Goal: Task Accomplishment & Management: Use online tool/utility

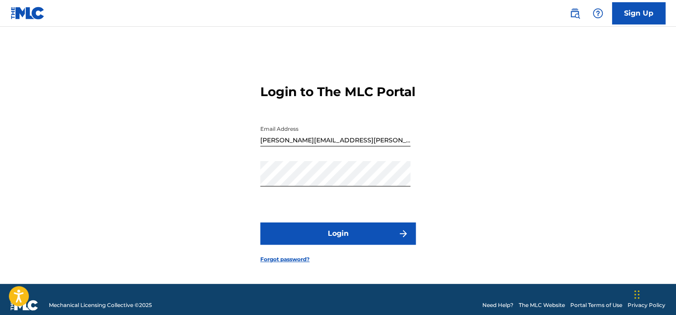
click at [361, 243] on button "Login" at bounding box center [338, 233] width 156 height 22
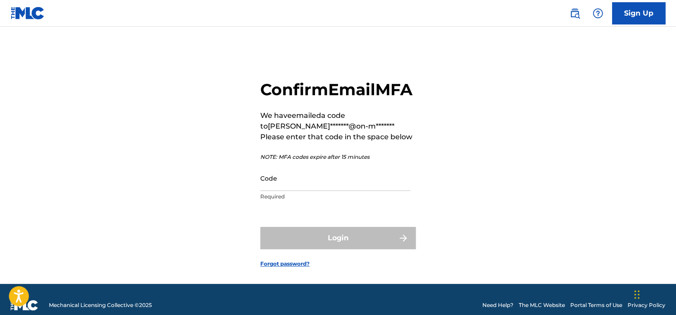
click at [322, 191] on input "Code" at bounding box center [335, 177] width 150 height 25
paste input "884788"
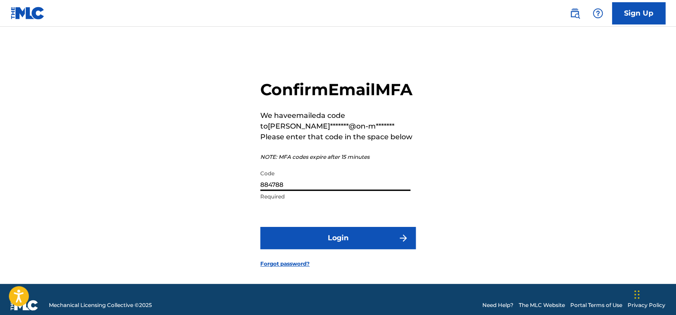
type input "884788"
click at [260, 227] on button "Login" at bounding box center [338, 238] width 156 height 22
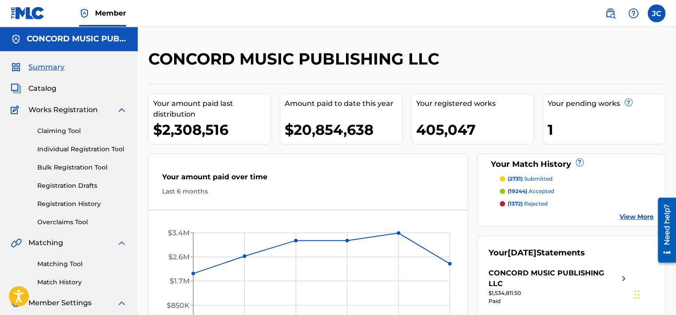
click at [60, 269] on div "Matching Tool Match History" at bounding box center [69, 267] width 116 height 39
click at [59, 265] on link "Matching Tool" at bounding box center [82, 263] width 90 height 9
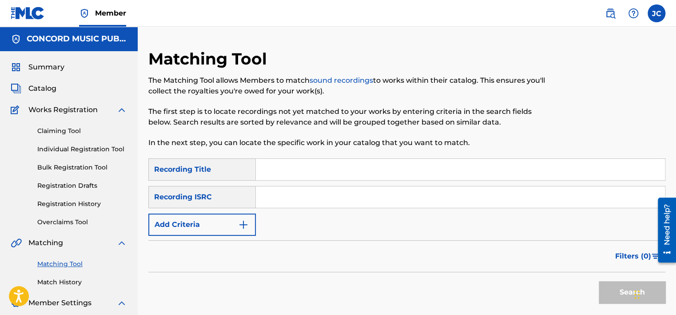
click at [389, 200] on input "Search Form" at bounding box center [460, 196] width 409 height 21
paste input "QMFMG1319003"
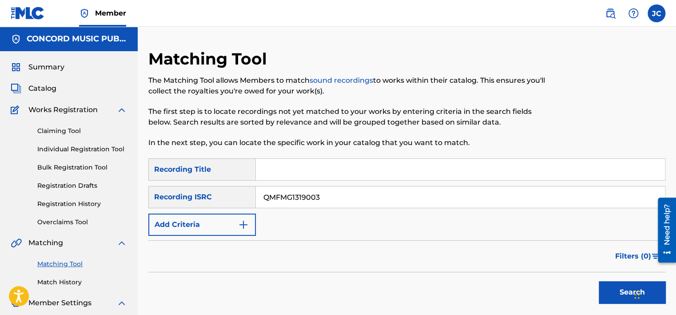
type input "QMFMG1319003"
click at [599, 281] on button "Search" at bounding box center [632, 292] width 67 height 22
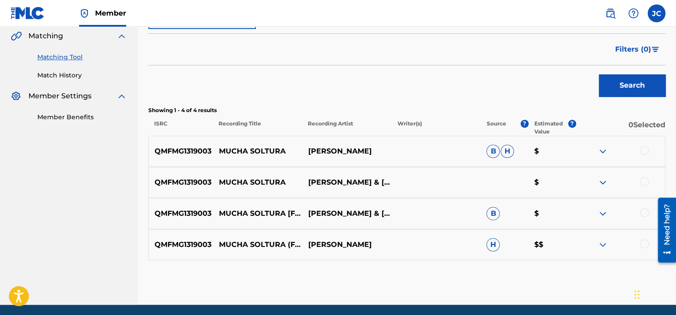
scroll to position [211, 0]
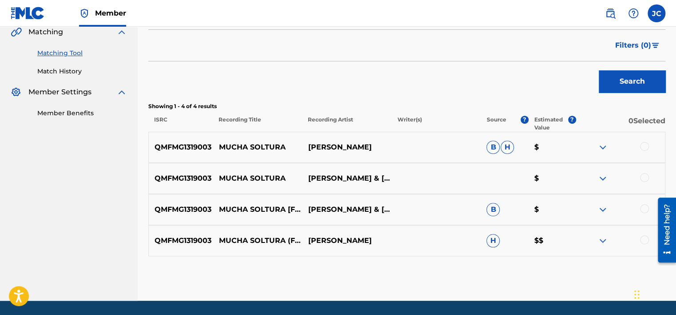
click at [640, 239] on div at bounding box center [644, 239] width 9 height 9
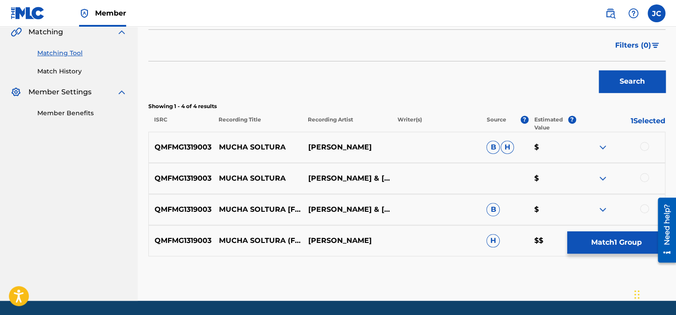
click at [644, 211] on div at bounding box center [644, 208] width 9 height 9
click at [646, 179] on div at bounding box center [644, 177] width 9 height 9
click at [644, 148] on div at bounding box center [644, 146] width 9 height 9
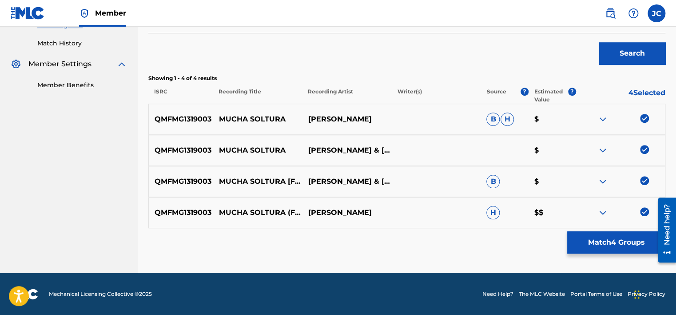
click at [609, 236] on button "Match 4 Groups" at bounding box center [617, 242] width 98 height 22
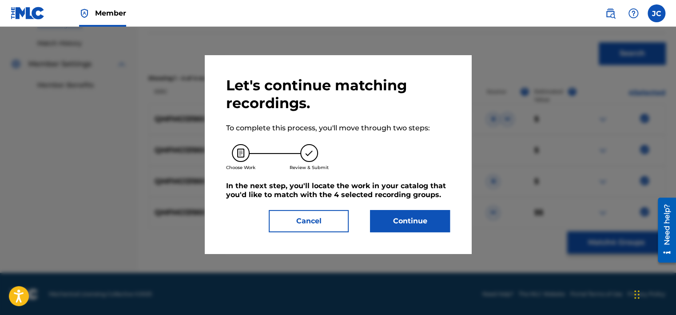
click at [422, 219] on button "Continue" at bounding box center [410, 221] width 80 height 22
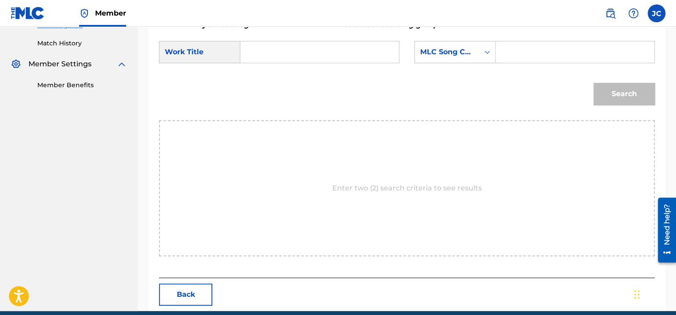
drag, startPoint x: 676, startPoint y: 155, endPoint x: 675, endPoint y: 144, distance: 10.7
click at [675, 144] on div "Match Usage - Select Work In this step, you will locate the work you'd like to …" at bounding box center [407, 60] width 539 height 500
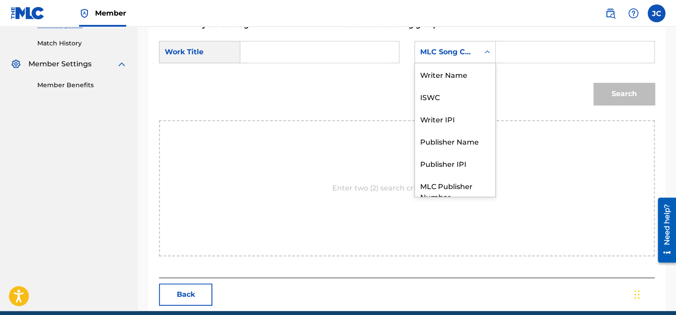
click at [436, 52] on div "MLC Song Code" at bounding box center [447, 52] width 54 height 11
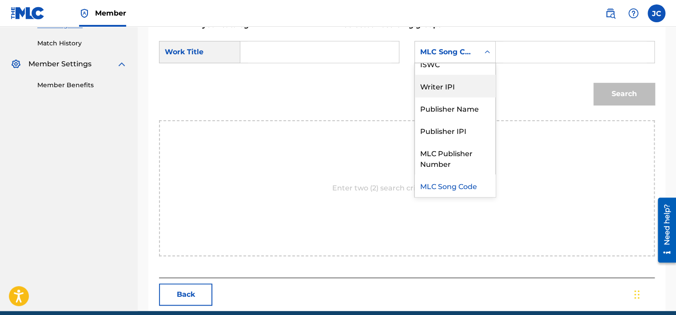
scroll to position [0, 0]
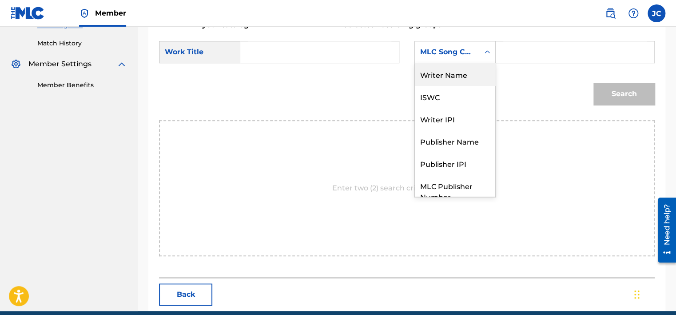
click at [460, 76] on div "Writer Name" at bounding box center [455, 74] width 80 height 22
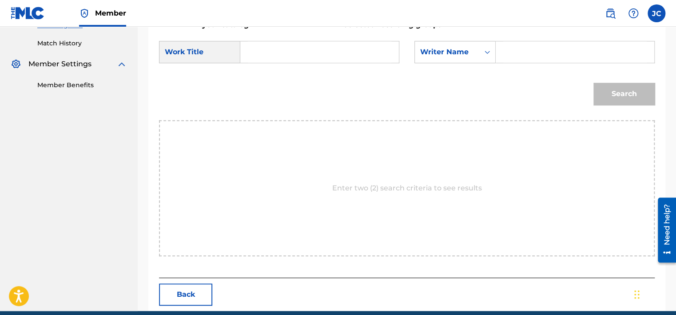
click at [334, 53] on input "Search Form" at bounding box center [320, 51] width 144 height 21
paste input "Mucha Soltura"
type input "Mucha Soltura"
click at [549, 43] on input "Search Form" at bounding box center [576, 51] width 144 height 21
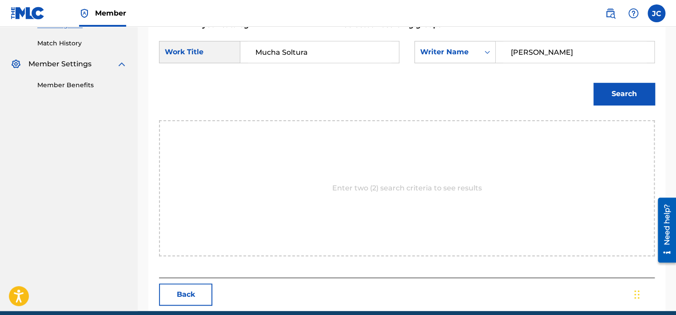
type input "[PERSON_NAME]"
click at [594, 83] on button "Search" at bounding box center [624, 94] width 61 height 22
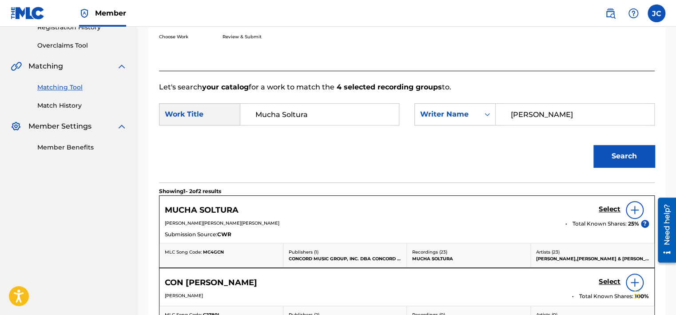
scroll to position [239, 0]
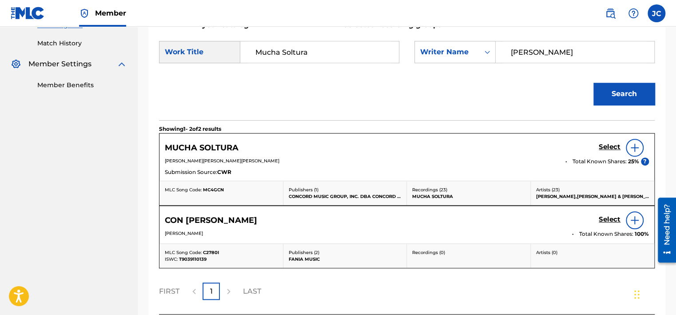
click at [603, 150] on h5 "Select" at bounding box center [610, 147] width 22 height 8
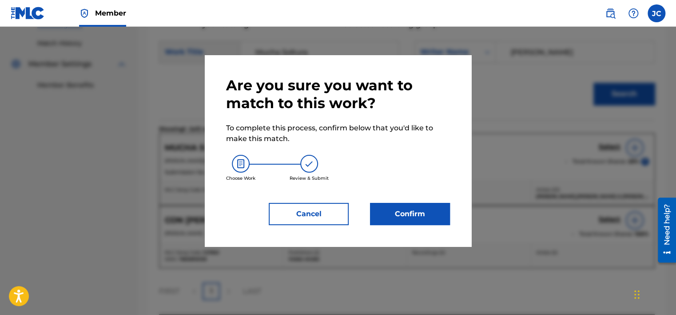
click at [420, 216] on button "Confirm" at bounding box center [410, 214] width 80 height 22
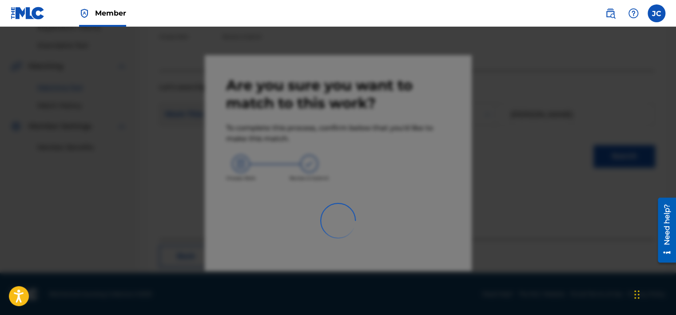
scroll to position [67, 0]
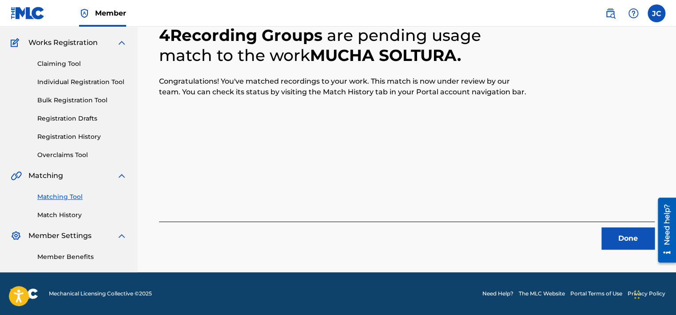
click at [606, 245] on button "Done" at bounding box center [628, 238] width 53 height 22
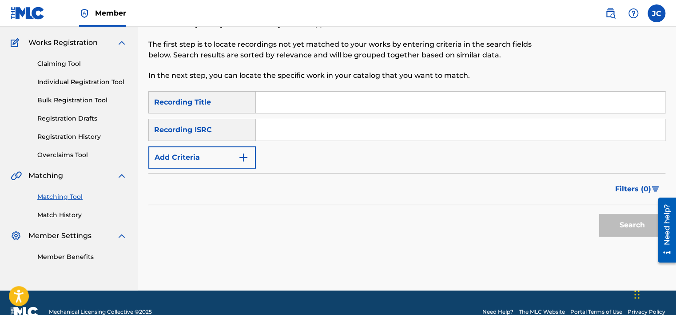
click at [363, 136] on input "Search Form" at bounding box center [460, 129] width 409 height 21
paste input "US3DF1307737"
type input "US3DF1307737"
click at [599, 214] on button "Search" at bounding box center [632, 225] width 67 height 22
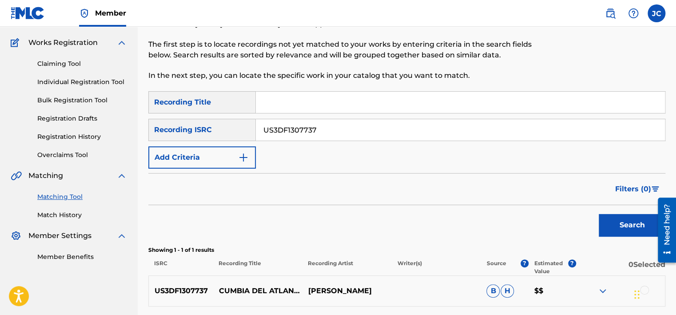
click at [675, 87] on div "Matching Tool The Matching Tool allows Members to match sound recordings to wor…" at bounding box center [407, 166] width 539 height 369
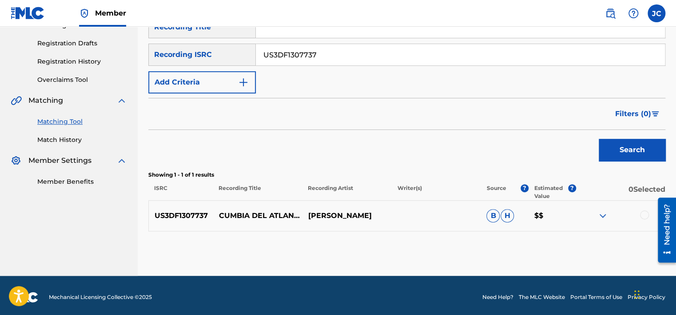
scroll to position [144, 0]
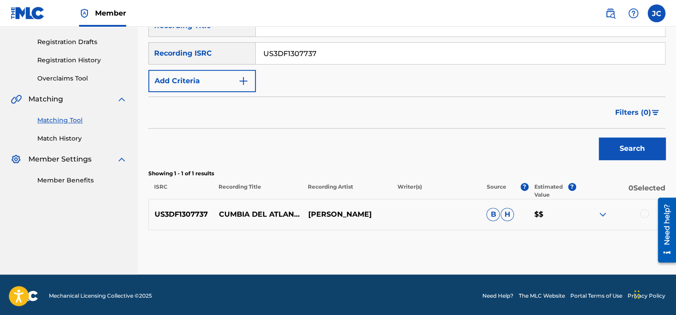
click at [636, 210] on div at bounding box center [620, 214] width 89 height 11
click at [643, 210] on div at bounding box center [644, 213] width 9 height 9
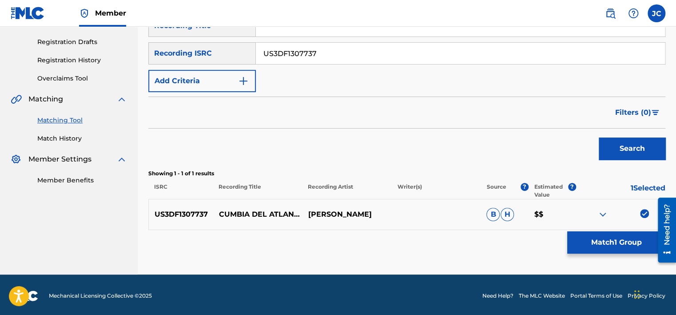
click at [642, 233] on button "Match 1 Group" at bounding box center [617, 242] width 98 height 22
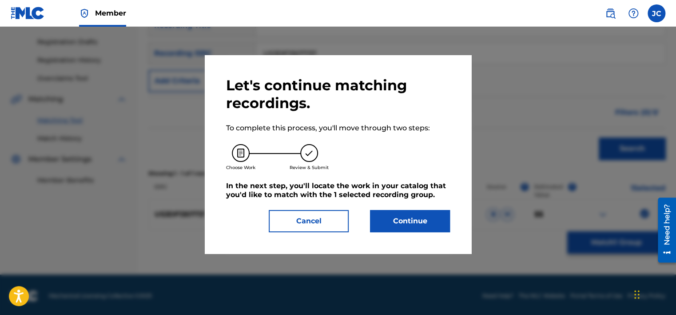
click at [388, 221] on button "Continue" at bounding box center [410, 221] width 80 height 22
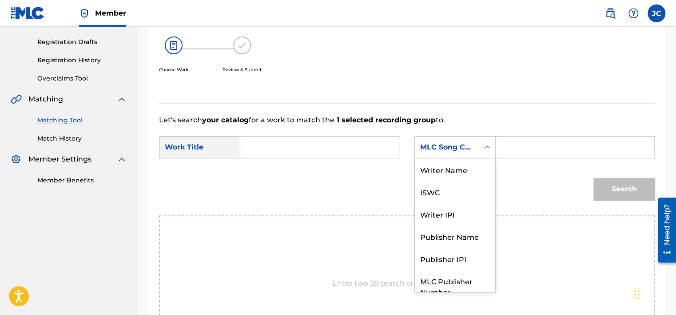
click at [435, 149] on div "MLC Song Code" at bounding box center [447, 147] width 54 height 11
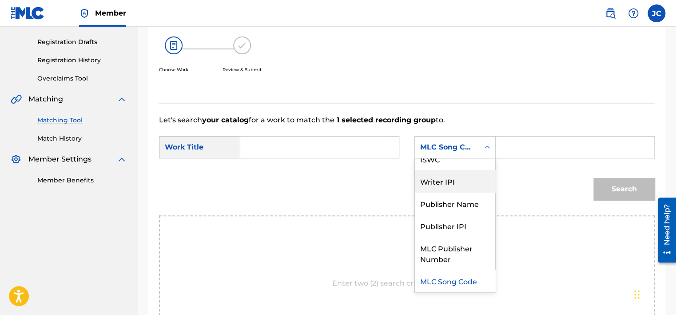
scroll to position [0, 0]
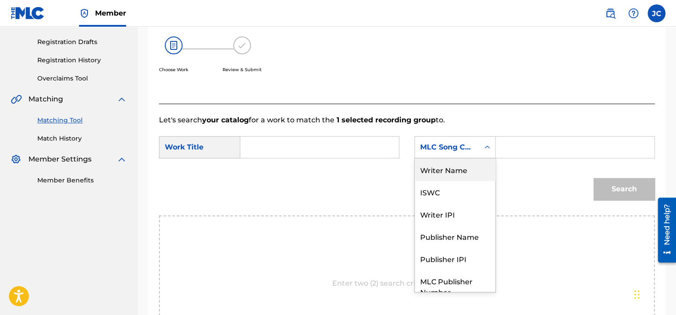
click at [428, 172] on div "Writer Name" at bounding box center [455, 169] width 80 height 22
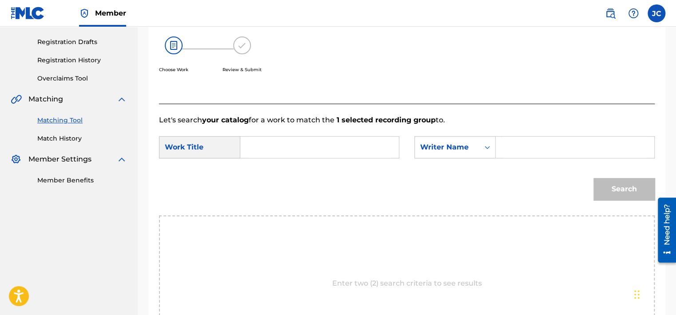
click at [336, 156] on input "Search Form" at bounding box center [320, 146] width 144 height 21
paste input "Cumbia Del Atlantico"
type input "Cumbia Del Atlantico"
click at [510, 147] on input "Search Form" at bounding box center [576, 146] width 144 height 21
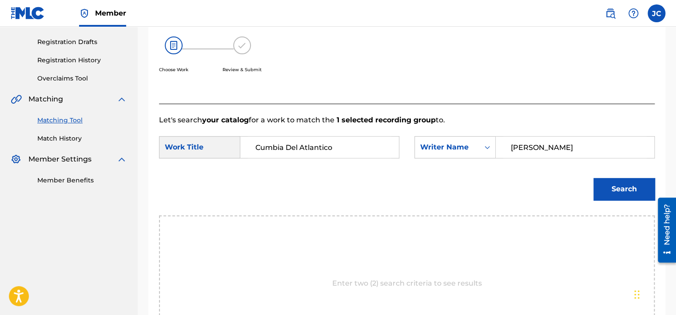
click at [594, 178] on button "Search" at bounding box center [624, 189] width 61 height 22
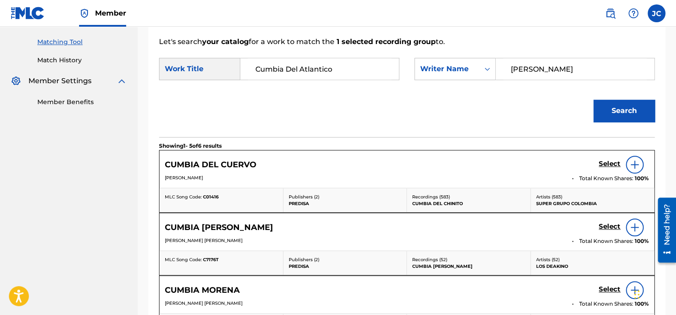
scroll to position [216, 0]
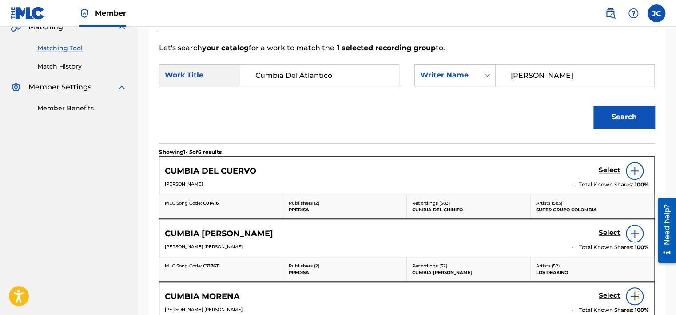
drag, startPoint x: 633, startPoint y: 105, endPoint x: 632, endPoint y: 92, distance: 13.3
click at [632, 92] on form "SearchWithCriteriabcd73640-2884-4d14-8c6f-831c7113ce9d Work Title Cumbia Del At…" at bounding box center [407, 98] width 496 height 90
drag, startPoint x: 554, startPoint y: 73, endPoint x: 493, endPoint y: 75, distance: 60.5
click at [493, 75] on div "SearchWithCriteria38171be9-b56f-4816-969c-94f4e2a2e5be Writer Name [PERSON_NAME]" at bounding box center [535, 75] width 240 height 22
type input "ISLAS"
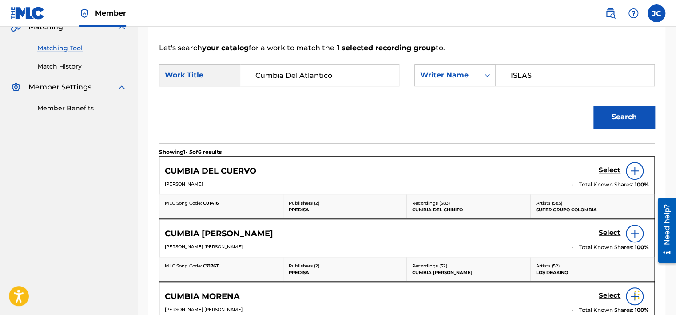
click at [594, 106] on button "Search" at bounding box center [624, 117] width 61 height 22
drag, startPoint x: 336, startPoint y: 73, endPoint x: 238, endPoint y: 76, distance: 98.3
click at [238, 76] on div "SearchWithCriteriabcd73640-2884-4d14-8c6f-831c7113ce9d Work Title Cumbia Del At…" at bounding box center [279, 75] width 240 height 22
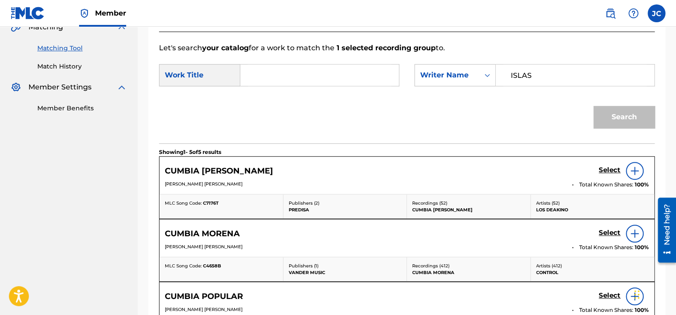
click at [598, 77] on input "ISLAS" at bounding box center [576, 74] width 144 height 21
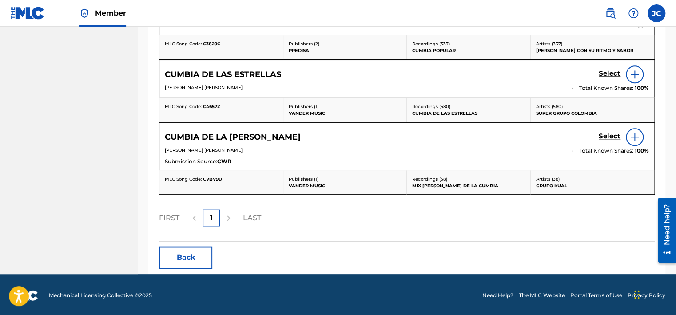
click at [166, 255] on button "Back" at bounding box center [185, 257] width 53 height 22
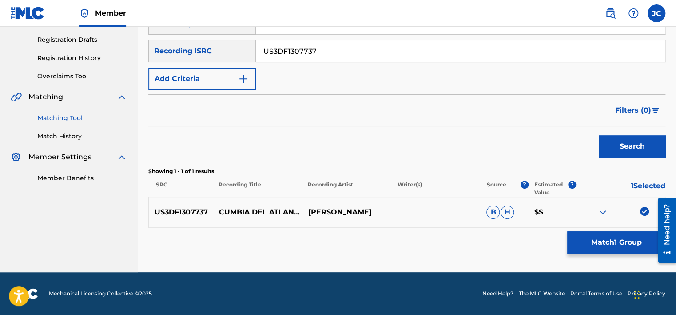
click at [652, 210] on div at bounding box center [664, 230] width 25 height 72
click at [645, 212] on img at bounding box center [644, 211] width 9 height 9
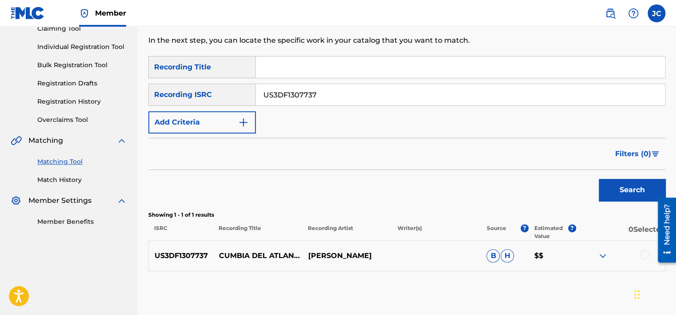
scroll to position [94, 0]
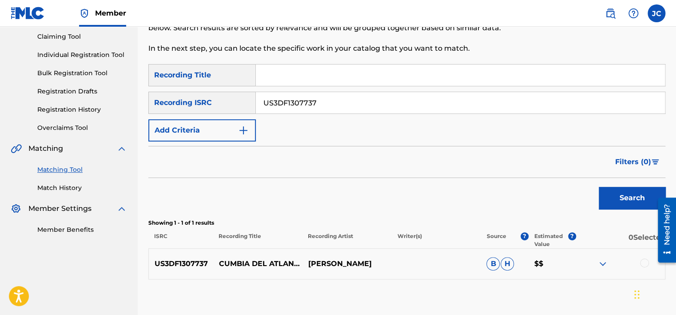
click at [387, 106] on input "US3DF1307737" at bounding box center [460, 102] width 409 height 21
paste input "ZEG1200086"
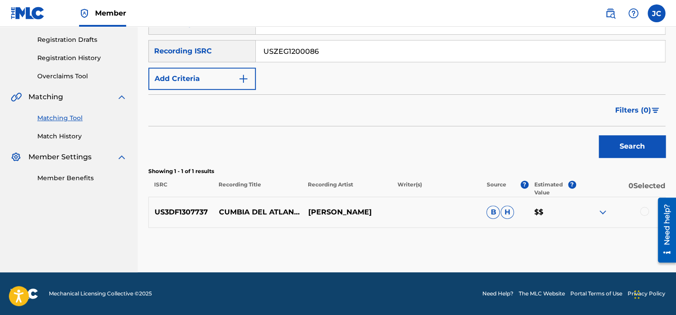
click at [645, 214] on div at bounding box center [644, 211] width 9 height 9
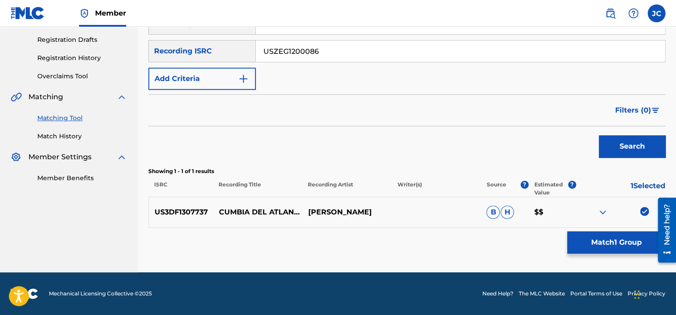
click at [404, 47] on input "USZEG1200086" at bounding box center [460, 50] width 409 height 21
click at [646, 209] on img at bounding box center [644, 211] width 9 height 9
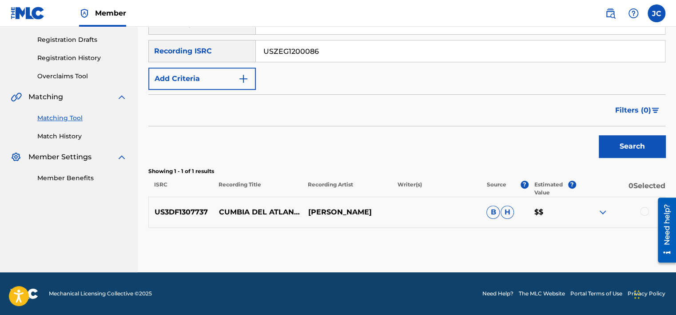
click at [377, 60] on input "USZEG1200086" at bounding box center [460, 50] width 409 height 21
paste input "I Hustle"
type input "I"
paste input "USZEG1200086"
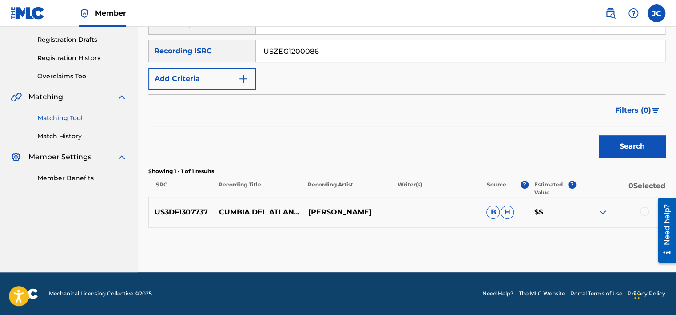
type input "USZEG1200086"
click at [599, 135] on button "Search" at bounding box center [632, 146] width 67 height 22
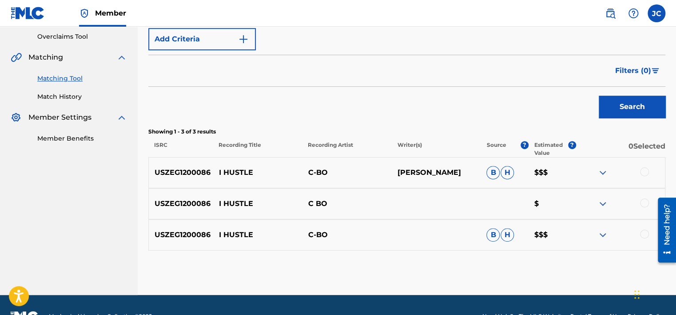
scroll to position [197, 0]
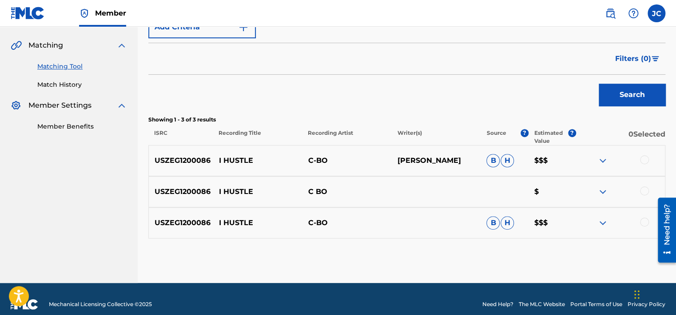
click at [644, 222] on div at bounding box center [644, 221] width 9 height 9
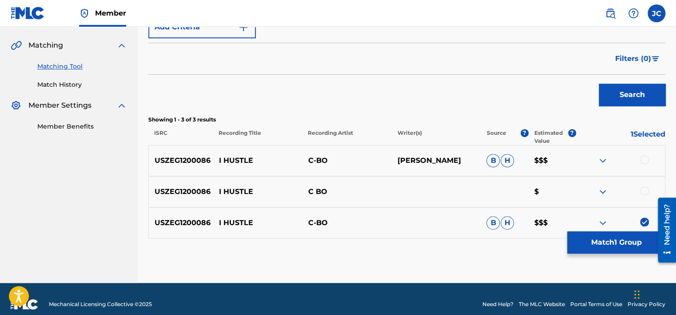
click at [644, 188] on div at bounding box center [644, 190] width 9 height 9
click at [643, 159] on div at bounding box center [644, 159] width 9 height 9
click at [622, 229] on div "USZEG1200086 I HUSTLE C-BO B H $$$" at bounding box center [406, 222] width 517 height 31
click at [619, 249] on button "Match 3 Groups" at bounding box center [617, 242] width 98 height 22
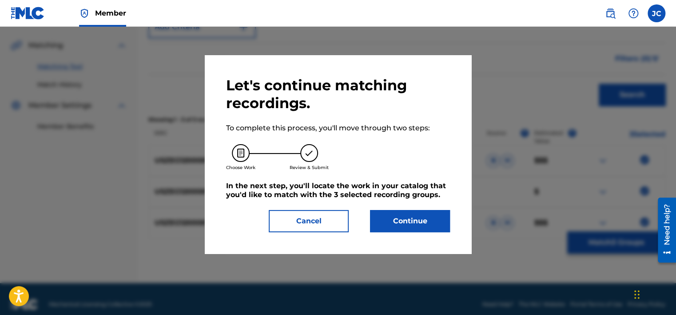
click at [383, 226] on button "Continue" at bounding box center [410, 221] width 80 height 22
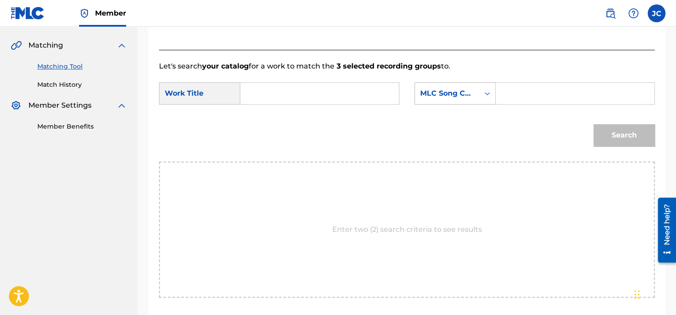
click at [451, 96] on div "MLC Song Code" at bounding box center [447, 93] width 54 height 11
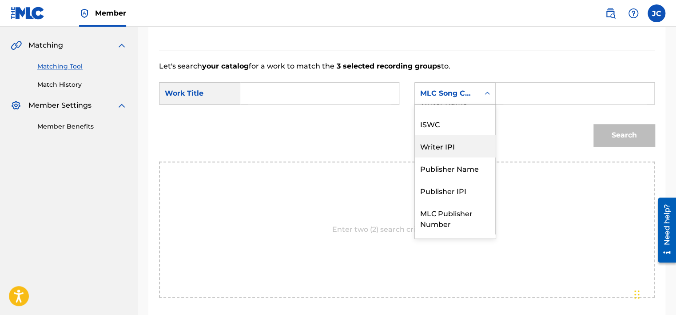
scroll to position [0, 0]
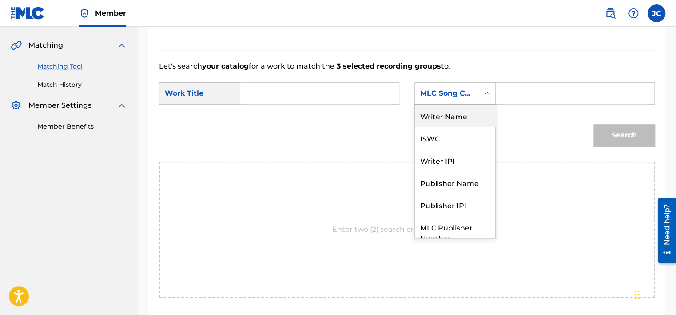
click at [455, 119] on div "Writer Name" at bounding box center [455, 115] width 80 height 22
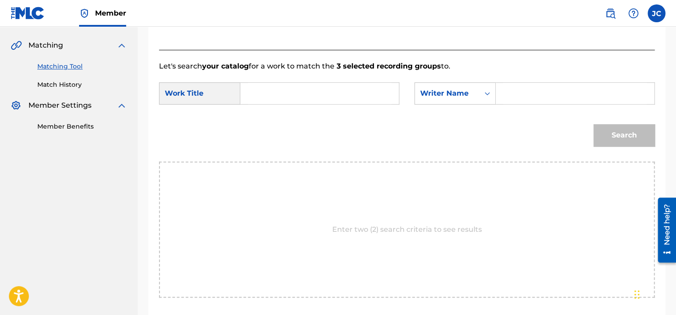
click at [340, 91] on input "Search Form" at bounding box center [320, 93] width 144 height 21
paste input "I Hustle"
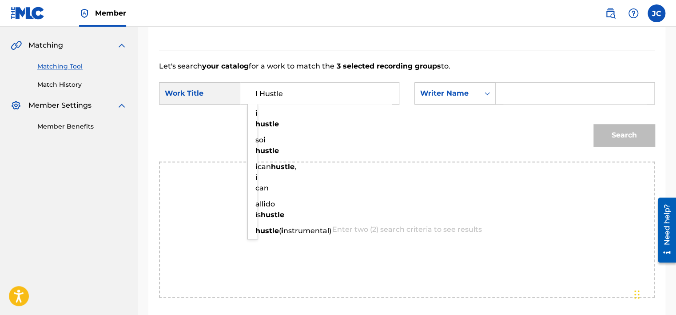
type input "I Hustle"
click at [548, 84] on input "Search Form" at bounding box center [576, 93] width 144 height 21
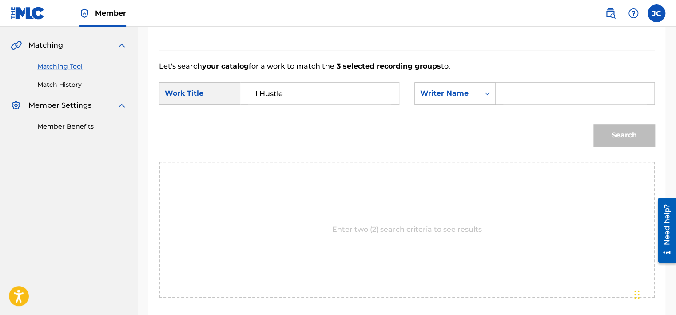
paste input "[PERSON_NAME]"
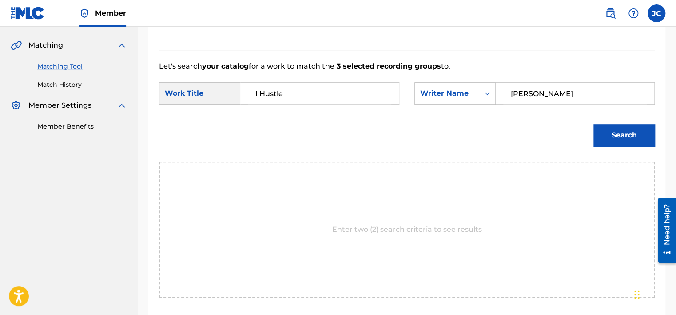
type input "[PERSON_NAME]"
click at [594, 124] on button "Search" at bounding box center [624, 135] width 61 height 22
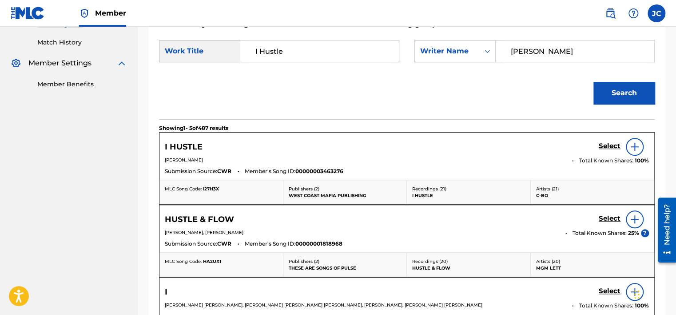
scroll to position [247, 0]
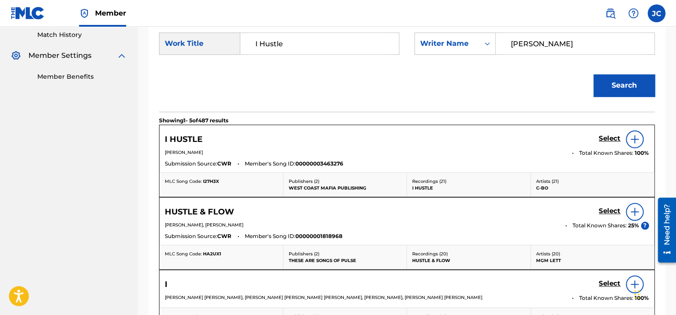
click at [637, 142] on img at bounding box center [635, 139] width 11 height 11
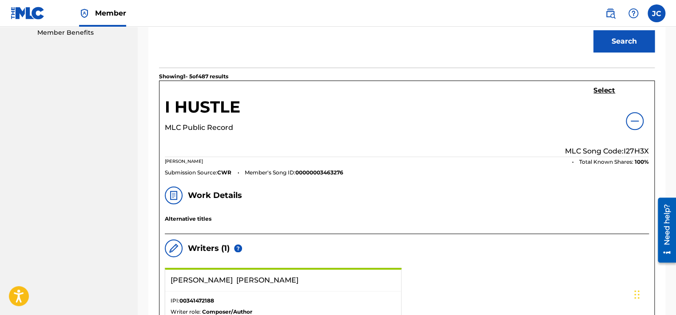
scroll to position [287, 0]
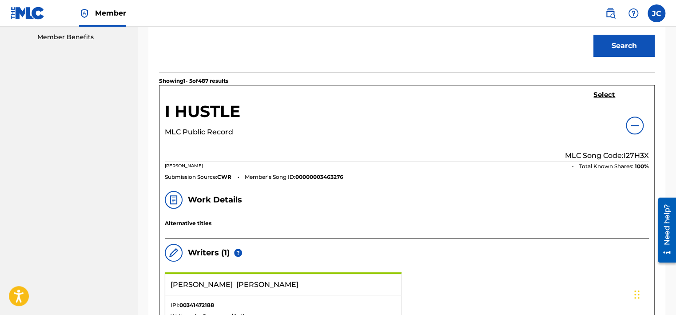
click at [600, 94] on h5 "Select" at bounding box center [605, 95] width 22 height 8
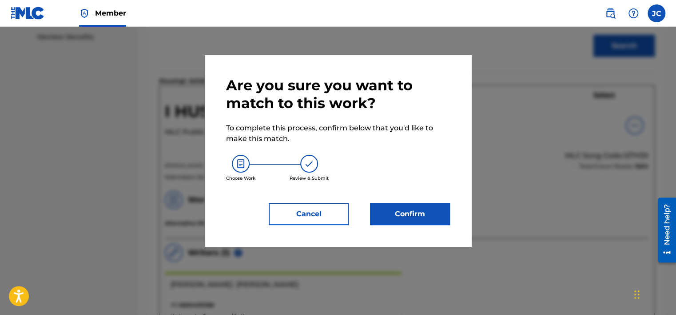
click at [409, 215] on button "Confirm" at bounding box center [410, 214] width 80 height 22
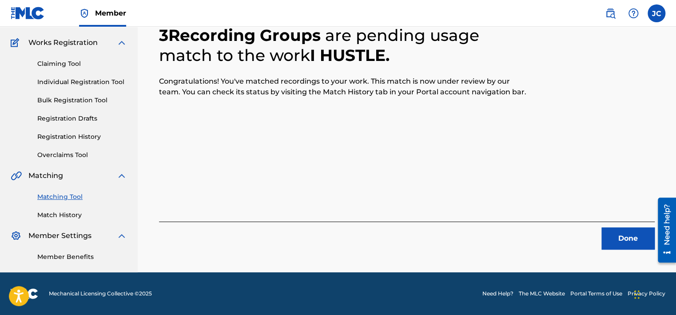
scroll to position [67, 0]
click at [619, 247] on button "Done" at bounding box center [628, 238] width 53 height 22
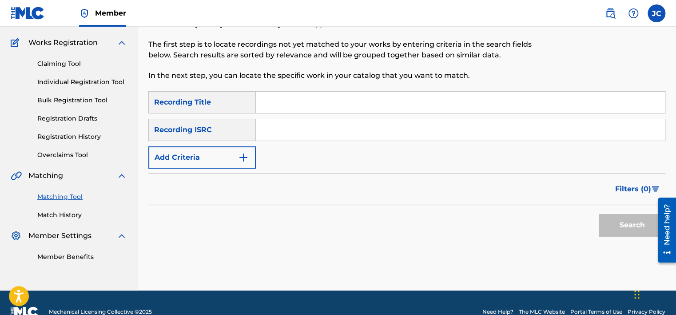
click at [333, 138] on input "Search Form" at bounding box center [460, 129] width 409 height 21
paste input "CA5KR2512347"
type input "CA5KR2512347"
click at [599, 214] on button "Search" at bounding box center [632, 225] width 67 height 22
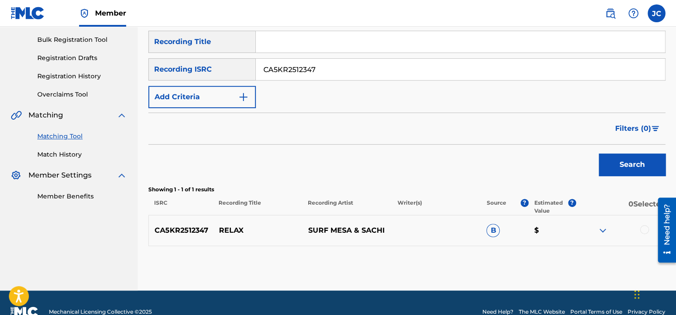
scroll to position [146, 0]
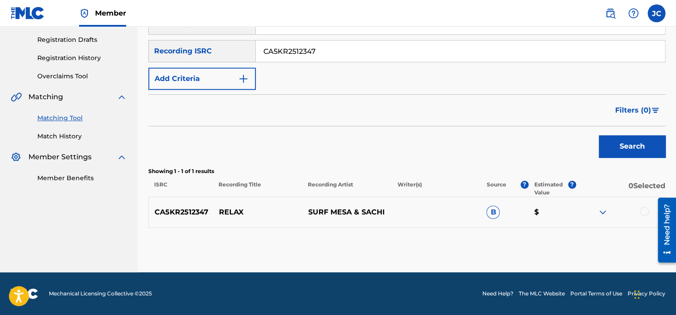
click at [643, 211] on div at bounding box center [644, 211] width 9 height 9
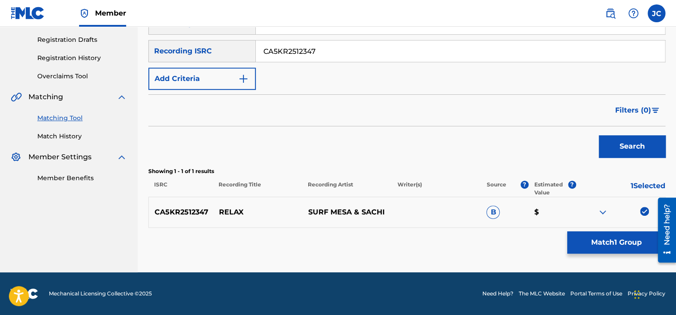
click at [636, 242] on button "Match 1 Group" at bounding box center [617, 242] width 98 height 22
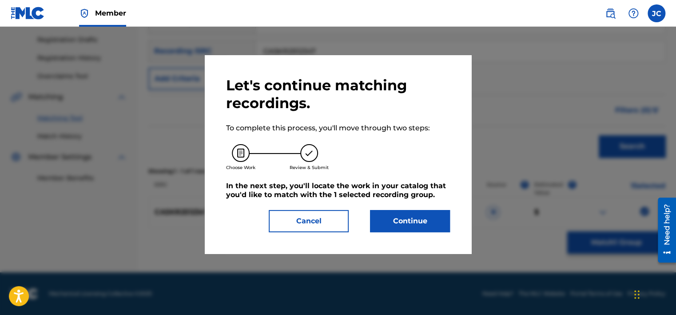
click at [381, 222] on button "Continue" at bounding box center [410, 221] width 80 height 22
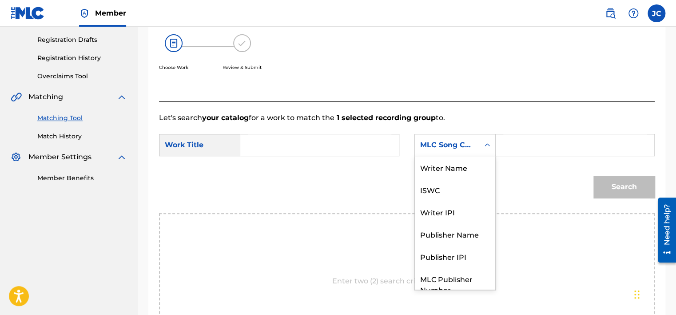
click at [462, 142] on div "MLC Song Code" at bounding box center [447, 145] width 54 height 11
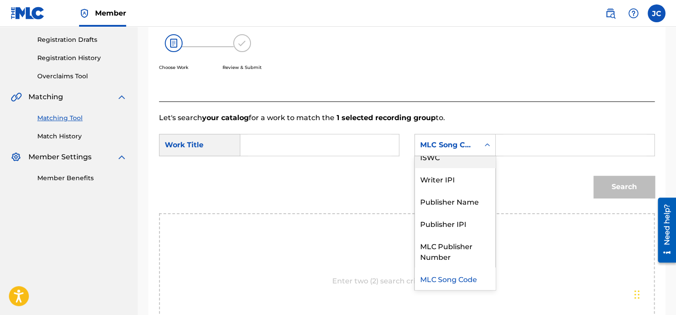
scroll to position [0, 0]
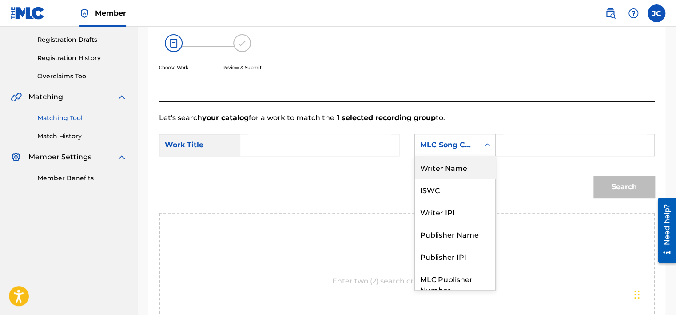
click at [464, 169] on div "Writer Name" at bounding box center [455, 167] width 80 height 22
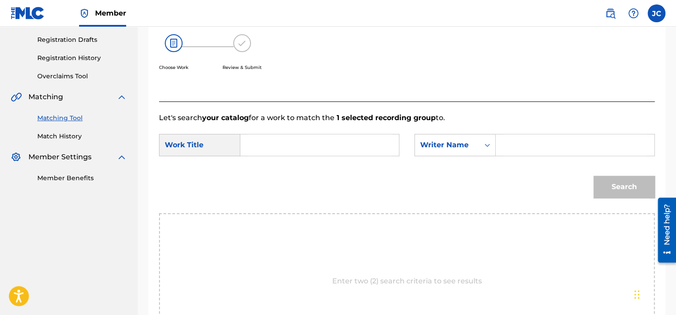
click at [352, 150] on input "Search Form" at bounding box center [320, 144] width 144 height 21
paste input "Relax"
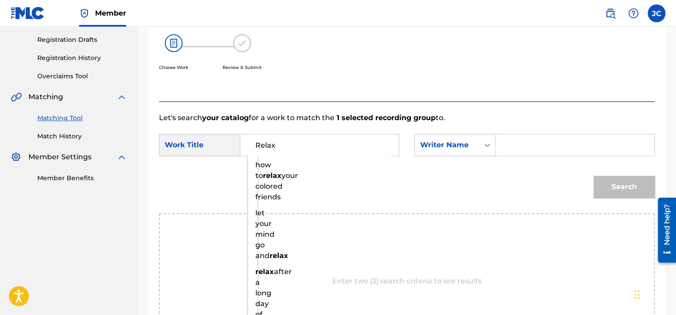
type input "Relax"
click at [520, 143] on input "Search Form" at bounding box center [576, 144] width 144 height 21
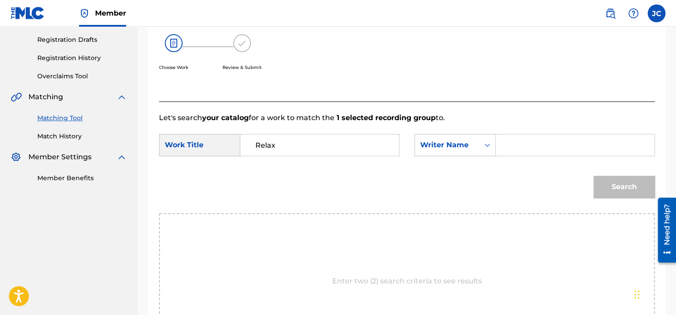
paste input "Chrisp"
type input "Chrisp"
click at [594, 176] on button "Search" at bounding box center [624, 187] width 61 height 22
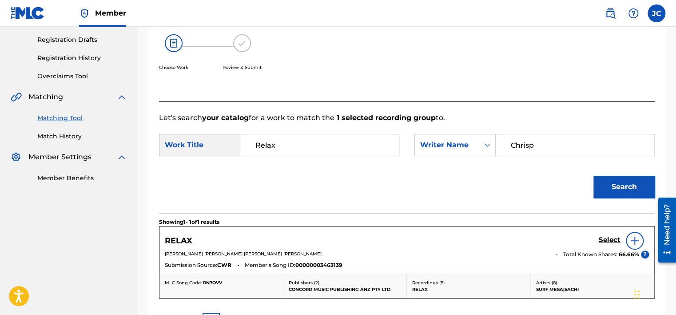
click at [613, 238] on h5 "Select" at bounding box center [610, 240] width 22 height 8
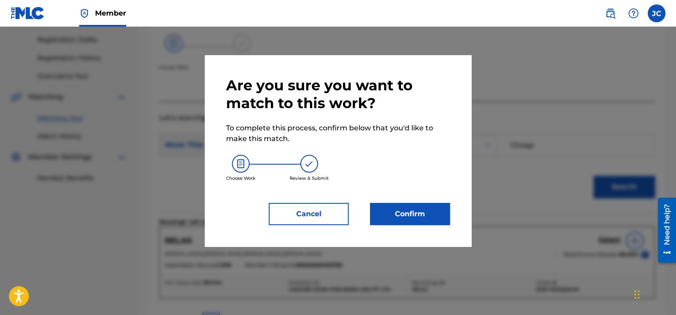
scroll to position [143, 0]
click at [404, 197] on div "Are you sure you want to match to this work? To complete this process, confirm …" at bounding box center [338, 150] width 224 height 148
click at [401, 213] on button "Confirm" at bounding box center [410, 214] width 80 height 22
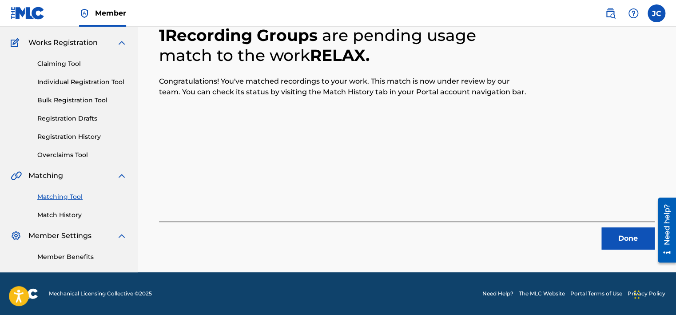
scroll to position [67, 0]
click at [626, 234] on button "Done" at bounding box center [628, 238] width 53 height 22
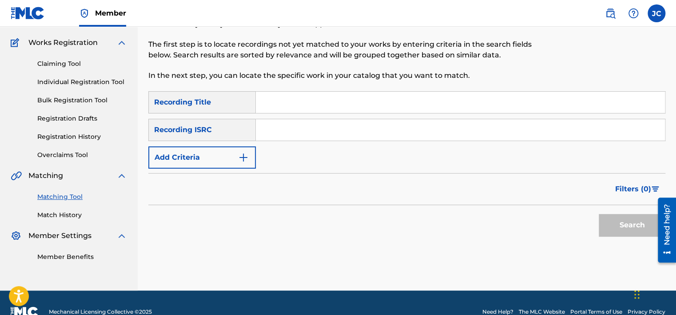
click at [329, 125] on input "Search Form" at bounding box center [460, 129] width 409 height 21
paste input "FR0W61760268"
type input "FR0W61760268"
click at [599, 214] on button "Search" at bounding box center [632, 225] width 67 height 22
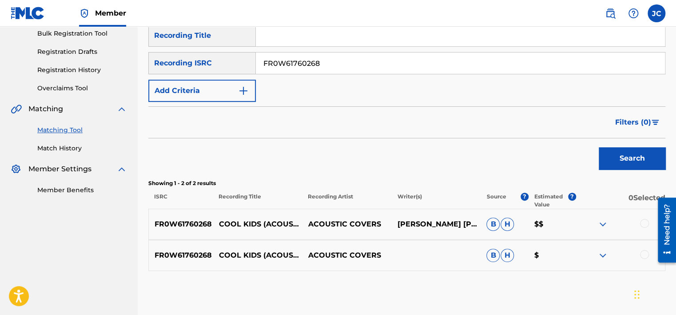
scroll to position [134, 0]
click at [644, 222] on div at bounding box center [644, 222] width 9 height 9
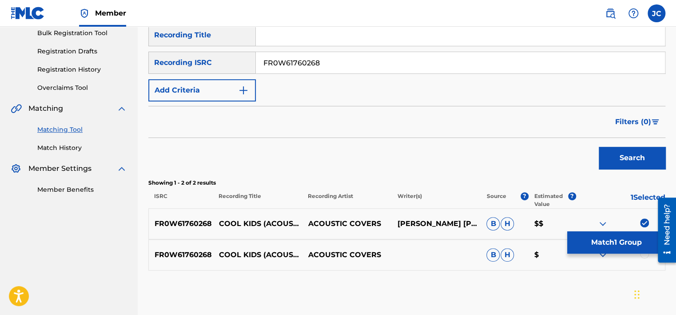
scroll to position [173, 0]
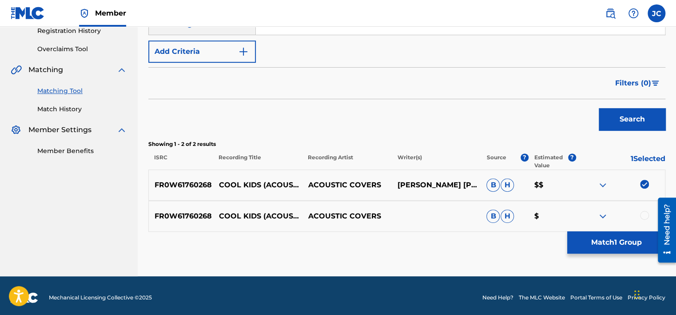
click at [644, 212] on div at bounding box center [644, 215] width 9 height 9
click at [631, 252] on button "Match 2 Groups" at bounding box center [617, 242] width 98 height 22
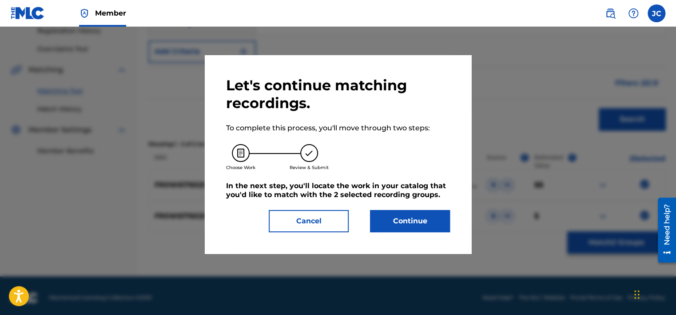
click at [421, 219] on button "Continue" at bounding box center [410, 221] width 80 height 22
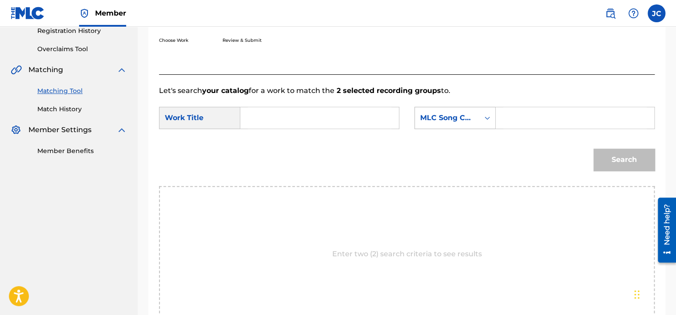
click at [473, 121] on div "MLC Song Code" at bounding box center [447, 117] width 54 height 11
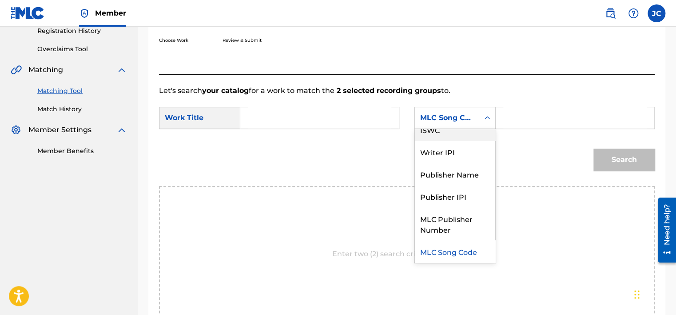
scroll to position [0, 0]
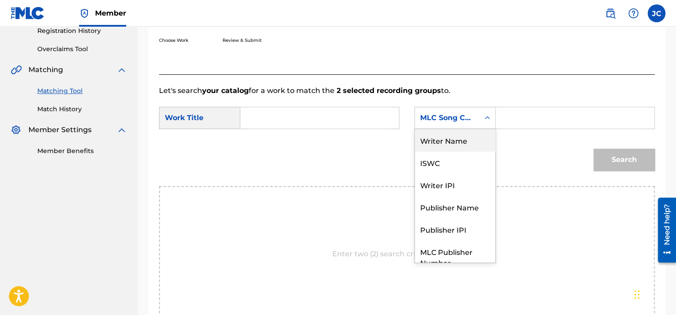
click at [443, 140] on div "Writer Name" at bounding box center [455, 140] width 80 height 22
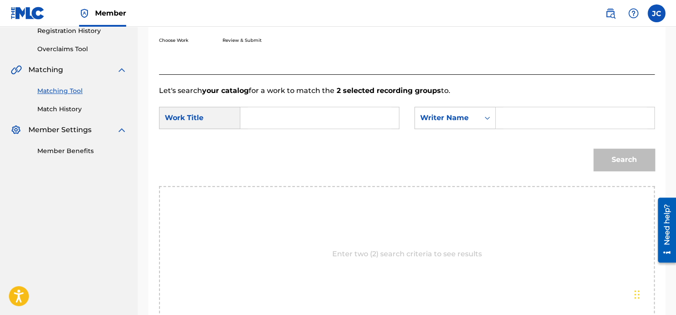
click at [375, 108] on input "Search Form" at bounding box center [320, 117] width 144 height 21
type input "COOL KIDS"
click at [531, 108] on input "Search Form" at bounding box center [576, 117] width 144 height 21
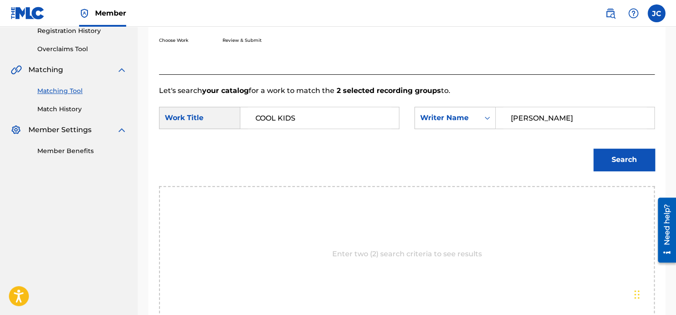
type input "[PERSON_NAME]"
click at [594, 148] on button "Search" at bounding box center [624, 159] width 61 height 22
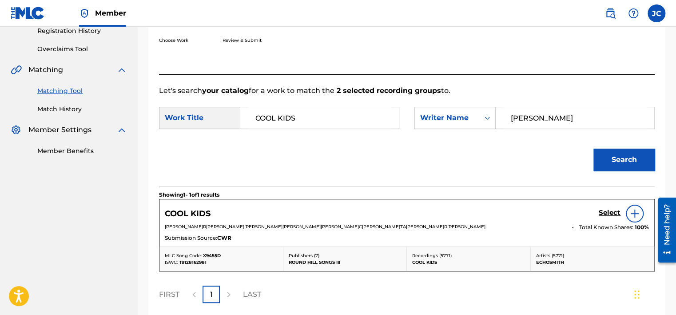
click at [604, 212] on h5 "Select" at bounding box center [610, 212] width 22 height 8
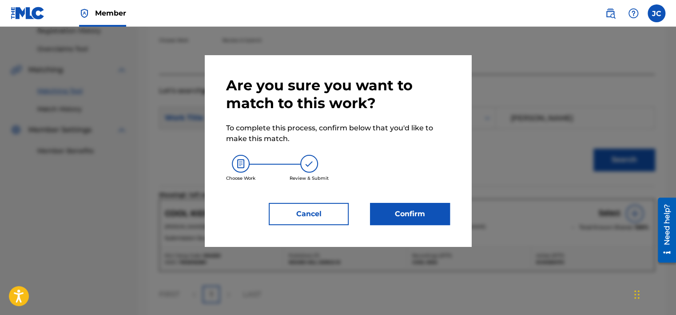
click at [405, 215] on button "Confirm" at bounding box center [410, 214] width 80 height 22
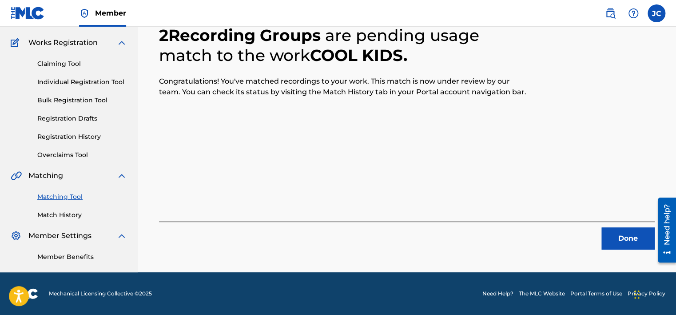
scroll to position [67, 0]
click at [617, 234] on button "Done" at bounding box center [628, 238] width 53 height 22
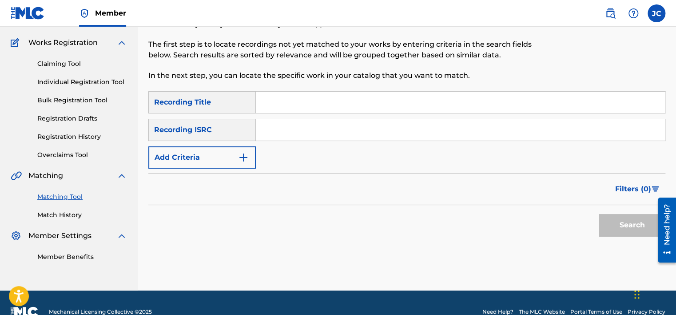
click at [354, 127] on input "Search Form" at bounding box center [460, 129] width 409 height 21
paste input "US3DF1620590"
click at [599, 214] on button "Search" at bounding box center [632, 225] width 67 height 22
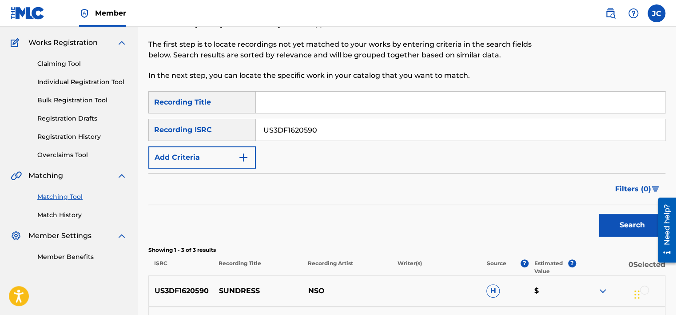
click at [353, 133] on input "US3DF1620590" at bounding box center [460, 129] width 409 height 21
paste input "GBPS62400031"
type input "GBPS62400031"
click at [599, 214] on button "Search" at bounding box center [632, 225] width 67 height 22
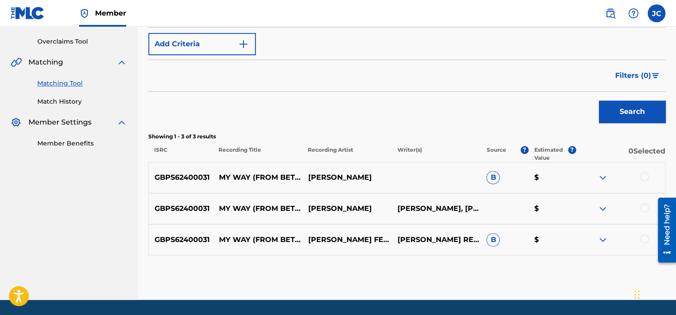
scroll to position [187, 0]
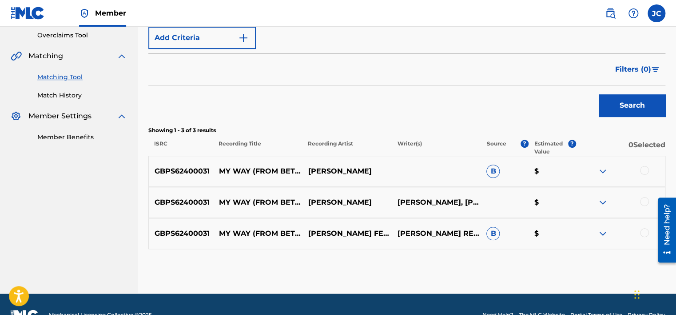
click at [642, 232] on div at bounding box center [644, 232] width 9 height 9
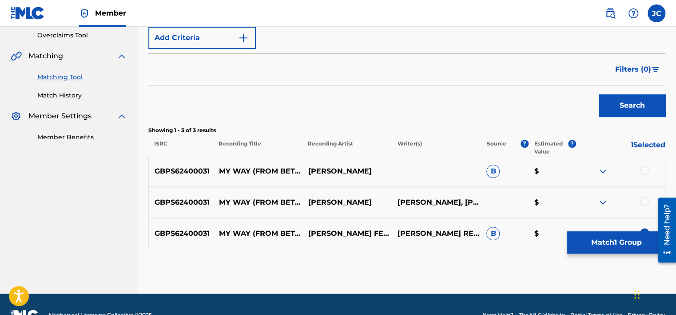
click at [645, 201] on div at bounding box center [644, 201] width 9 height 9
click at [644, 172] on div at bounding box center [644, 170] width 9 height 9
click at [628, 244] on button "Match 3 Groups" at bounding box center [617, 242] width 98 height 22
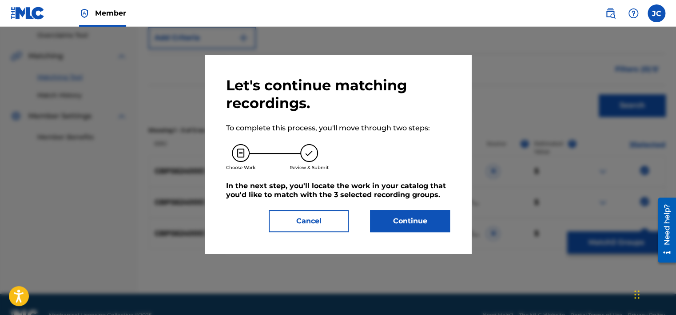
click at [394, 228] on button "Continue" at bounding box center [410, 221] width 80 height 22
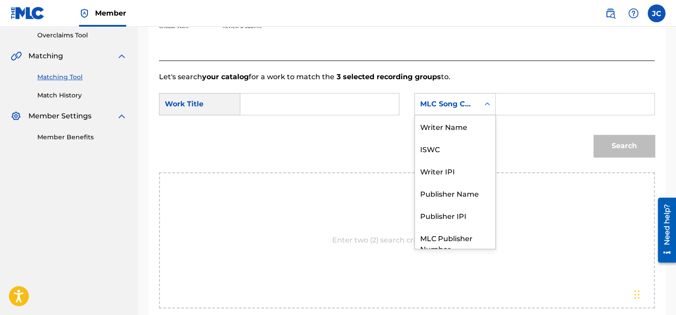
click at [461, 111] on div "MLC Song Code" at bounding box center [447, 104] width 64 height 17
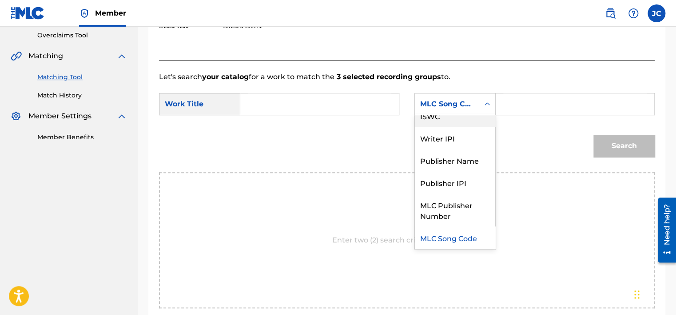
scroll to position [0, 0]
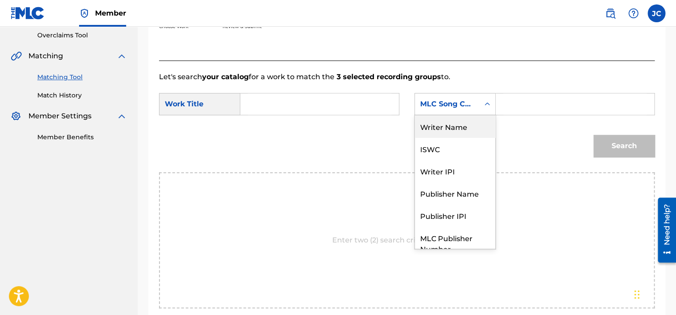
click at [453, 128] on div "Writer Name" at bounding box center [455, 126] width 80 height 22
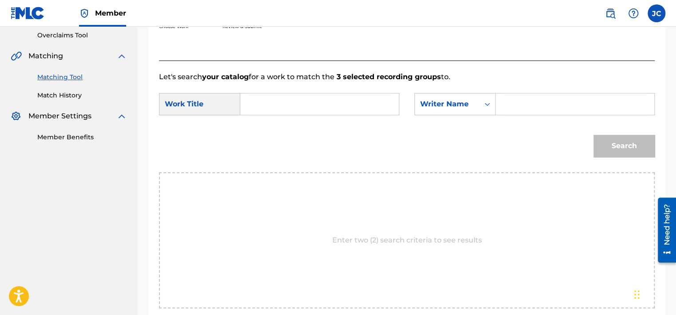
click at [371, 110] on input "Search Form" at bounding box center [320, 103] width 144 height 21
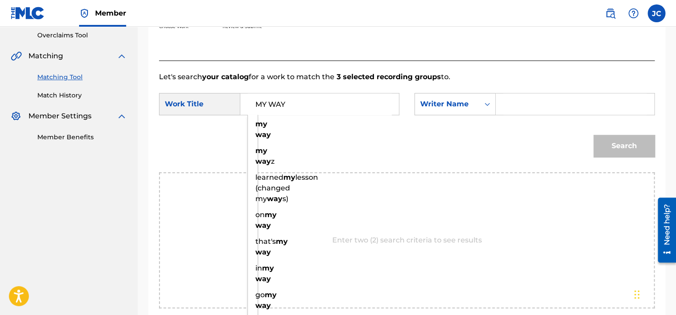
type input "MY WAY"
click at [520, 98] on input "Search Form" at bounding box center [576, 103] width 144 height 21
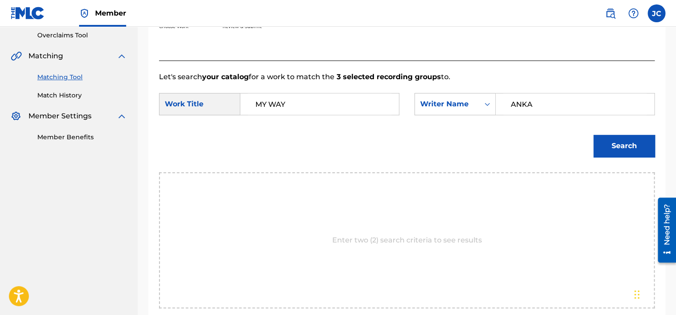
type input "ANKA"
click at [594, 135] on button "Search" at bounding box center [624, 146] width 61 height 22
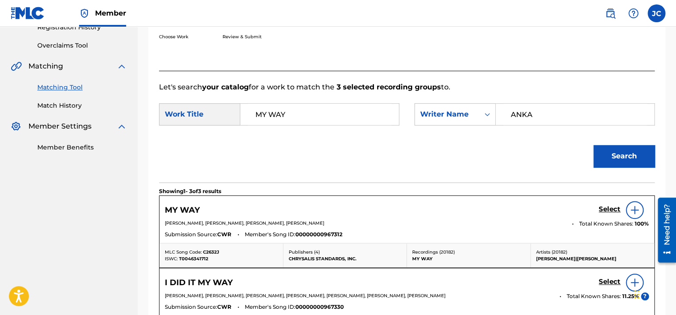
scroll to position [187, 0]
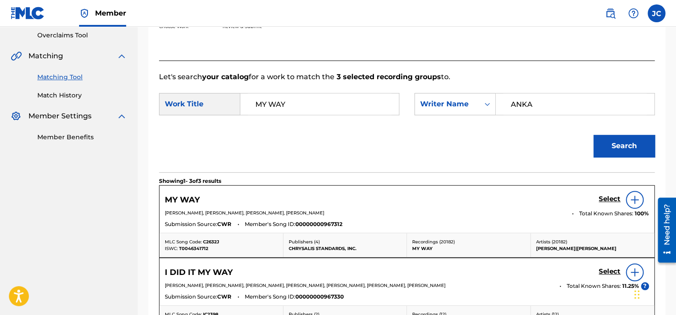
click at [610, 196] on h5 "Select" at bounding box center [610, 199] width 22 height 8
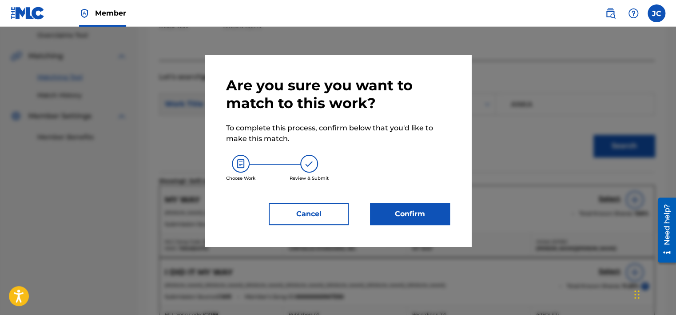
click at [427, 201] on div "Are you sure you want to match to this work? To complete this process, confirm …" at bounding box center [338, 150] width 224 height 148
click at [421, 205] on button "Confirm" at bounding box center [410, 214] width 80 height 22
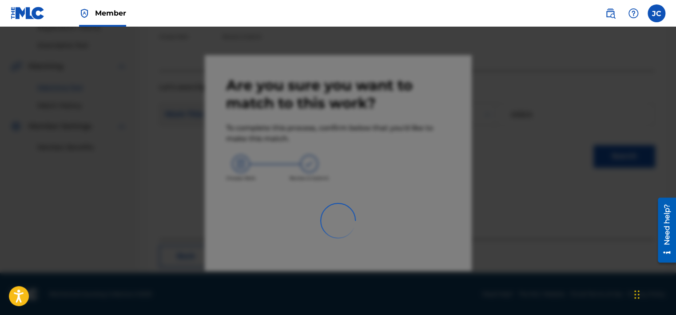
scroll to position [67, 0]
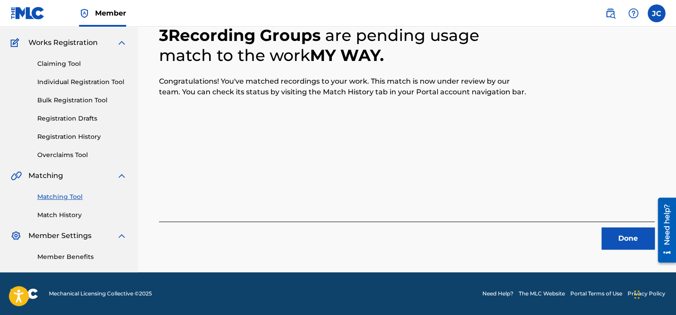
click at [634, 233] on button "Done" at bounding box center [628, 238] width 53 height 22
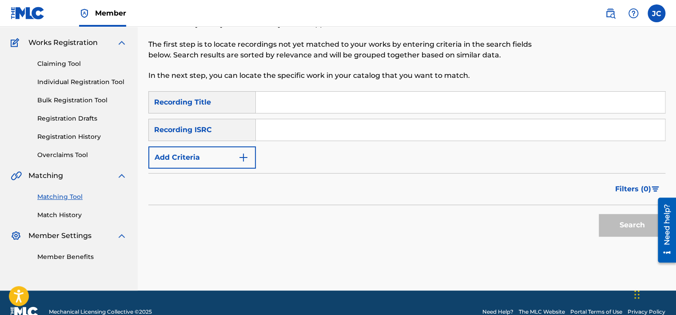
click at [304, 125] on input "Search Form" at bounding box center [460, 129] width 409 height 21
paste input "ZZA0P2412959"
type input "ZZA0P2412959"
click at [599, 214] on button "Search" at bounding box center [632, 225] width 67 height 22
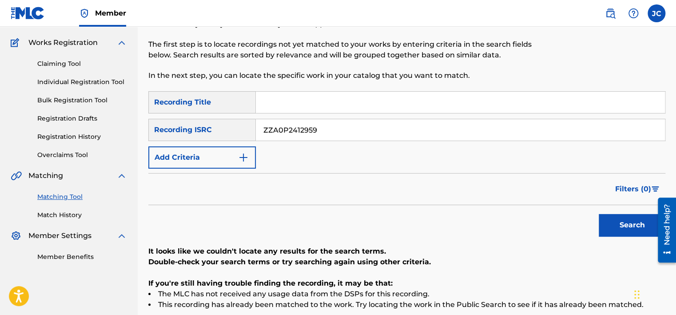
click at [238, 159] on button "Add Criteria" at bounding box center [202, 157] width 108 height 22
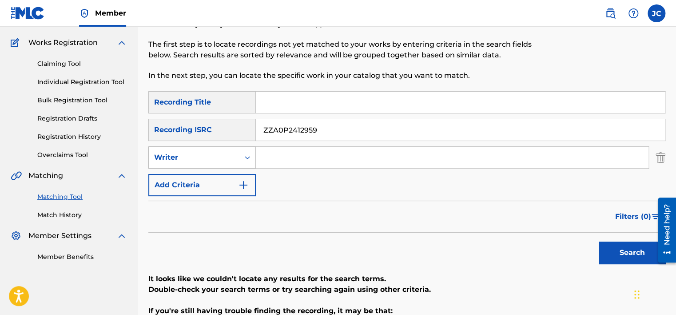
click at [238, 158] on div "Writer" at bounding box center [194, 157] width 91 height 17
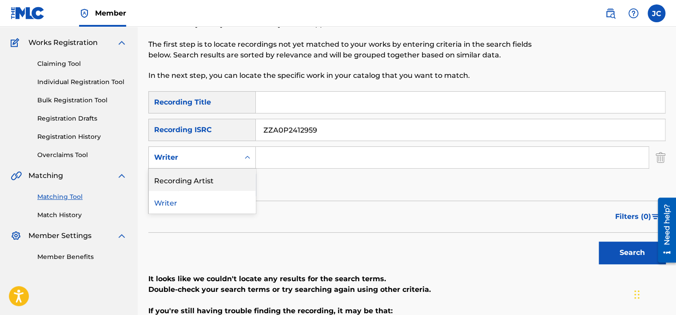
click at [240, 183] on div "Recording Artist" at bounding box center [202, 179] width 107 height 22
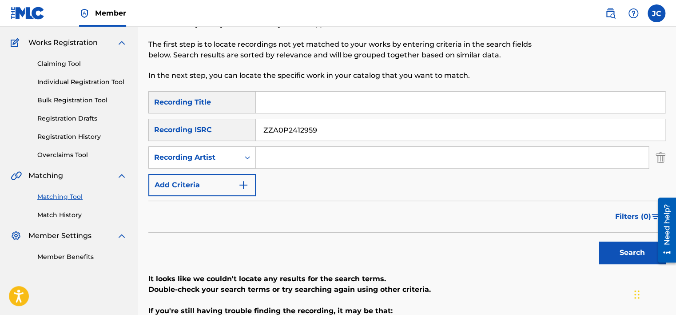
drag, startPoint x: 330, startPoint y: 136, endPoint x: 240, endPoint y: 137, distance: 89.8
click at [240, 137] on div "SearchWithCriteria547f5ae3-c921-4e6d-9420-1c3a8a2b38f3 Recording ISRC ZZA0P2412…" at bounding box center [406, 130] width 517 height 22
click at [291, 95] on input "Search Form" at bounding box center [460, 102] width 409 height 21
paste input "ONEW BOY"
drag, startPoint x: 295, startPoint y: 100, endPoint x: 263, endPoint y: 100, distance: 32.0
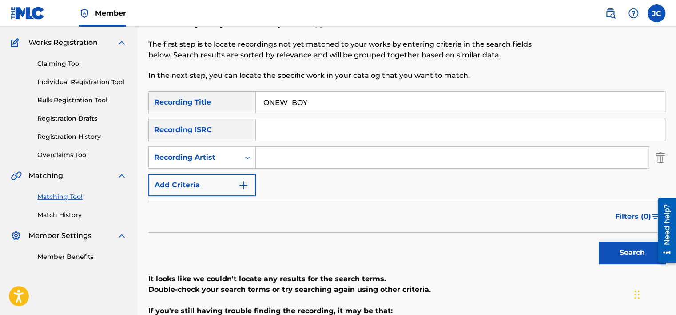
click at [263, 100] on input "ONEW BOY" at bounding box center [460, 102] width 409 height 21
drag, startPoint x: 263, startPoint y: 100, endPoint x: 260, endPoint y: 75, distance: 25.1
click at [260, 75] on p "In the next step, you can locate the specific work in your catalog that you wan…" at bounding box center [347, 75] width 398 height 11
drag, startPoint x: 294, startPoint y: 100, endPoint x: 260, endPoint y: 97, distance: 33.9
click at [260, 97] on input "ONEW BOY" at bounding box center [460, 102] width 409 height 21
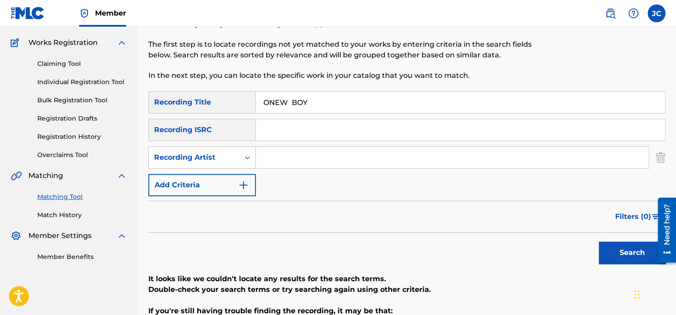
type input "BOY"
click at [309, 154] on input "ONEW" at bounding box center [452, 157] width 393 height 21
type input "ONEW"
click at [599, 241] on button "Search" at bounding box center [632, 252] width 67 height 22
click at [659, 159] on img "Search Form" at bounding box center [661, 157] width 10 height 22
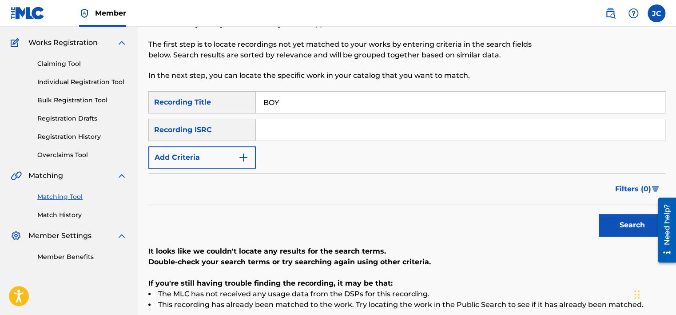
click at [391, 103] on input "BOY" at bounding box center [460, 102] width 409 height 21
click at [381, 127] on input "Search Form" at bounding box center [460, 129] width 409 height 21
paste input "USSK32443436"
type input "USSK32443436"
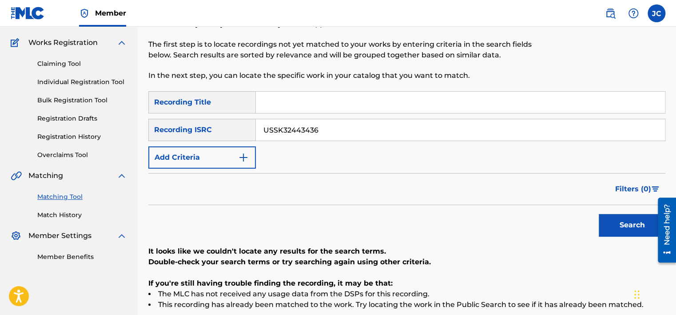
click at [599, 214] on button "Search" at bounding box center [632, 225] width 67 height 22
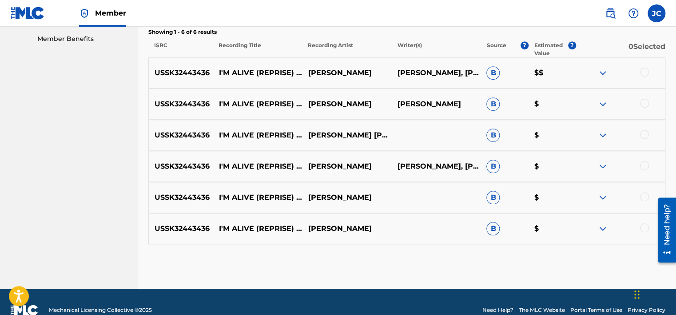
scroll to position [292, 0]
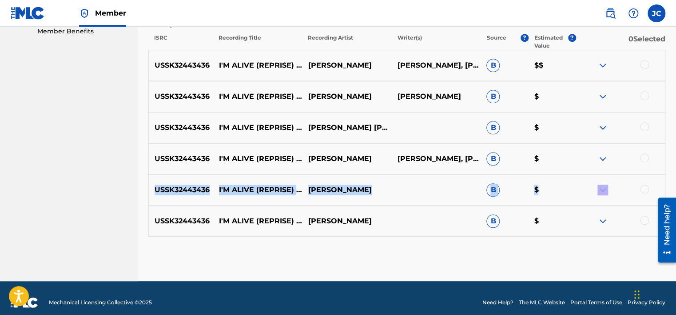
drag, startPoint x: 675, startPoint y: 167, endPoint x: 680, endPoint y: 181, distance: 15.2
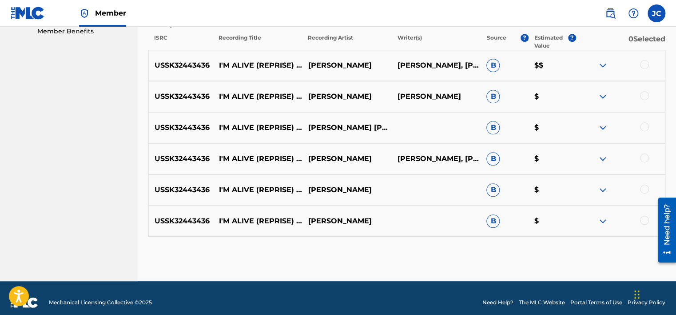
click at [593, 252] on div "Matching Tool The Matching Tool allows Members to match sound recordings to wor…" at bounding box center [406, 18] width 517 height 524
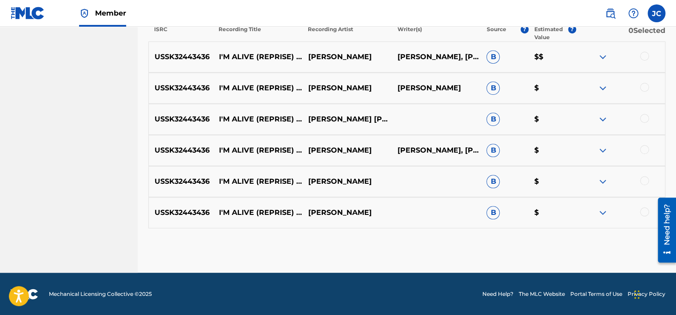
click at [645, 212] on div at bounding box center [644, 211] width 9 height 9
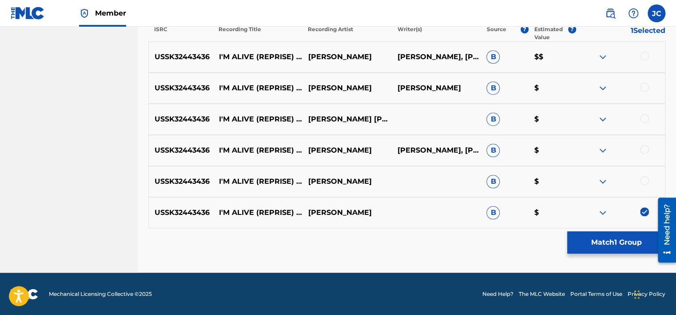
click at [644, 180] on div at bounding box center [644, 180] width 9 height 9
click at [640, 143] on div "USSK32443436 I'M ALIVE (REPRISE) - 2024 REMIX & REMASTER [PERSON_NAME] [PERSON_…" at bounding box center [406, 150] width 517 height 31
click at [644, 146] on div at bounding box center [644, 149] width 9 height 9
click at [644, 120] on div at bounding box center [644, 118] width 9 height 9
click at [644, 88] on div at bounding box center [644, 87] width 9 height 9
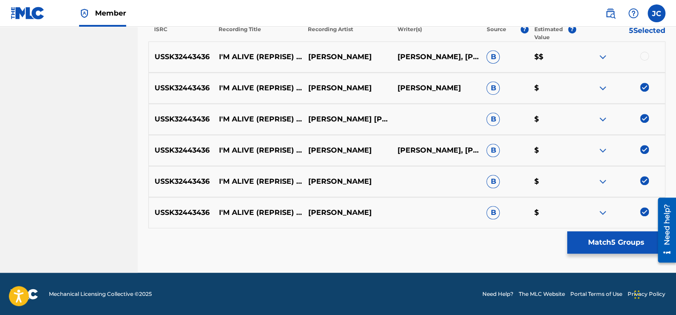
click at [642, 59] on div at bounding box center [644, 56] width 9 height 9
click at [608, 237] on button "Match 6 Groups" at bounding box center [617, 242] width 98 height 22
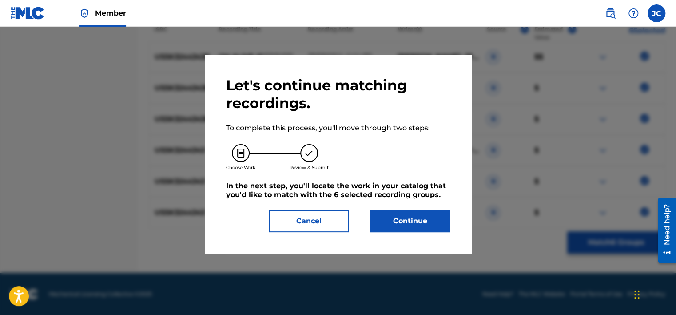
click at [411, 215] on button "Continue" at bounding box center [410, 221] width 80 height 22
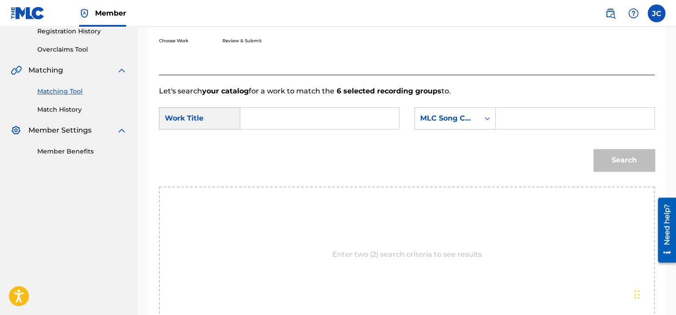
scroll to position [169, 0]
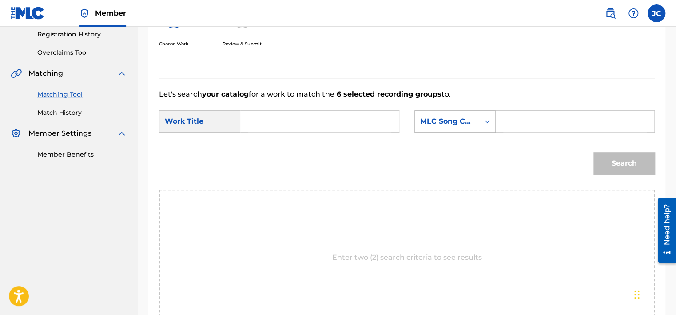
click at [481, 126] on div "Search Form" at bounding box center [488, 121] width 16 height 16
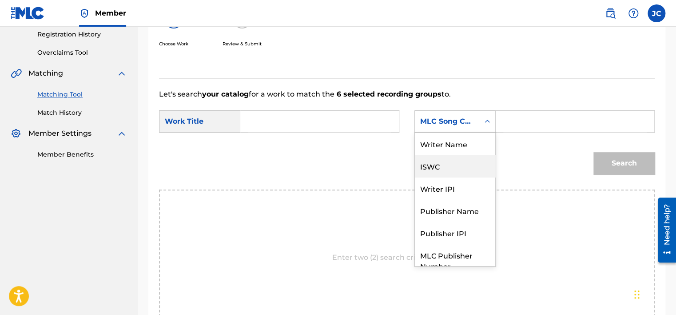
scroll to position [0, 0]
click at [461, 148] on div "Writer Name" at bounding box center [455, 143] width 80 height 22
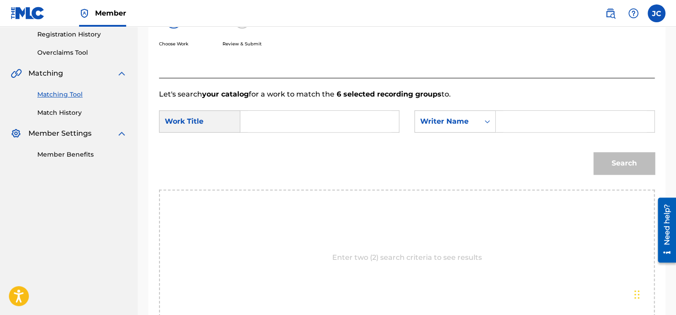
click at [362, 125] on input "Search Form" at bounding box center [320, 121] width 144 height 21
paste input "I'm Alive (Reprise) - 2024 Remix & Remaster"
type input "I'm Alive (Reprise) - 2024 Remix & Remaster"
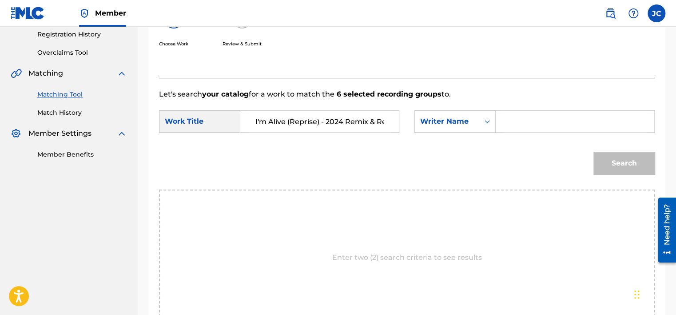
click at [554, 124] on input "Search Form" at bounding box center [576, 121] width 144 height 21
paste input "[PERSON_NAME]ey"
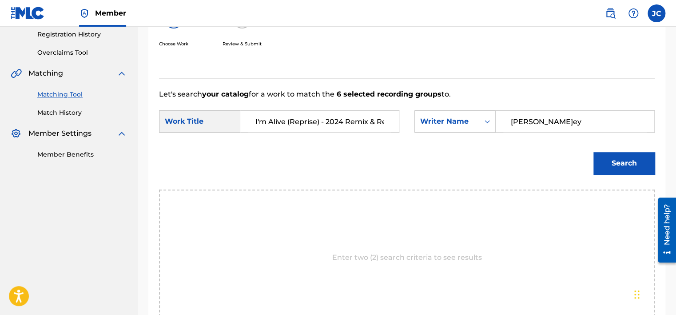
type input "[PERSON_NAME]ey"
click at [594, 152] on button "Search" at bounding box center [624, 163] width 61 height 22
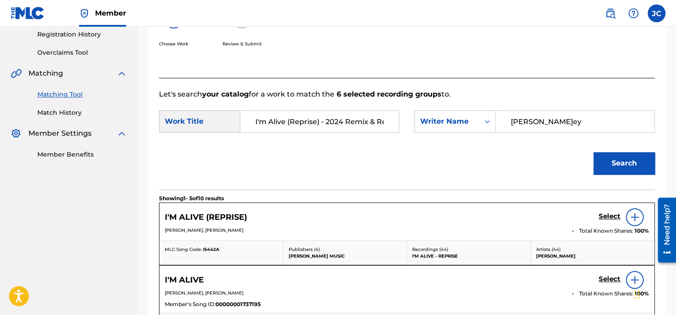
click at [640, 210] on div at bounding box center [635, 217] width 18 height 18
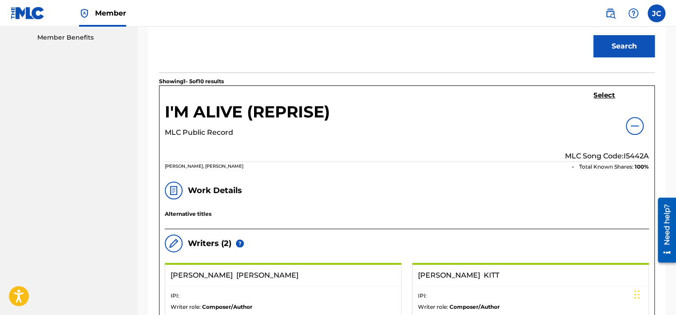
scroll to position [266, 0]
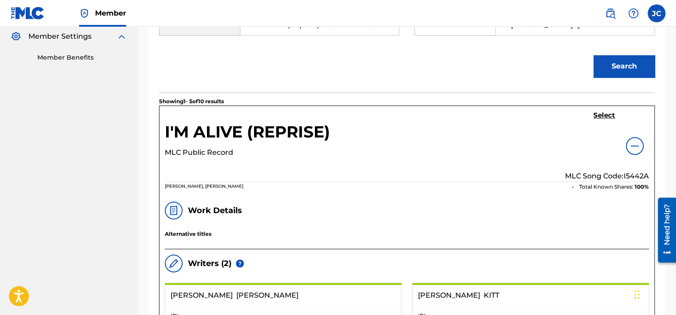
click at [605, 120] on link "Select" at bounding box center [605, 116] width 22 height 10
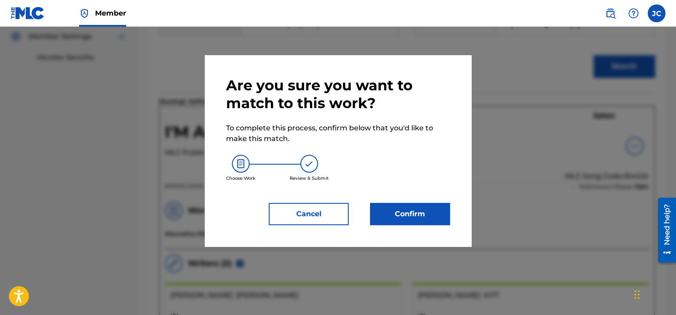
click at [417, 217] on button "Confirm" at bounding box center [410, 214] width 80 height 22
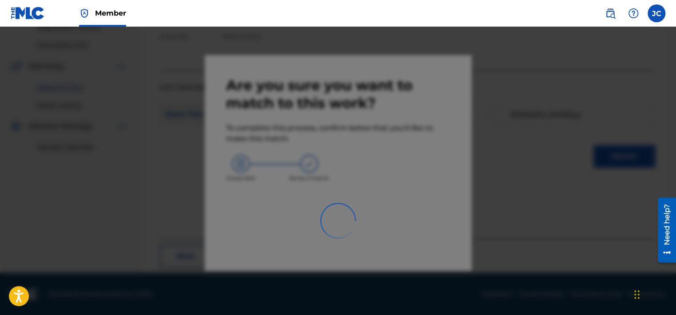
scroll to position [67, 0]
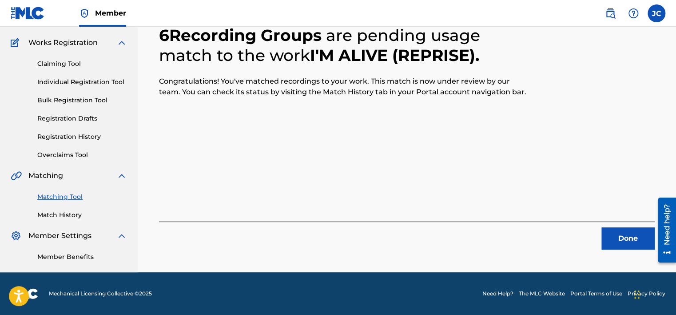
click at [617, 234] on button "Done" at bounding box center [628, 238] width 53 height 22
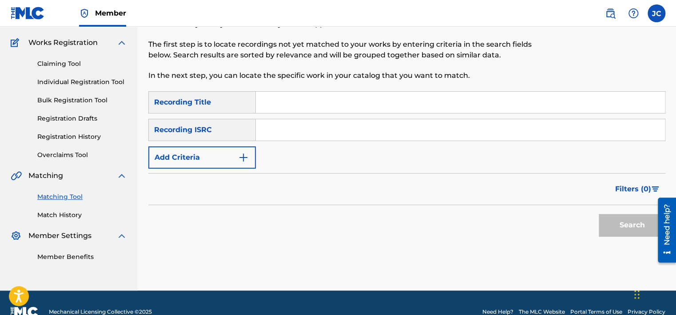
click at [392, 133] on input "Search Form" at bounding box center [460, 129] width 409 height 21
paste input "QM24S2004320"
type input "QM24S2004320"
click at [599, 214] on button "Search" at bounding box center [632, 225] width 67 height 22
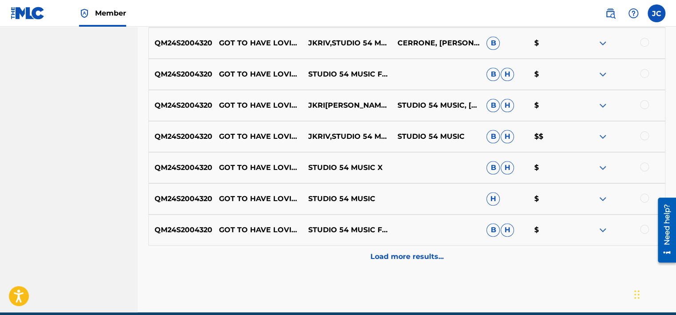
scroll to position [448, 0]
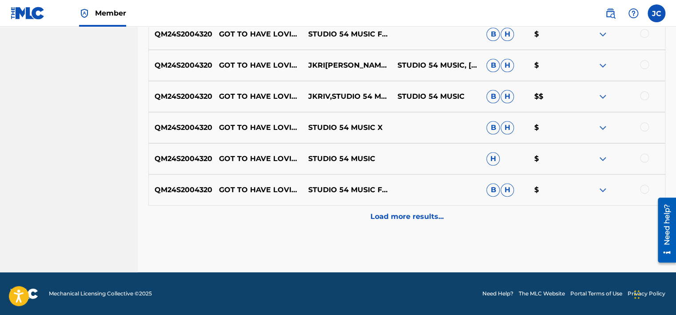
click at [466, 217] on div "Load more results..." at bounding box center [406, 216] width 517 height 22
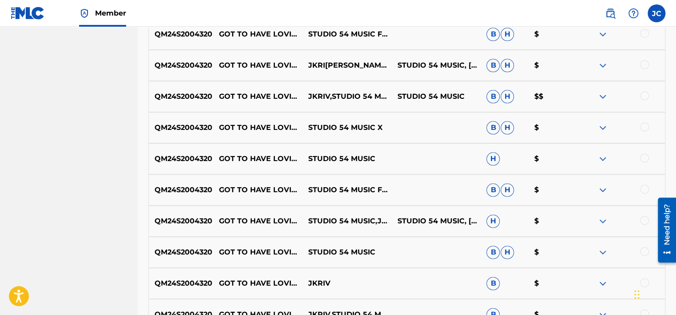
scroll to position [581, 0]
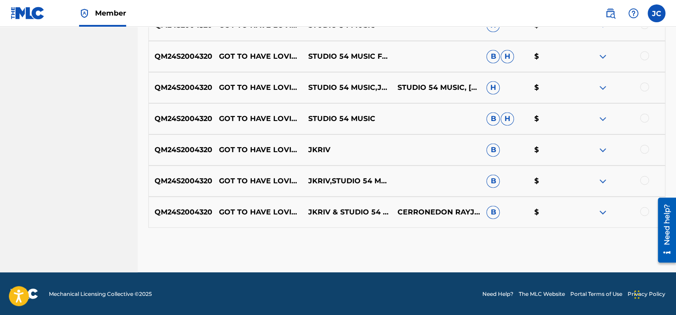
click at [644, 208] on div at bounding box center [644, 211] width 9 height 9
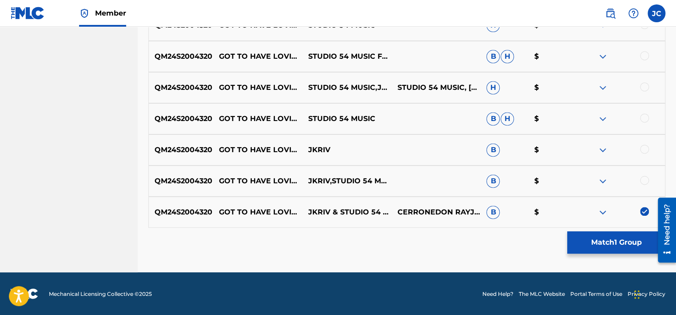
click at [644, 181] on div at bounding box center [644, 180] width 9 height 9
click at [644, 142] on div "QM24S2004320 GOT TO HAVE LOVING (RADIO MIX) JKRIV B $" at bounding box center [406, 149] width 517 height 31
click at [645, 148] on div at bounding box center [644, 148] width 9 height 9
click at [645, 118] on div at bounding box center [644, 117] width 9 height 9
click at [644, 90] on div at bounding box center [644, 86] width 9 height 9
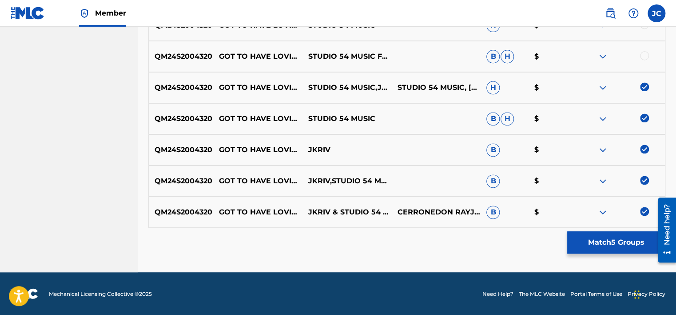
click at [645, 56] on div at bounding box center [644, 55] width 9 height 9
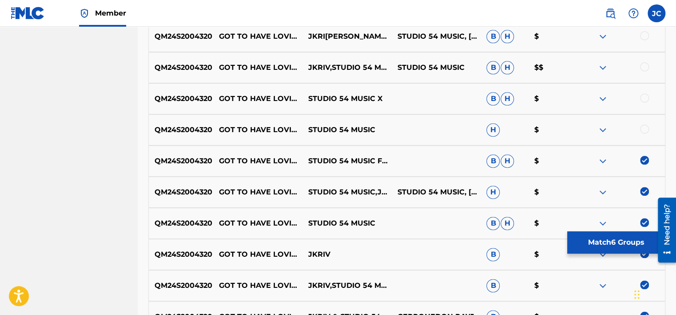
scroll to position [428, 0]
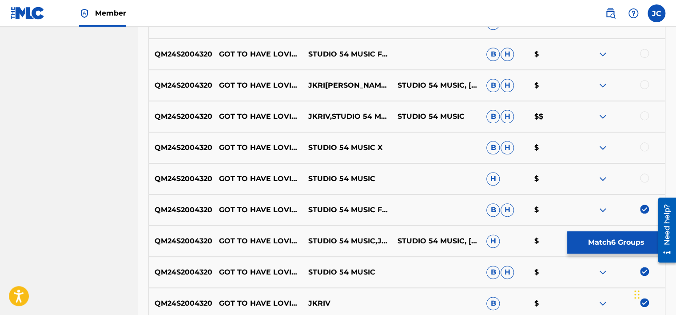
click at [643, 173] on div at bounding box center [644, 177] width 9 height 9
click at [645, 149] on div at bounding box center [644, 146] width 9 height 9
click at [645, 113] on div at bounding box center [644, 115] width 9 height 9
click at [643, 87] on div at bounding box center [644, 84] width 9 height 9
click at [642, 51] on div at bounding box center [644, 53] width 9 height 9
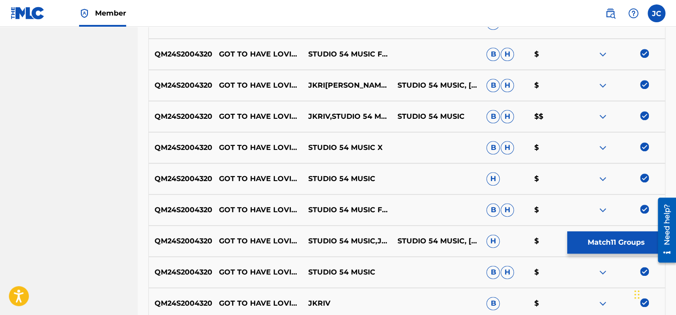
scroll to position [277, 0]
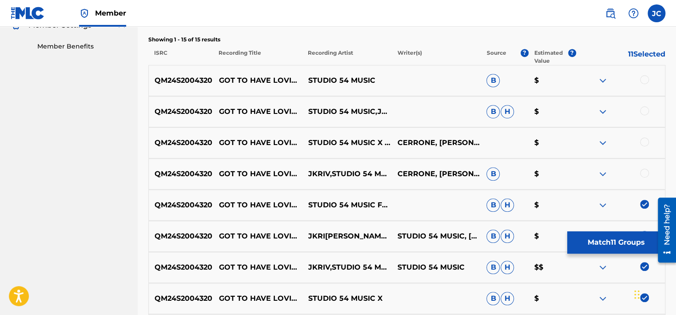
click at [645, 164] on div "QM24S2004320 GOT TO HAVE LOVING - RADIO MIX JKRIV,STUDIO 54 MUSI[PERSON_NAME] T…" at bounding box center [406, 173] width 517 height 31
click at [643, 171] on div at bounding box center [644, 172] width 9 height 9
click at [645, 140] on div at bounding box center [644, 141] width 9 height 9
click at [644, 113] on div at bounding box center [644, 110] width 9 height 9
click at [644, 82] on div at bounding box center [644, 79] width 9 height 9
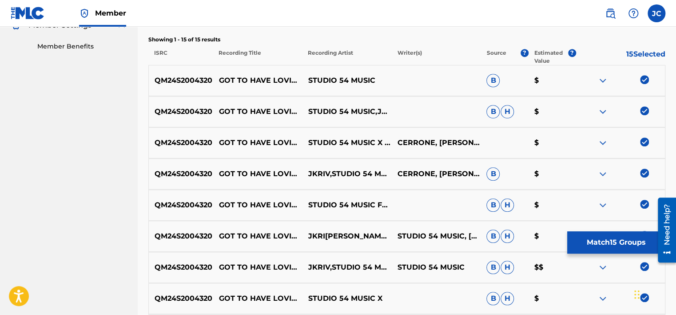
click at [602, 246] on button "Match 15 Groups" at bounding box center [617, 242] width 98 height 22
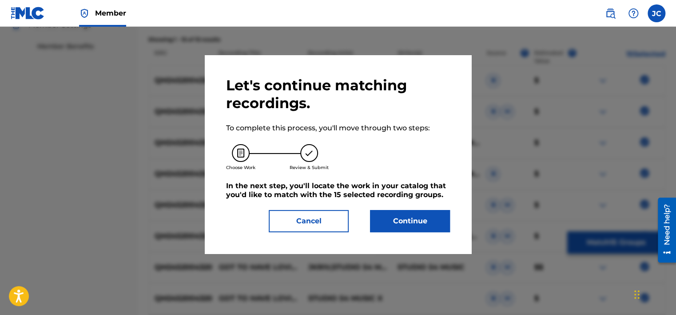
click at [419, 213] on button "Continue" at bounding box center [410, 221] width 80 height 22
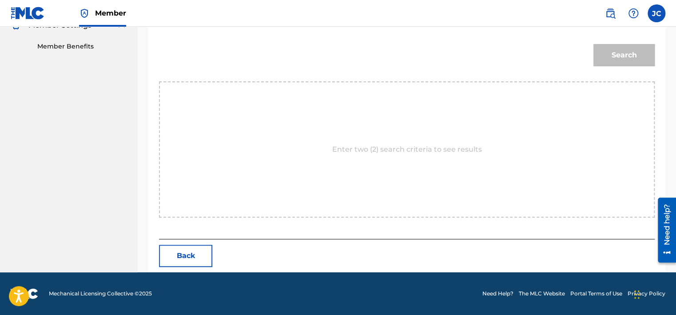
click at [665, 183] on div "Match Usage - Select Work In this step, you will locate the work you'd like to …" at bounding box center [407, 22] width 539 height 500
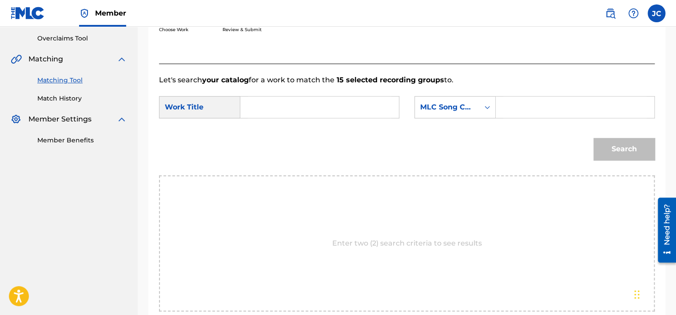
scroll to position [162, 0]
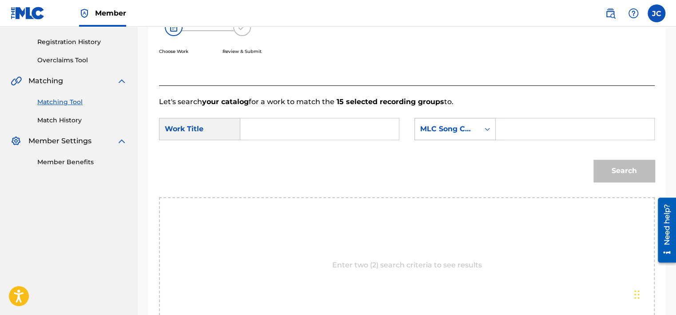
click at [450, 132] on div "MLC Song Code" at bounding box center [447, 129] width 54 height 11
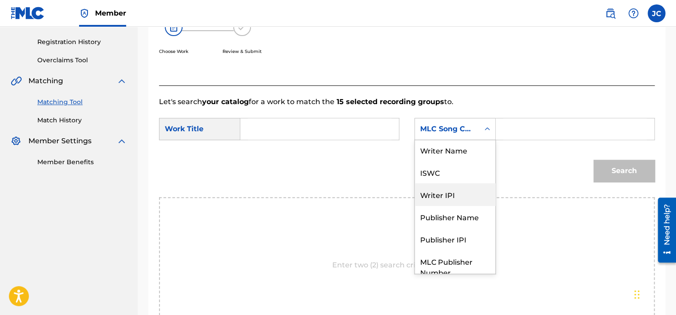
scroll to position [0, 0]
click at [472, 155] on div "Writer Name" at bounding box center [455, 151] width 80 height 22
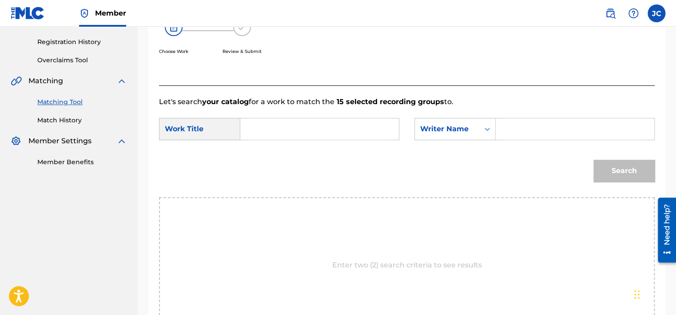
click at [348, 112] on form "SearchWithCriteriabcd73640-2884-4d14-8c6f-831c7113ce9d Work Title SearchWithCri…" at bounding box center [407, 152] width 496 height 90
click at [348, 121] on input "Search Form" at bounding box center [320, 128] width 144 height 21
click at [264, 121] on input "Search Form" at bounding box center [320, 128] width 144 height 21
paste input "Got To Have Loving"
type input "Got To Have Loving"
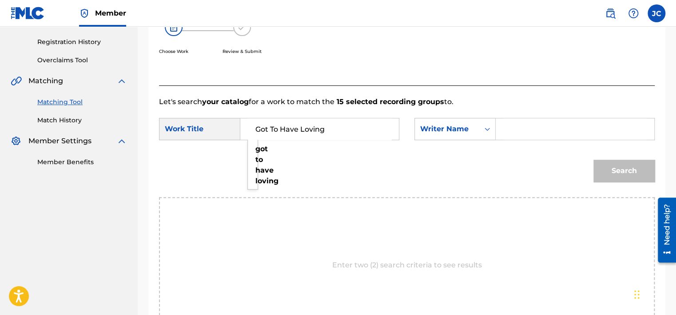
click at [539, 124] on input "Search Form" at bounding box center [576, 128] width 144 height 21
paste input "Cerrone"
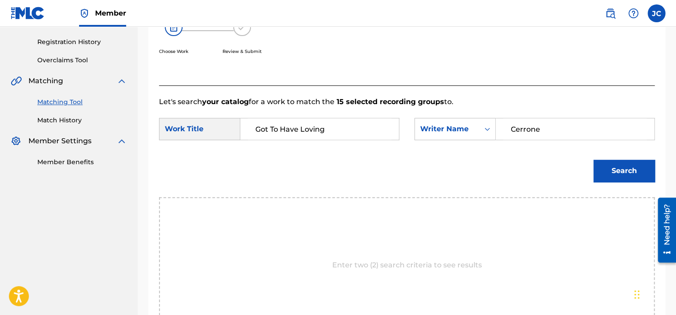
type input "Cerrone"
click at [594, 160] on button "Search" at bounding box center [624, 171] width 61 height 22
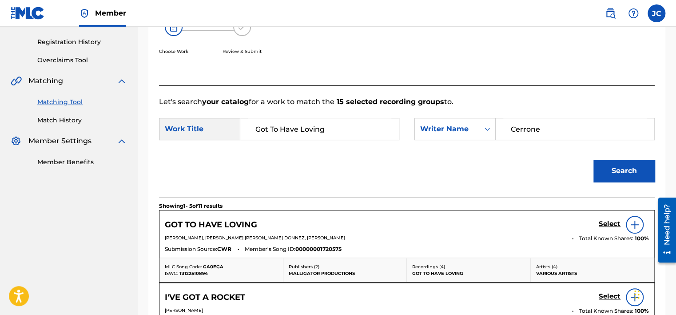
click at [610, 227] on h5 "Select" at bounding box center [610, 224] width 22 height 8
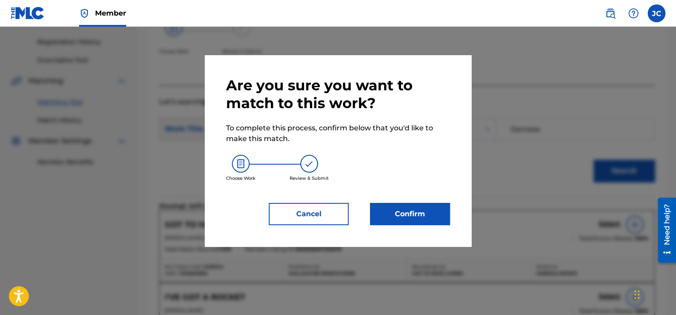
click at [413, 200] on div "Are you sure you want to match to this work? To complete this process, confirm …" at bounding box center [338, 150] width 224 height 148
click at [413, 212] on button "Confirm" at bounding box center [410, 214] width 80 height 22
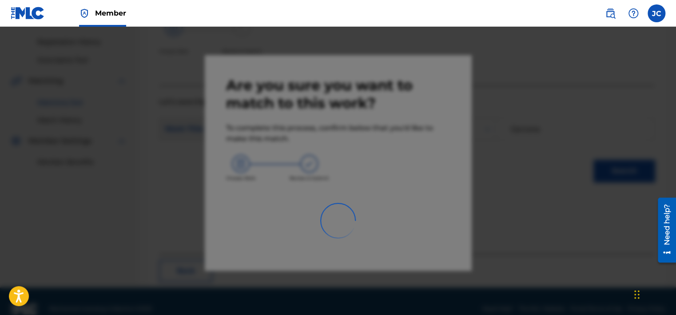
scroll to position [67, 0]
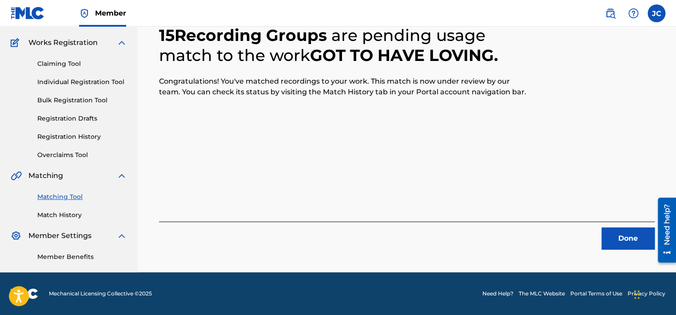
click at [629, 224] on div "Done" at bounding box center [407, 235] width 496 height 28
click at [629, 229] on button "Done" at bounding box center [628, 238] width 53 height 22
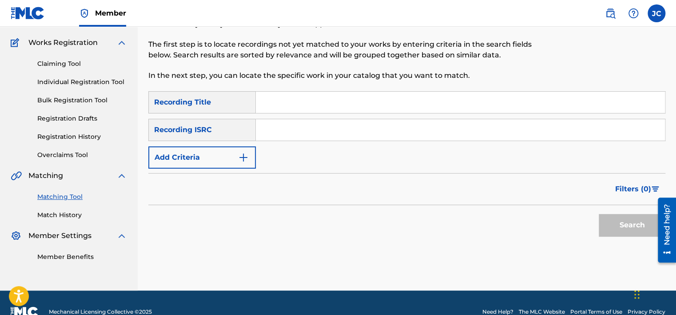
click at [325, 124] on input "Search Form" at bounding box center [460, 129] width 409 height 21
paste input "FRDCJ2000000"
type input "FRDCJ2000000"
click at [599, 214] on button "Search" at bounding box center [632, 225] width 67 height 22
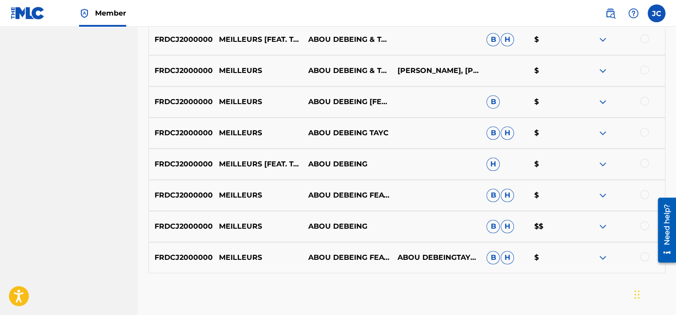
scroll to position [320, 0]
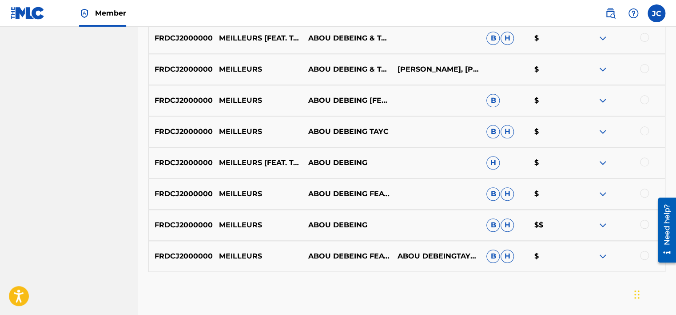
click at [644, 255] on div at bounding box center [644, 255] width 9 height 9
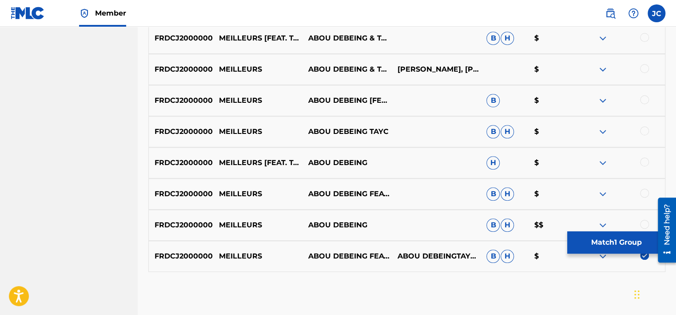
click at [645, 222] on div at bounding box center [644, 224] width 9 height 9
click at [647, 191] on div at bounding box center [644, 192] width 9 height 9
click at [646, 162] on div at bounding box center [644, 161] width 9 height 9
click at [644, 127] on div at bounding box center [644, 130] width 9 height 9
click at [643, 102] on div at bounding box center [644, 99] width 9 height 9
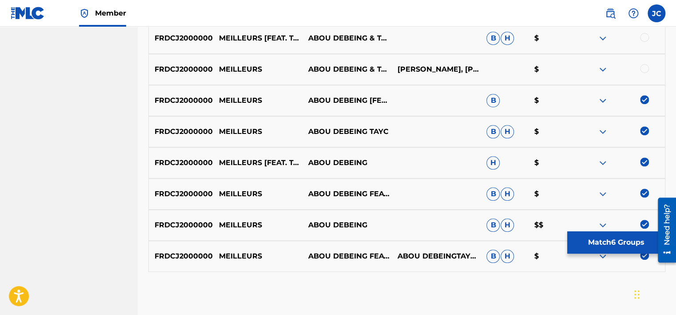
click at [644, 69] on div at bounding box center [644, 68] width 9 height 9
click at [646, 40] on div at bounding box center [644, 37] width 9 height 9
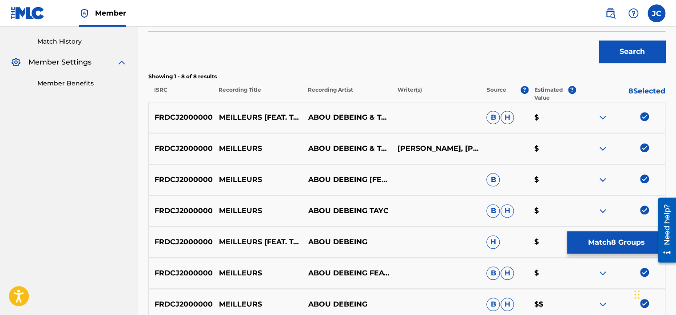
scroll to position [230, 0]
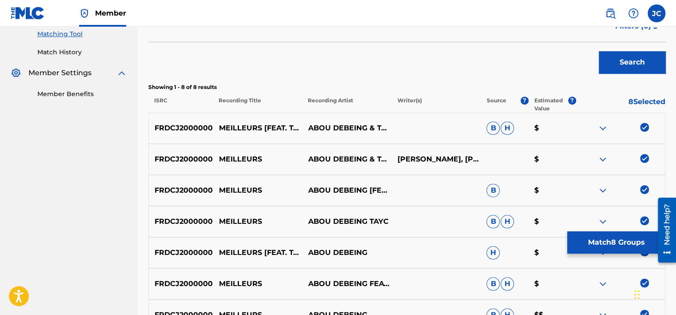
click at [615, 248] on button "Match 8 Groups" at bounding box center [617, 242] width 98 height 22
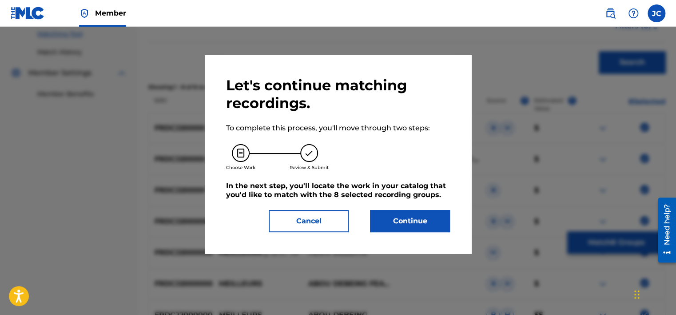
click at [406, 220] on button "Continue" at bounding box center [410, 221] width 80 height 22
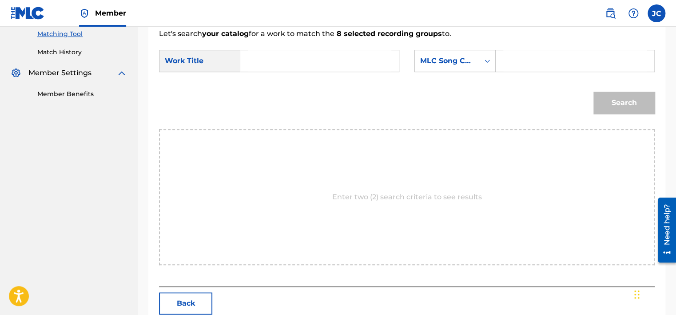
click at [457, 62] on div "MLC Song Code" at bounding box center [447, 61] width 54 height 11
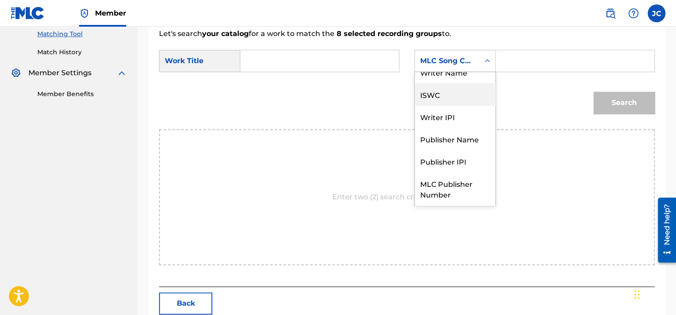
scroll to position [0, 0]
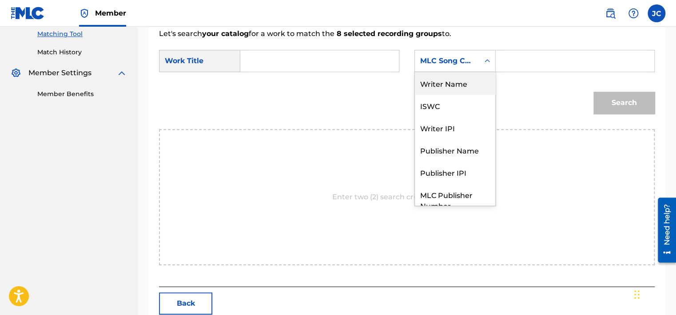
click at [466, 88] on div "Writer Name" at bounding box center [455, 83] width 80 height 22
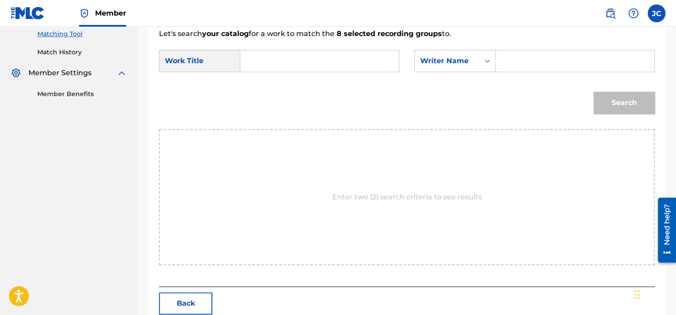
click at [336, 57] on input "Search Form" at bounding box center [320, 60] width 144 height 21
paste input "Meilleurs"
drag, startPoint x: 336, startPoint y: 57, endPoint x: 251, endPoint y: 52, distance: 84.6
click at [251, 52] on input "Meilleurs" at bounding box center [320, 60] width 144 height 21
click at [288, 64] on input "Meilleurs" at bounding box center [320, 60] width 144 height 21
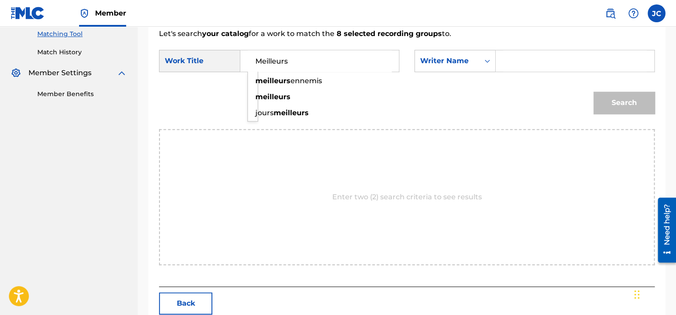
type input "Meilleurs"
click at [533, 68] on input "Search Form" at bounding box center [576, 60] width 144 height 21
paste input "Debeing"
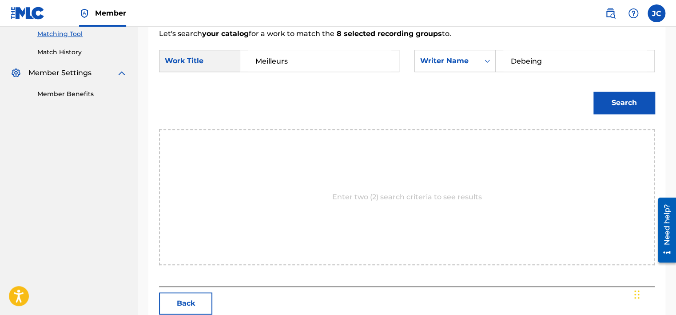
click at [594, 92] on button "Search" at bounding box center [624, 103] width 61 height 22
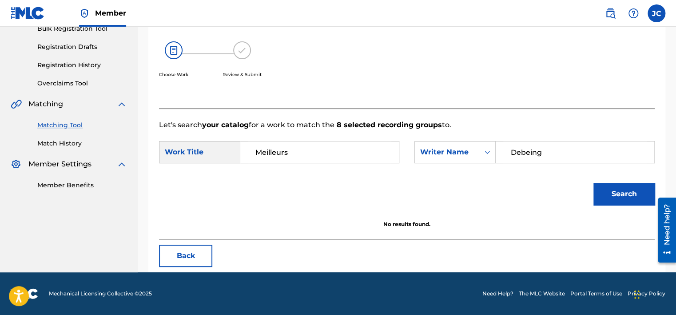
scroll to position [139, 0]
click at [559, 154] on input "Debeing" at bounding box center [576, 151] width 144 height 21
paste input "jibz"
click at [594, 183] on button "Search" at bounding box center [624, 194] width 61 height 22
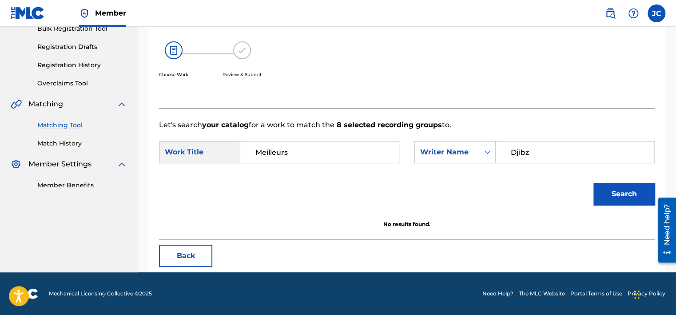
click at [547, 144] on input "Djibz" at bounding box center [576, 151] width 144 height 21
paste input "Bouadjie"
type input "Bouadjie"
click at [594, 183] on button "Search" at bounding box center [624, 194] width 61 height 22
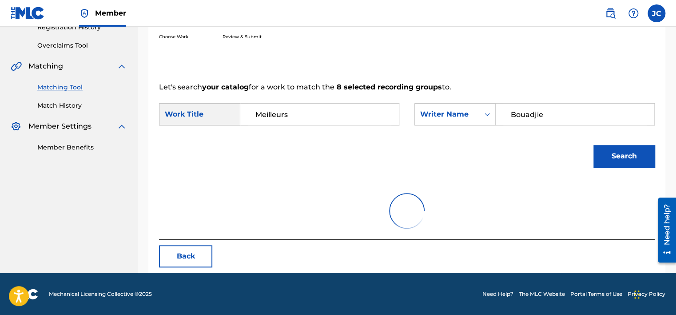
scroll to position [230, 0]
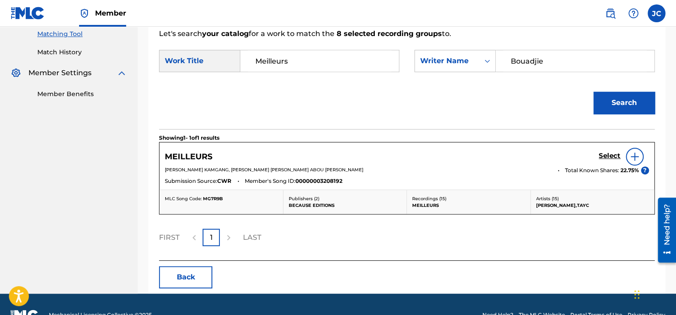
click at [600, 156] on h5 "Select" at bounding box center [610, 156] width 22 height 8
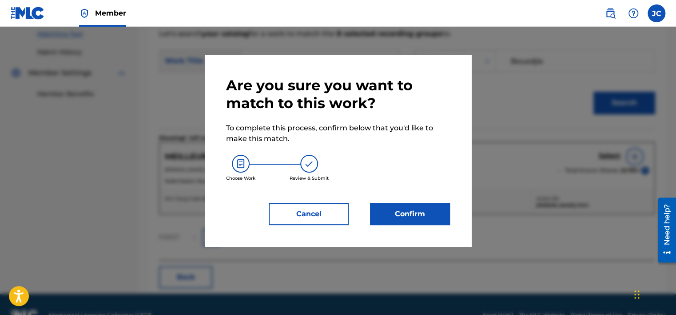
click at [417, 212] on button "Confirm" at bounding box center [410, 214] width 80 height 22
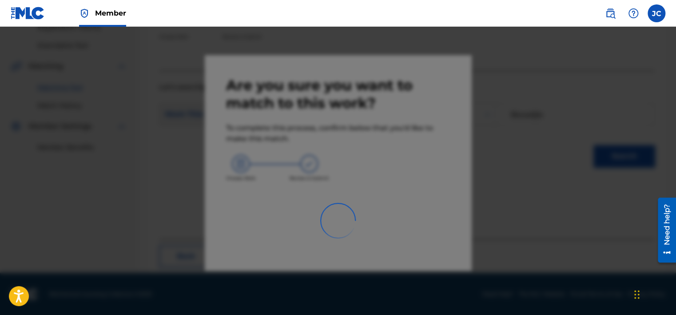
scroll to position [67, 0]
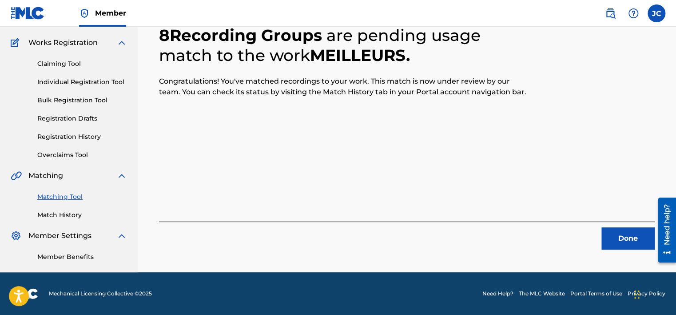
click at [619, 242] on button "Done" at bounding box center [628, 238] width 53 height 22
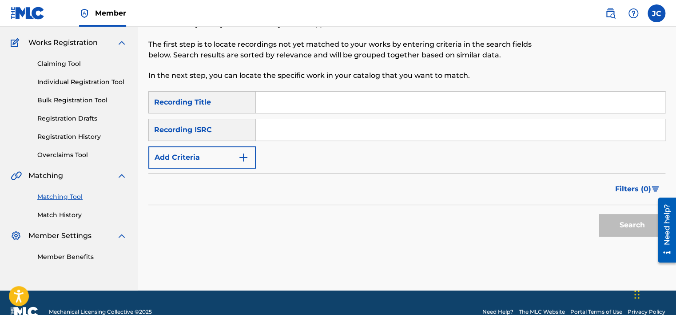
click at [320, 133] on input "Search Form" at bounding box center [460, 129] width 409 height 21
paste input "USA561472318"
type input "USA561472318"
click at [599, 214] on button "Search" at bounding box center [632, 225] width 67 height 22
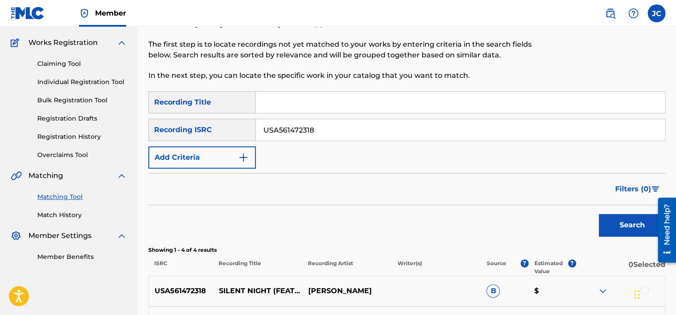
click at [381, 133] on input "USA561472318" at bounding box center [460, 129] width 409 height 21
paste input "DEF058903553"
type input "DEF058903553"
click at [599, 214] on button "Search" at bounding box center [632, 225] width 67 height 22
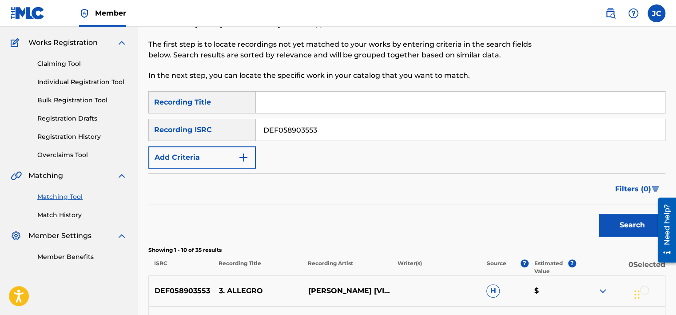
click at [403, 129] on input "DEF058903553" at bounding box center [460, 129] width 409 height 21
paste input "GBQRF1306262"
type input "GBQRF1306262"
click at [599, 214] on button "Search" at bounding box center [632, 225] width 67 height 22
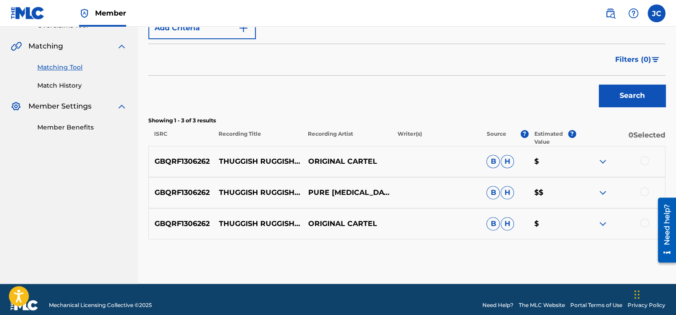
scroll to position [203, 0]
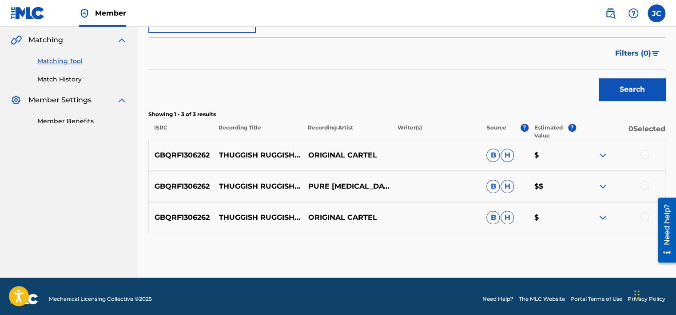
click at [642, 219] on div at bounding box center [644, 216] width 9 height 9
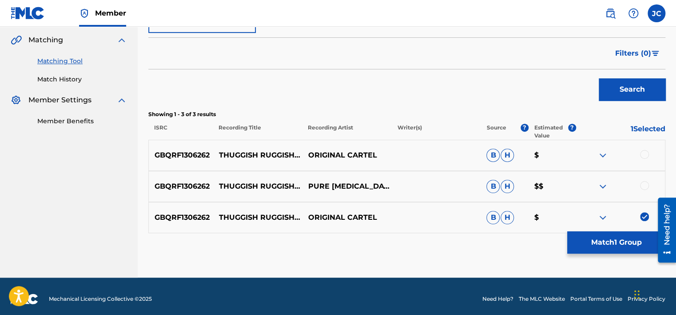
click at [644, 183] on div at bounding box center [644, 185] width 9 height 9
click at [646, 151] on div at bounding box center [644, 154] width 9 height 9
click at [610, 248] on button "Match 3 Groups" at bounding box center [617, 242] width 98 height 22
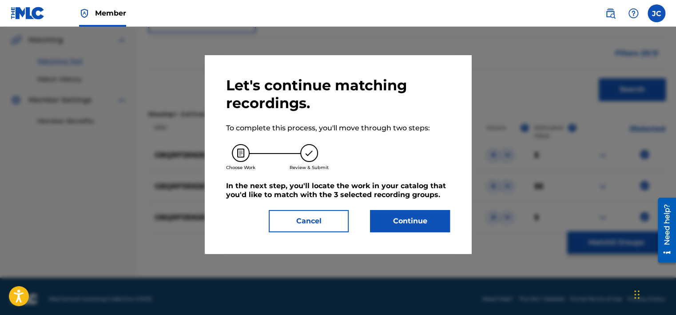
click at [403, 211] on button "Continue" at bounding box center [410, 221] width 80 height 22
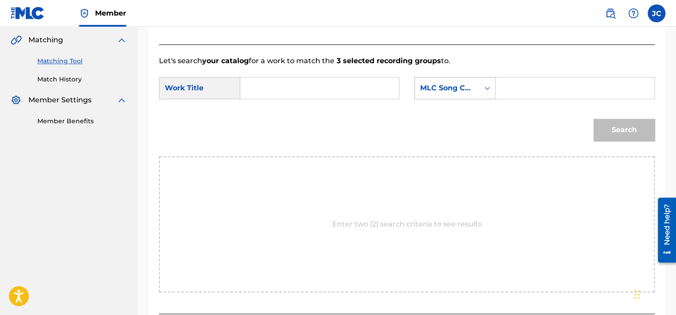
click at [469, 88] on div "MLC Song Code" at bounding box center [447, 88] width 54 height 11
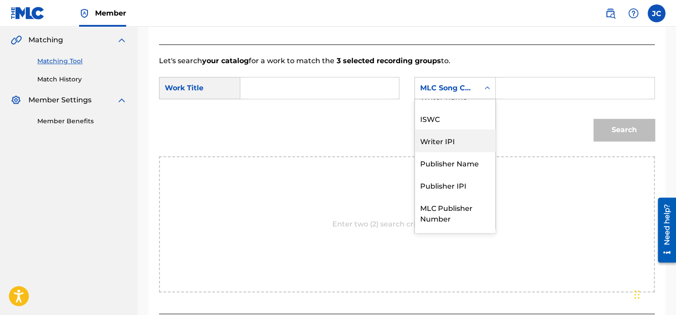
scroll to position [0, 0]
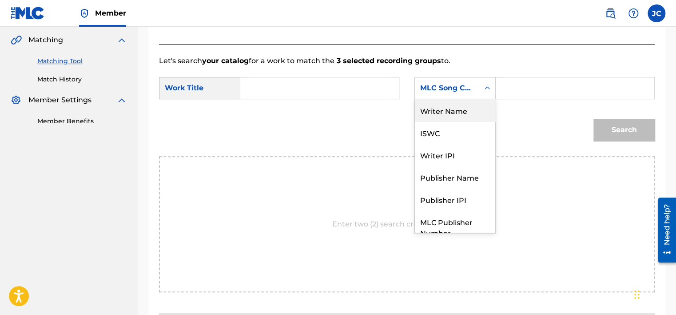
click at [468, 112] on div "Writer Name" at bounding box center [455, 110] width 80 height 22
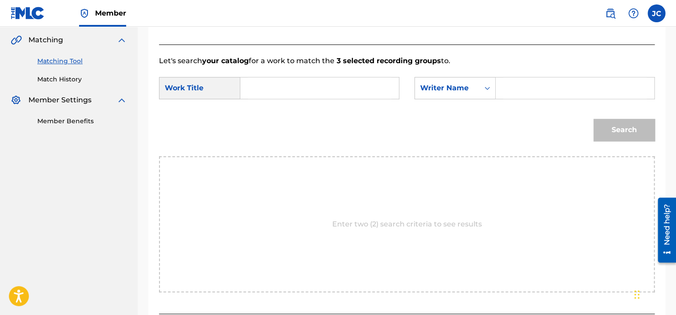
click at [391, 84] on input "Search Form" at bounding box center [320, 87] width 144 height 21
paste input "Thuggish Ruggish Bone"
type input "Thuggish Ruggish Bone"
click at [539, 91] on input "Search Form" at bounding box center [576, 87] width 144 height 21
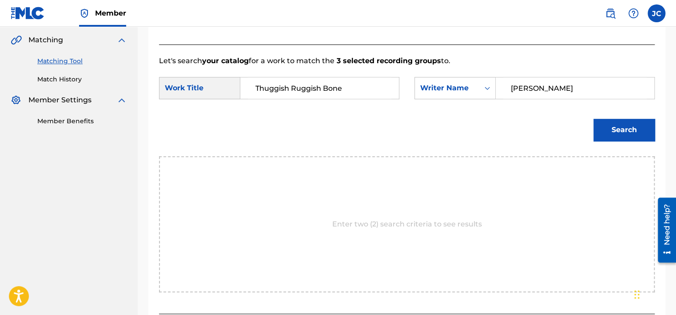
type input "[PERSON_NAME]"
click at [594, 119] on button "Search" at bounding box center [624, 130] width 61 height 22
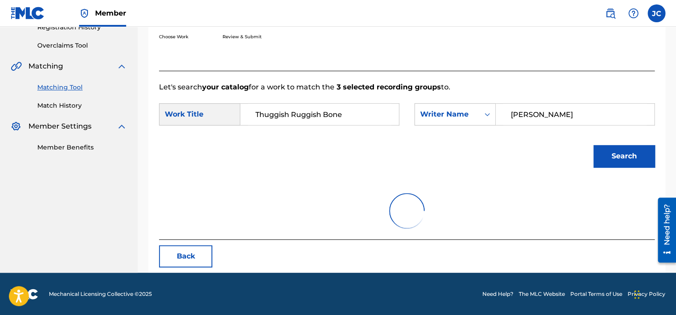
scroll to position [203, 0]
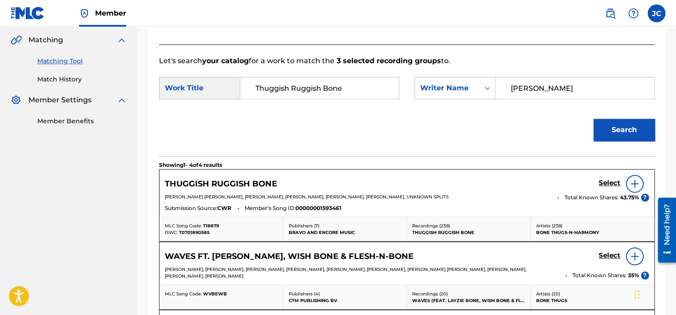
click at [604, 181] on h5 "Select" at bounding box center [610, 183] width 22 height 8
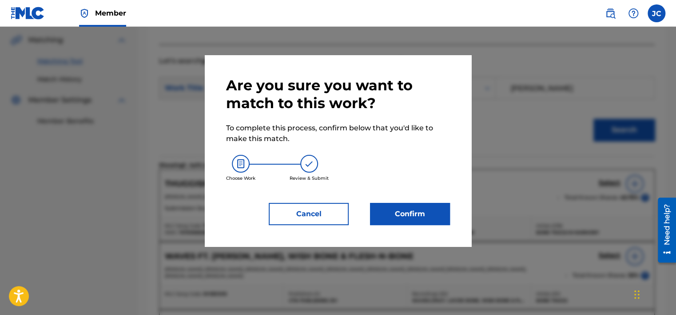
click at [386, 220] on button "Confirm" at bounding box center [410, 214] width 80 height 22
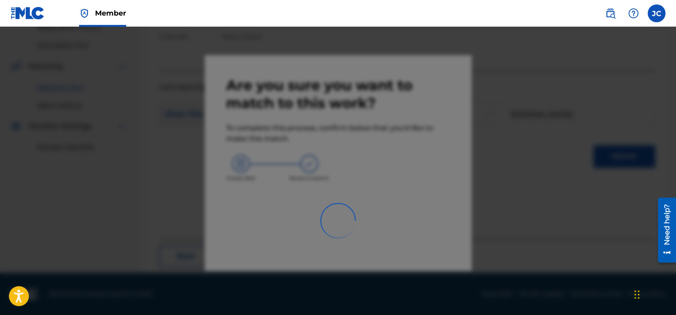
scroll to position [67, 0]
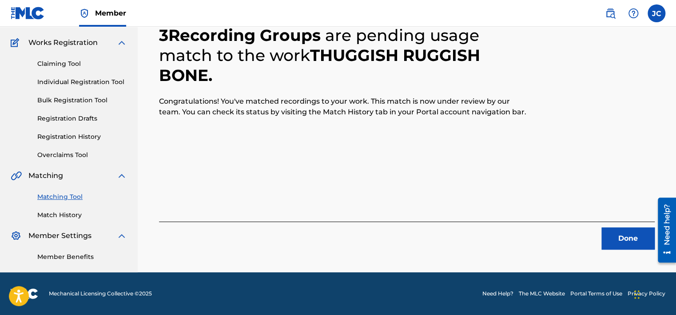
click at [618, 234] on button "Done" at bounding box center [628, 238] width 53 height 22
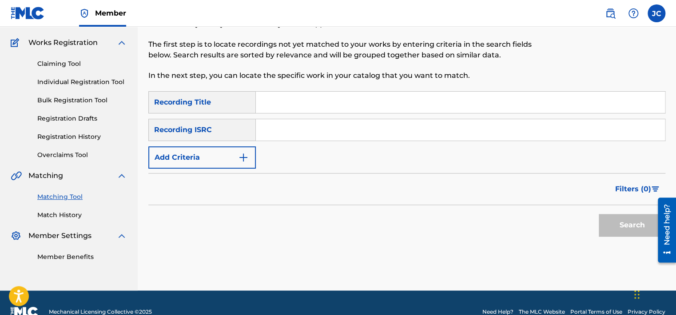
click at [340, 135] on input "Search Form" at bounding box center [460, 129] width 409 height 21
paste input "QMEZE1846024"
click at [599, 214] on button "Search" at bounding box center [632, 225] width 67 height 22
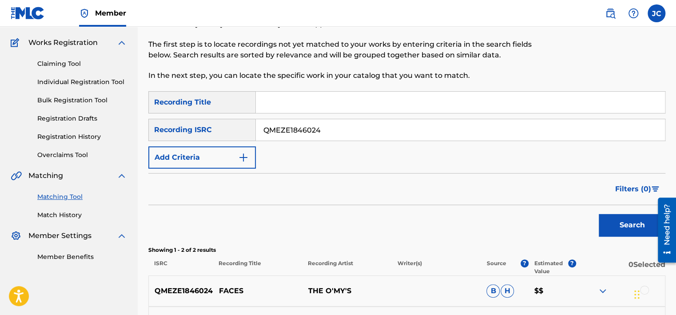
click at [331, 135] on input "QMEZE1846024" at bounding box center [460, 129] width 409 height 21
paste input "GB45A1901605"
type input "GB45A1901605"
click at [599, 214] on button "Search" at bounding box center [632, 225] width 67 height 22
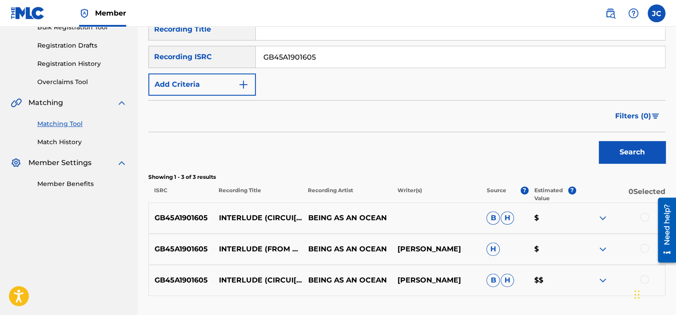
scroll to position [156, 0]
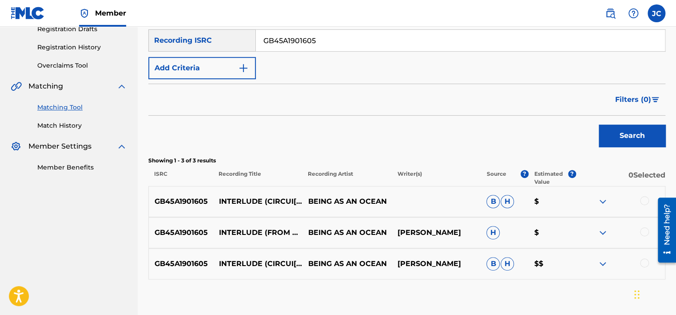
click at [644, 261] on div at bounding box center [644, 262] width 9 height 9
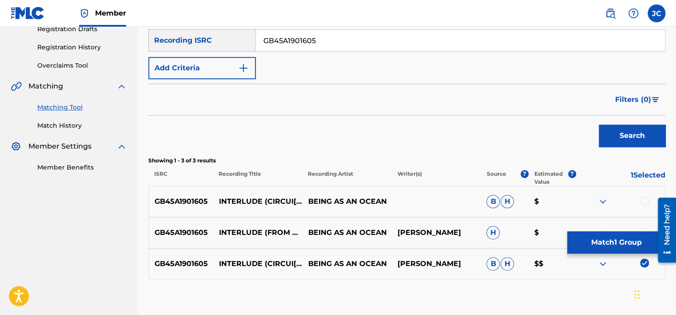
click at [645, 228] on div at bounding box center [644, 231] width 9 height 9
click at [645, 200] on div at bounding box center [644, 200] width 9 height 9
click at [623, 245] on button "Match 3 Groups" at bounding box center [617, 242] width 98 height 22
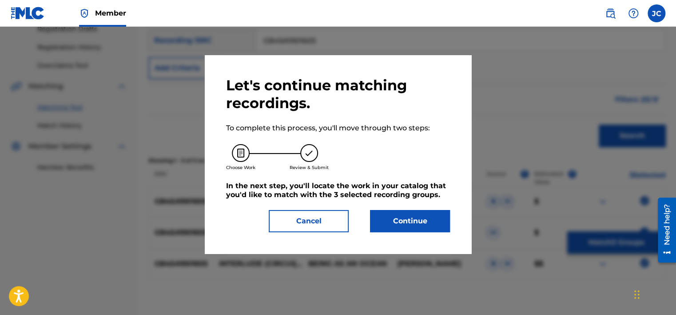
click at [403, 201] on div "Let's continue matching recordings. To complete this process, you'll move throu…" at bounding box center [338, 154] width 224 height 156
click at [405, 223] on button "Continue" at bounding box center [410, 221] width 80 height 22
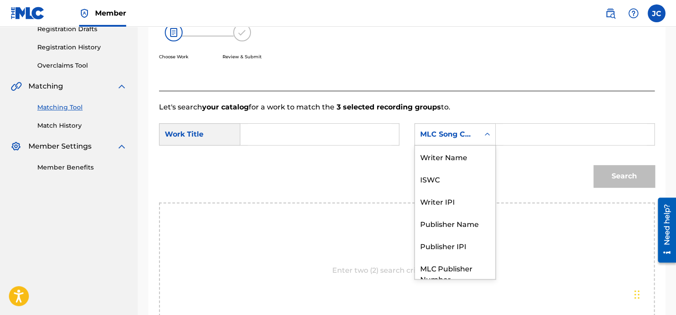
click at [457, 127] on div "MLC Song Code" at bounding box center [447, 134] width 64 height 17
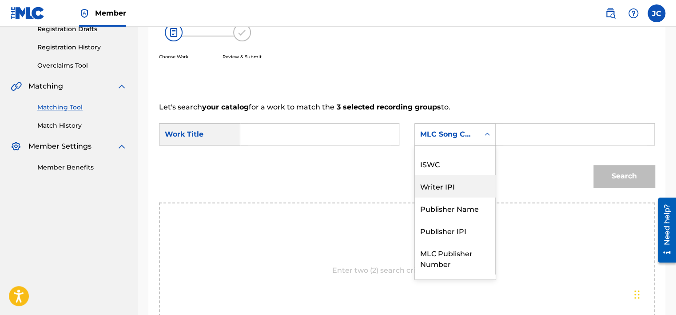
scroll to position [0, 0]
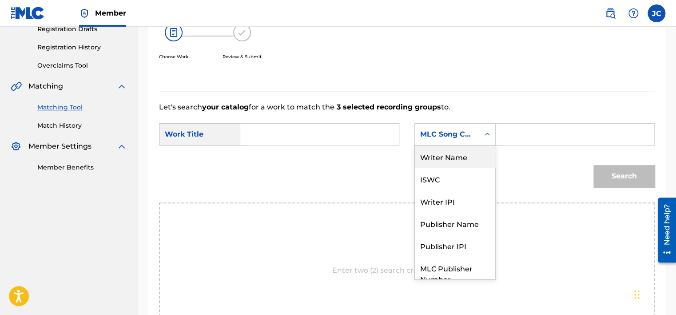
click at [461, 156] on div "Writer Name" at bounding box center [455, 156] width 80 height 22
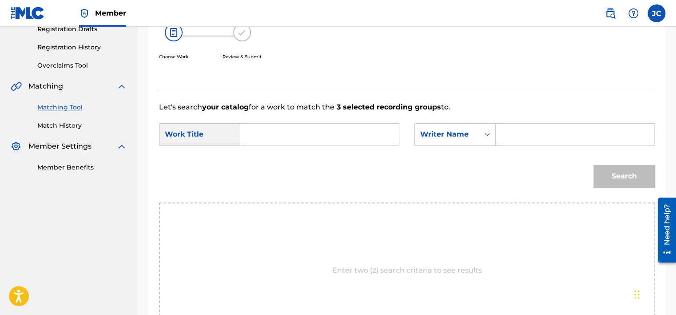
click at [345, 128] on input "Search Form" at bounding box center [320, 134] width 144 height 21
paste input "Interlude (Circuit [PERSON_NAME])"
type input "Interlude (Circuit [PERSON_NAME])"
click at [513, 139] on input "Search Form" at bounding box center [576, 134] width 144 height 21
paste input "[PERSON_NAME]"
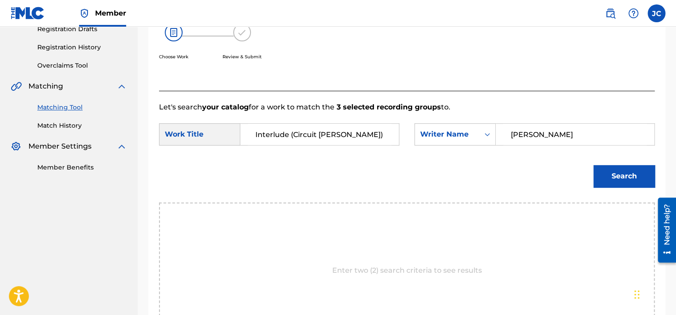
type input "[PERSON_NAME]"
click at [594, 165] on button "Search" at bounding box center [624, 176] width 61 height 22
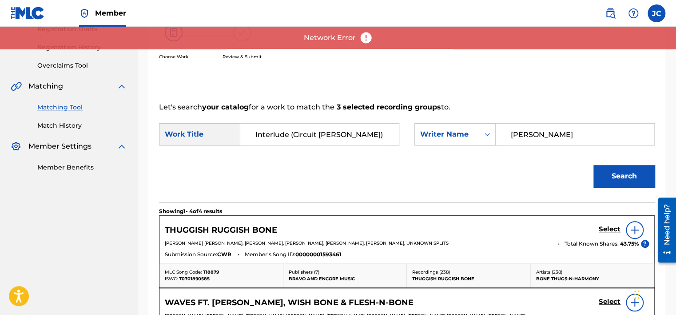
click at [607, 173] on button "Search" at bounding box center [624, 176] width 61 height 22
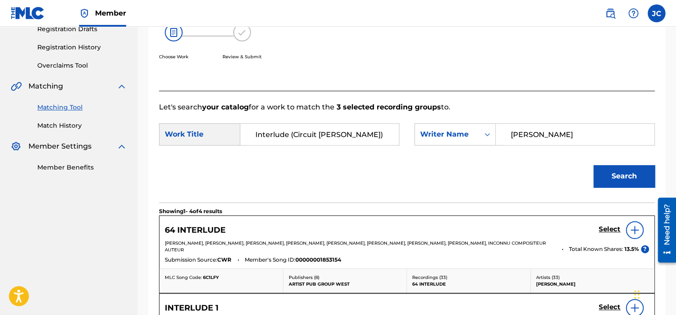
click at [318, 135] on input "Interlude (Circuit [PERSON_NAME])" at bounding box center [320, 134] width 144 height 21
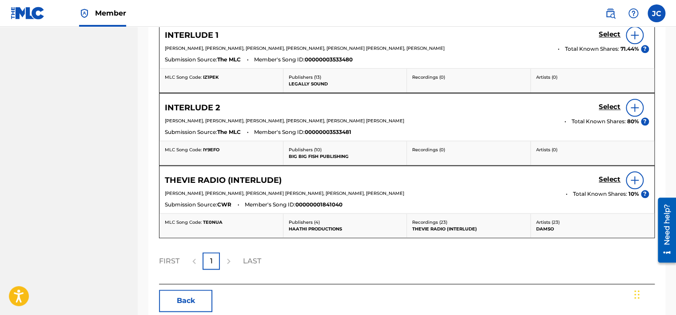
scroll to position [430, 0]
click at [203, 297] on button "Back" at bounding box center [185, 299] width 53 height 22
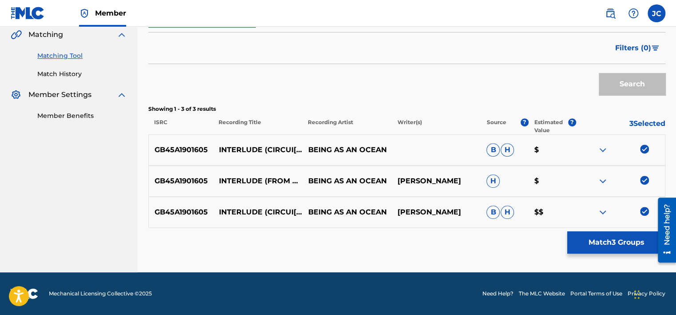
scroll to position [208, 0]
click at [644, 210] on img at bounding box center [644, 211] width 9 height 9
click at [642, 176] on img at bounding box center [644, 180] width 9 height 9
click at [641, 149] on img at bounding box center [644, 148] width 9 height 9
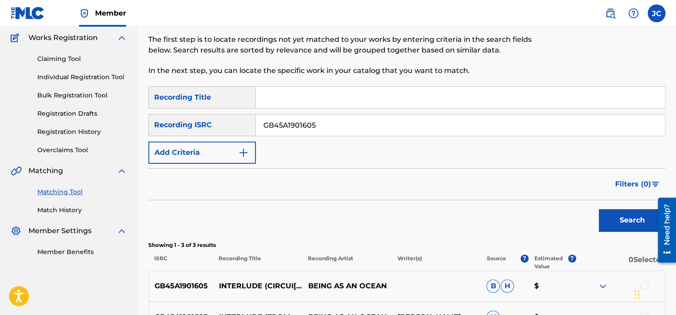
scroll to position [55, 0]
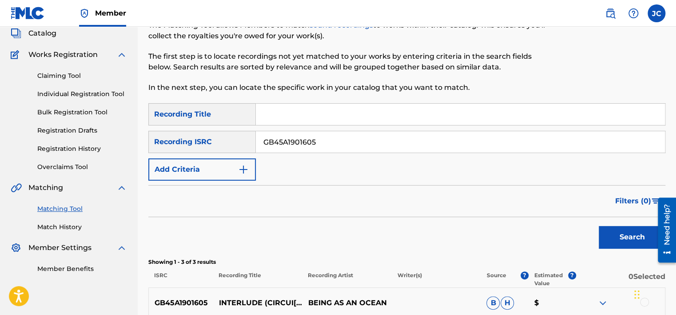
click at [401, 144] on input "GB45A1901605" at bounding box center [460, 141] width 409 height 21
paste input "BEB682300445"
type input "BEB682300445"
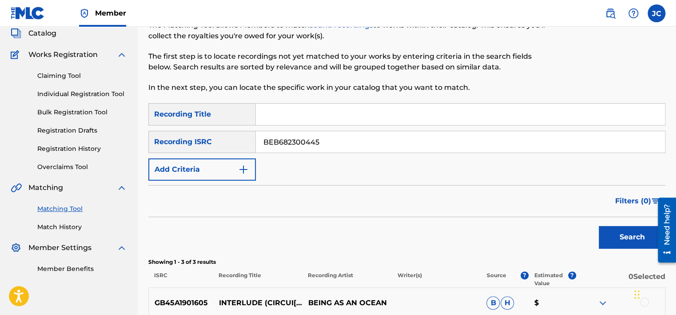
click at [599, 226] on button "Search" at bounding box center [632, 237] width 67 height 22
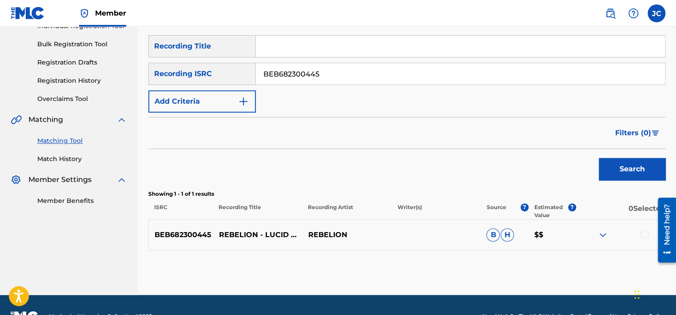
scroll to position [146, 0]
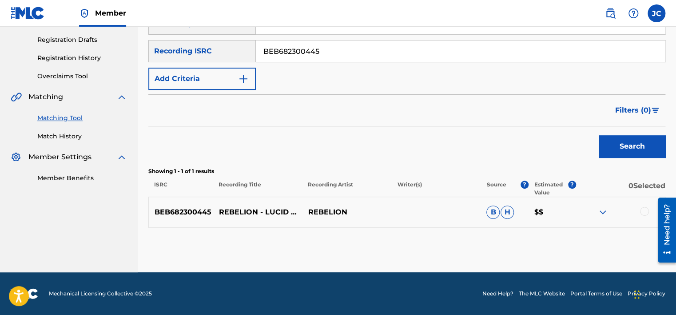
click at [644, 212] on div at bounding box center [644, 211] width 9 height 9
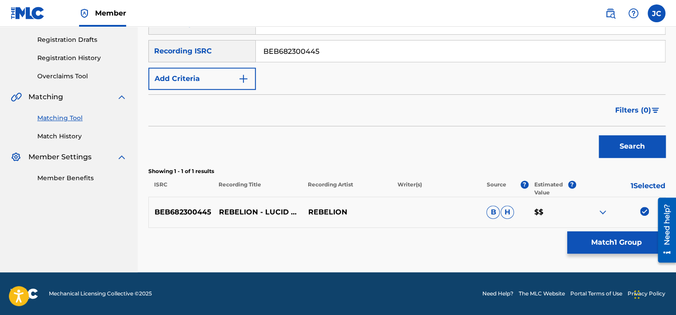
click at [618, 238] on button "Match 1 Group" at bounding box center [617, 242] width 98 height 22
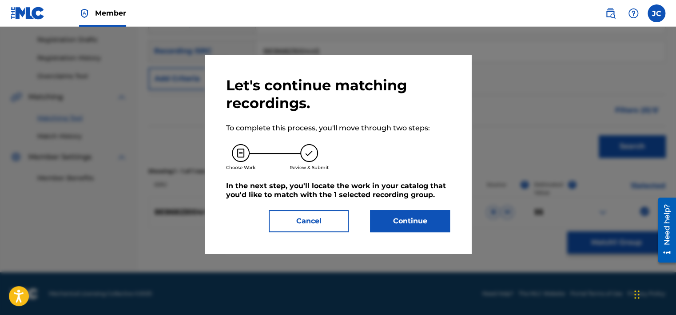
click at [405, 228] on button "Continue" at bounding box center [410, 221] width 80 height 22
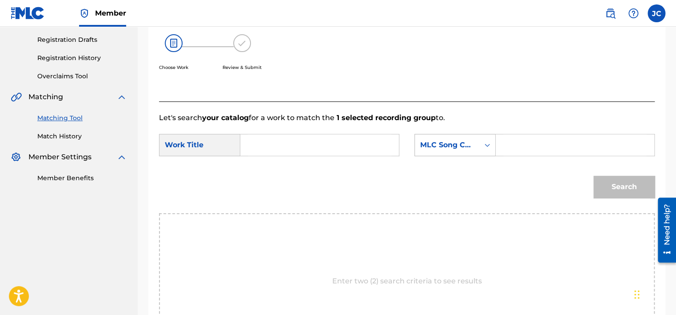
click at [478, 136] on div "MLC Song Code" at bounding box center [447, 144] width 64 height 17
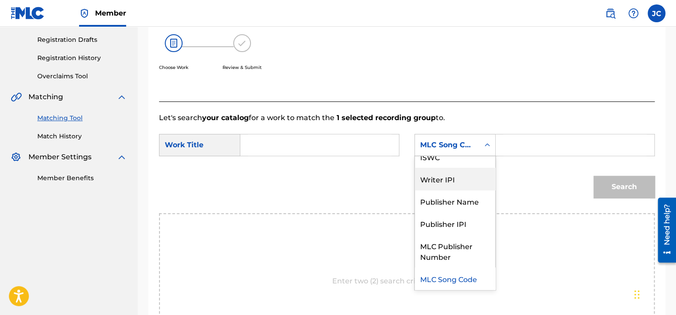
scroll to position [0, 0]
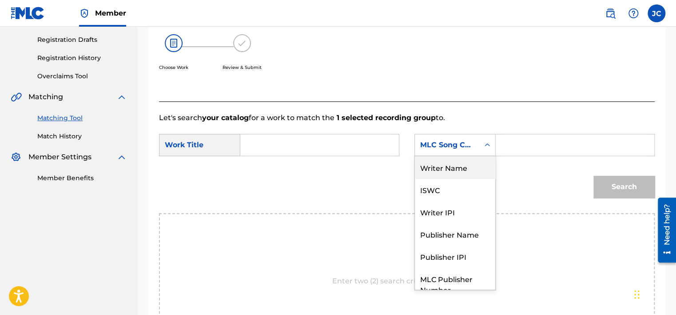
click at [456, 173] on div "Writer Name" at bounding box center [455, 167] width 80 height 22
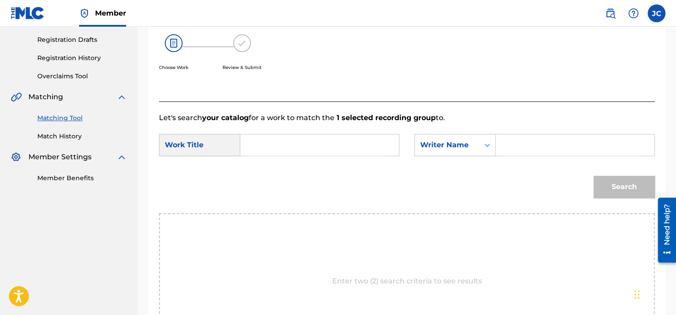
click at [358, 152] on input "Search Form" at bounding box center [320, 144] width 144 height 21
paste input "Lucid Dreams"
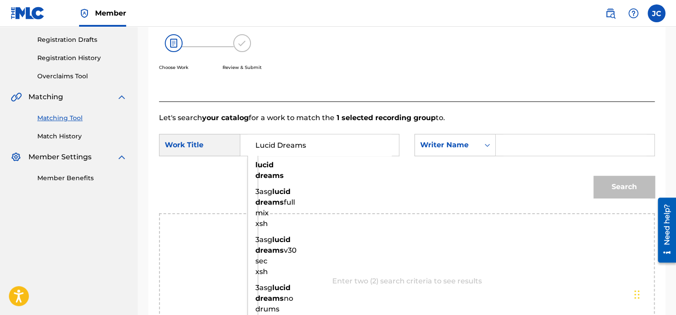
type input "Lucid Dreams"
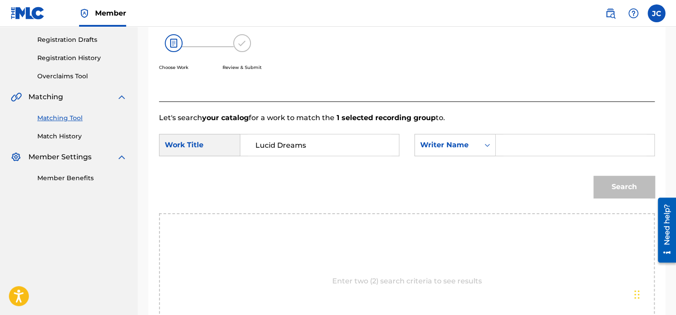
click at [534, 152] on input "Search Form" at bounding box center [576, 144] width 144 height 21
type input "RITSMA"
click at [594, 176] on button "Search" at bounding box center [624, 187] width 61 height 22
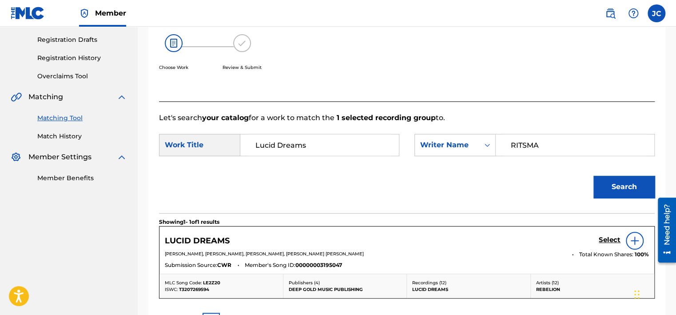
click at [608, 242] on h5 "Select" at bounding box center [610, 240] width 22 height 8
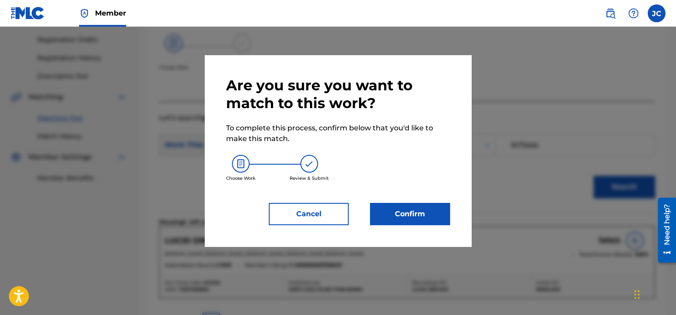
click at [398, 213] on button "Confirm" at bounding box center [410, 214] width 80 height 22
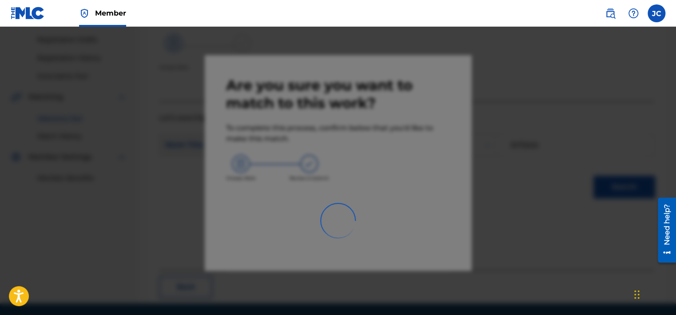
scroll to position [67, 0]
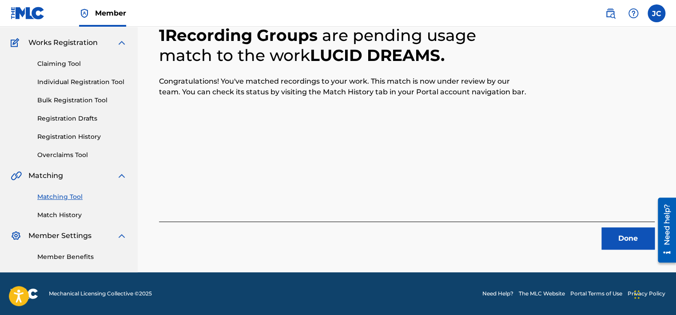
click at [636, 242] on button "Done" at bounding box center [628, 238] width 53 height 22
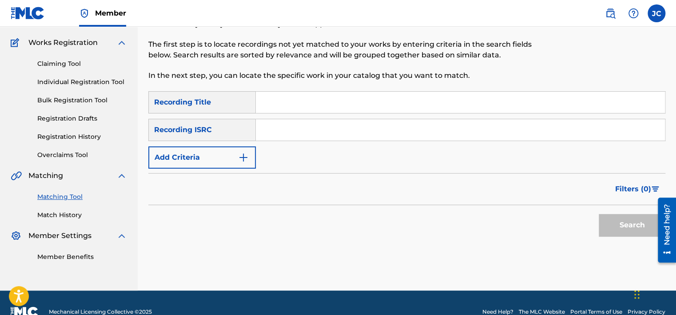
click at [316, 133] on input "Search Form" at bounding box center [460, 129] width 409 height 21
paste input "GX2Y42400115"
type input "GX2Y42400115"
click at [599, 214] on button "Search" at bounding box center [632, 225] width 67 height 22
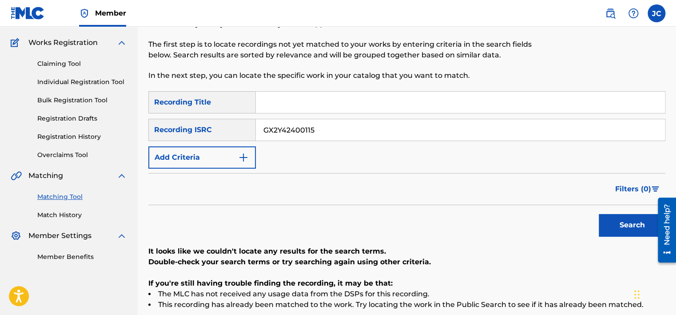
click at [221, 159] on button "Add Criteria" at bounding box center [202, 157] width 108 height 22
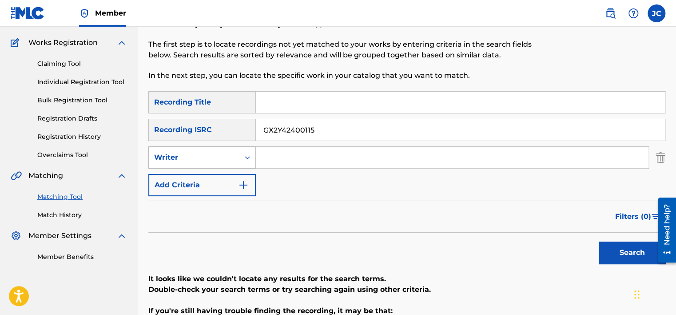
click at [194, 155] on div "Writer" at bounding box center [194, 157] width 80 height 11
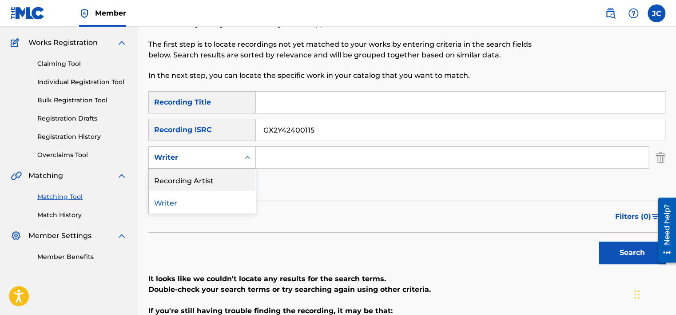
click at [192, 180] on div "Recording Artist" at bounding box center [202, 179] width 107 height 22
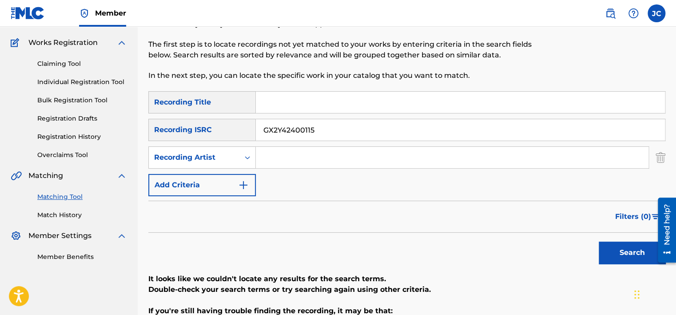
click at [337, 103] on input "Search Form" at bounding box center [460, 102] width 409 height 21
paste input "THE WELLERMEN HURT"
drag, startPoint x: 340, startPoint y: 103, endPoint x: 263, endPoint y: 101, distance: 76.5
click at [263, 101] on input "THE WELLERMEN HURT" at bounding box center [460, 102] width 409 height 21
type input "HURT"
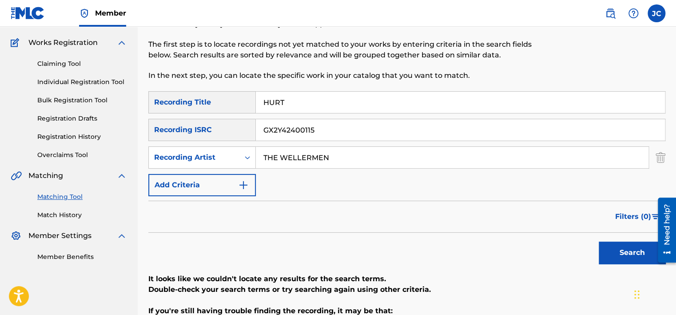
click at [352, 155] on input "THE WELLERMEN" at bounding box center [452, 157] width 393 height 21
type input "THE WELLERMEN"
click at [637, 252] on button "Search" at bounding box center [632, 252] width 67 height 22
drag, startPoint x: 324, startPoint y: 133, endPoint x: 256, endPoint y: 134, distance: 67.6
click at [256, 134] on input "GX2Y42400115" at bounding box center [460, 129] width 409 height 21
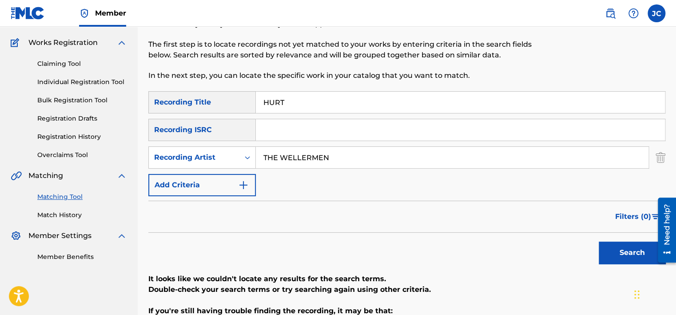
click at [608, 249] on button "Search" at bounding box center [632, 252] width 67 height 22
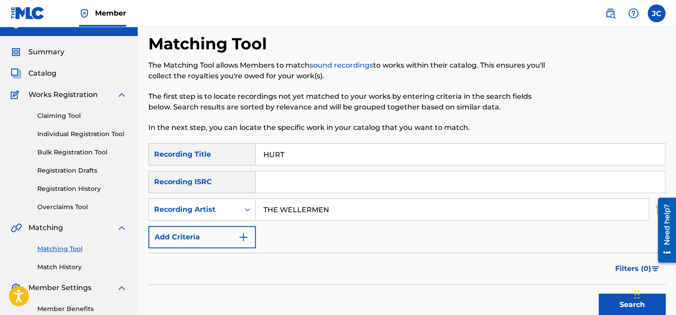
scroll to position [0, 0]
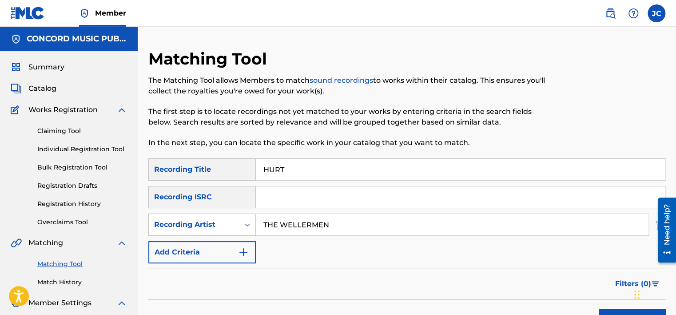
click at [469, 229] on input "THE WELLERMEN" at bounding box center [452, 224] width 393 height 21
type input "T"
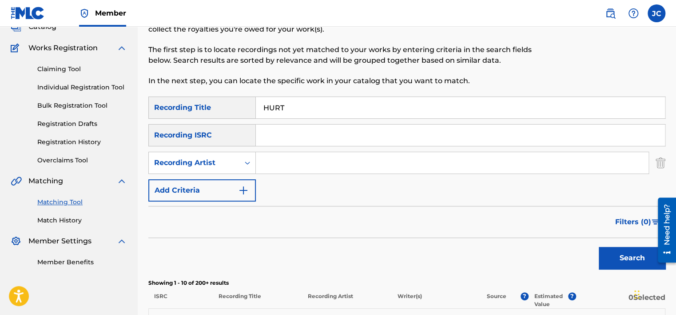
scroll to position [101, 0]
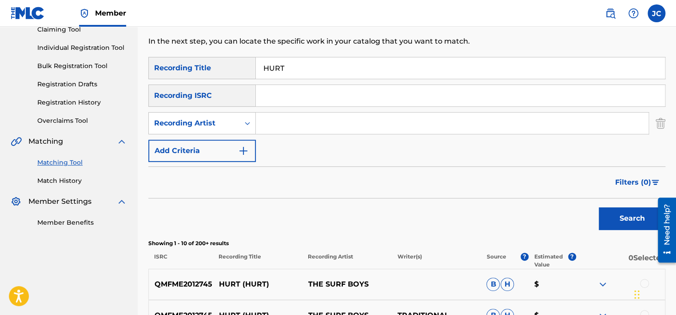
click at [662, 120] on img "Search Form" at bounding box center [661, 123] width 10 height 22
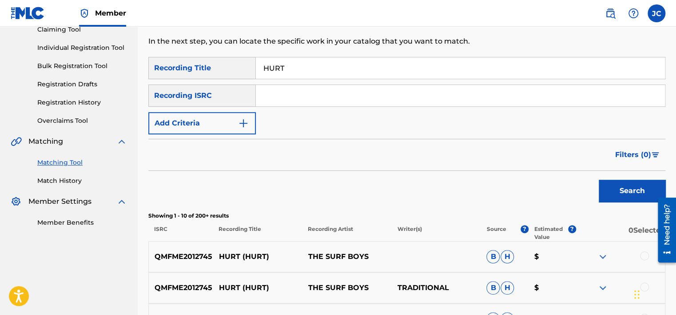
click at [418, 69] on input "HURT" at bounding box center [460, 67] width 409 height 21
click at [319, 96] on input "Search Form" at bounding box center [460, 95] width 409 height 21
paste input "USUYG1178545"
type input "USUYG1178545"
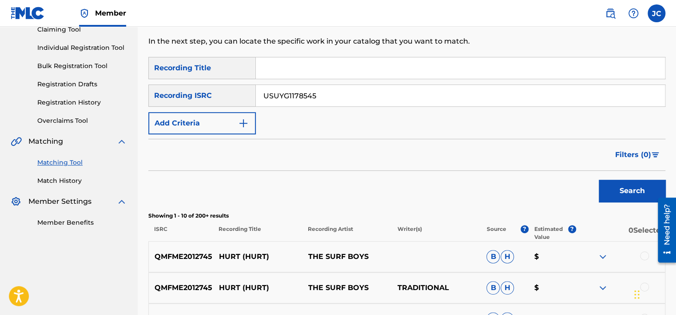
click at [599, 180] on button "Search" at bounding box center [632, 191] width 67 height 22
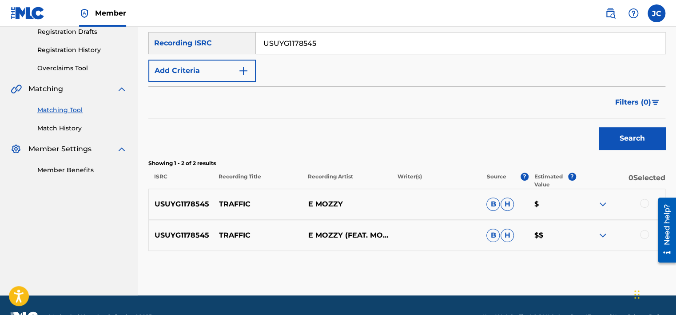
scroll to position [160, 0]
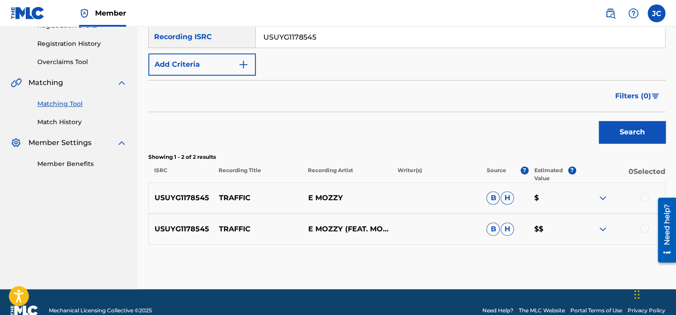
click at [644, 228] on div at bounding box center [644, 228] width 9 height 9
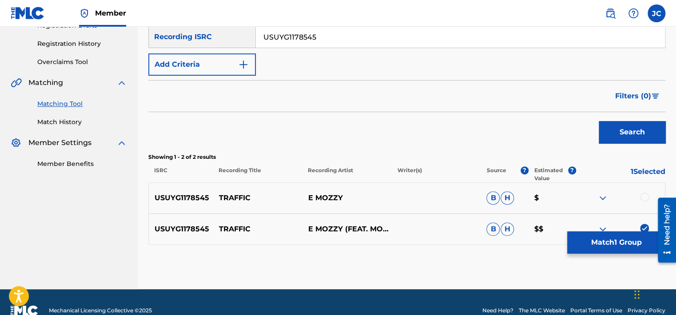
click at [644, 198] on div at bounding box center [644, 196] width 9 height 9
click at [618, 233] on button "Match 2 Groups" at bounding box center [617, 242] width 98 height 22
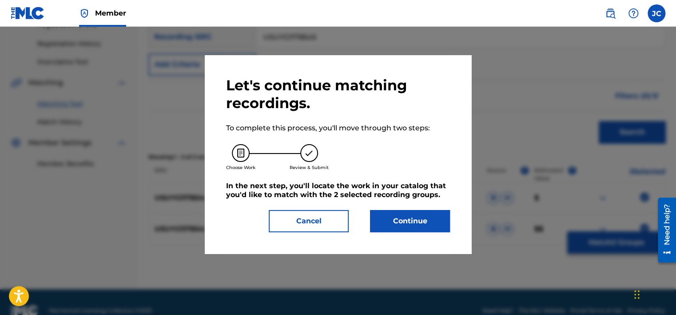
click at [320, 221] on button "Cancel" at bounding box center [309, 221] width 80 height 22
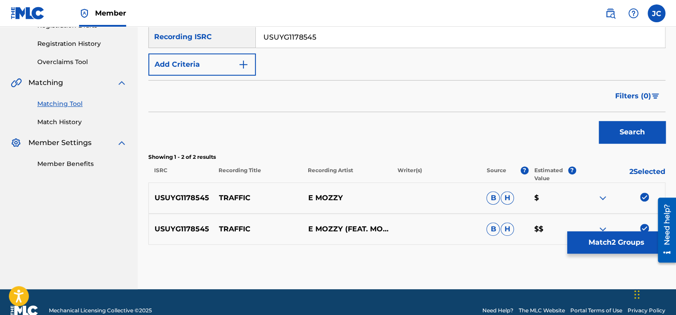
click at [596, 240] on button "Match 2 Groups" at bounding box center [617, 242] width 98 height 22
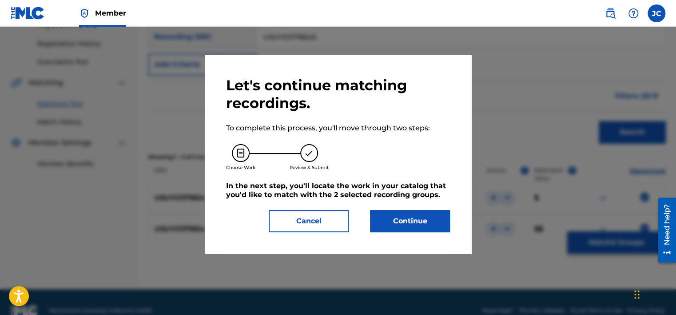
click at [396, 213] on button "Continue" at bounding box center [410, 221] width 80 height 22
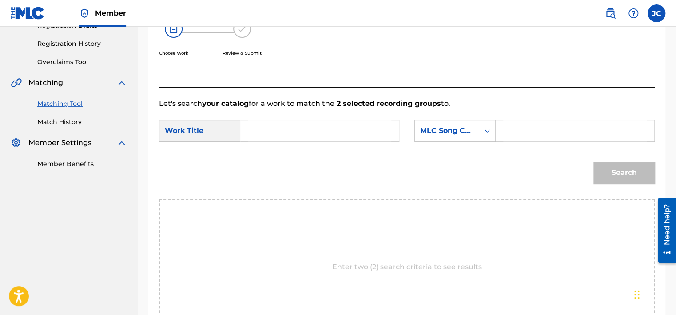
click at [462, 108] on p "Let's search your catalog for a work to match the 2 selected recording groups t…" at bounding box center [407, 103] width 496 height 11
click at [463, 132] on div "MLC Song Code" at bounding box center [447, 130] width 54 height 11
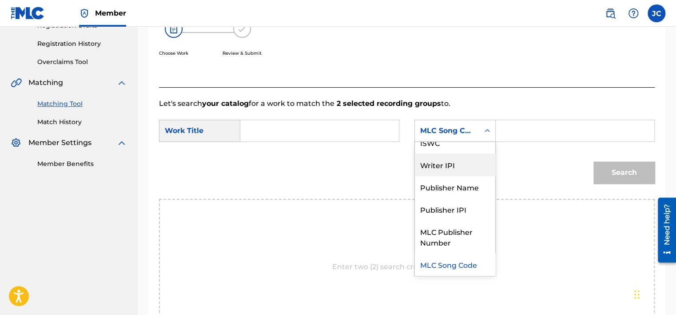
scroll to position [0, 0]
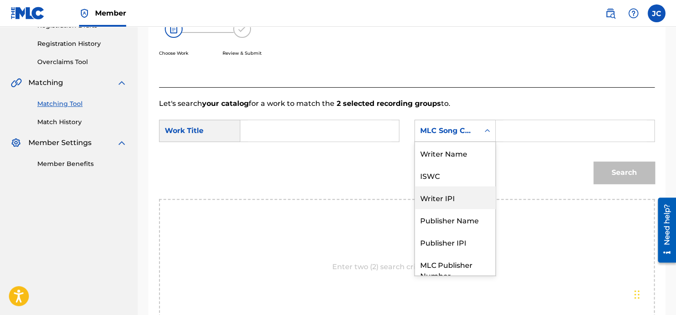
click at [488, 153] on div "Writer Name ISWC Writer IPI Publisher Name Publisher IPI MLC Publisher Number M…" at bounding box center [455, 208] width 80 height 133
click at [464, 151] on div "Writer Name" at bounding box center [455, 153] width 80 height 22
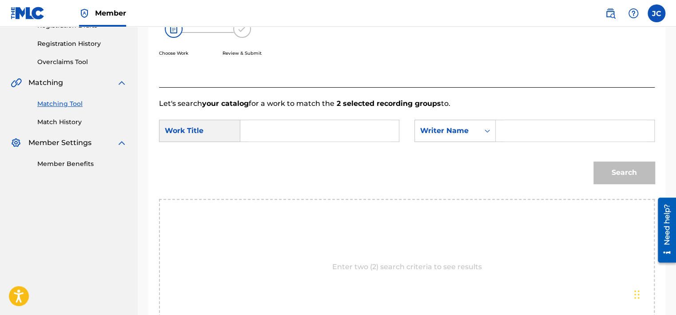
click at [533, 117] on form "SearchWithCriteriabcd73640-2884-4d14-8c6f-831c7113ce9d Work Title SearchWithCri…" at bounding box center [407, 154] width 496 height 90
click at [531, 133] on input "Search Form" at bounding box center [576, 130] width 144 height 21
paste input "[PERSON_NAME]"
type input "[PERSON_NAME]"
click at [336, 130] on input "Search Form" at bounding box center [320, 130] width 144 height 21
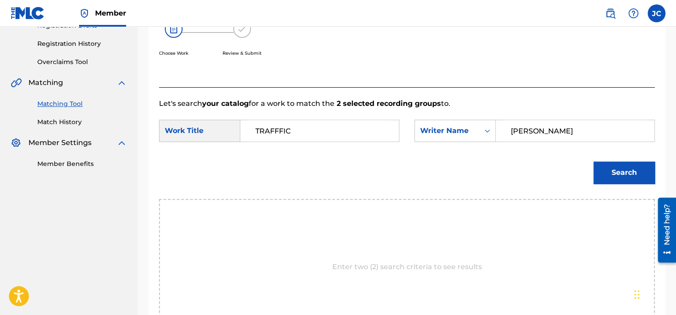
click at [594, 161] on button "Search" at bounding box center [624, 172] width 61 height 22
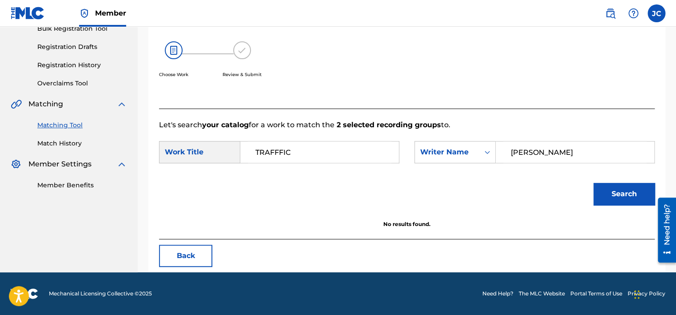
scroll to position [139, 0]
click at [280, 156] on input "TRAFFFIC" at bounding box center [320, 151] width 144 height 21
type input "TRAFFIC"
click at [594, 183] on button "Search" at bounding box center [624, 194] width 61 height 22
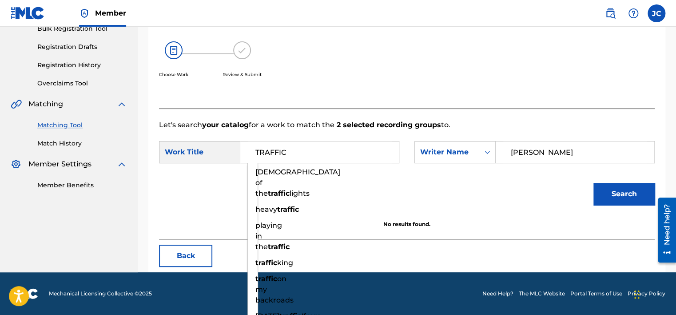
click at [396, 113] on div "Let's search your catalog for a work to match the 2 selected recording groups t…" at bounding box center [407, 173] width 496 height 131
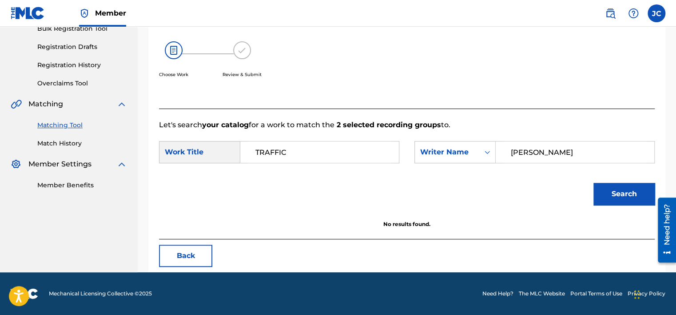
click at [635, 204] on button "Search" at bounding box center [624, 194] width 61 height 22
click at [183, 251] on button "Back" at bounding box center [185, 255] width 53 height 22
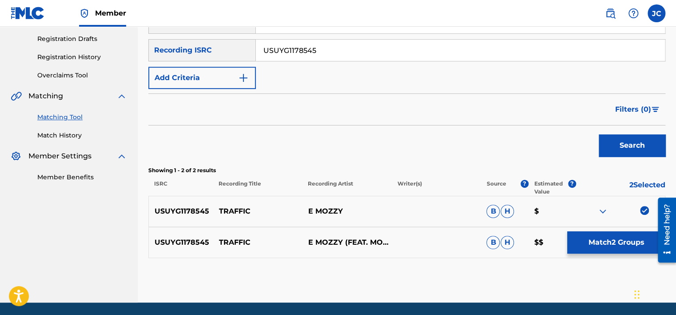
scroll to position [176, 0]
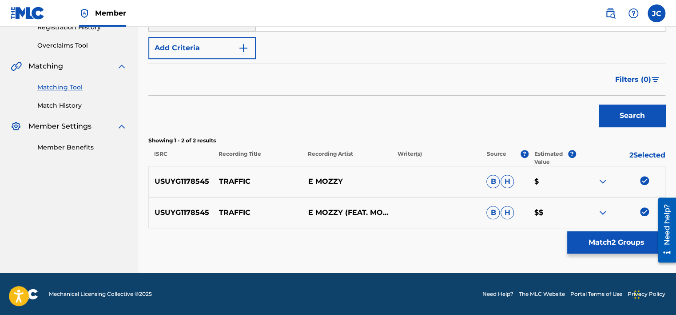
click at [645, 207] on img at bounding box center [644, 211] width 9 height 9
click at [644, 174] on div "USUYG1178545 TRAFFIC E [PERSON_NAME] $" at bounding box center [406, 181] width 517 height 31
click at [644, 176] on img at bounding box center [644, 180] width 9 height 9
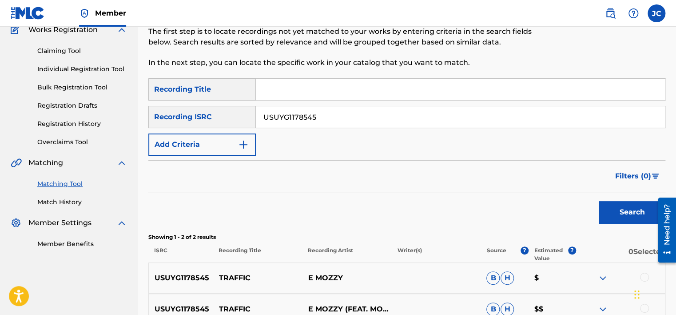
scroll to position [63, 0]
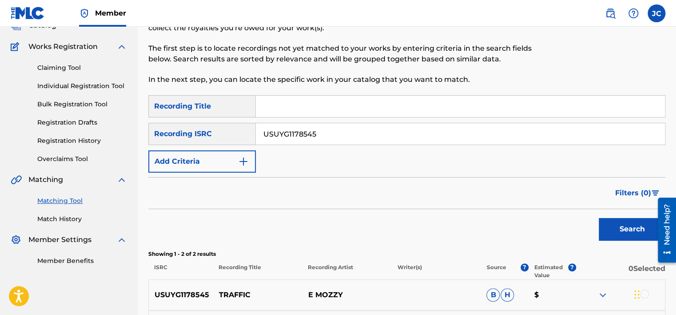
click at [392, 135] on input "USUYG1178545" at bounding box center [460, 133] width 409 height 21
paste input "QZWVP2400012"
type input "QZWVP2400012"
click at [599, 218] on button "Search" at bounding box center [632, 229] width 67 height 22
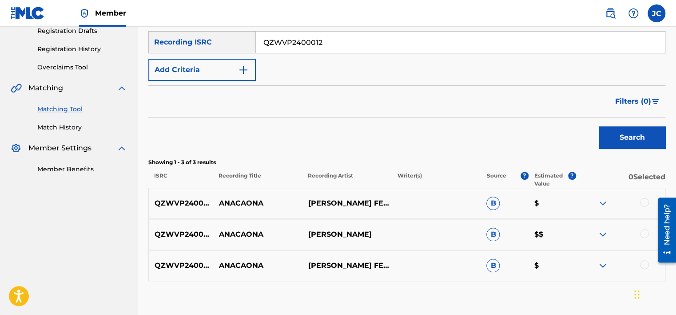
scroll to position [208, 0]
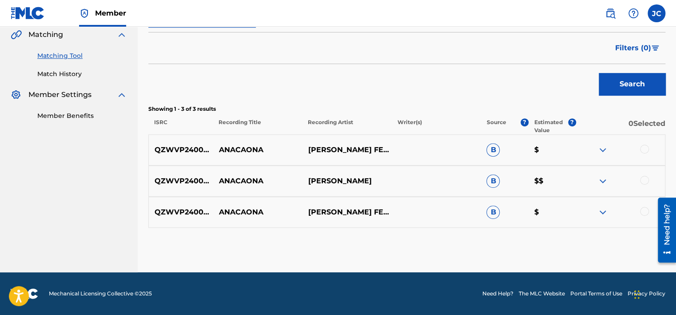
click at [643, 210] on div at bounding box center [644, 211] width 9 height 9
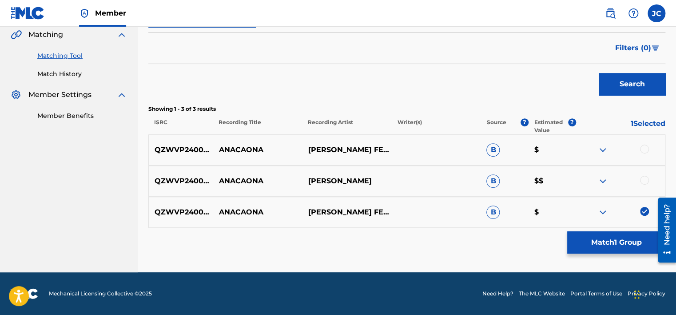
click at [643, 182] on div at bounding box center [644, 180] width 9 height 9
click at [646, 154] on div at bounding box center [620, 149] width 89 height 11
click at [641, 145] on div at bounding box center [644, 148] width 9 height 9
click at [585, 247] on button "Match 3 Groups" at bounding box center [617, 242] width 98 height 22
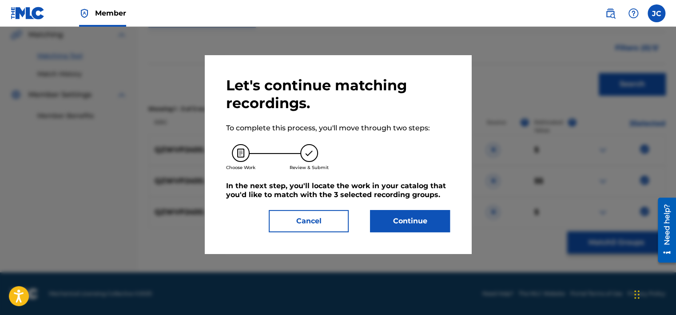
click at [427, 214] on button "Continue" at bounding box center [410, 221] width 80 height 22
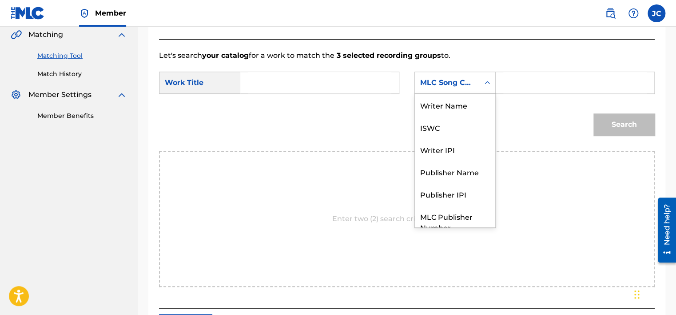
click at [454, 91] on div "MLC Song Code" at bounding box center [447, 82] width 64 height 17
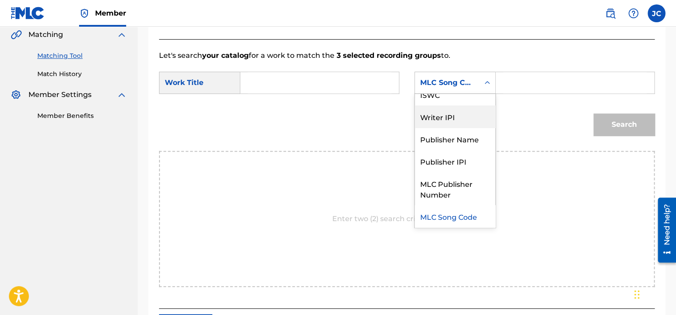
scroll to position [0, 0]
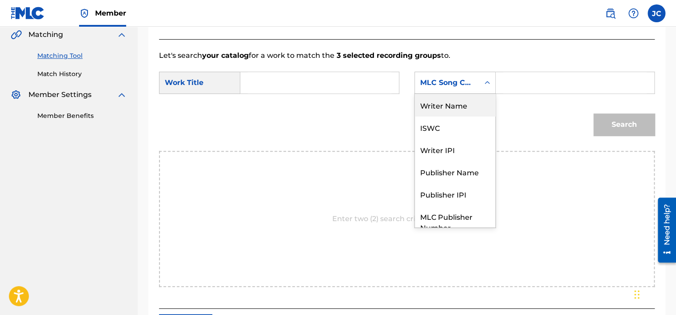
click at [439, 100] on div "Writer Name" at bounding box center [455, 105] width 80 height 22
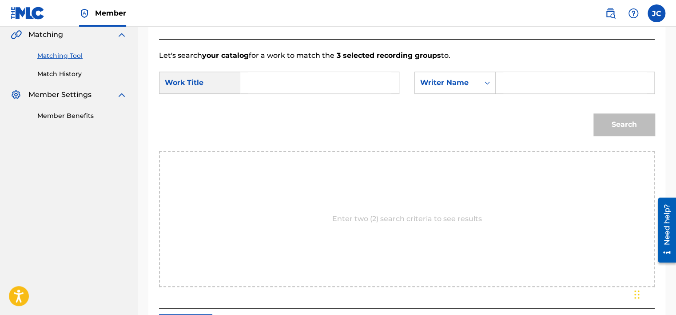
click at [352, 75] on input "Search Form" at bounding box center [320, 82] width 144 height 21
paste input "Anacaona"
type input "Anacaona"
click at [524, 80] on input "Search Form" at bounding box center [576, 82] width 144 height 21
paste input "[PERSON_NAME]"
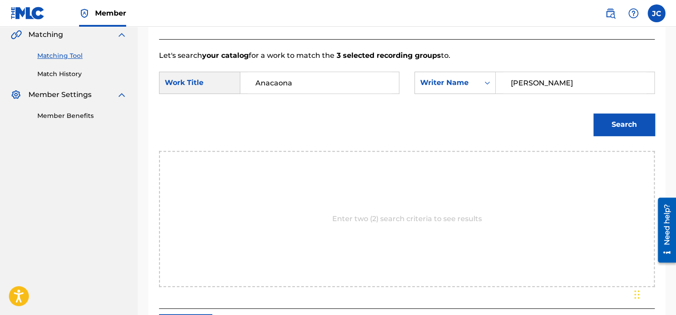
type input "[PERSON_NAME]"
click at [594, 113] on button "Search" at bounding box center [624, 124] width 61 height 22
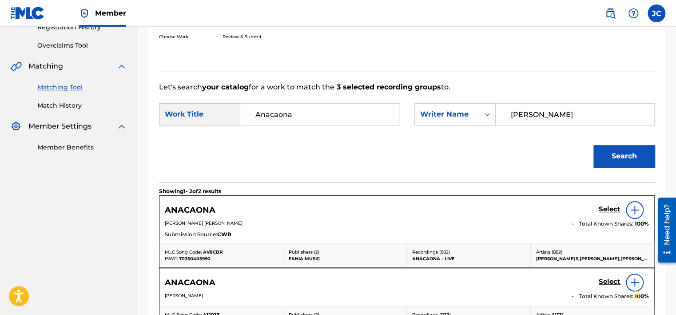
scroll to position [208, 0]
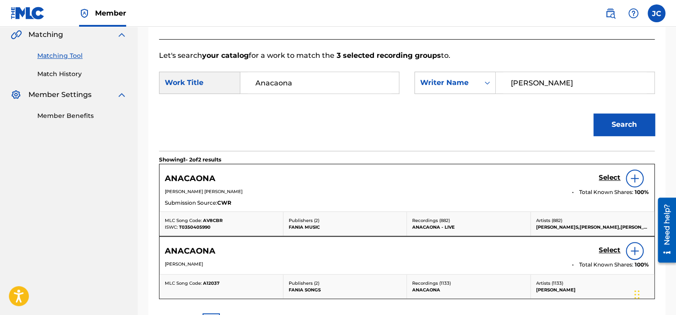
click at [640, 176] on img at bounding box center [635, 178] width 11 height 11
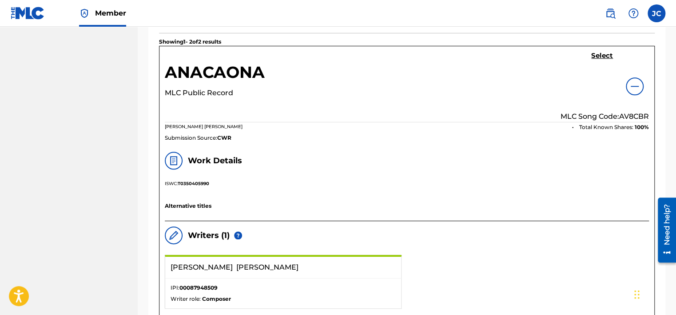
scroll to position [324, 0]
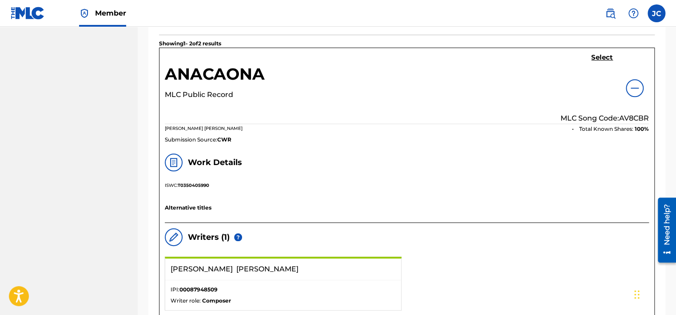
click at [600, 56] on h5 "Select" at bounding box center [603, 57] width 22 height 8
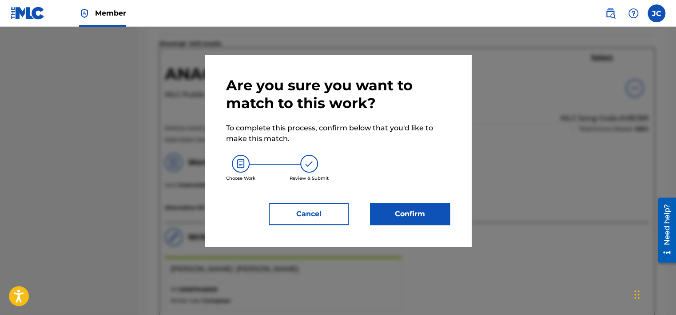
click at [411, 212] on button "Confirm" at bounding box center [410, 214] width 80 height 22
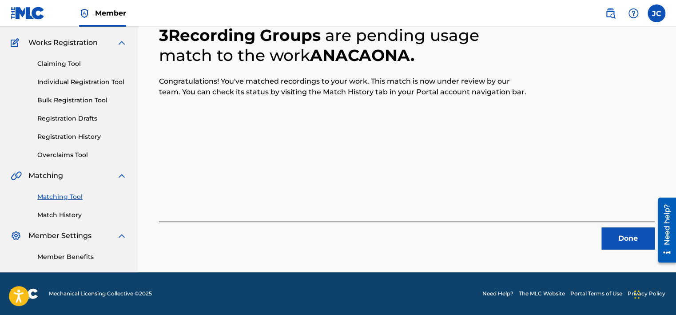
scroll to position [67, 0]
click at [605, 234] on button "Done" at bounding box center [628, 238] width 53 height 22
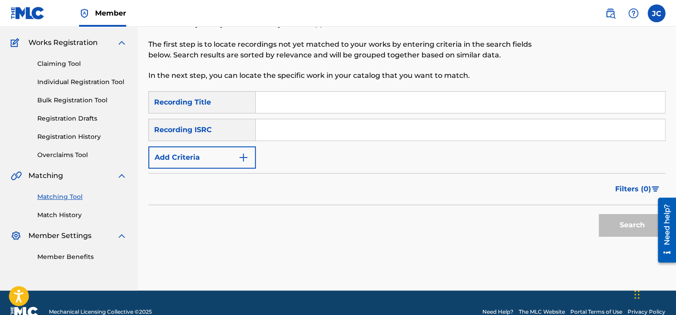
click at [284, 127] on input "Search Form" at bounding box center [460, 129] width 409 height 21
paste input "US3Z40407301"
type input "US3Z40407301"
click at [599, 214] on button "Search" at bounding box center [632, 225] width 67 height 22
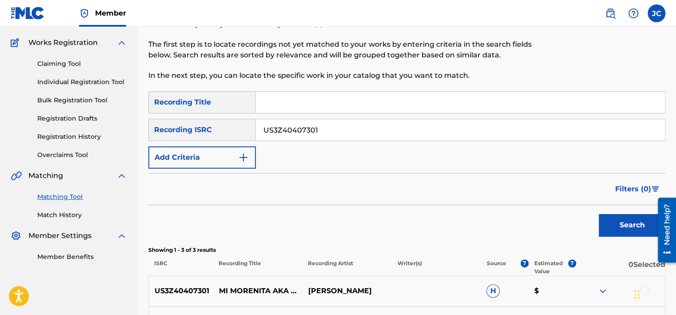
click at [356, 130] on input "US3Z40407301" at bounding box center [460, 129] width 409 height 21
paste input "DEF058903551"
click at [599, 214] on button "Search" at bounding box center [632, 225] width 67 height 22
click at [328, 129] on input "DEF058903551" at bounding box center [460, 129] width 409 height 21
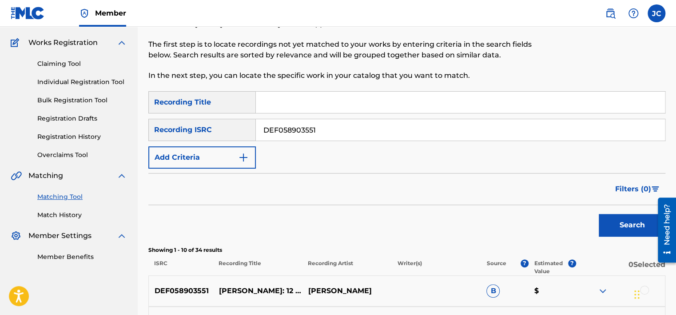
click at [328, 129] on input "DEF058903551" at bounding box center [460, 129] width 409 height 21
paste input "NLT2H2300449"
type input "NLT2H2300449"
click at [599, 214] on button "Search" at bounding box center [632, 225] width 67 height 22
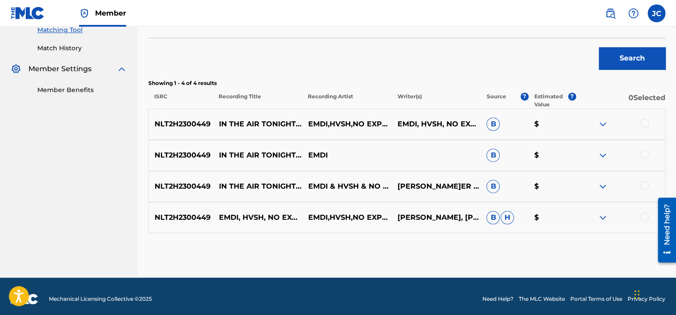
scroll to position [239, 0]
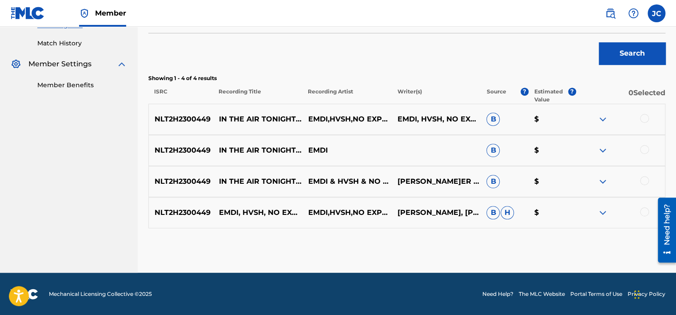
click at [645, 212] on div at bounding box center [644, 211] width 9 height 9
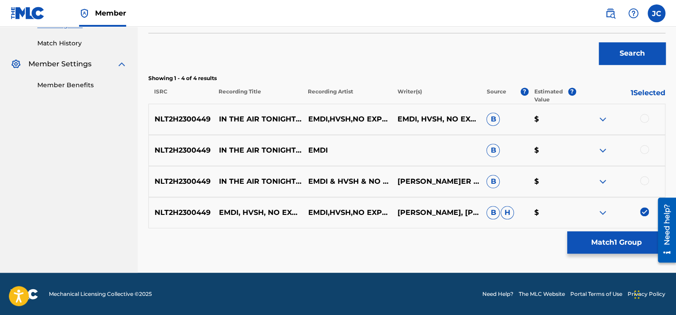
click at [644, 177] on div at bounding box center [644, 180] width 9 height 9
click at [644, 147] on div at bounding box center [644, 149] width 9 height 9
click at [641, 122] on div at bounding box center [620, 119] width 89 height 11
click at [644, 117] on div at bounding box center [644, 118] width 9 height 9
click at [590, 246] on button "Match 4 Groups" at bounding box center [617, 242] width 98 height 22
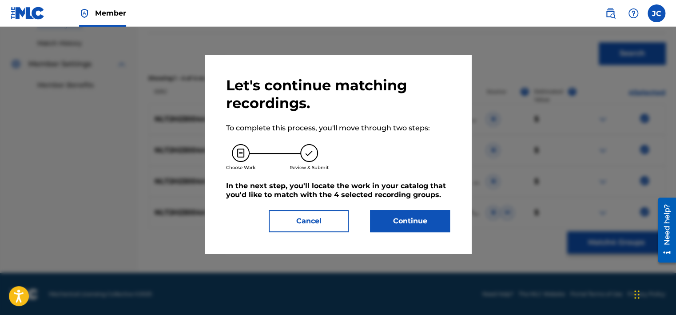
click at [414, 222] on button "Continue" at bounding box center [410, 221] width 80 height 22
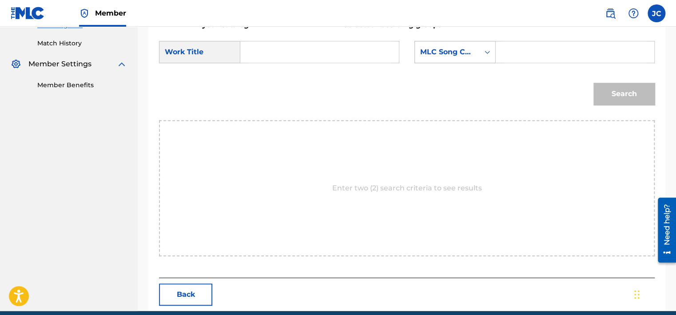
click at [464, 52] on div "MLC Song Code" at bounding box center [447, 52] width 54 height 11
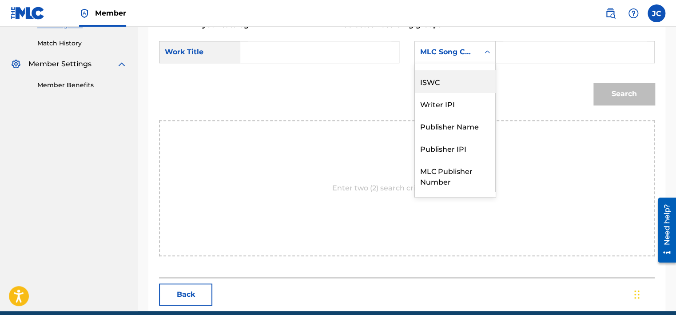
scroll to position [0, 0]
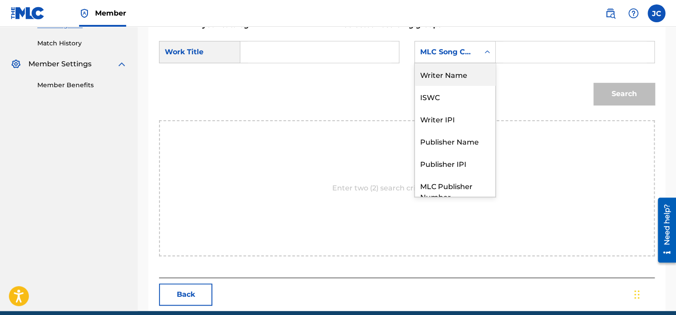
click at [461, 73] on div "Writer Name" at bounding box center [455, 74] width 80 height 22
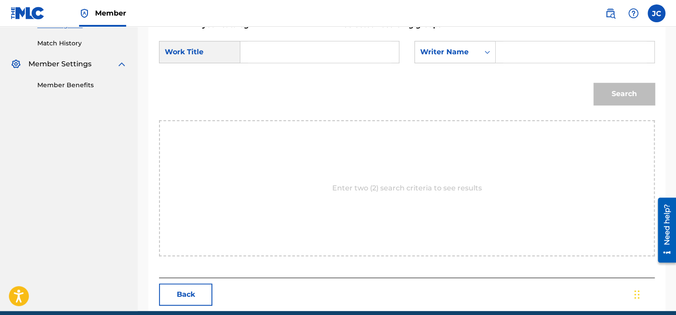
click at [295, 43] on input "Search Form" at bounding box center [320, 51] width 144 height 21
paste input "In The Air Tonight ([PERSON_NAME] Remix)"
type input "In The Air Tonight ([PERSON_NAME] Remix)"
click at [519, 45] on input "Search Form" at bounding box center [576, 51] width 144 height 21
paste input "[PERSON_NAME]"
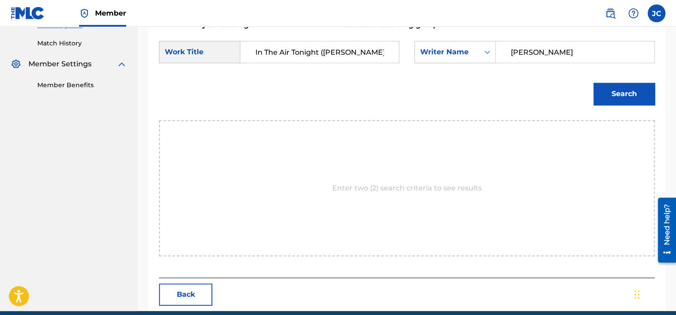
click at [594, 83] on button "Search" at bounding box center [624, 94] width 61 height 22
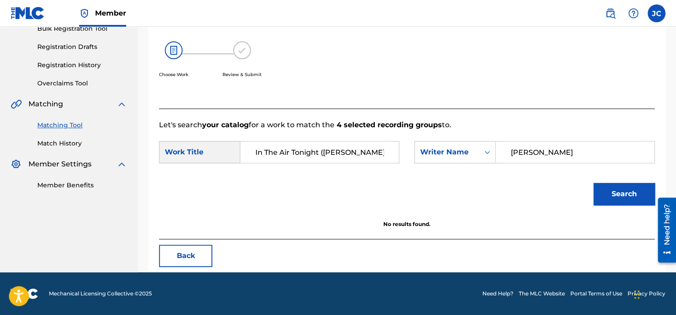
scroll to position [139, 0]
click at [568, 150] on input "[PERSON_NAME]" at bounding box center [576, 151] width 144 height 21
paste input "Gackow"
click at [594, 183] on button "Search" at bounding box center [624, 194] width 61 height 22
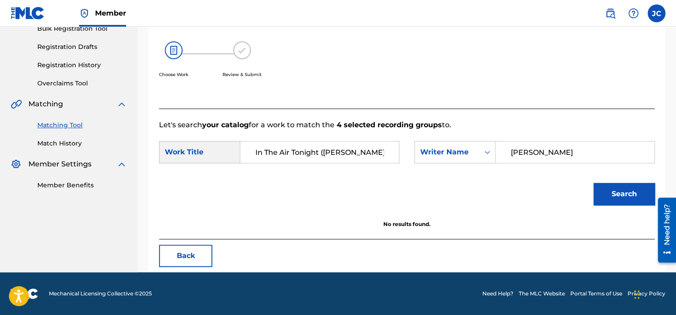
click at [536, 151] on input "[PERSON_NAME]" at bounding box center [576, 151] width 144 height 21
paste input "[PERSON_NAME]"
click at [594, 183] on button "Search" at bounding box center [624, 194] width 61 height 22
drag, startPoint x: 546, startPoint y: 148, endPoint x: 495, endPoint y: 166, distance: 53.7
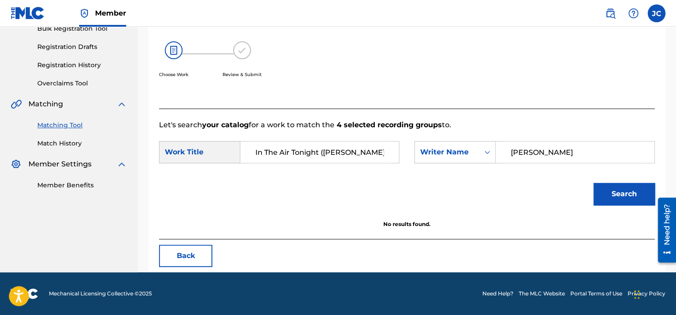
click at [495, 166] on div "SearchWithCriteriabcd73640-2884-4d14-8c6f-831c7113ce9d Work Title In The Air To…" at bounding box center [407, 155] width 496 height 28
paste input "Steszuk"
type input "Steszuk"
click at [594, 183] on button "Search" at bounding box center [624, 194] width 61 height 22
click at [199, 263] on button "Back" at bounding box center [185, 255] width 53 height 22
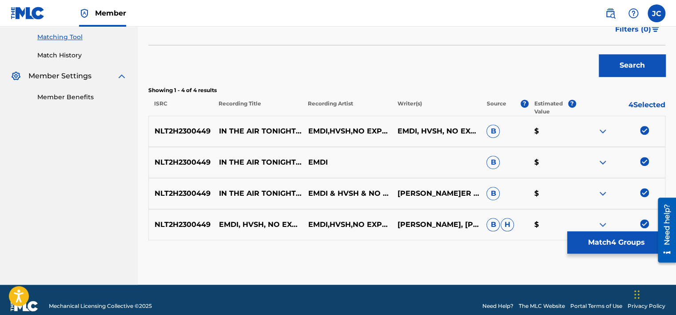
scroll to position [239, 0]
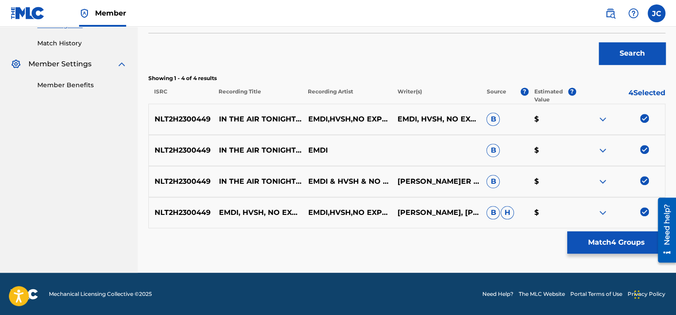
click at [643, 212] on img at bounding box center [644, 211] width 9 height 9
click at [643, 176] on img at bounding box center [644, 180] width 9 height 9
click at [643, 148] on img at bounding box center [644, 149] width 9 height 9
click at [648, 118] on img at bounding box center [644, 118] width 9 height 9
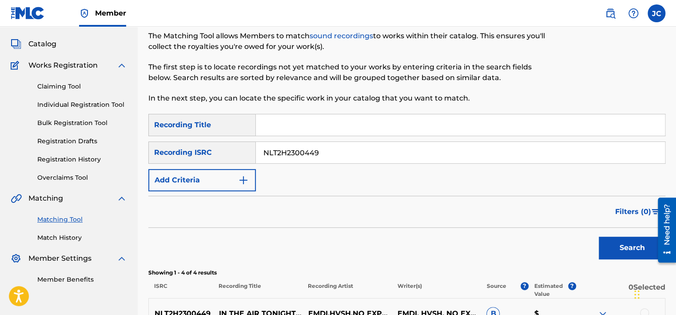
scroll to position [44, 0]
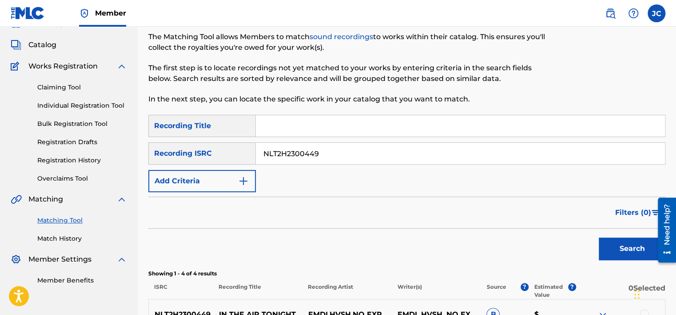
click at [371, 152] on input "NLT2H2300449" at bounding box center [460, 153] width 409 height 21
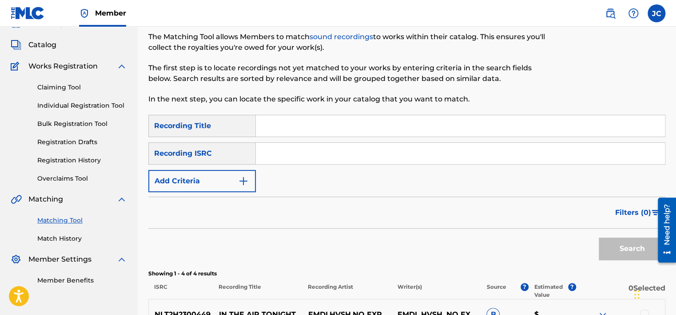
paste input "BGA261769613"
type input "BGA261769613"
click at [599, 237] on button "Search" at bounding box center [632, 248] width 67 height 22
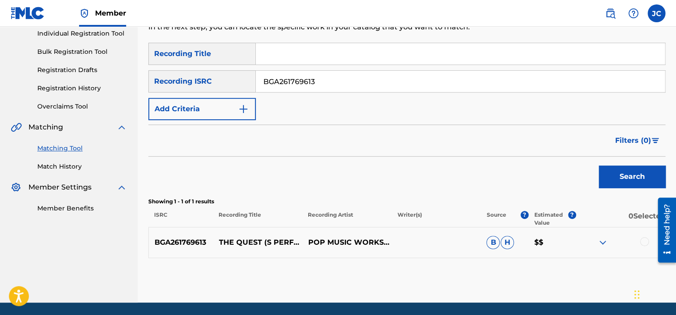
scroll to position [146, 0]
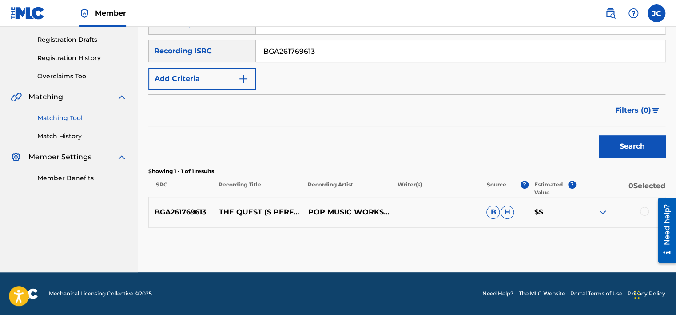
click at [643, 211] on div at bounding box center [644, 211] width 9 height 9
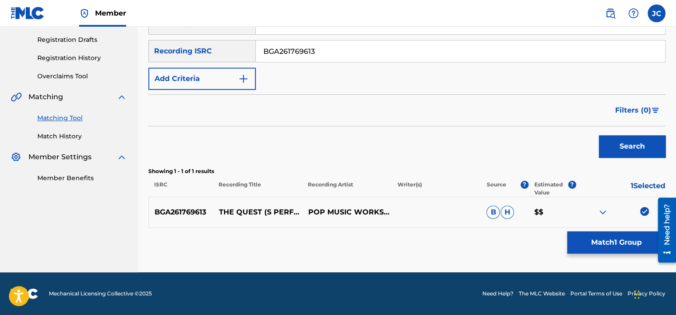
click at [628, 239] on button "Match 1 Group" at bounding box center [617, 242] width 98 height 22
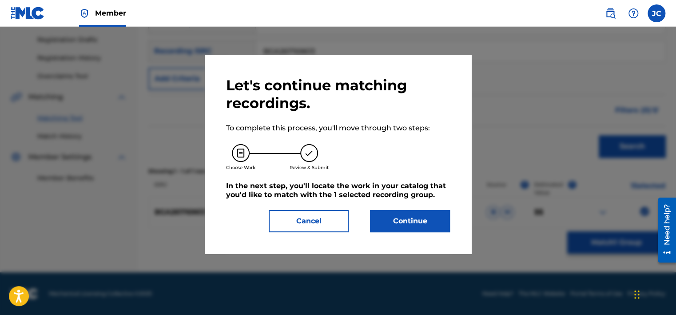
click at [399, 215] on button "Continue" at bounding box center [410, 221] width 80 height 22
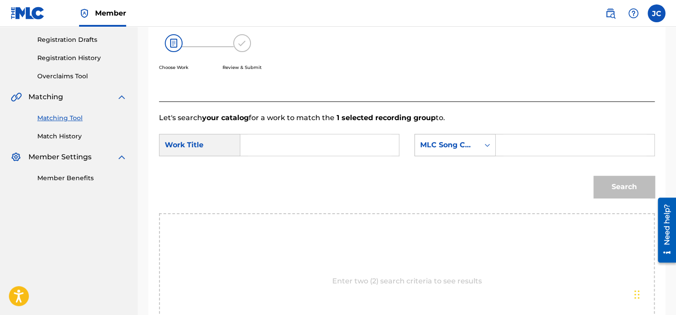
click at [450, 140] on div "MLC Song Code" at bounding box center [447, 145] width 54 height 11
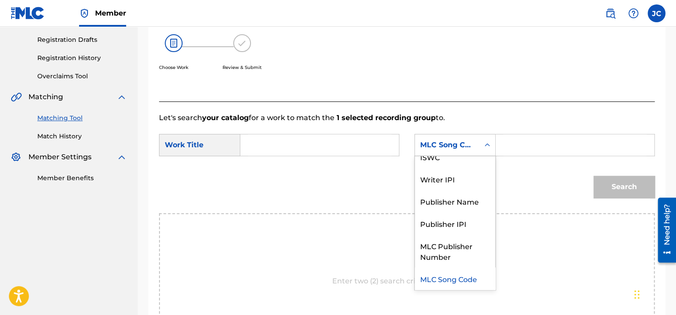
scroll to position [0, 0]
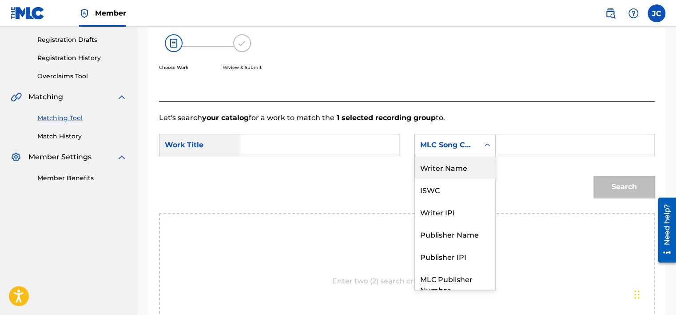
click at [469, 173] on div "Writer Name" at bounding box center [455, 167] width 80 height 22
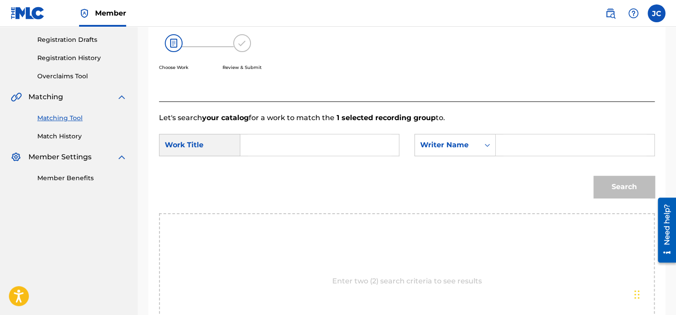
click at [324, 146] on input "Search Form" at bounding box center [320, 144] width 144 height 21
paste input "The Quest"
type input "The Quest"
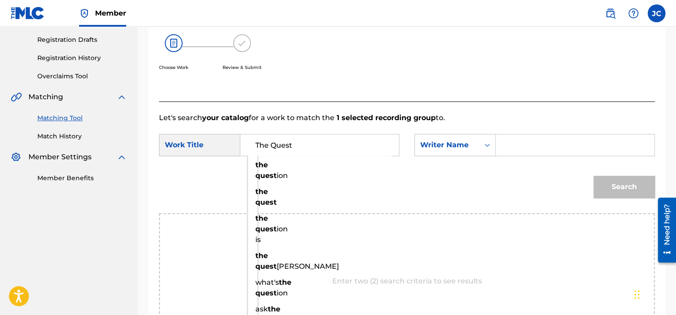
click at [518, 144] on input "Search Form" at bounding box center [576, 144] width 144 height 21
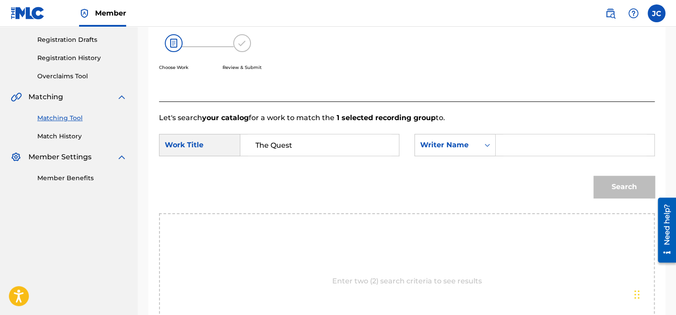
paste input "Bryn"
type input "Bryn"
click at [594, 176] on button "Search" at bounding box center [624, 187] width 61 height 22
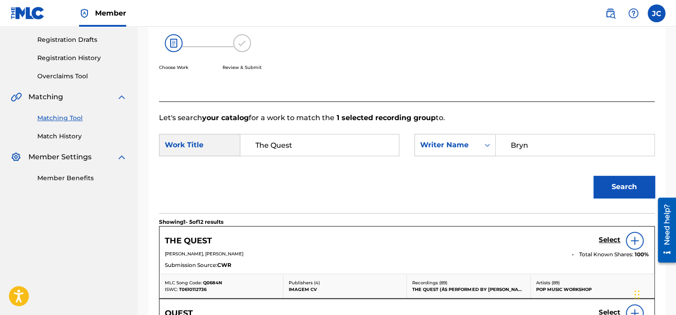
click at [616, 240] on h5 "Select" at bounding box center [610, 240] width 22 height 8
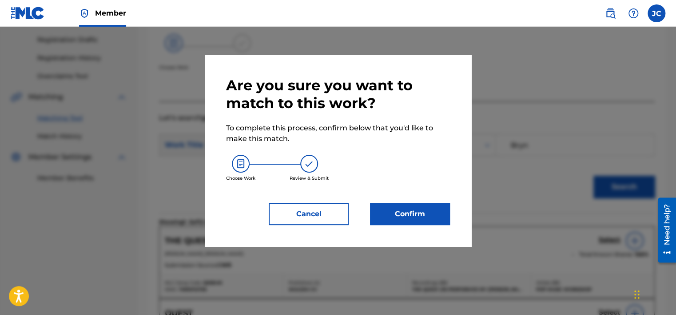
click at [401, 215] on button "Confirm" at bounding box center [410, 214] width 80 height 22
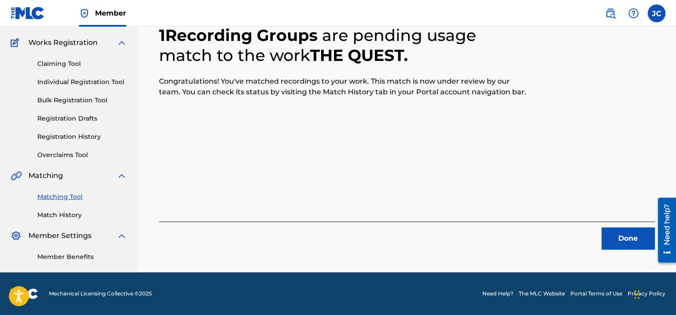
scroll to position [67, 0]
click at [628, 244] on button "Done" at bounding box center [628, 238] width 53 height 22
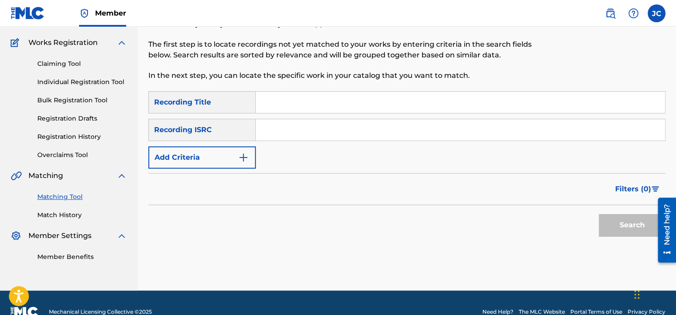
click at [294, 128] on input "Search Form" at bounding box center [460, 129] width 409 height 21
paste input "QZHN52260999"
type input "QZHN52260999"
click at [599, 214] on button "Search" at bounding box center [632, 225] width 67 height 22
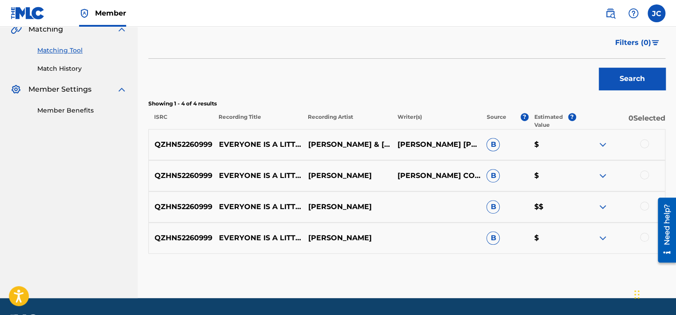
scroll to position [239, 0]
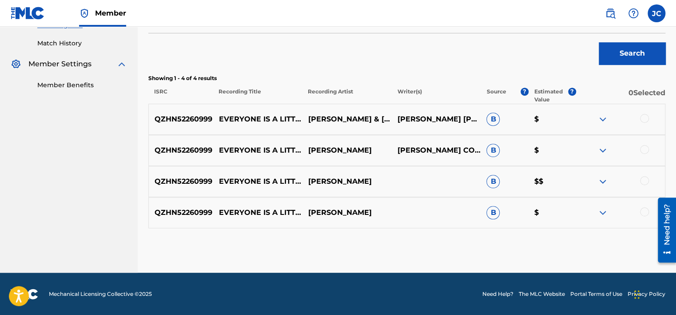
click at [647, 212] on div at bounding box center [644, 211] width 9 height 9
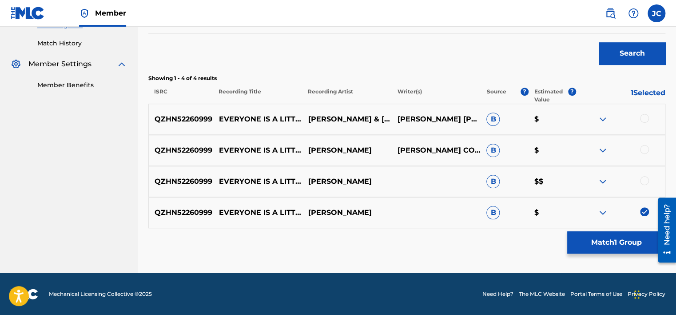
click at [646, 183] on div at bounding box center [644, 180] width 9 height 9
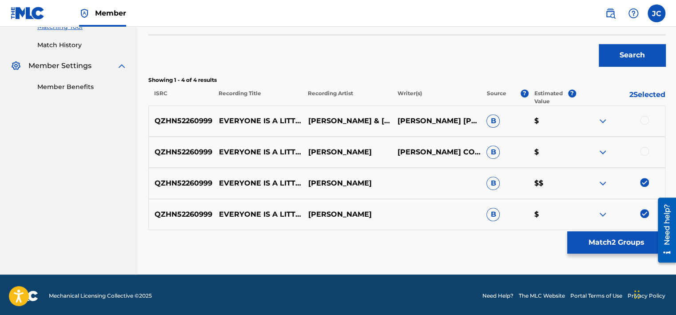
scroll to position [235, 0]
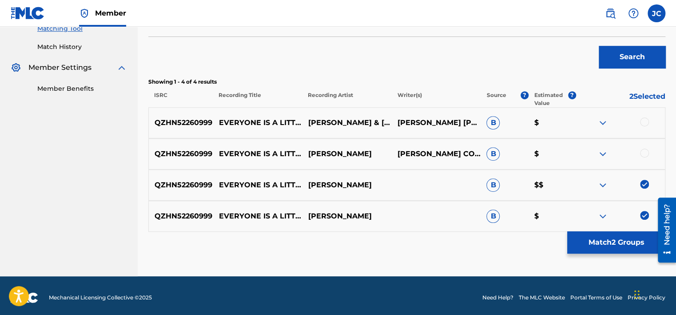
click at [642, 154] on div at bounding box center [644, 152] width 9 height 9
click at [647, 118] on div at bounding box center [644, 121] width 9 height 9
click at [628, 235] on button "Match 4 Groups" at bounding box center [617, 242] width 98 height 22
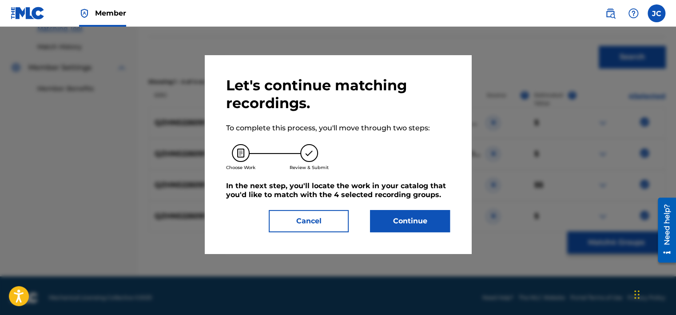
click at [415, 227] on button "Continue" at bounding box center [410, 221] width 80 height 22
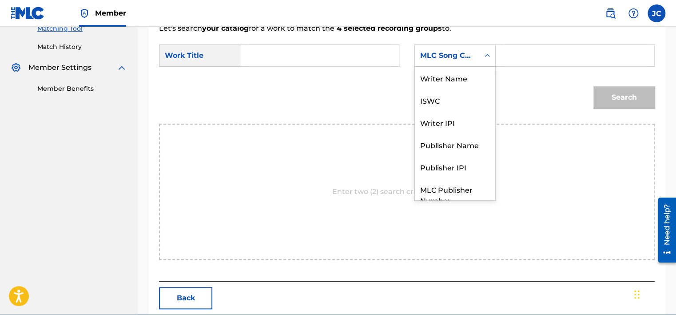
click at [458, 49] on div "MLC Song Code" at bounding box center [447, 55] width 64 height 17
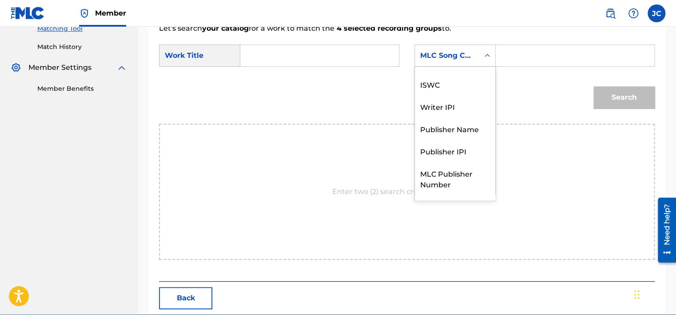
scroll to position [0, 0]
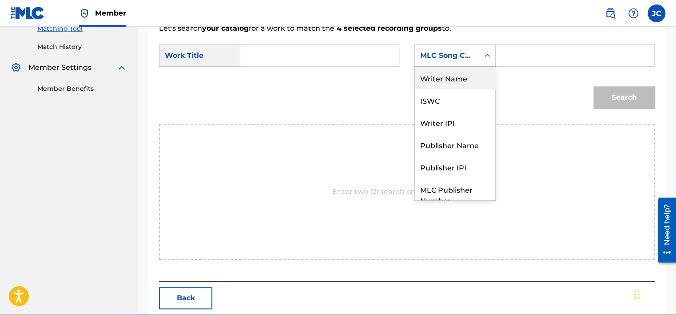
click at [459, 78] on div "Writer Name" at bounding box center [455, 78] width 80 height 22
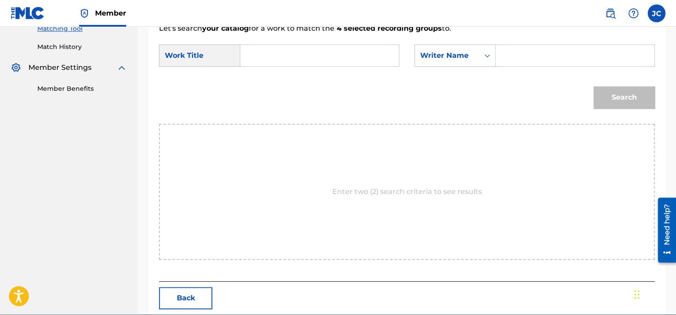
click at [272, 59] on input "Search Form" at bounding box center [320, 55] width 144 height 21
paste input "Everyone Is A Little Bit [DEMOGRAPHIC_DATA]"
type input "Everyone Is A Little Bit [DEMOGRAPHIC_DATA]"
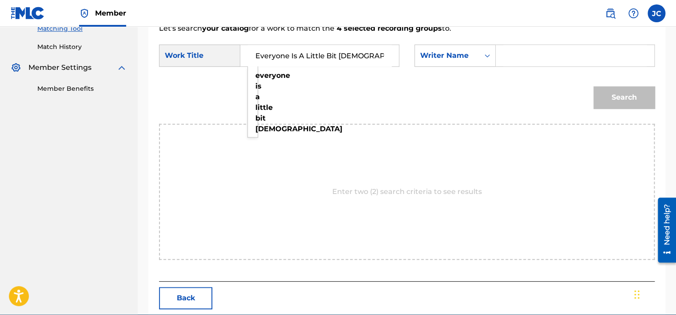
click at [525, 55] on input "Search Form" at bounding box center [576, 55] width 144 height 21
paste input "[PERSON_NAME]"
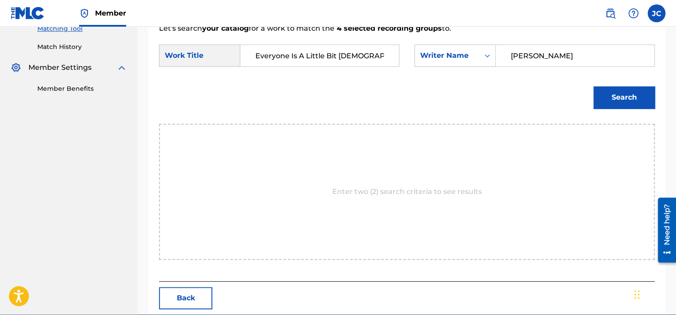
click at [594, 86] on button "Search" at bounding box center [624, 97] width 61 height 22
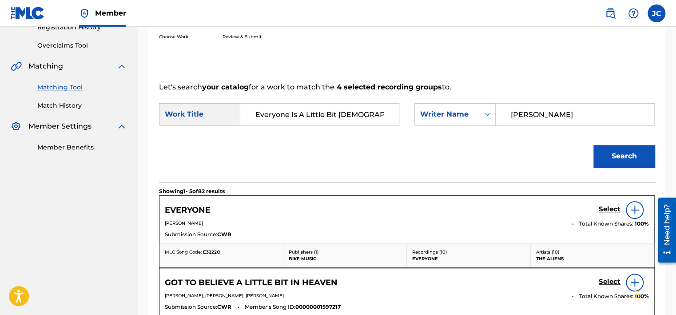
scroll to position [235, 0]
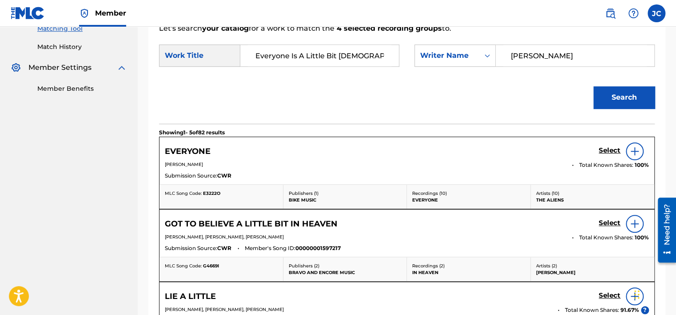
click at [561, 49] on input "[PERSON_NAME]" at bounding box center [576, 55] width 144 height 21
paste input "Honard"
type input "Honard"
click at [594, 86] on button "Search" at bounding box center [624, 97] width 61 height 22
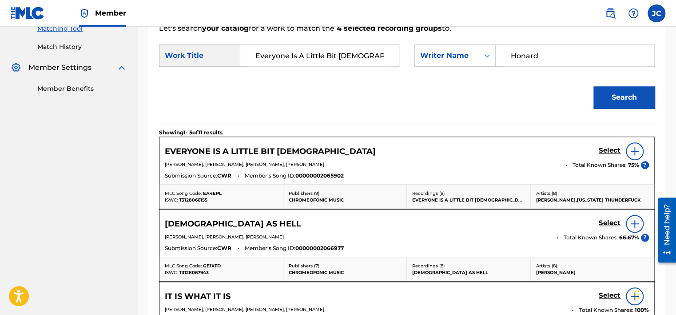
click at [604, 150] on h5 "Select" at bounding box center [610, 150] width 22 height 8
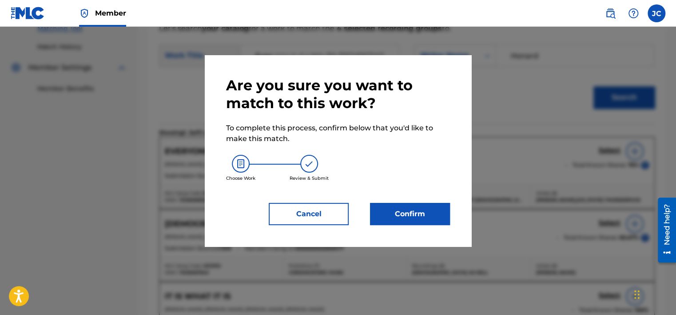
click at [420, 210] on button "Confirm" at bounding box center [410, 214] width 80 height 22
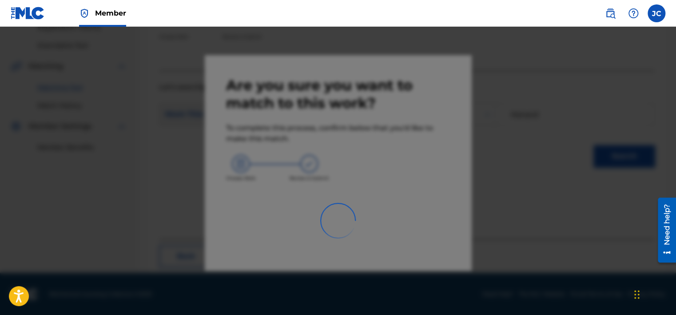
scroll to position [67, 0]
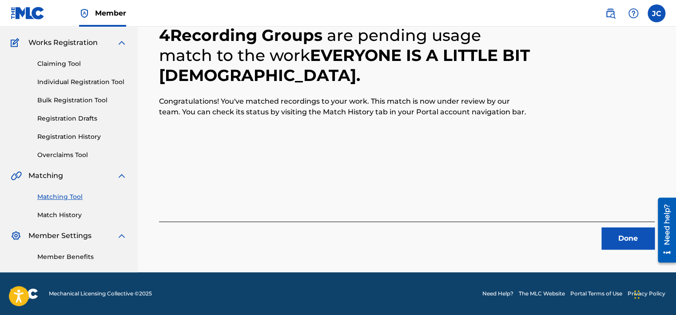
click at [623, 240] on button "Done" at bounding box center [628, 238] width 53 height 22
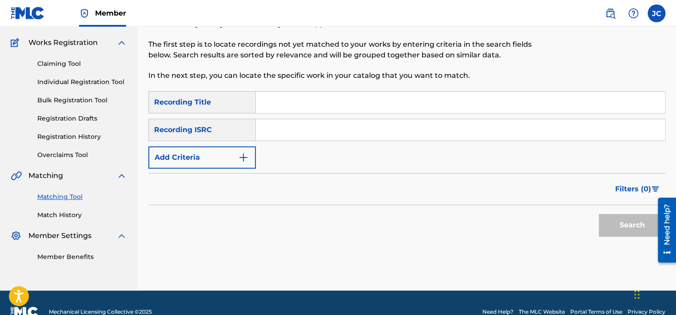
click at [295, 123] on input "Search Form" at bounding box center [460, 129] width 409 height 21
paste input "USNQS1800003"
type input "USNQS1800003"
click at [599, 214] on button "Search" at bounding box center [632, 225] width 67 height 22
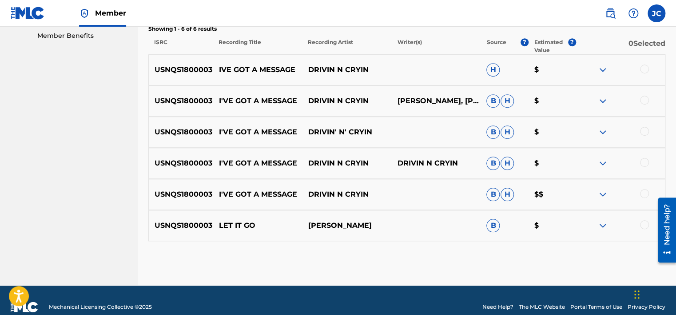
scroll to position [301, 0]
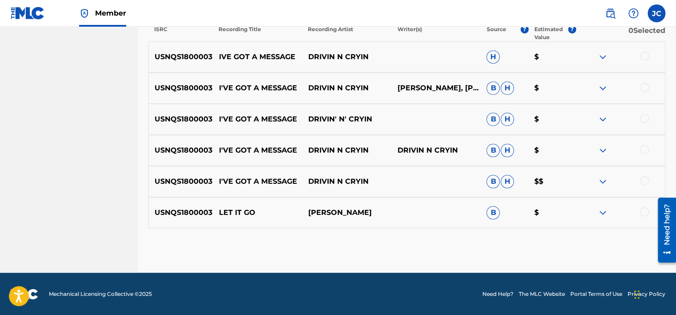
click at [641, 209] on div at bounding box center [644, 211] width 9 height 9
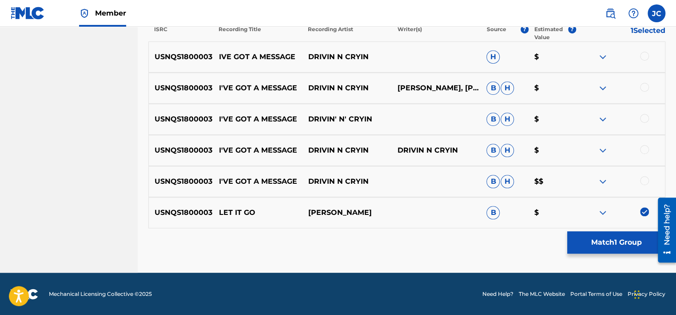
click at [644, 180] on div at bounding box center [644, 180] width 9 height 9
click at [646, 149] on div at bounding box center [644, 149] width 9 height 9
click at [642, 121] on div at bounding box center [644, 118] width 9 height 9
click at [644, 88] on div at bounding box center [644, 87] width 9 height 9
click at [646, 54] on div at bounding box center [644, 56] width 9 height 9
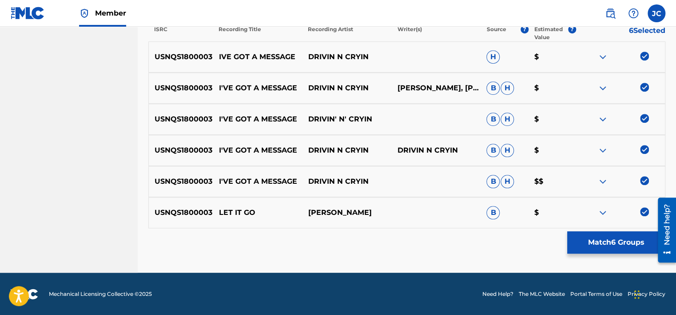
click at [603, 244] on button "Match 6 Groups" at bounding box center [617, 242] width 98 height 22
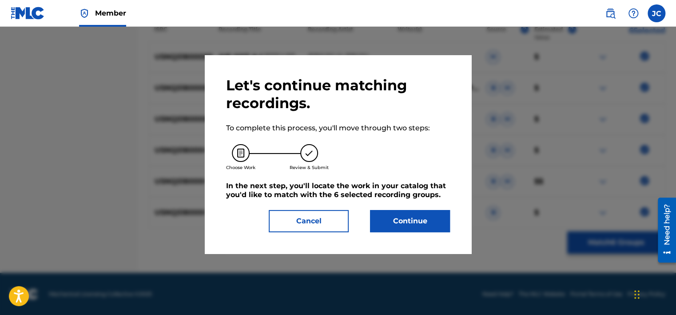
click at [432, 225] on button "Continue" at bounding box center [410, 221] width 80 height 22
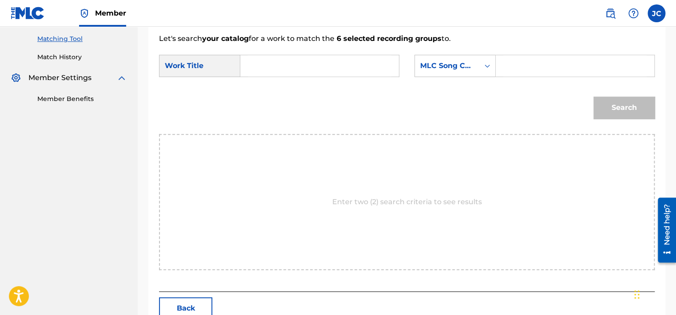
scroll to position [173, 0]
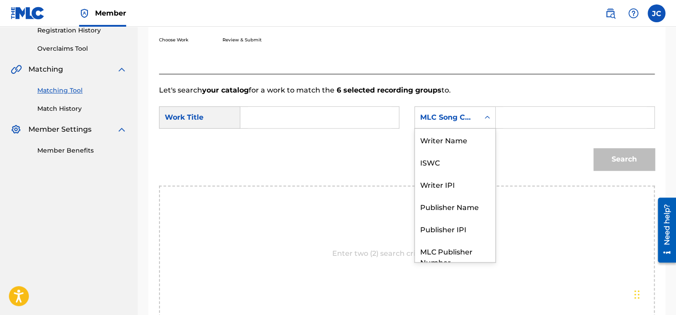
click at [453, 112] on div "MLC Song Code" at bounding box center [447, 117] width 54 height 11
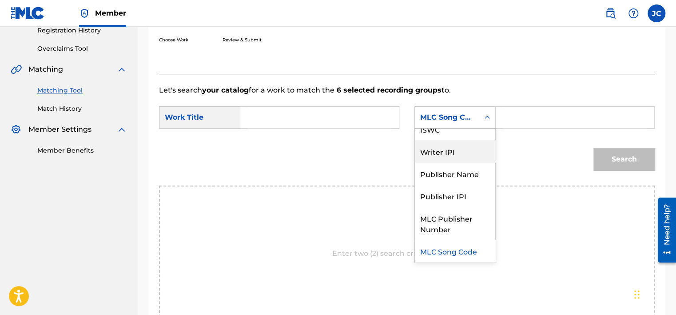
scroll to position [0, 0]
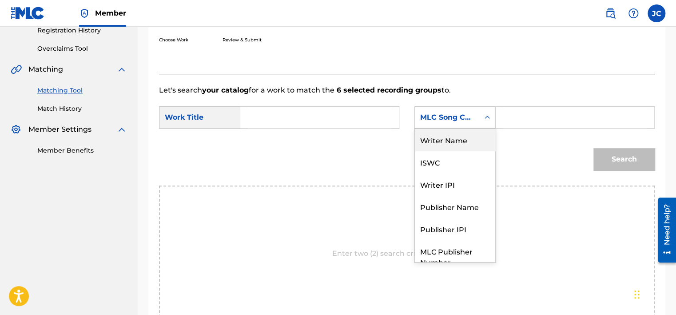
click at [453, 135] on div "Writer Name" at bounding box center [455, 139] width 80 height 22
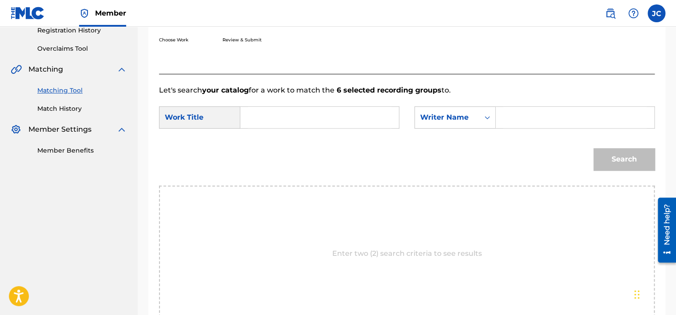
click at [354, 125] on input "Search Form" at bounding box center [320, 117] width 144 height 21
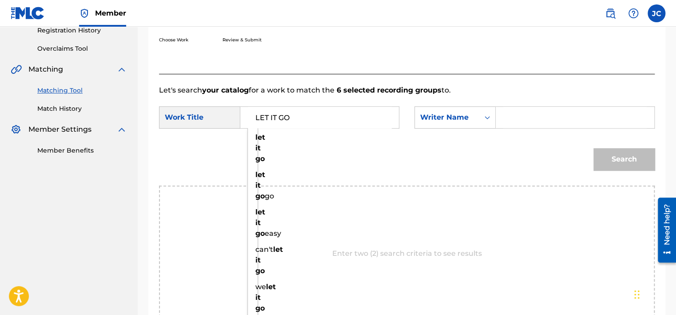
type input "LET IT GO"
click at [542, 117] on input "Search Form" at bounding box center [576, 117] width 144 height 21
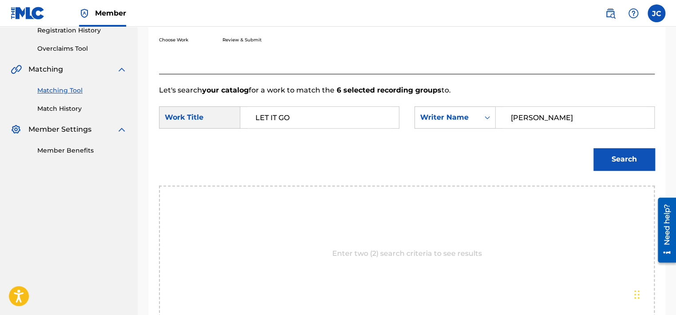
click at [594, 148] on button "Search" at bounding box center [624, 159] width 61 height 22
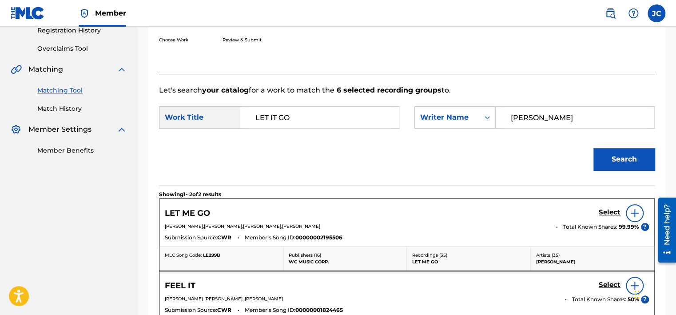
drag, startPoint x: 575, startPoint y: 117, endPoint x: 434, endPoint y: 173, distance: 151.6
click at [434, 173] on form "SearchWithCriteriabcd73640-2884-4d14-8c6f-831c7113ce9d Work Title LET IT GO Sea…" at bounding box center [407, 141] width 496 height 90
click at [594, 148] on button "Search" at bounding box center [624, 159] width 61 height 22
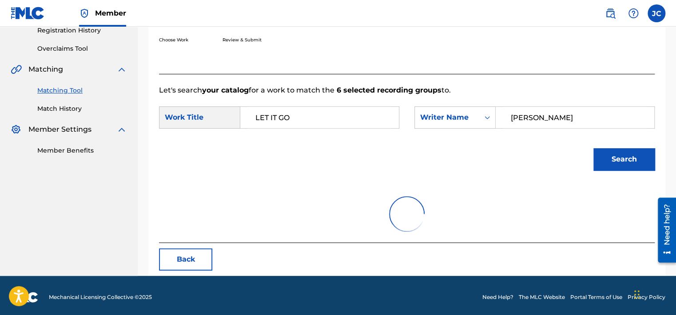
scroll to position [139, 0]
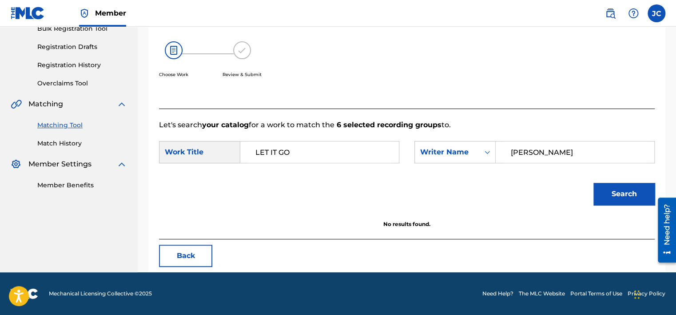
drag, startPoint x: 557, startPoint y: 149, endPoint x: 482, endPoint y: 184, distance: 82.9
click at [482, 184] on form "SearchWithCriteriabcd73640-2884-4d14-8c6f-831c7113ce9d Work Title LET IT GO Sea…" at bounding box center [407, 175] width 496 height 90
click at [594, 183] on button "Search" at bounding box center [624, 194] width 61 height 22
click at [548, 158] on input "BAERREIS" at bounding box center [576, 151] width 144 height 21
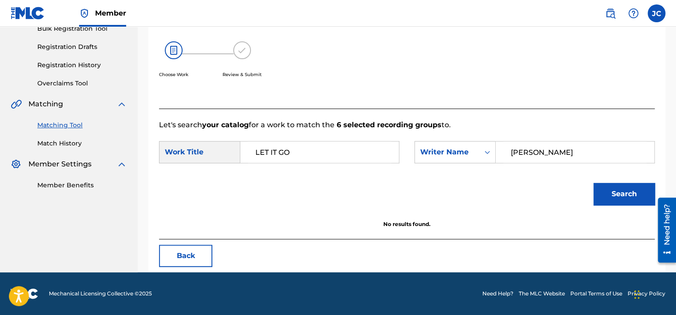
type input "[PERSON_NAME]"
click at [594, 183] on button "Search" at bounding box center [624, 194] width 61 height 22
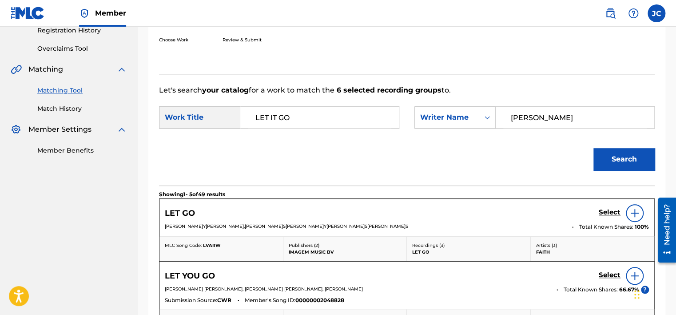
scroll to position [520, 0]
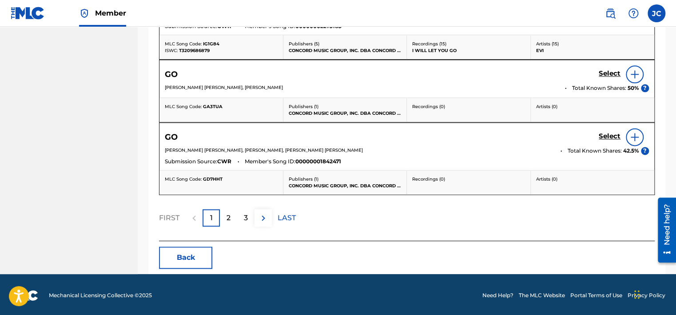
click at [205, 248] on button "Back" at bounding box center [185, 257] width 53 height 22
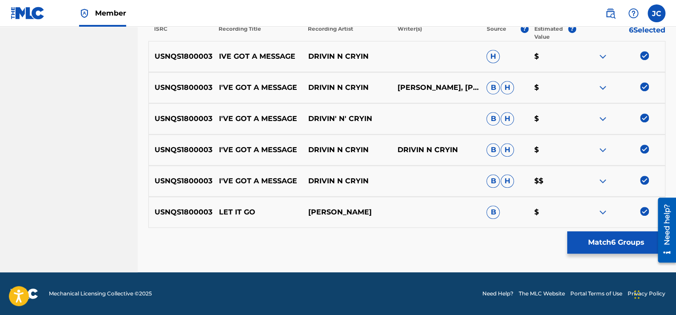
scroll to position [301, 0]
click at [239, 58] on p "IVE GOT A MESSAGE" at bounding box center [257, 57] width 89 height 11
copy p "IVE GOT A MESSAGE"
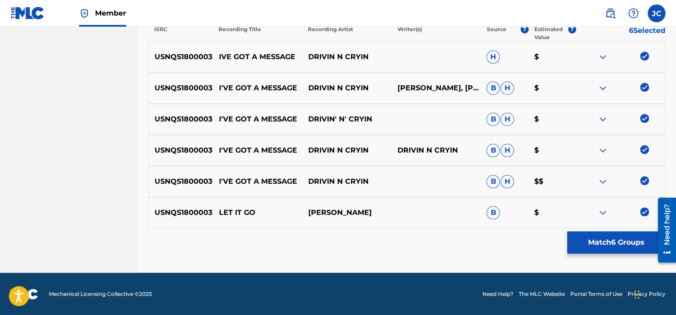
click at [341, 55] on p "DRIVIN N CRYIN" at bounding box center [346, 57] width 89 height 11
copy div "DRIVIN N CRYIN"
click at [649, 213] on img at bounding box center [644, 211] width 9 height 9
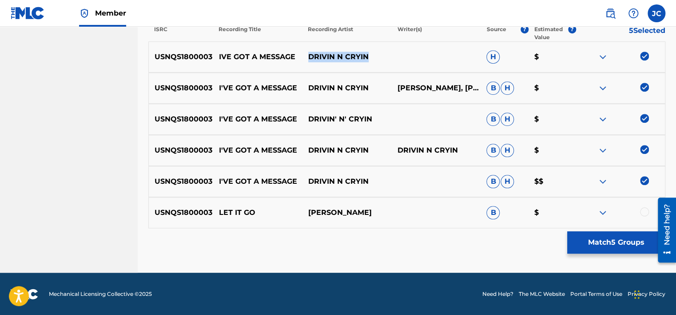
click at [644, 178] on img at bounding box center [644, 180] width 9 height 9
click at [644, 148] on img at bounding box center [644, 149] width 9 height 9
click at [642, 116] on img at bounding box center [644, 118] width 9 height 9
click at [642, 84] on img at bounding box center [644, 87] width 9 height 9
click at [643, 56] on img at bounding box center [644, 56] width 9 height 9
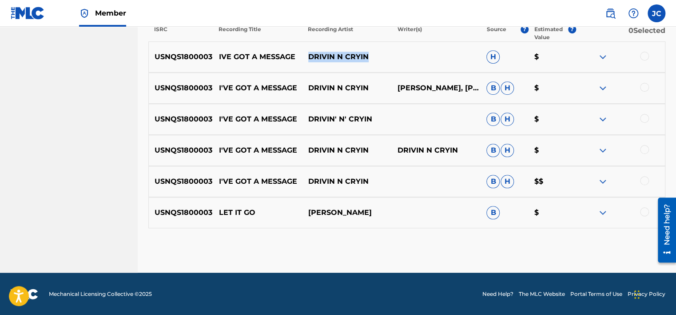
scroll to position [117, 0]
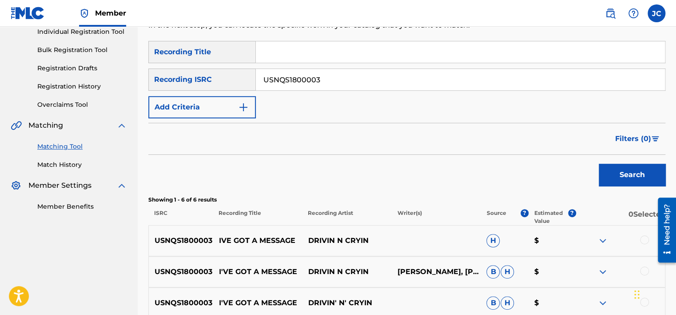
click at [466, 80] on input "USNQS1800003" at bounding box center [460, 79] width 409 height 21
paste input "QM7281715480"
type input "QM7281715480"
click at [599, 164] on button "Search" at bounding box center [632, 175] width 67 height 22
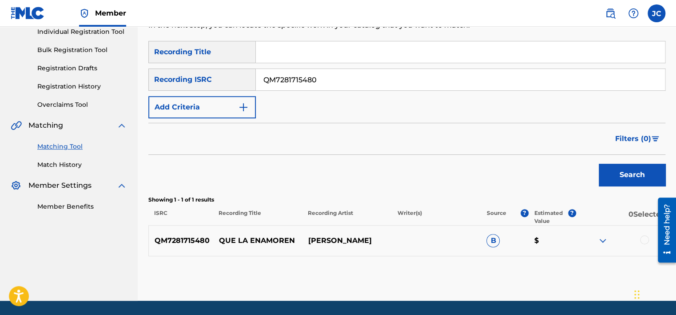
scroll to position [146, 0]
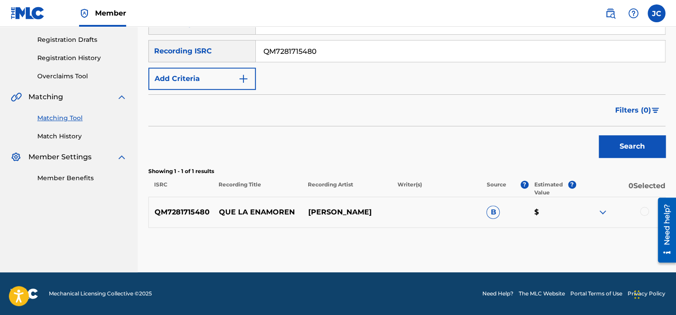
click at [646, 208] on div at bounding box center [644, 211] width 9 height 9
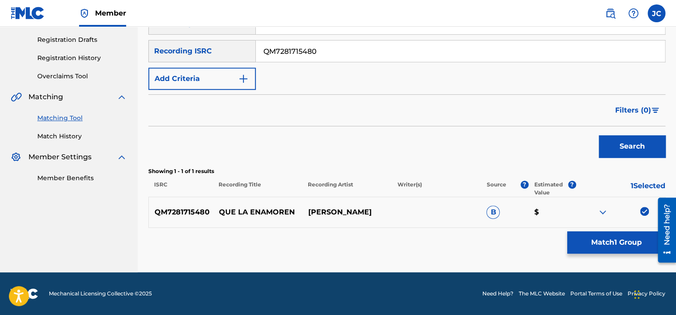
click at [612, 241] on button "Match 1 Group" at bounding box center [617, 242] width 98 height 22
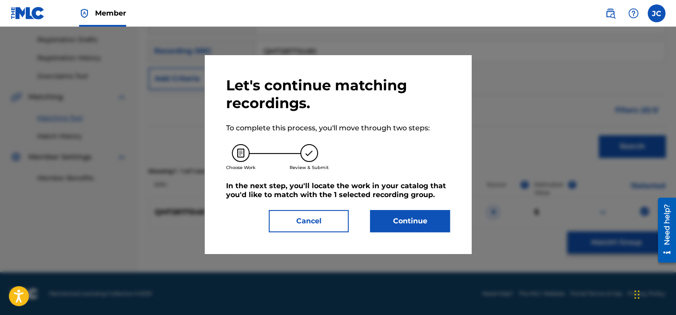
click at [407, 220] on button "Continue" at bounding box center [410, 221] width 80 height 22
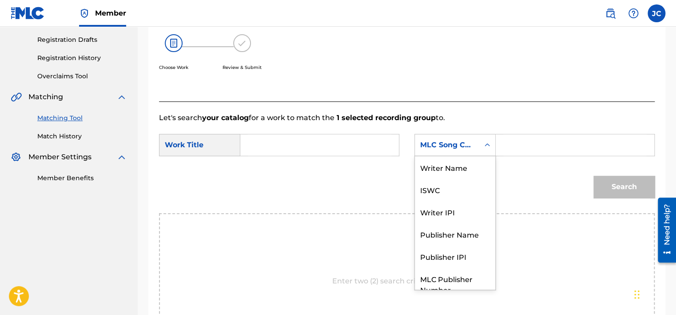
click at [450, 142] on div "MLC Song Code" at bounding box center [447, 145] width 54 height 11
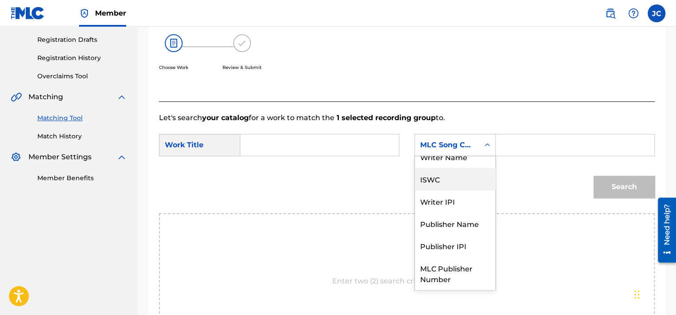
scroll to position [0, 0]
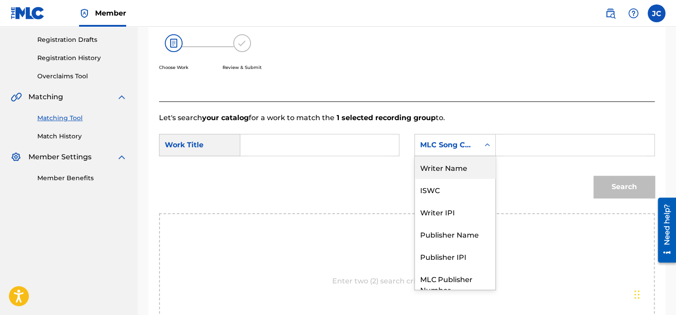
click at [460, 167] on div "Writer Name" at bounding box center [455, 167] width 80 height 22
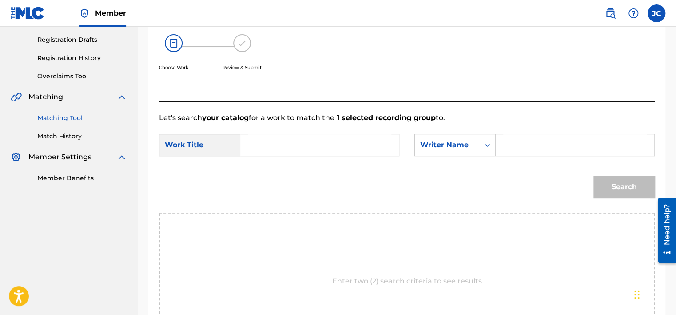
click at [316, 143] on input "Search Form" at bounding box center [320, 144] width 144 height 21
paste input "Que la Enamoren"
type input "Que la Enamoren"
click at [515, 141] on input "Search Form" at bounding box center [576, 144] width 144 height 21
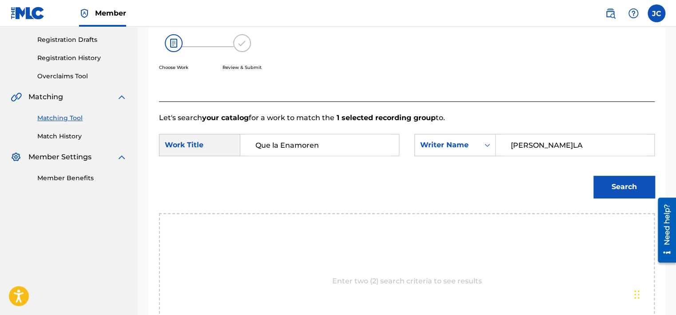
click at [594, 176] on button "Search" at bounding box center [624, 187] width 61 height 22
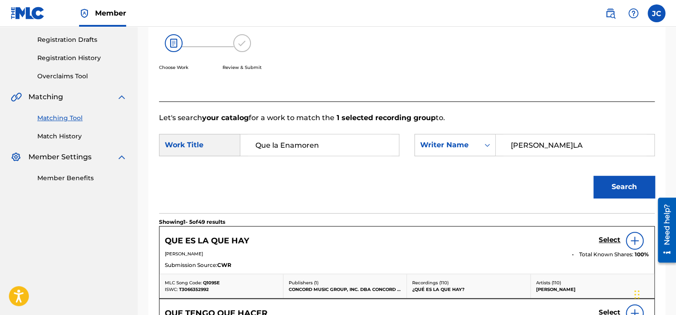
click at [515, 141] on input "[PERSON_NAME]LA" at bounding box center [576, 144] width 144 height 21
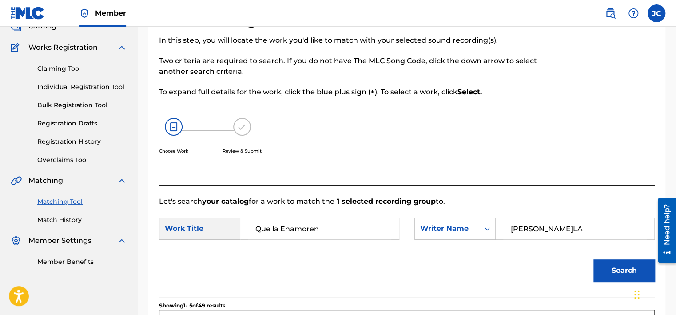
scroll to position [176, 0]
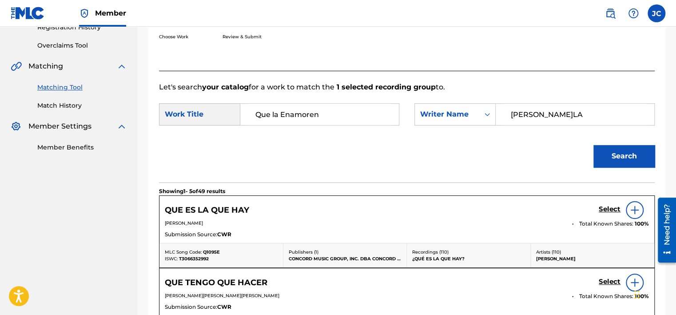
drag, startPoint x: 544, startPoint y: 113, endPoint x: 463, endPoint y: 92, distance: 84.6
type input "[PERSON_NAME]"
click at [594, 145] on button "Search" at bounding box center [624, 156] width 61 height 22
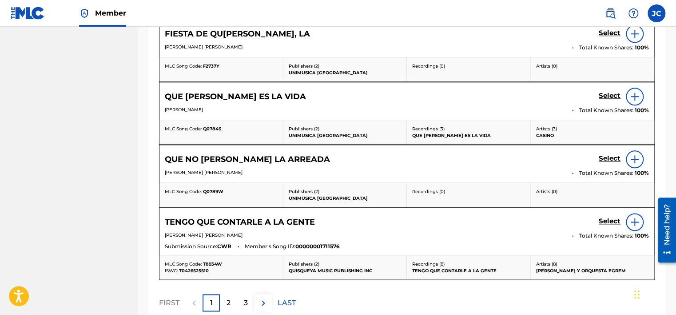
scroll to position [510, 0]
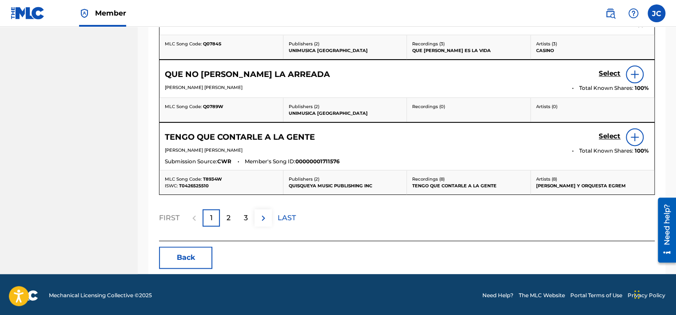
click at [189, 264] on button "Back" at bounding box center [185, 257] width 53 height 22
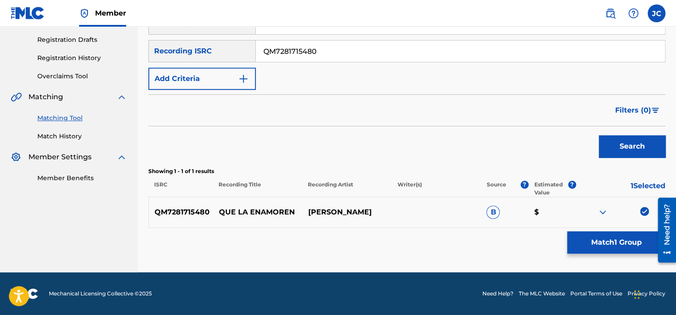
scroll to position [146, 0]
click at [648, 212] on img at bounding box center [644, 211] width 9 height 9
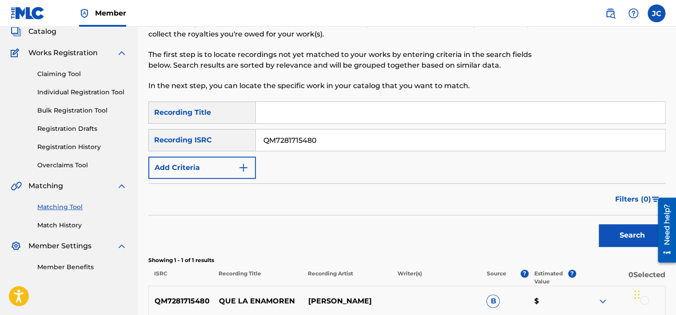
scroll to position [53, 0]
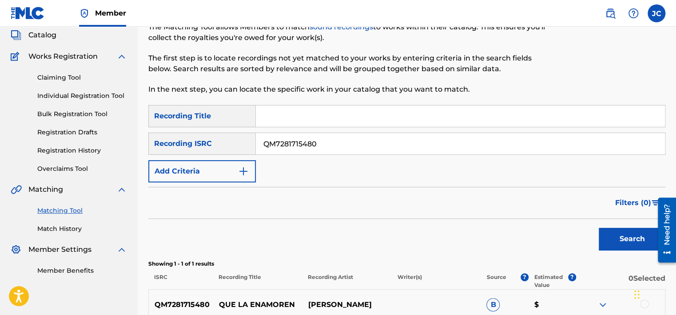
drag, startPoint x: 372, startPoint y: 137, endPoint x: 213, endPoint y: 128, distance: 158.5
click at [213, 128] on div "SearchWithCriteria83347914-3e65-4b80-a9e0-b774f091930e Recording Title SearchWi…" at bounding box center [406, 143] width 517 height 77
paste input "MXF399401467"
click at [599, 228] on button "Search" at bounding box center [632, 239] width 67 height 22
click at [366, 148] on input "MXF399401467" at bounding box center [460, 143] width 409 height 21
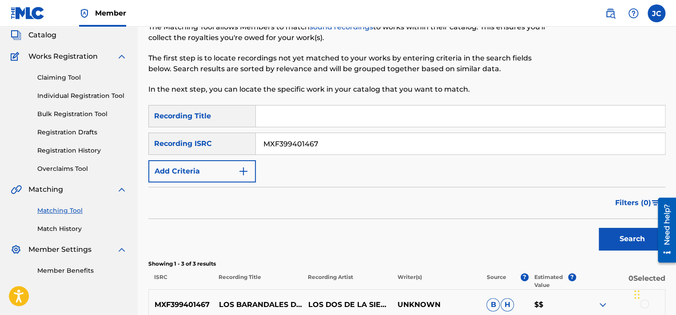
click at [366, 148] on input "MXF399401467" at bounding box center [460, 143] width 409 height 21
paste input "Los Barandales [PERSON_NAME]"
type input "Los Barandales [PERSON_NAME]"
click at [368, 139] on input "Los Barandales [PERSON_NAME]" at bounding box center [460, 143] width 409 height 21
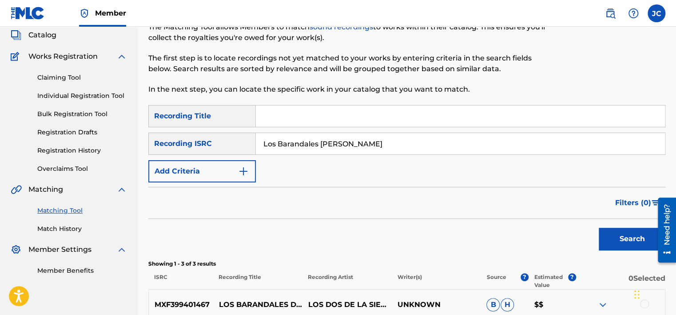
click at [368, 139] on input "Los Barandales [PERSON_NAME]" at bounding box center [460, 143] width 409 height 21
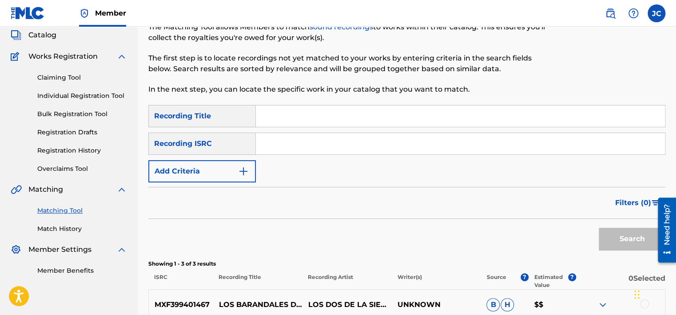
paste input "MXF399401467"
type input "MXF399401467"
click at [599, 228] on button "Search" at bounding box center [632, 239] width 67 height 22
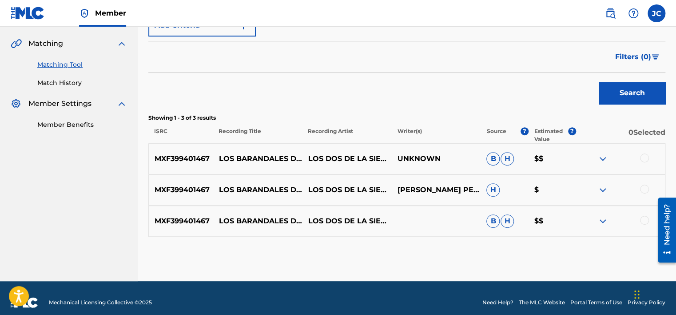
scroll to position [208, 0]
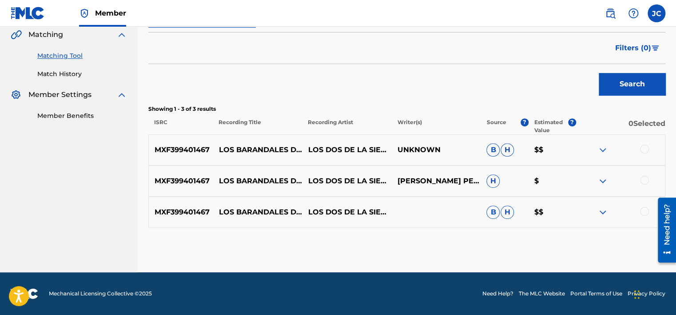
click at [643, 208] on div at bounding box center [644, 211] width 9 height 9
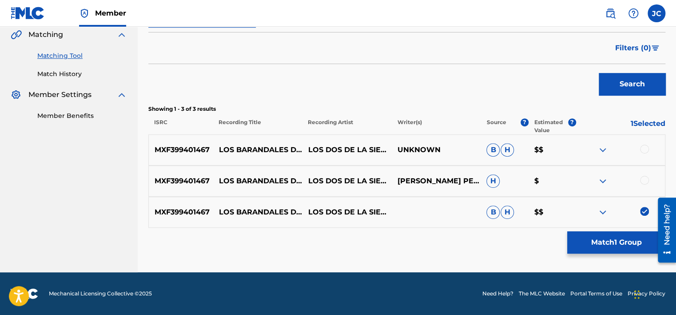
click at [643, 186] on div at bounding box center [620, 181] width 89 height 11
click at [642, 179] on div at bounding box center [644, 180] width 9 height 9
click at [642, 151] on div at bounding box center [644, 148] width 9 height 9
click at [624, 242] on button "Match 3 Groups" at bounding box center [617, 242] width 98 height 22
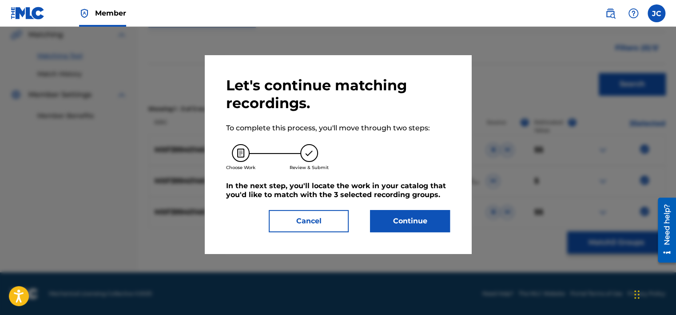
click at [397, 220] on button "Continue" at bounding box center [410, 221] width 80 height 22
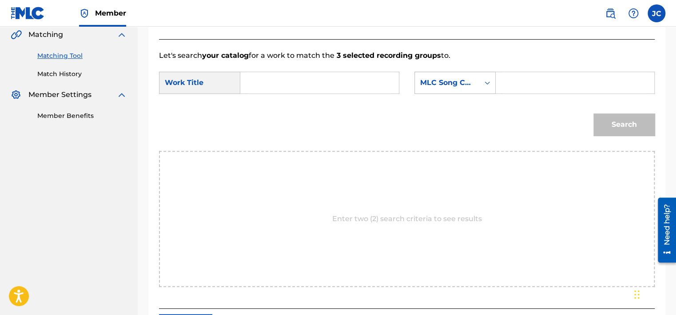
click at [432, 87] on div "MLC Song Code" at bounding box center [447, 82] width 54 height 11
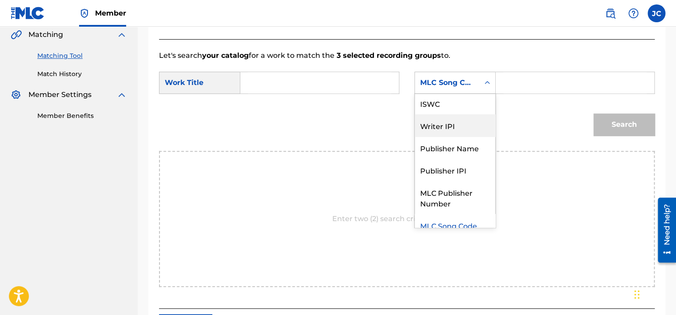
scroll to position [0, 0]
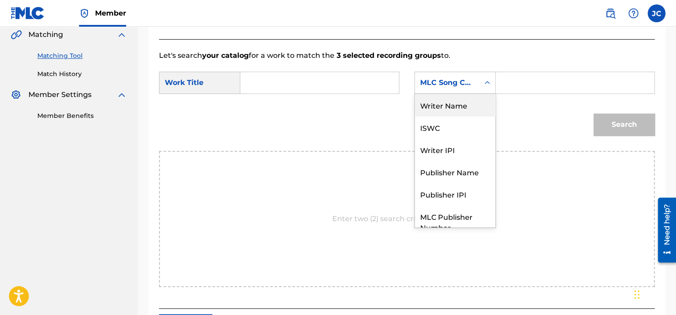
click at [459, 103] on div "Writer Name" at bounding box center [455, 105] width 80 height 22
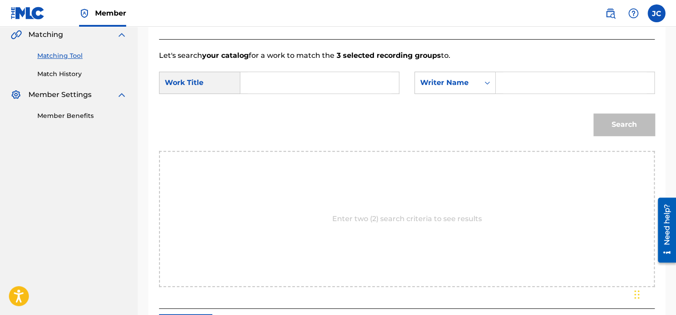
click at [346, 92] on input "Search Form" at bounding box center [320, 82] width 144 height 21
paste input "MXF399401467"
type input "MXF399401467"
drag, startPoint x: 329, startPoint y: 90, endPoint x: 245, endPoint y: 89, distance: 84.0
click at [245, 89] on div "MXF399401467" at bounding box center [319, 83] width 159 height 22
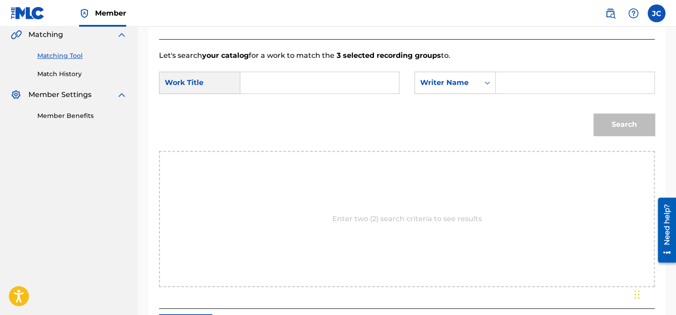
paste input "Los Barandales [PERSON_NAME]"
type input "Los Barandales [PERSON_NAME]"
click at [540, 79] on input "Search Form" at bounding box center [576, 82] width 144 height 21
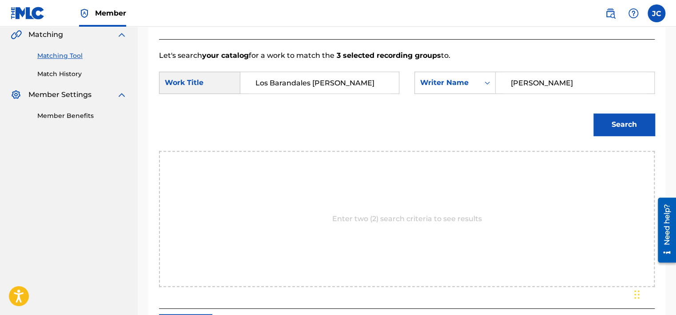
type input "[PERSON_NAME]"
click at [594, 113] on button "Search" at bounding box center [624, 124] width 61 height 22
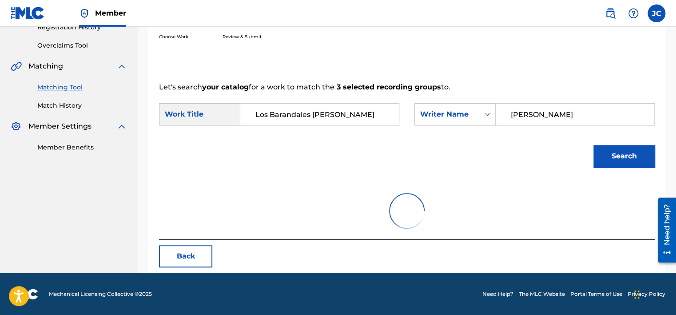
scroll to position [208, 0]
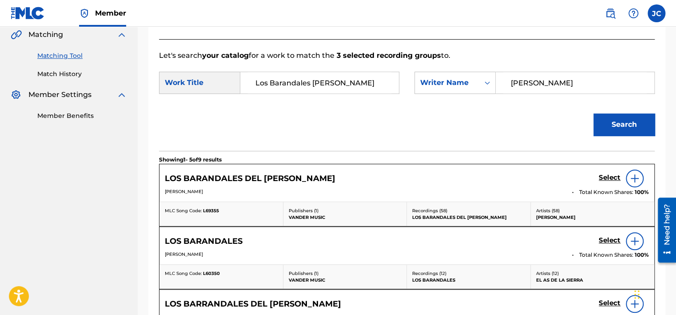
click at [608, 175] on h5 "Select" at bounding box center [610, 177] width 22 height 8
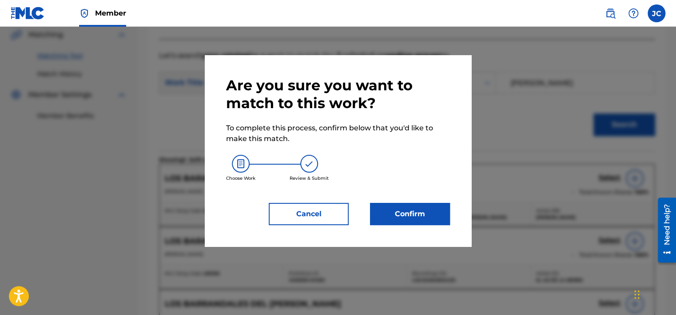
click at [396, 215] on button "Confirm" at bounding box center [410, 214] width 80 height 22
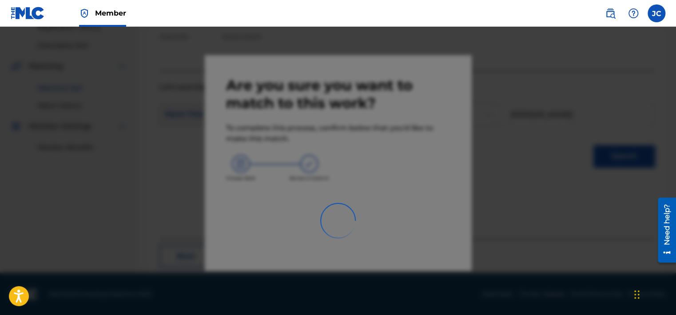
scroll to position [67, 0]
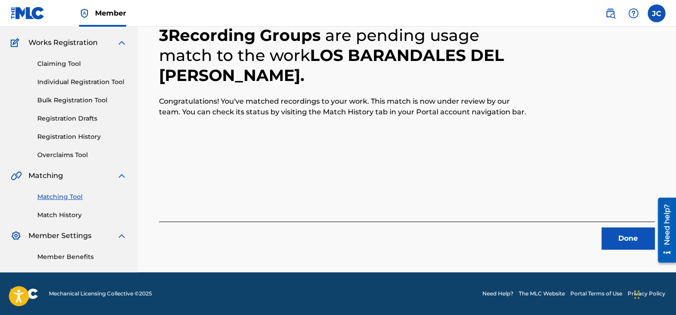
click at [618, 236] on button "Done" at bounding box center [628, 238] width 53 height 22
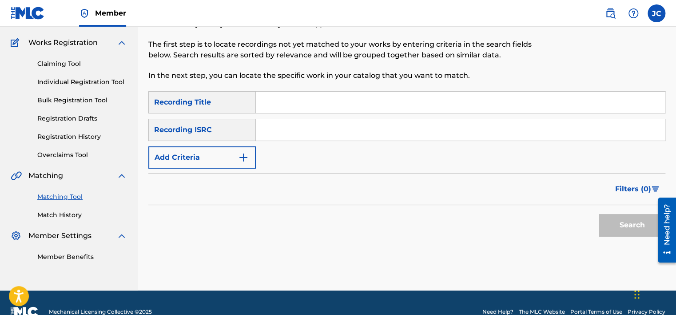
click at [291, 123] on input "Search Form" at bounding box center [460, 129] width 409 height 21
paste input "USRE11100341"
type input "USRE11100341"
click at [599, 214] on button "Search" at bounding box center [632, 225] width 67 height 22
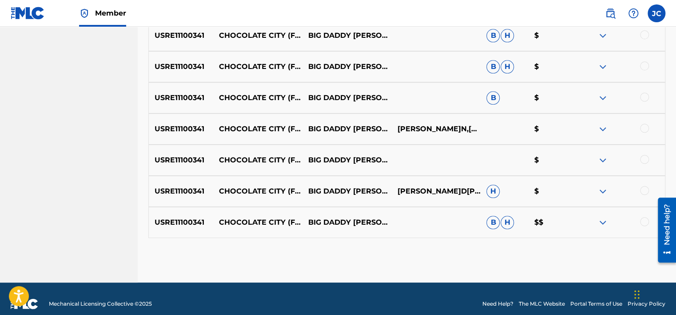
scroll to position [422, 0]
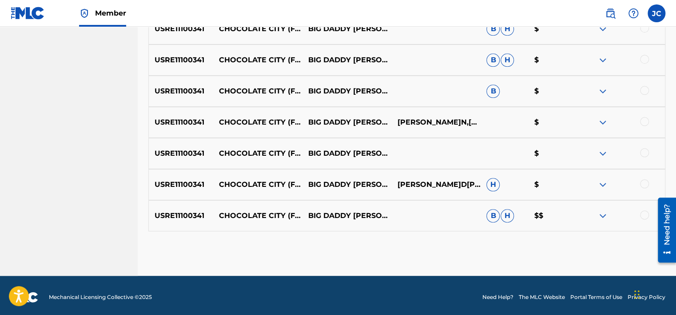
click at [643, 212] on div at bounding box center [644, 214] width 9 height 9
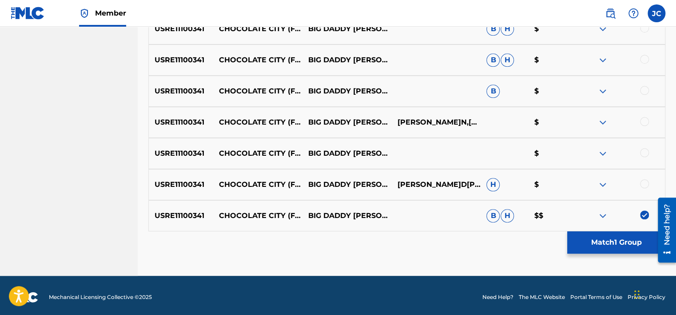
click at [644, 186] on div at bounding box center [644, 183] width 9 height 9
click at [640, 147] on div "USRE11100341 CHOCOLATE CITY (FEAT. MISTER [PERSON_NAME], SCOOB LOVER, SCRAP LOV…" at bounding box center [406, 153] width 517 height 31
click at [647, 153] on div at bounding box center [644, 152] width 9 height 9
click at [646, 122] on div at bounding box center [644, 121] width 9 height 9
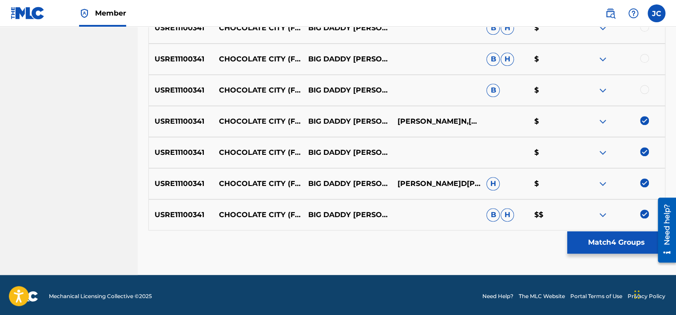
scroll to position [425, 0]
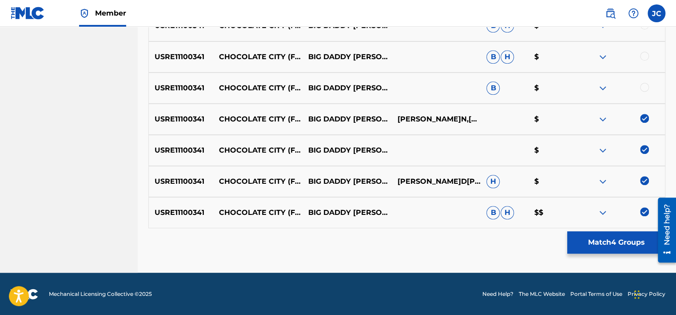
click at [641, 84] on div at bounding box center [644, 87] width 9 height 9
click at [644, 55] on div at bounding box center [644, 56] width 9 height 9
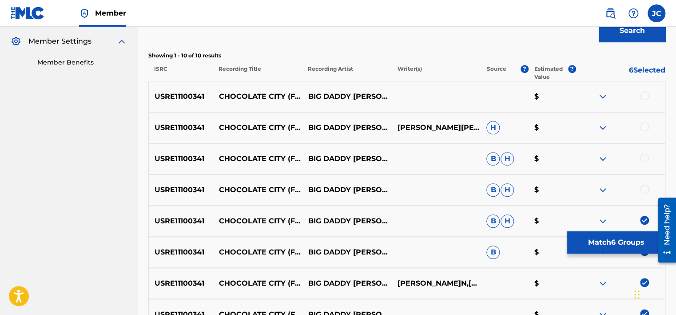
scroll to position [263, 0]
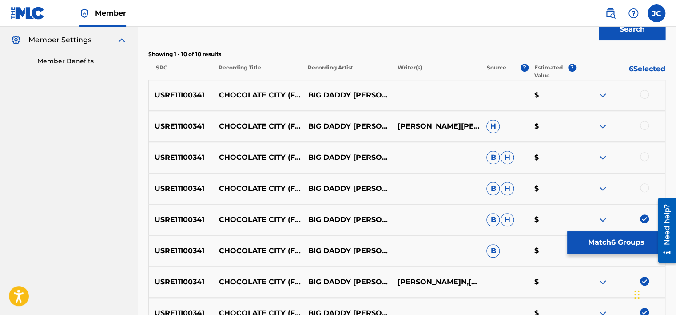
click at [645, 187] on div at bounding box center [644, 187] width 9 height 9
click at [647, 158] on div at bounding box center [644, 156] width 9 height 9
click at [643, 124] on div at bounding box center [644, 125] width 9 height 9
click at [645, 96] on div at bounding box center [644, 94] width 9 height 9
click at [608, 243] on button "Match 10 Groups" at bounding box center [617, 242] width 98 height 22
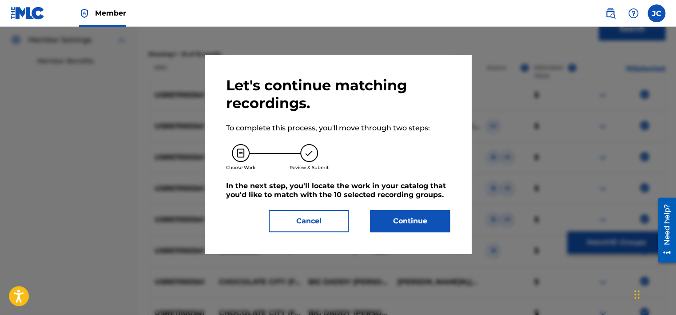
click at [403, 213] on button "Continue" at bounding box center [410, 221] width 80 height 22
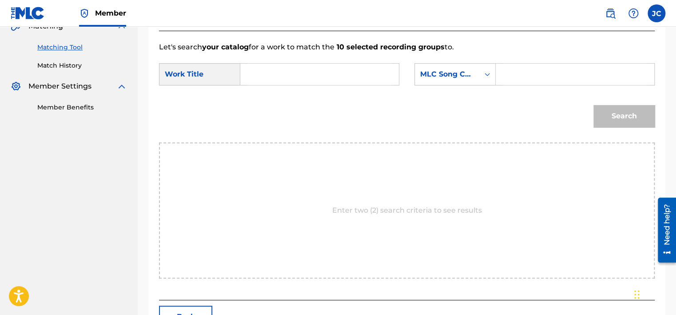
scroll to position [215, 0]
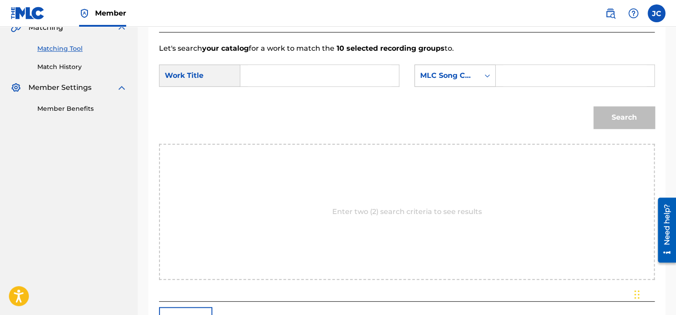
click at [463, 69] on div "MLC Song Code" at bounding box center [447, 75] width 64 height 17
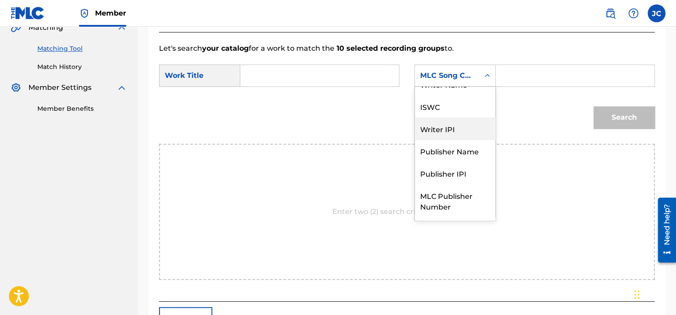
scroll to position [0, 0]
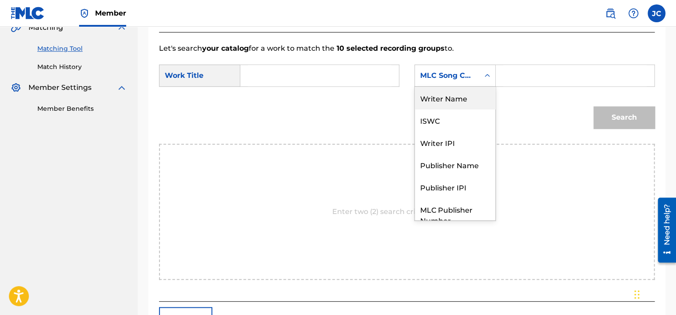
click at [463, 100] on div "Writer Name" at bounding box center [455, 98] width 80 height 22
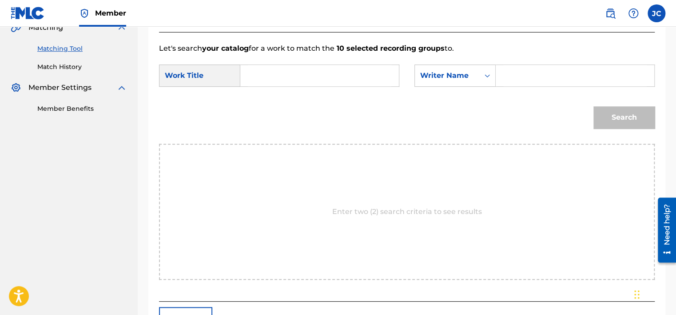
click at [322, 72] on input "Search Form" at bounding box center [320, 75] width 144 height 21
paste input "Chocolate City"
type input "Chocolate City"
click at [540, 79] on input "Search Form" at bounding box center [576, 75] width 144 height 21
paste input "[DEMOGRAPHIC_DATA]"
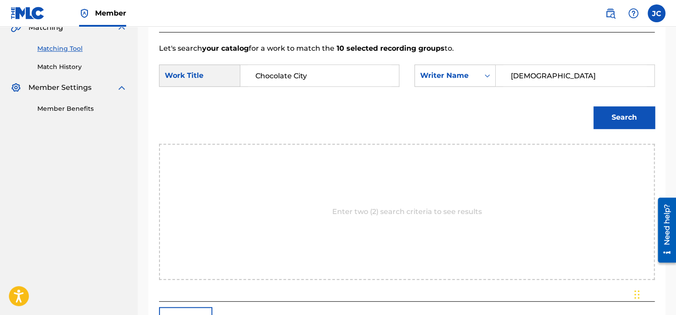
type input "[DEMOGRAPHIC_DATA]"
click at [594, 106] on button "Search" at bounding box center [624, 117] width 61 height 22
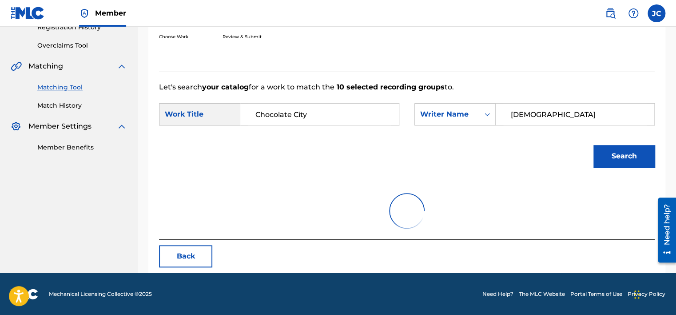
scroll to position [215, 0]
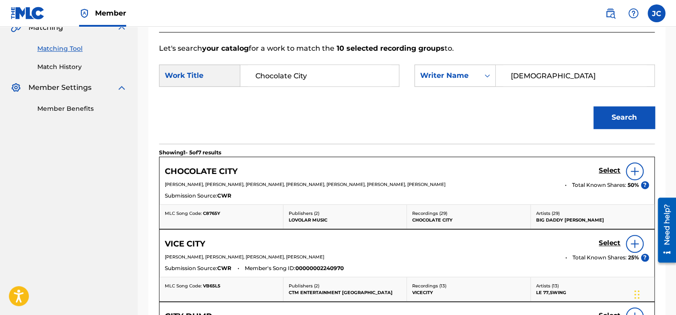
click at [615, 169] on h5 "Select" at bounding box center [610, 170] width 22 height 8
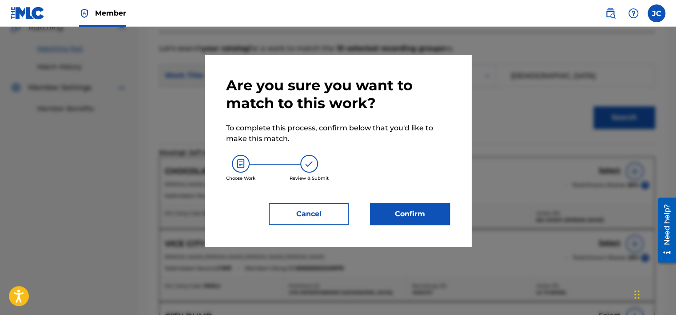
click at [430, 213] on button "Confirm" at bounding box center [410, 214] width 80 height 22
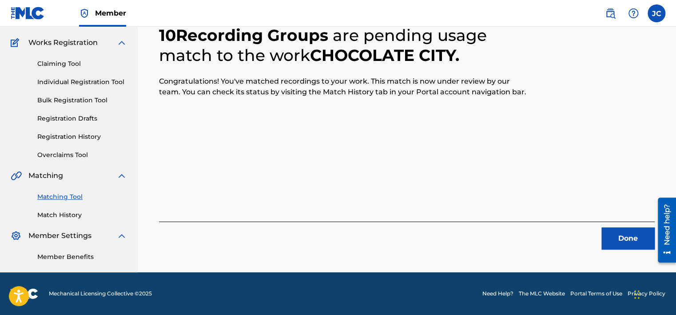
scroll to position [67, 0]
click at [617, 235] on button "Done" at bounding box center [628, 238] width 53 height 22
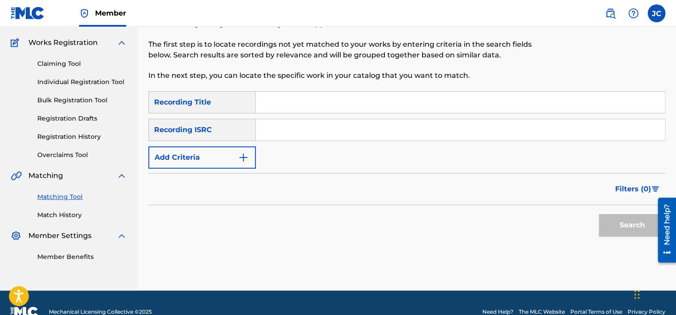
click at [316, 127] on input "Search Form" at bounding box center [460, 129] width 409 height 21
paste input "USSM10013269"
type input "USSM10013269"
click at [599, 214] on button "Search" at bounding box center [632, 225] width 67 height 22
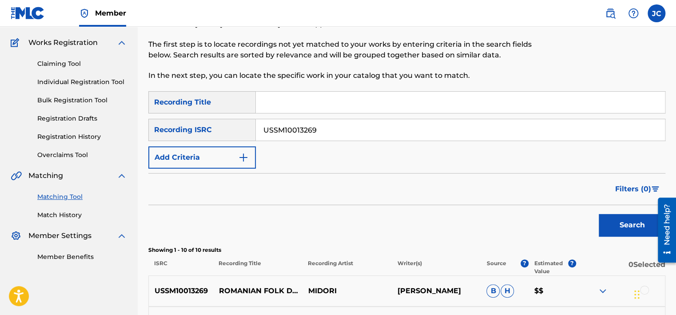
click at [353, 125] on input "USSM10013269" at bounding box center [460, 129] width 409 height 21
paste input "USGC61600548"
type input "USGC61600548"
click at [599, 214] on button "Search" at bounding box center [632, 225] width 67 height 22
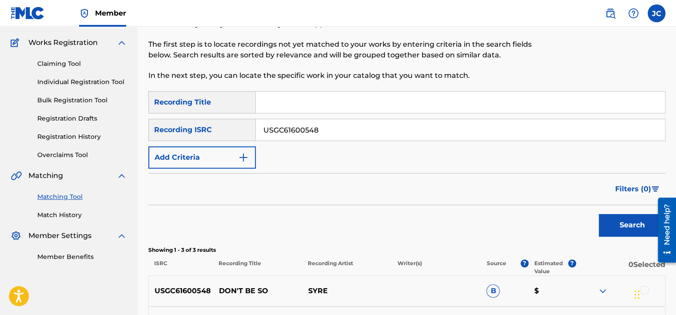
click at [378, 140] on input "USGC61600548" at bounding box center [460, 129] width 409 height 21
paste input "GB5KW1800186"
type input "GB5KW1800186"
click at [599, 214] on button "Search" at bounding box center [632, 225] width 67 height 22
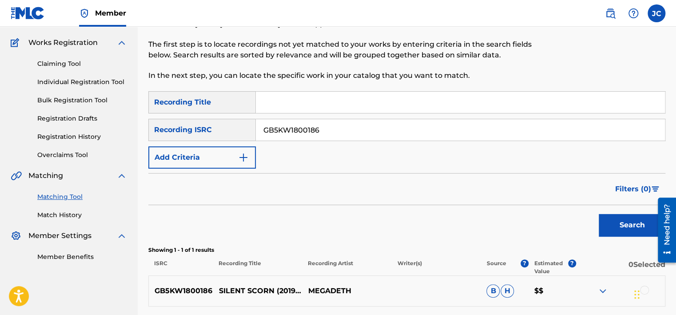
scroll to position [146, 0]
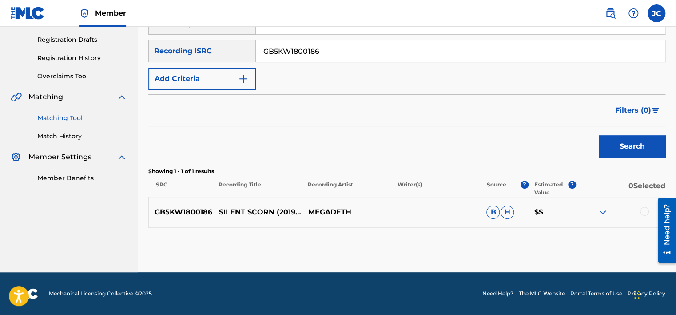
click at [641, 216] on div at bounding box center [620, 212] width 89 height 11
click at [644, 212] on div at bounding box center [644, 211] width 9 height 9
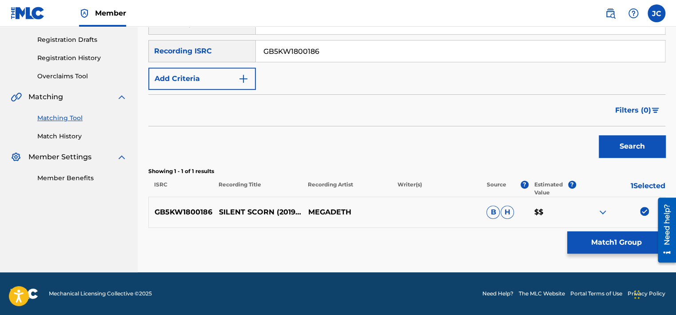
click at [612, 253] on div "Matching Tool The Matching Tool allows Members to match sound recordings to wor…" at bounding box center [406, 87] width 517 height 369
click at [583, 244] on button "Match 1 Group" at bounding box center [617, 242] width 98 height 22
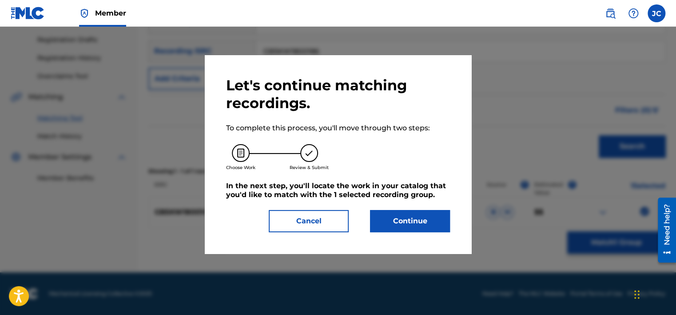
click at [384, 205] on div "Let's continue matching recordings. To complete this process, you'll move throu…" at bounding box center [338, 154] width 224 height 156
drag, startPoint x: 384, startPoint y: 206, endPoint x: 386, endPoint y: 212, distance: 7.0
click at [386, 212] on button "Continue" at bounding box center [410, 221] width 80 height 22
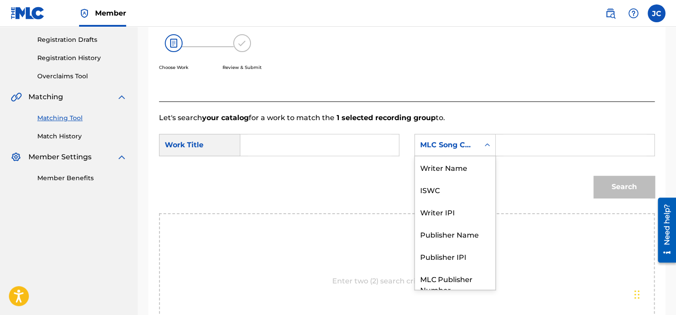
click at [453, 141] on div "MLC Song Code" at bounding box center [447, 145] width 54 height 11
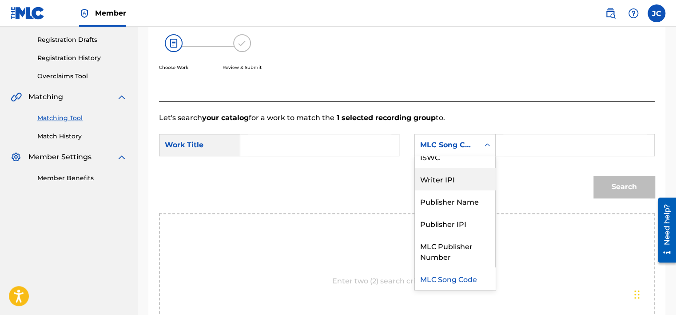
click at [495, 176] on div "Writer Name ISWC Writer IPI Publisher Name Publisher IPI MLC Publisher Number M…" at bounding box center [455, 222] width 80 height 133
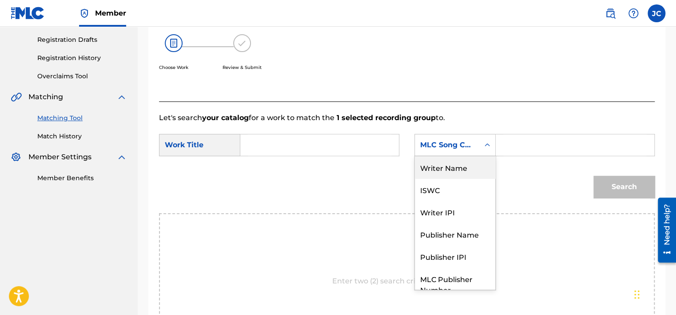
click at [460, 171] on div "Writer Name" at bounding box center [455, 167] width 80 height 22
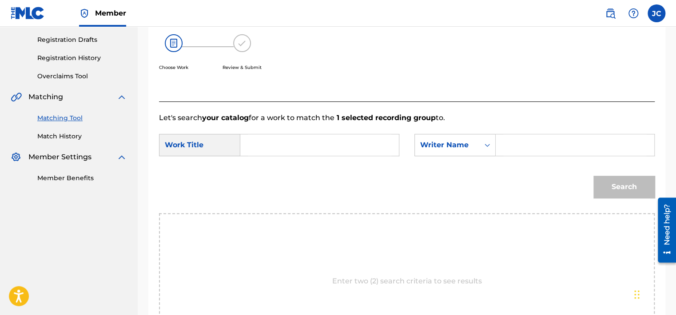
click at [278, 141] on input "Search Form" at bounding box center [320, 144] width 144 height 21
paste input "Silent Scorn"
type input "Silent Scorn"
click at [510, 141] on input "Search Form" at bounding box center [576, 144] width 144 height 21
paste input "Mustaine"
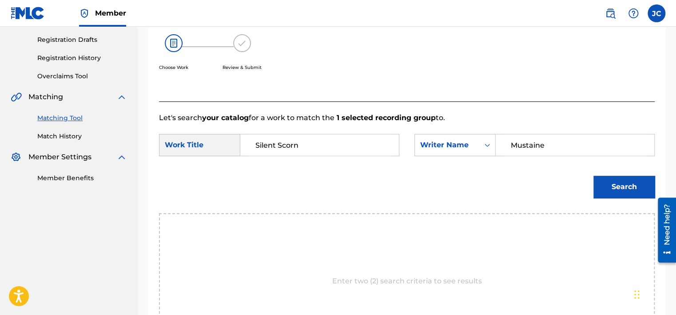
type input "Mustaine"
click at [594, 176] on button "Search" at bounding box center [624, 187] width 61 height 22
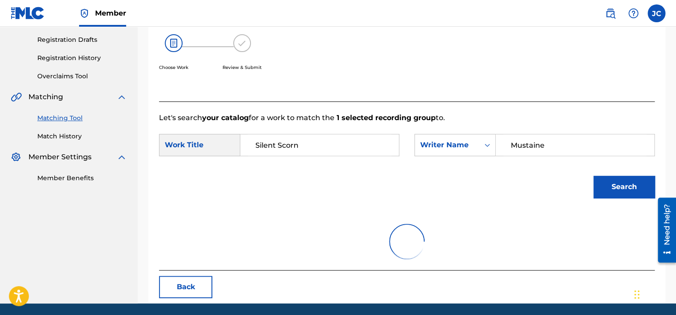
scroll to position [139, 0]
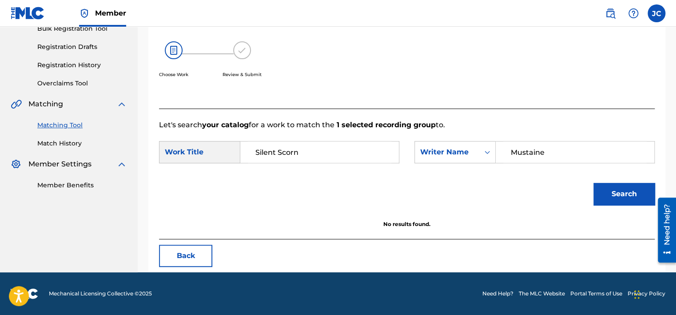
click at [192, 244] on button "Back" at bounding box center [185, 255] width 53 height 22
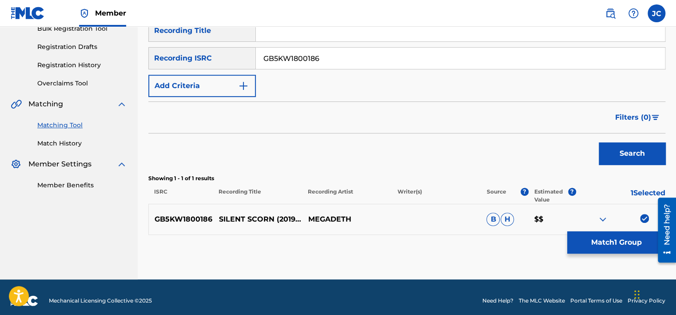
click at [647, 216] on img at bounding box center [644, 218] width 9 height 9
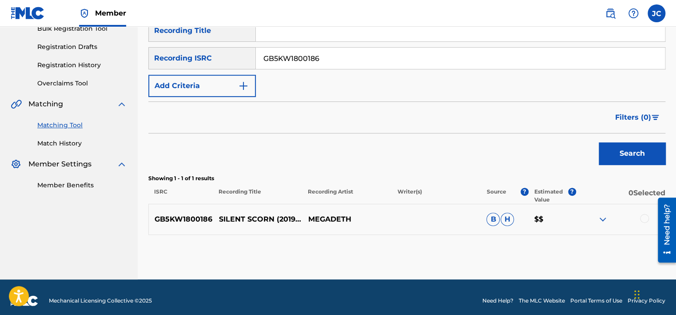
click at [336, 63] on input "GB5KW1800186" at bounding box center [460, 58] width 409 height 21
paste input "QZ8LD1761461"
type input "QZ8LD1761461"
click at [599, 142] on button "Search" at bounding box center [632, 153] width 67 height 22
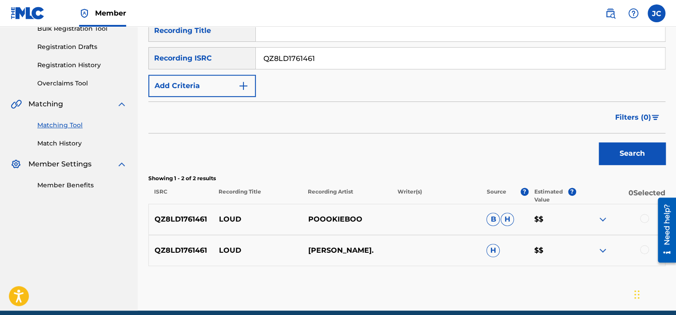
click at [330, 57] on input "QZ8LD1761461" at bounding box center [460, 58] width 409 height 21
paste input "QM6DC1661573"
click at [599, 142] on button "Search" at bounding box center [632, 153] width 67 height 22
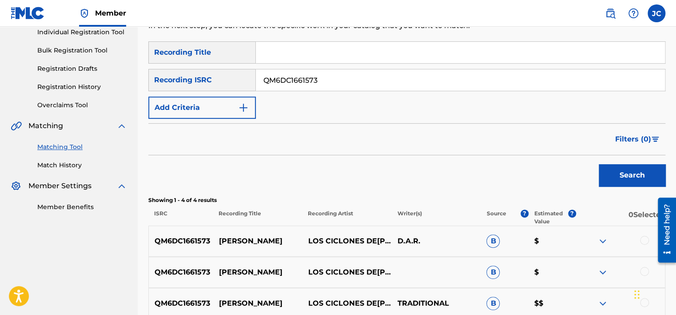
scroll to position [109, 0]
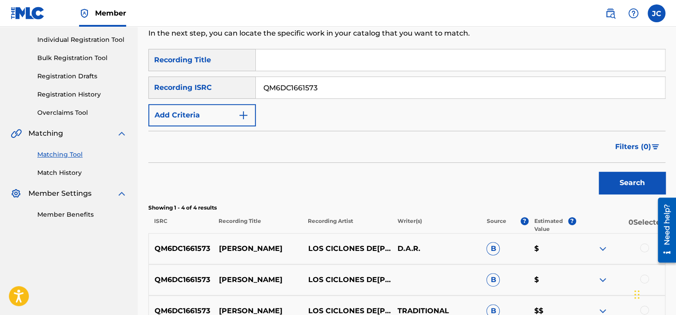
click at [384, 82] on input "QM6DC1661573" at bounding box center [460, 87] width 409 height 21
paste input "DEN96060020"
type input "DEN960600203"
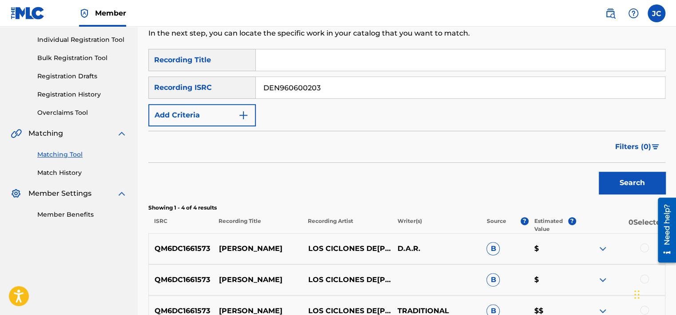
click at [599, 172] on button "Search" at bounding box center [632, 183] width 67 height 22
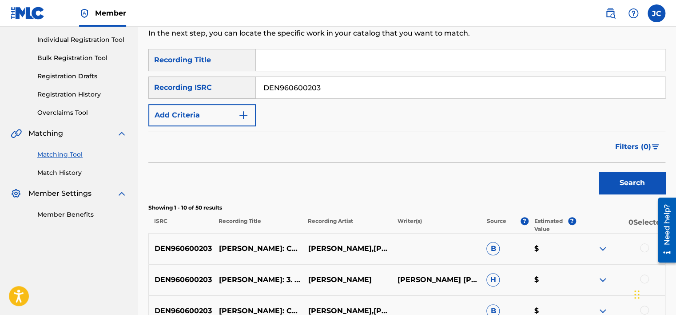
click at [360, 92] on input "DEN960600203" at bounding box center [460, 87] width 409 height 21
paste input "FRUM70700495"
type input "FRUM70700495"
click at [599, 172] on button "Search" at bounding box center [632, 183] width 67 height 22
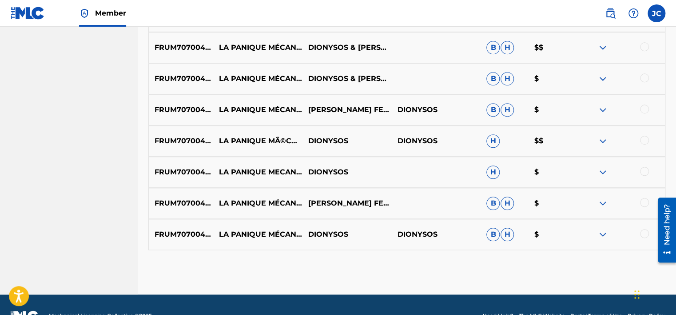
scroll to position [358, 0]
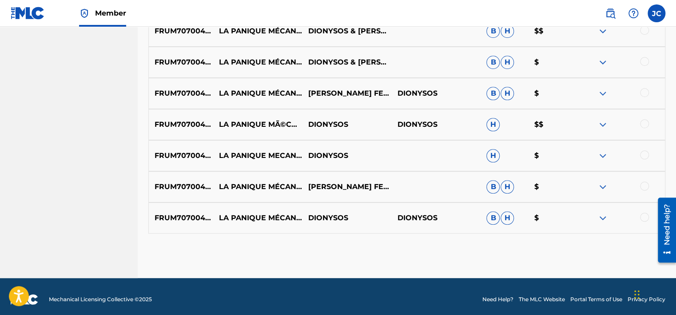
click at [644, 214] on div at bounding box center [644, 216] width 9 height 9
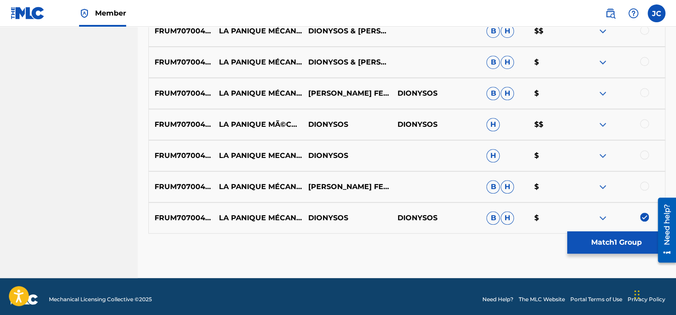
click at [642, 180] on div "FRUM70700495 LA PANIQUE MÉCANIQUE [PERSON_NAME] FEAT. [PERSON_NAME] [PERSON_NAM…" at bounding box center [406, 186] width 517 height 31
click at [643, 183] on div at bounding box center [644, 185] width 9 height 9
click at [645, 160] on div at bounding box center [620, 155] width 89 height 11
click at [643, 153] on div at bounding box center [644, 154] width 9 height 9
click at [643, 124] on div at bounding box center [644, 123] width 9 height 9
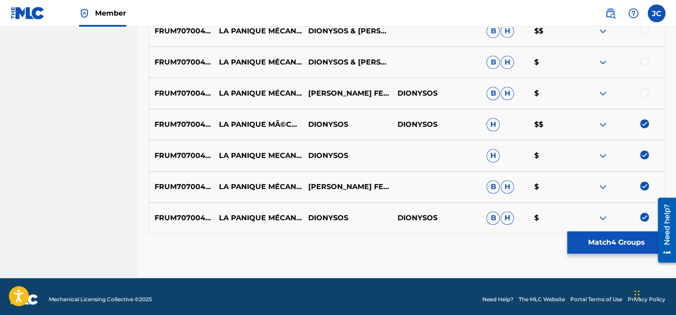
click at [644, 92] on div at bounding box center [644, 92] width 9 height 9
click at [644, 60] on div at bounding box center [644, 61] width 9 height 9
click at [642, 34] on div at bounding box center [620, 31] width 89 height 11
click at [642, 31] on div at bounding box center [644, 30] width 9 height 9
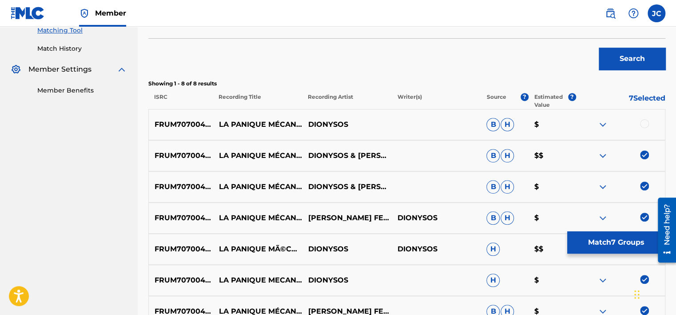
scroll to position [232, 0]
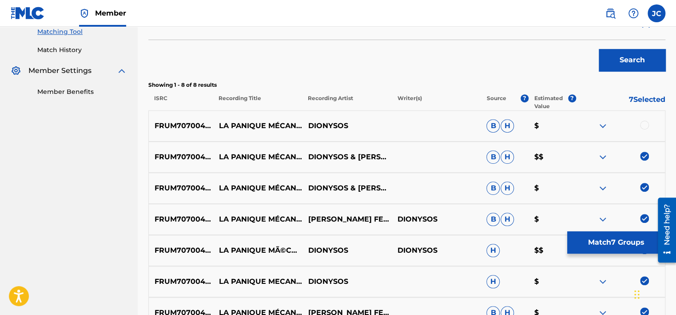
click at [643, 125] on div at bounding box center [644, 124] width 9 height 9
click at [610, 233] on button "Match 8 Groups" at bounding box center [617, 242] width 98 height 22
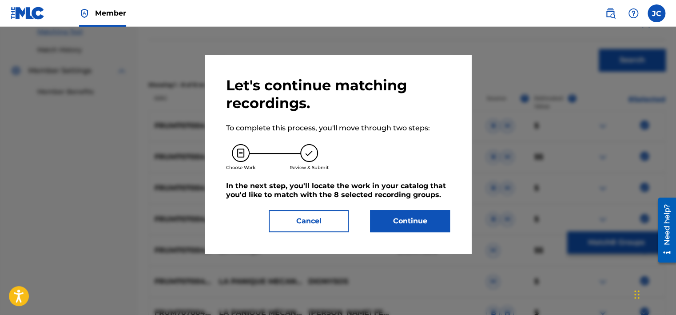
click at [416, 224] on button "Continue" at bounding box center [410, 221] width 80 height 22
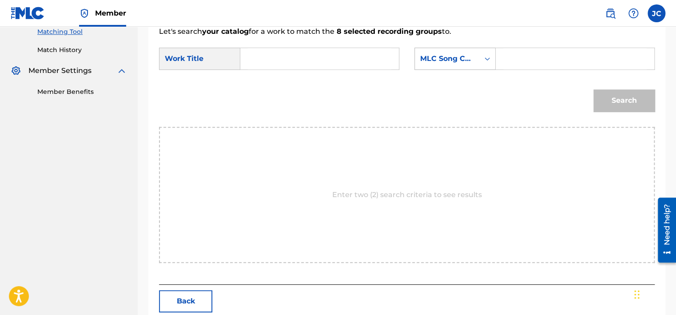
click at [464, 56] on div "MLC Song Code" at bounding box center [447, 58] width 54 height 11
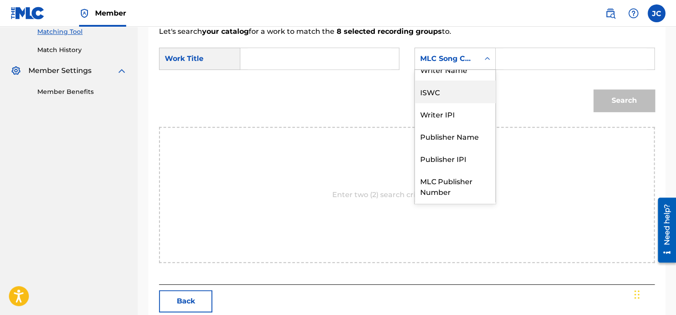
scroll to position [0, 0]
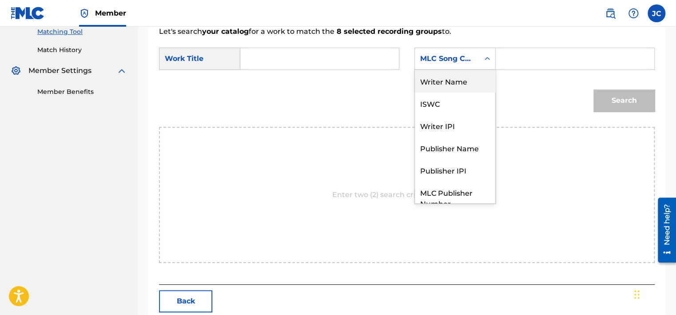
click at [462, 85] on div "Writer Name" at bounding box center [455, 81] width 80 height 22
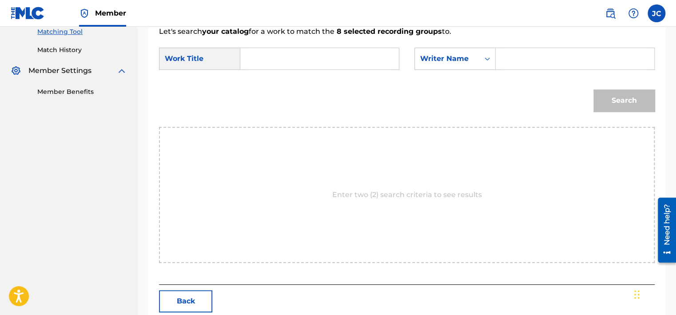
click at [350, 59] on input "Search Form" at bounding box center [320, 58] width 144 height 21
paste input "La panique mécanique"
type input "La panique mécanique"
click at [512, 62] on input "Search Form" at bounding box center [576, 58] width 144 height 21
paste input "Malzieu"
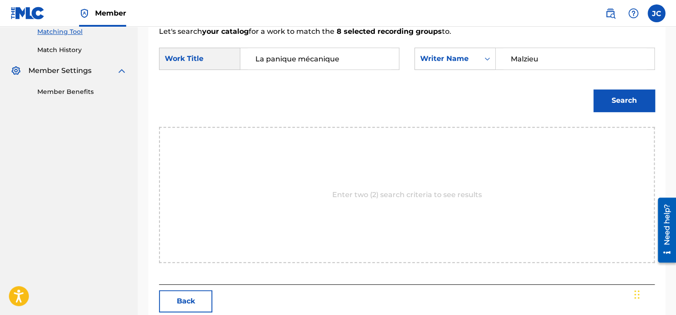
type input "Malzieu"
click at [594, 89] on button "Search" at bounding box center [624, 100] width 61 height 22
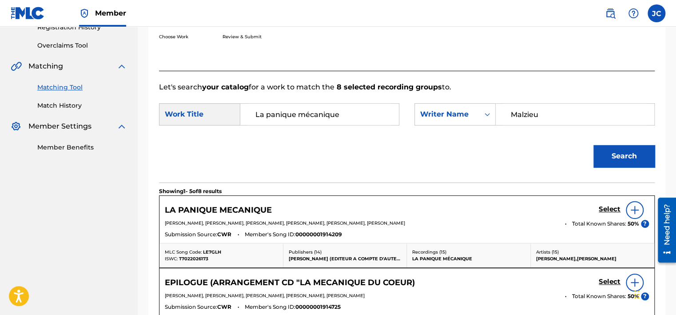
scroll to position [232, 0]
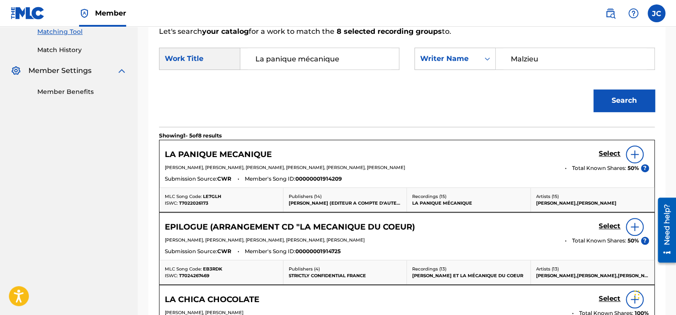
click at [602, 153] on h5 "Select" at bounding box center [610, 153] width 22 height 8
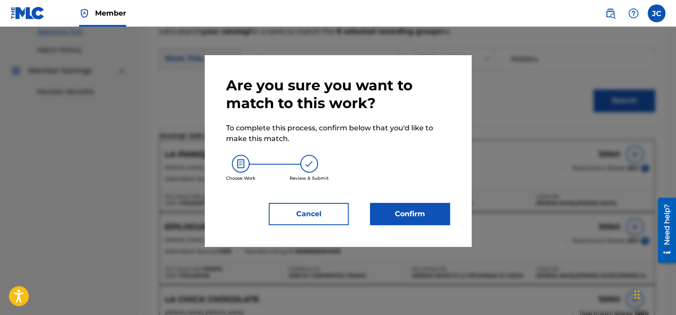
click at [400, 212] on button "Confirm" at bounding box center [410, 214] width 80 height 22
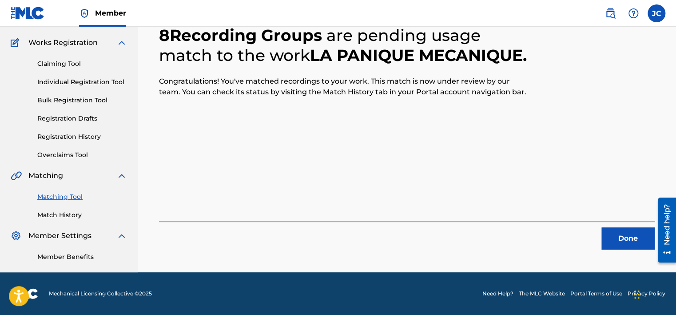
scroll to position [67, 0]
click at [617, 232] on button "Done" at bounding box center [628, 238] width 53 height 22
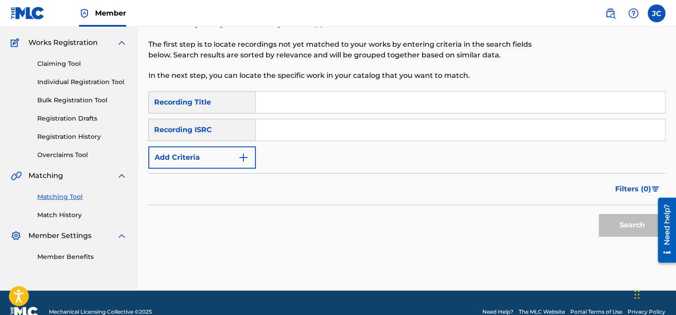
click at [315, 133] on input "Search Form" at bounding box center [460, 129] width 409 height 21
paste input "DEF058204753"
type input "DEF058204753"
click at [599, 214] on button "Search" at bounding box center [632, 225] width 67 height 22
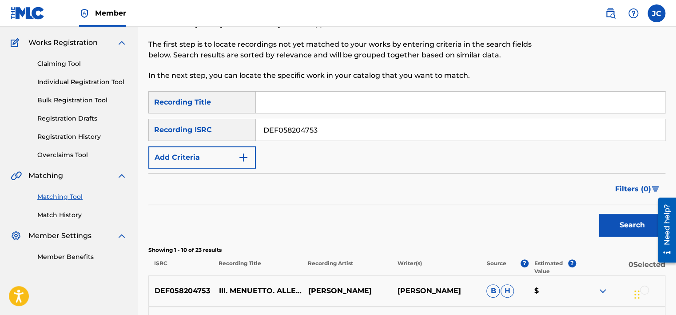
click at [352, 127] on input "DEF058204753" at bounding box center [460, 129] width 409 height 21
paste input "US99C0531004"
type input "US99C0531004"
click at [599, 214] on button "Search" at bounding box center [632, 225] width 67 height 22
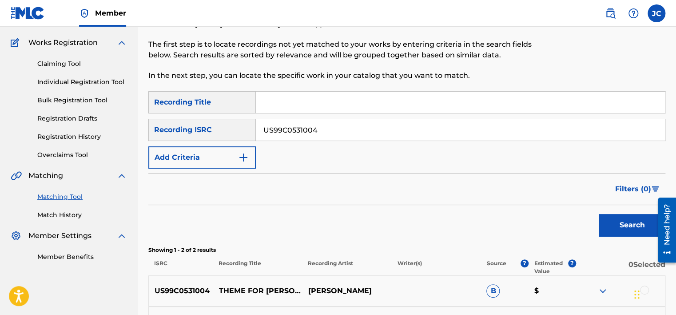
scroll to position [176, 0]
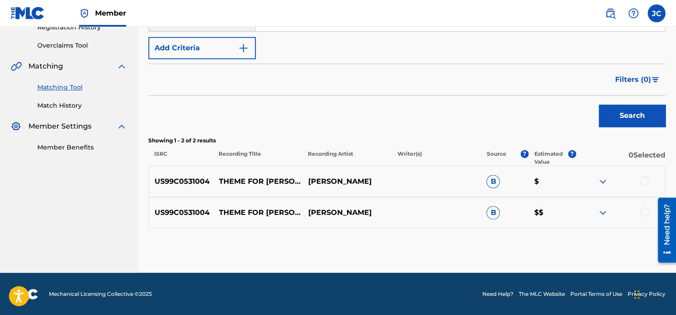
click at [640, 210] on div at bounding box center [644, 211] width 9 height 9
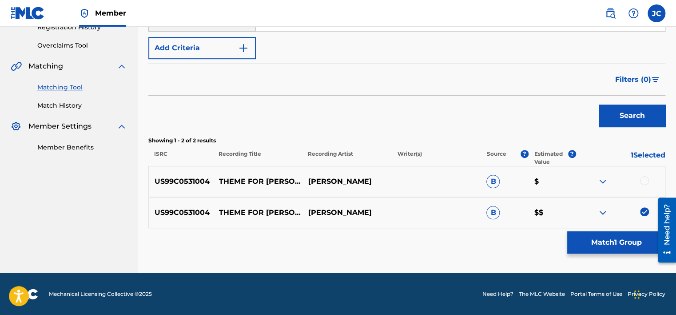
click at [642, 177] on div at bounding box center [644, 180] width 9 height 9
click at [614, 238] on button "Match 2 Groups" at bounding box center [617, 242] width 98 height 22
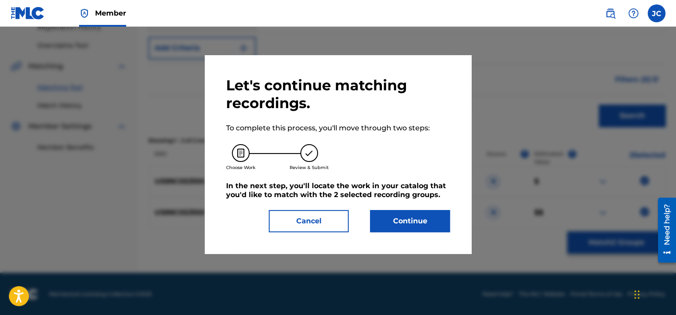
click at [393, 208] on div "Let's continue matching recordings. To complete this process, you'll move throu…" at bounding box center [338, 154] width 224 height 156
click at [391, 219] on button "Continue" at bounding box center [410, 221] width 80 height 22
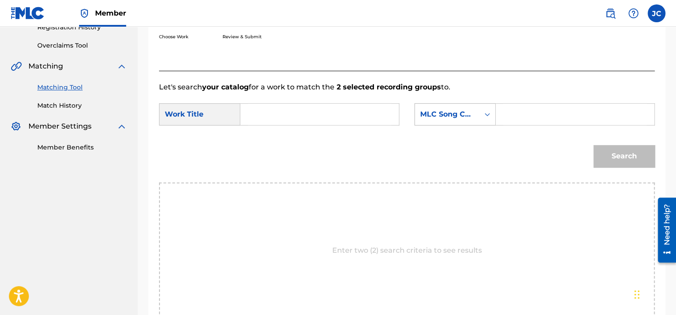
click at [454, 118] on div "MLC Song Code" at bounding box center [447, 114] width 54 height 11
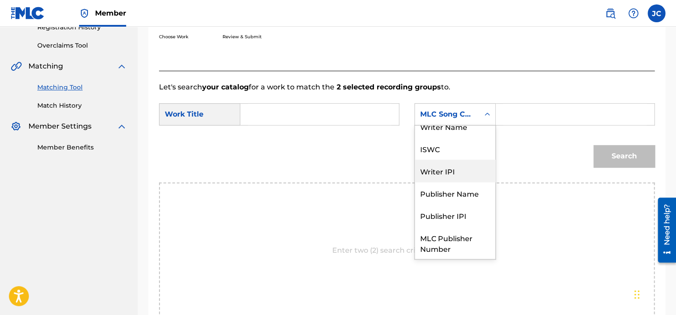
scroll to position [0, 0]
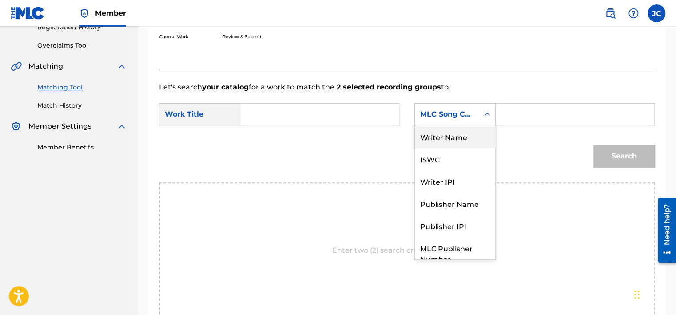
click at [446, 135] on div "Writer Name" at bounding box center [455, 136] width 80 height 22
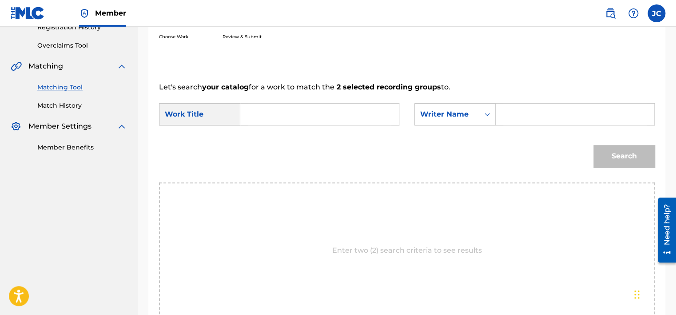
click at [332, 108] on input "Search Form" at bounding box center [320, 114] width 144 height 21
paste input "THEME FOR [PERSON_NAME]"
type input "THEME FOR [PERSON_NAME]"
click at [517, 112] on input "Search Form" at bounding box center [576, 114] width 144 height 21
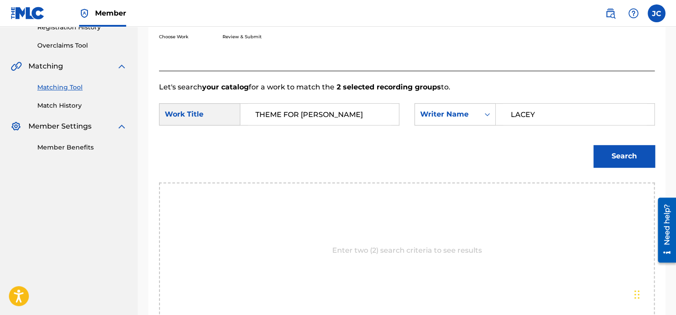
type input "LACEY"
click at [594, 145] on button "Search" at bounding box center [624, 156] width 61 height 22
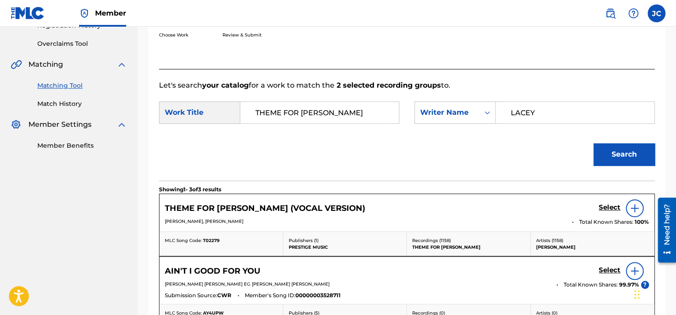
scroll to position [169, 0]
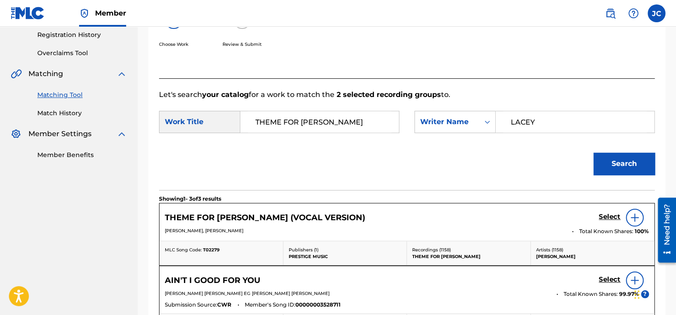
click at [676, 96] on div "Match Usage - Select Work In this step, you will locate the work you'd like to …" at bounding box center [407, 187] width 539 height 615
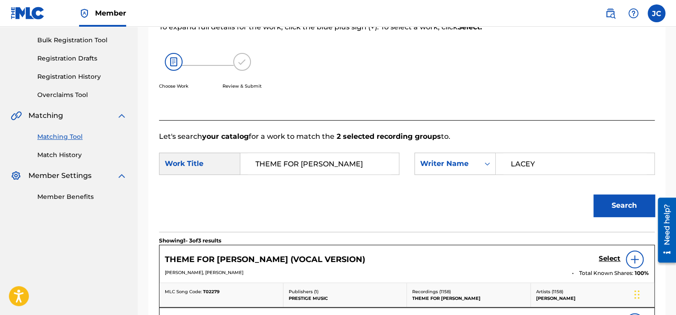
scroll to position [126, 0]
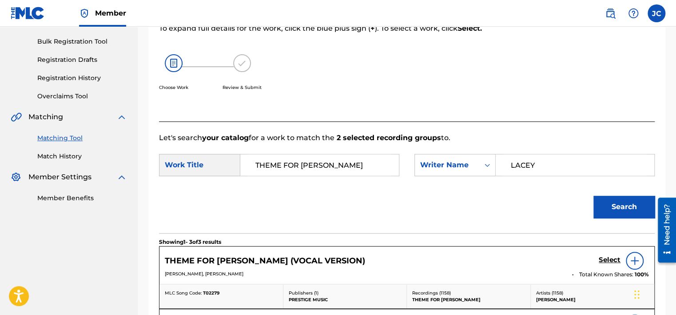
click at [608, 264] on link "Select" at bounding box center [610, 261] width 22 height 10
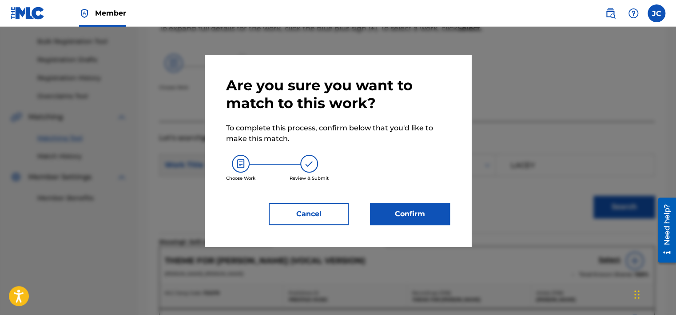
click at [427, 217] on button "Confirm" at bounding box center [410, 214] width 80 height 22
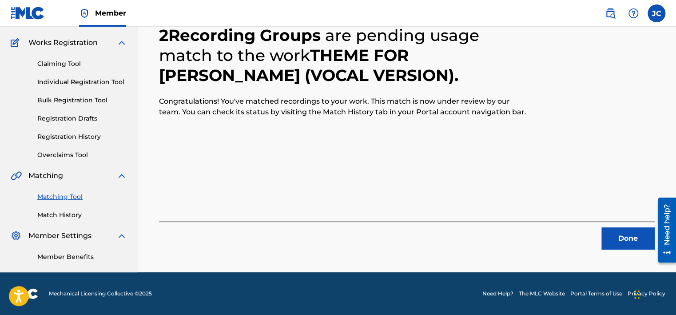
scroll to position [67, 0]
click at [635, 238] on button "Done" at bounding box center [628, 238] width 53 height 22
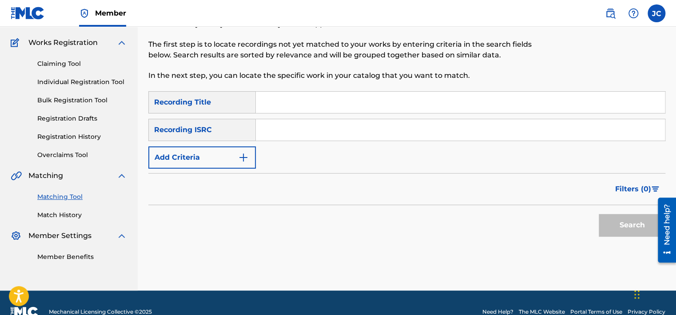
click at [314, 140] on input "Search Form" at bounding box center [460, 129] width 409 height 21
paste input "QM6DC1669588"
click at [599, 214] on button "Search" at bounding box center [632, 225] width 67 height 22
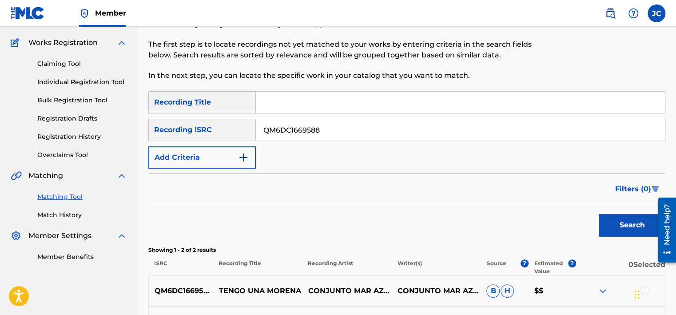
click at [330, 137] on input "QM6DC1669588" at bounding box center [460, 129] width 409 height 21
paste input "FRE4W2200290"
type input "FRE4W2200290"
click at [599, 214] on button "Search" at bounding box center [632, 225] width 67 height 22
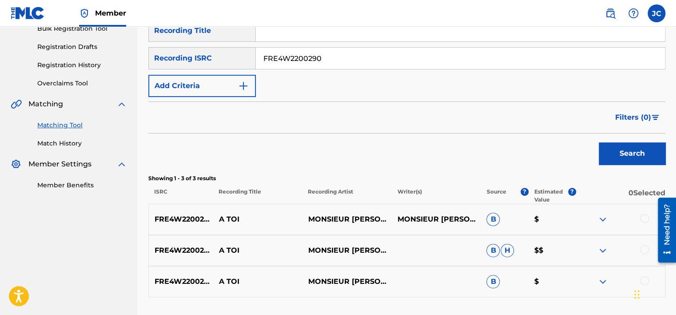
scroll to position [208, 0]
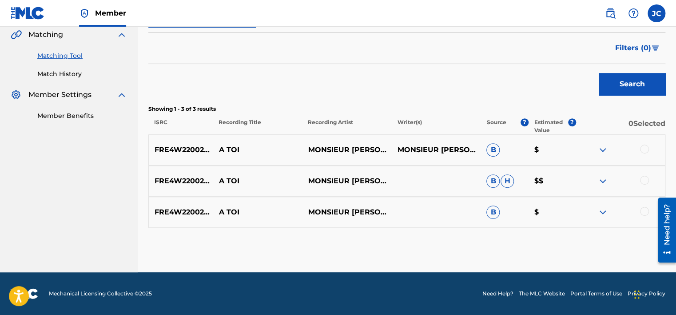
click at [646, 211] on div at bounding box center [644, 211] width 9 height 9
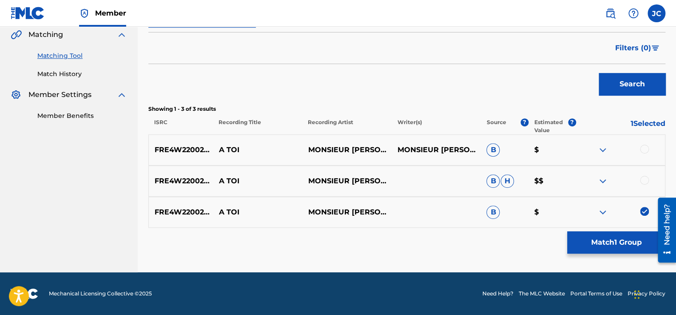
click at [646, 181] on div at bounding box center [644, 180] width 9 height 9
click at [644, 152] on div at bounding box center [644, 148] width 9 height 9
click at [624, 242] on button "Match 3 Groups" at bounding box center [617, 242] width 98 height 22
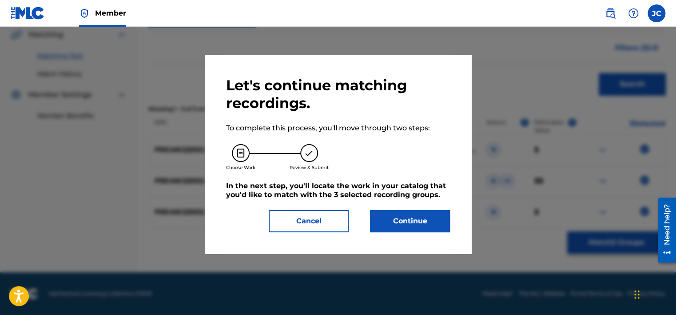
click at [391, 215] on button "Continue" at bounding box center [410, 221] width 80 height 22
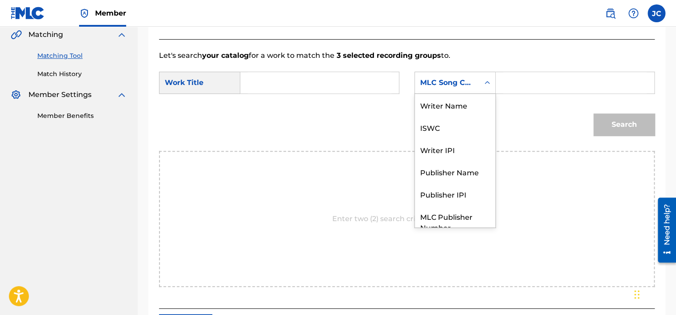
click at [466, 80] on div "MLC Song Code" at bounding box center [447, 82] width 54 height 11
click at [462, 109] on div "Writer Name" at bounding box center [455, 105] width 80 height 22
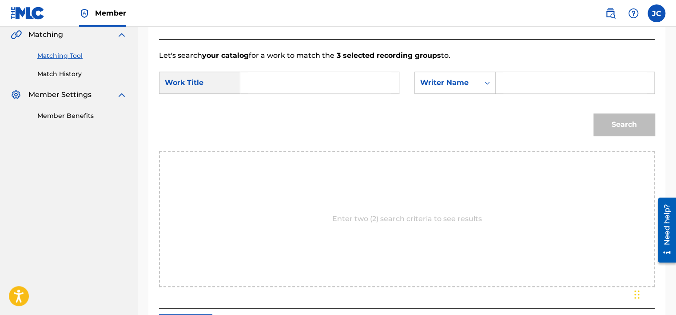
click at [350, 80] on input "Search Form" at bounding box center [320, 82] width 144 height 21
paste input "A toi"
type input "A toi"
click at [495, 84] on div "Search Form" at bounding box center [488, 83] width 16 height 16
click at [509, 82] on input "Search Form" at bounding box center [576, 82] width 144 height 21
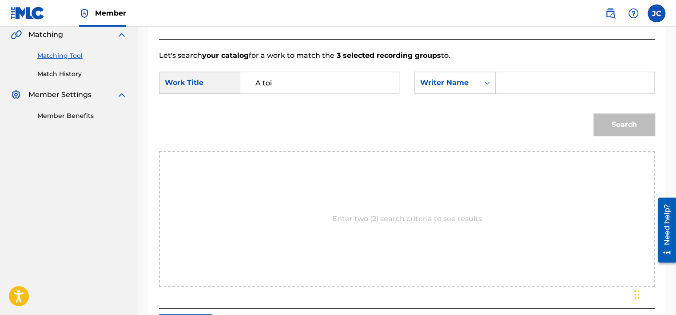
paste input "Ngolo"
type input "Ngolo"
click at [594, 113] on button "Search" at bounding box center [624, 124] width 61 height 22
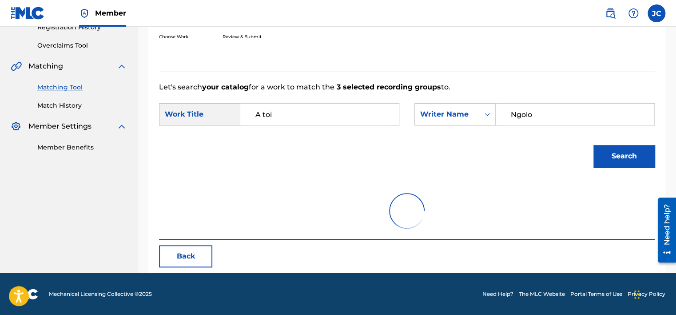
scroll to position [208, 0]
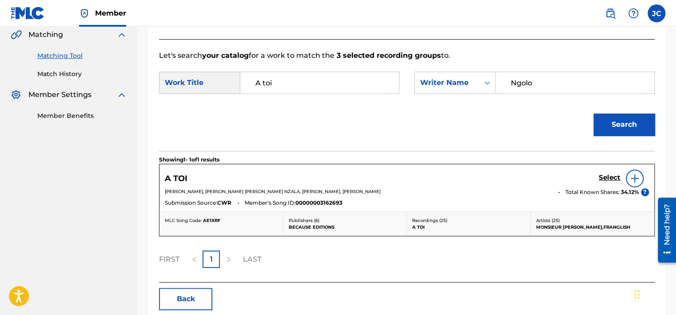
click at [606, 178] on h5 "Select" at bounding box center [610, 177] width 22 height 8
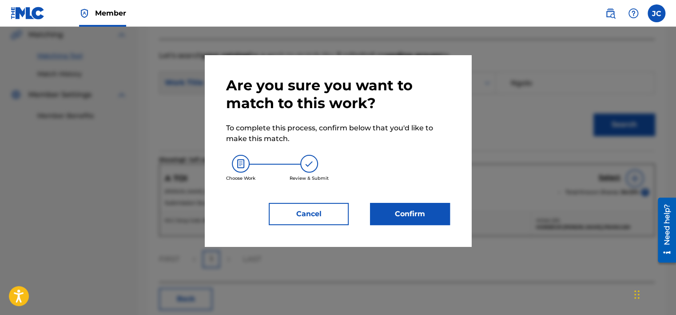
click at [423, 203] on button "Confirm" at bounding box center [410, 214] width 80 height 22
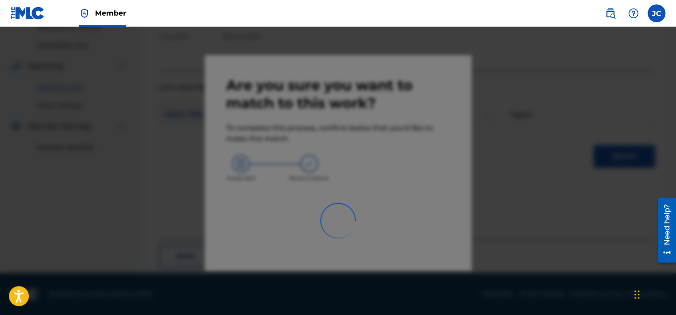
scroll to position [67, 0]
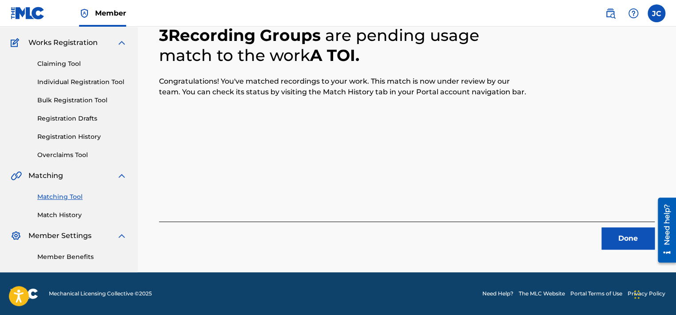
click at [633, 243] on button "Done" at bounding box center [628, 238] width 53 height 22
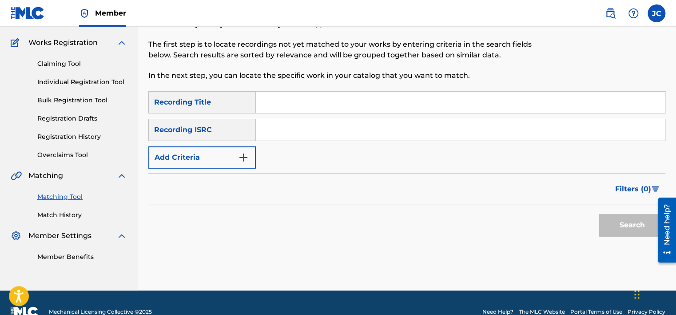
click at [311, 123] on input "Search Form" at bounding box center [460, 129] width 409 height 21
paste input "UST8K1645551"
type input "UST8K1645551"
click at [599, 214] on button "Search" at bounding box center [632, 225] width 67 height 22
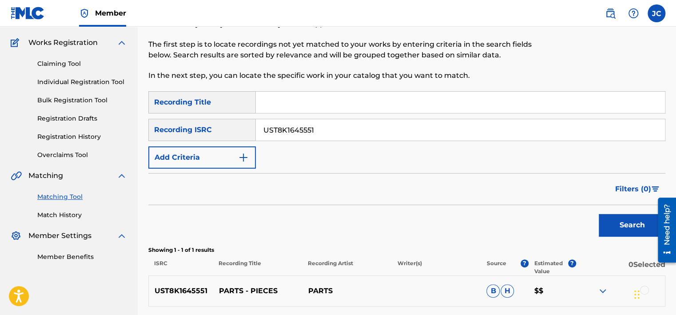
click at [340, 131] on input "UST8K1645551" at bounding box center [460, 129] width 409 height 21
paste input "SE6N62201870"
type input "SE6N62201870"
click at [599, 214] on button "Search" at bounding box center [632, 225] width 67 height 22
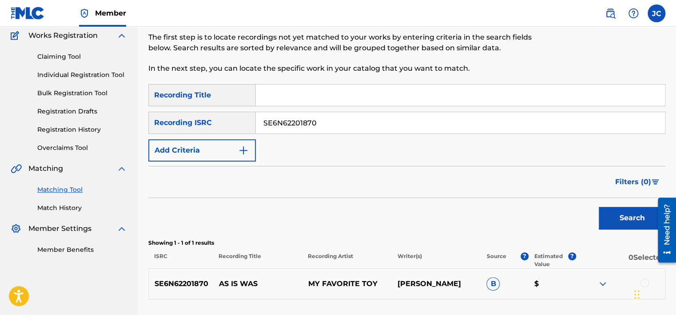
scroll to position [146, 0]
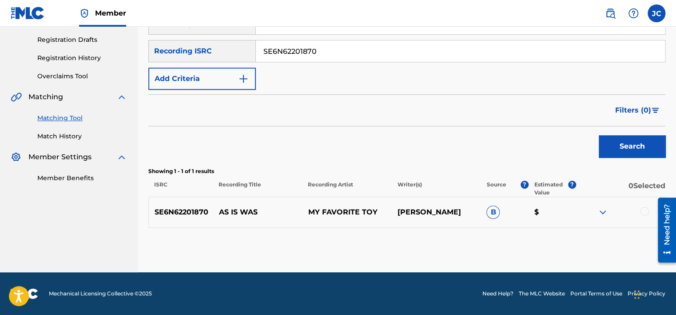
click at [646, 212] on div at bounding box center [644, 211] width 9 height 9
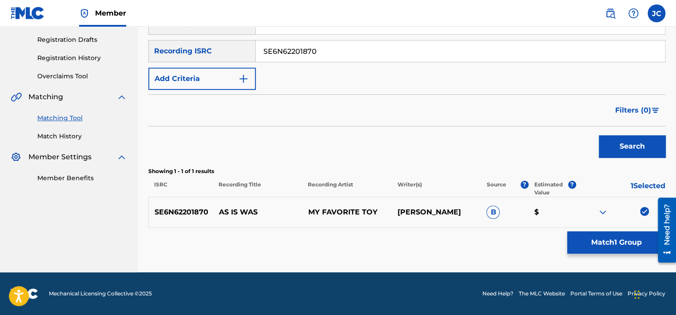
click at [615, 244] on button "Match 1 Group" at bounding box center [617, 242] width 98 height 22
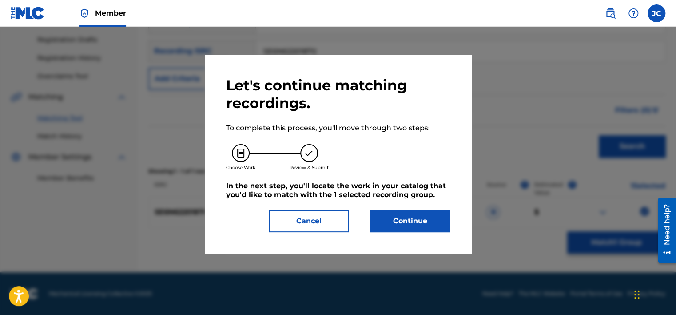
click at [395, 210] on button "Continue" at bounding box center [410, 221] width 80 height 22
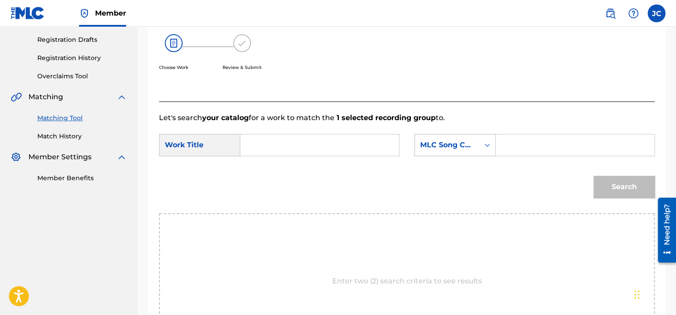
click at [446, 153] on div "MLC Song Code" at bounding box center [447, 144] width 64 height 17
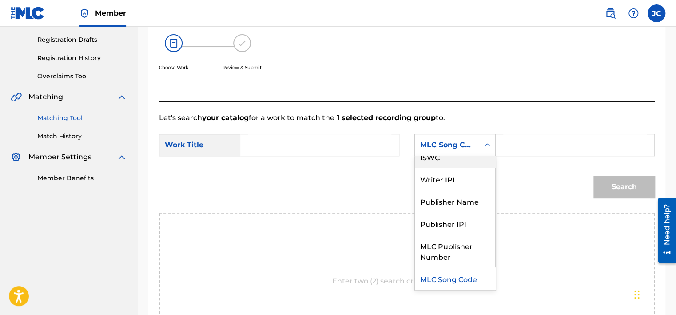
scroll to position [0, 0]
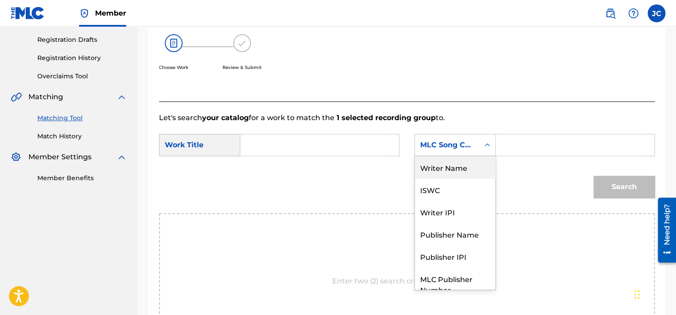
click at [452, 167] on div "Writer Name" at bounding box center [455, 167] width 80 height 22
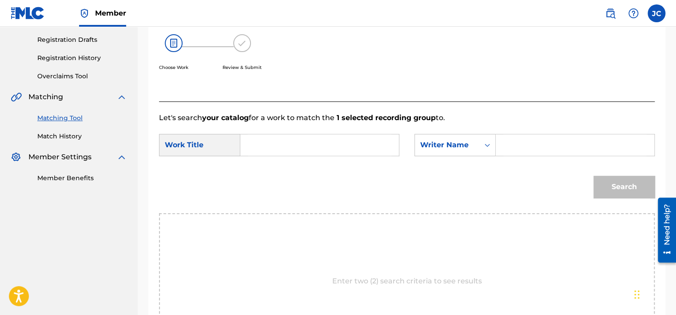
click at [357, 142] on input "Search Form" at bounding box center [320, 144] width 144 height 21
paste input "As It Was"
type input "As It Was"
click at [529, 150] on input "Search Form" at bounding box center [576, 144] width 144 height 21
paste input "Styles"
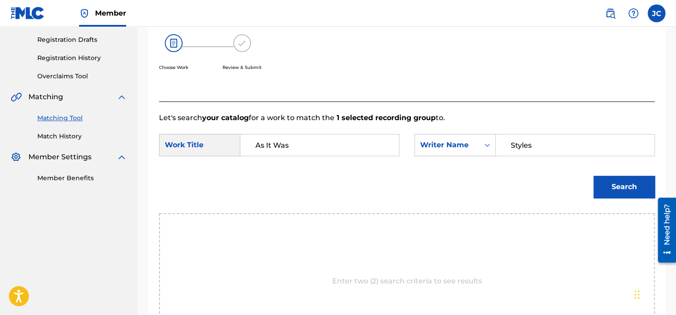
type input "Styles"
click at [594, 176] on button "Search" at bounding box center [624, 187] width 61 height 22
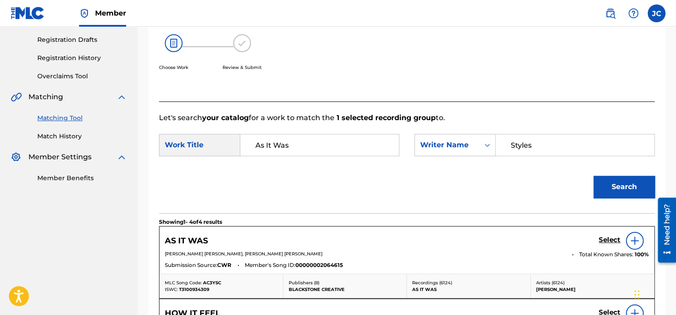
click at [602, 241] on h5 "Select" at bounding box center [610, 240] width 22 height 8
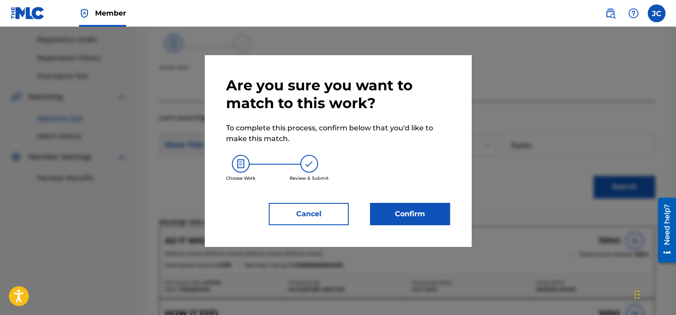
click at [418, 215] on button "Confirm" at bounding box center [410, 214] width 80 height 22
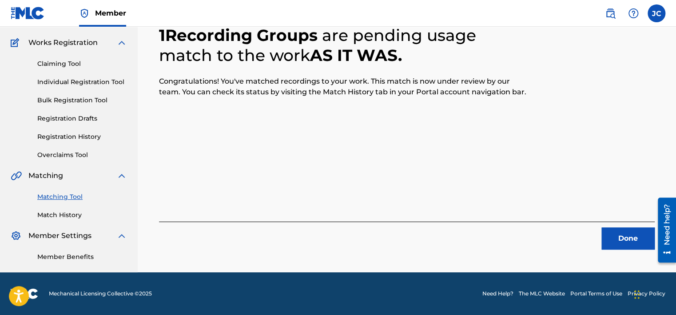
scroll to position [67, 0]
click at [626, 233] on button "Done" at bounding box center [628, 238] width 53 height 22
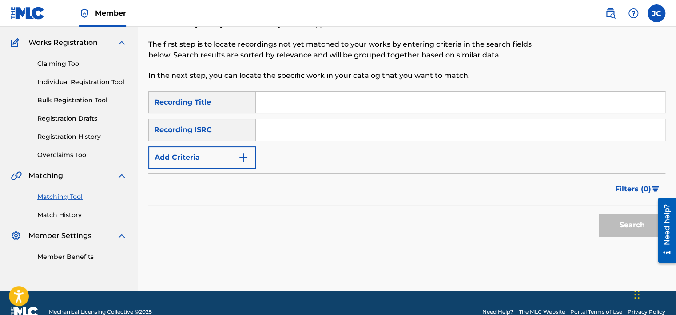
click at [313, 117] on div "SearchWithCriteria83347914-3e65-4b80-a9e0-b774f091930e Recording Title SearchWi…" at bounding box center [406, 129] width 517 height 77
click at [312, 128] on input "Search Form" at bounding box center [460, 129] width 409 height 21
paste input "TCADO1853818"
type input "TCADO1853818"
click at [599, 214] on button "Search" at bounding box center [632, 225] width 67 height 22
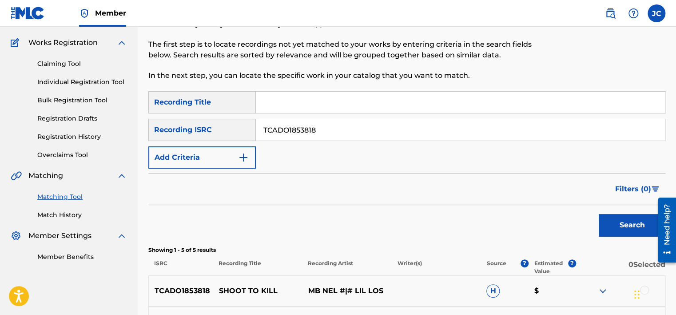
click at [324, 126] on input "TCADO1853818" at bounding box center [460, 129] width 409 height 21
click at [299, 136] on input "Search Form" at bounding box center [460, 129] width 409 height 21
paste input "GBALG9400032"
type input "GBALG9400032"
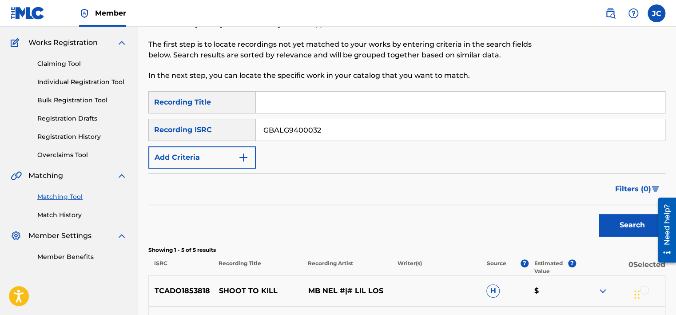
click at [599, 214] on button "Search" at bounding box center [632, 225] width 67 height 22
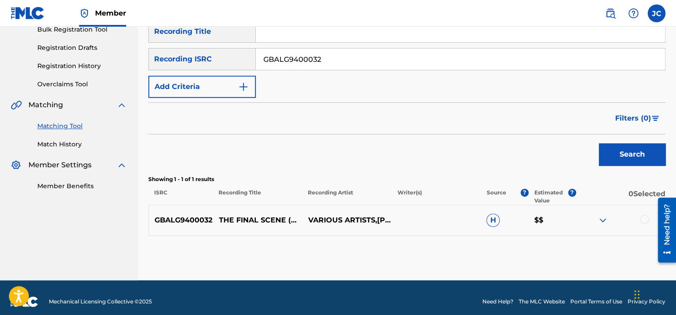
scroll to position [146, 0]
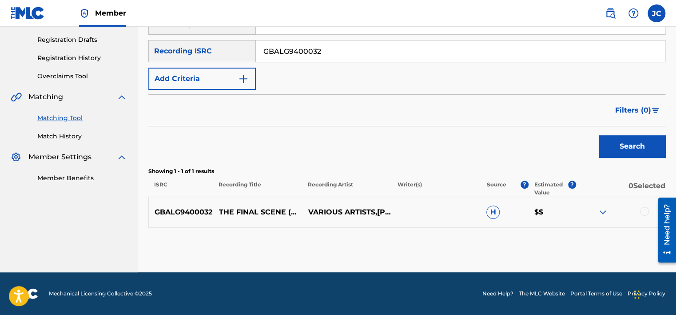
click at [642, 213] on div at bounding box center [644, 211] width 9 height 9
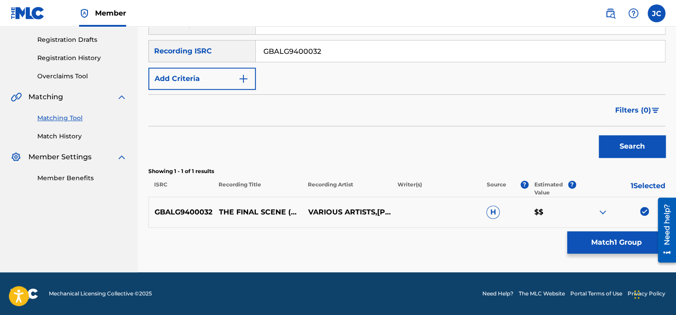
click at [622, 244] on button "Match 1 Group" at bounding box center [617, 242] width 98 height 22
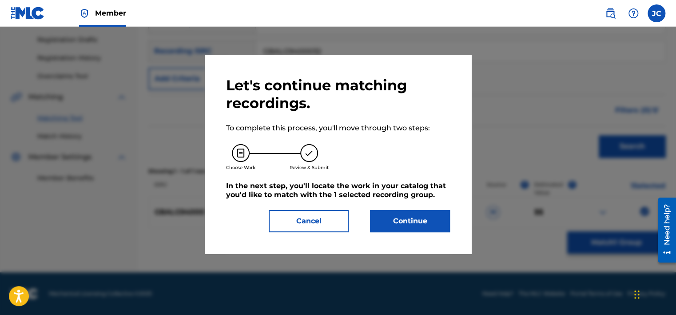
click at [416, 210] on button "Continue" at bounding box center [410, 221] width 80 height 22
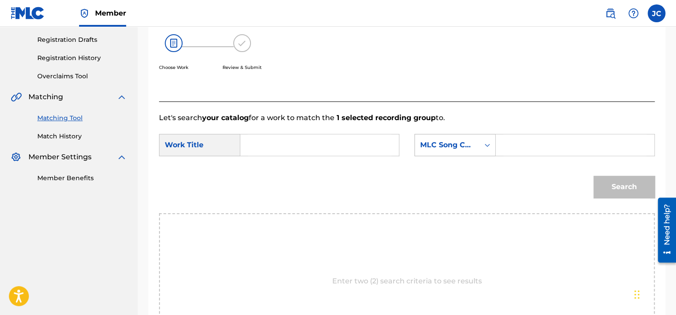
click at [466, 147] on div "MLC Song Code" at bounding box center [447, 145] width 54 height 11
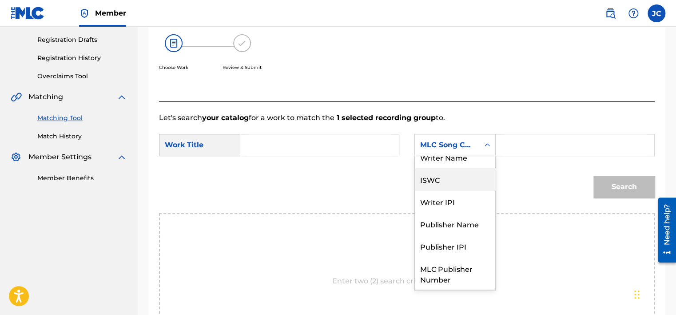
scroll to position [0, 0]
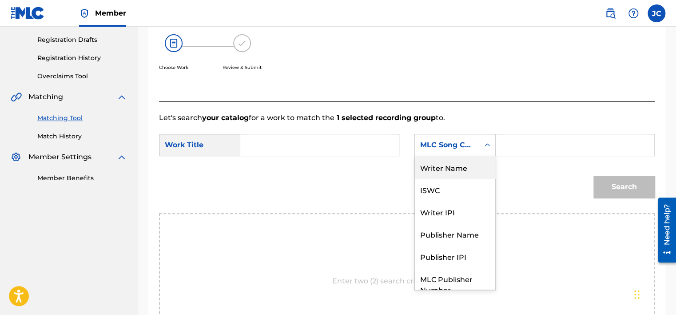
click at [443, 176] on div "Writer Name" at bounding box center [455, 167] width 80 height 22
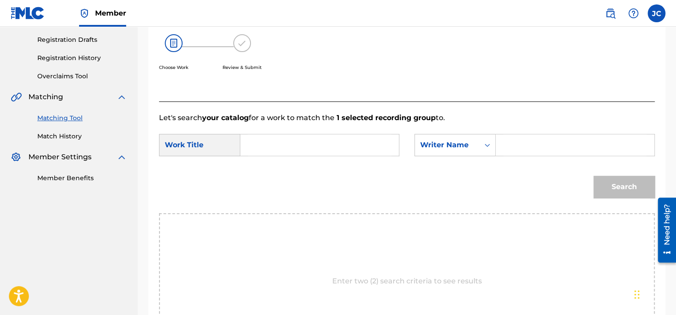
click at [373, 147] on input "Search Form" at bounding box center [320, 144] width 144 height 21
paste input "The Final Scene"
type input "The Final Scene"
click at [522, 139] on input "Search Form" at bounding box center [576, 144] width 144 height 21
paste input "[PERSON_NAME]"
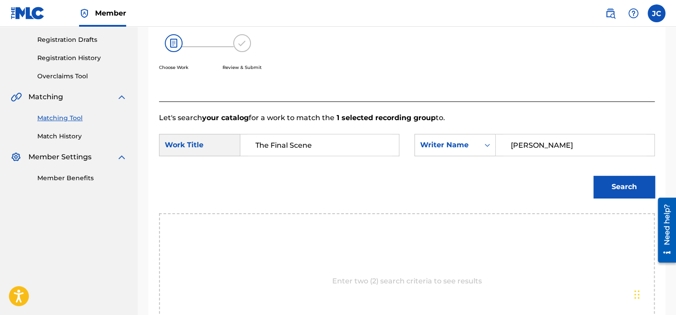
click at [594, 176] on button "Search" at bounding box center [624, 187] width 61 height 22
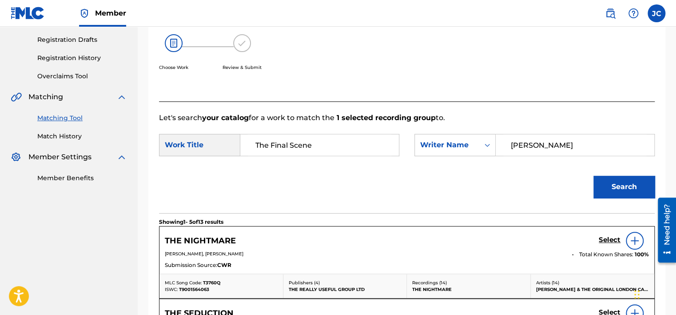
click at [525, 139] on input "[PERSON_NAME]" at bounding box center [576, 144] width 144 height 21
paste input "Hampton"
click at [594, 176] on button "Search" at bounding box center [624, 187] width 61 height 22
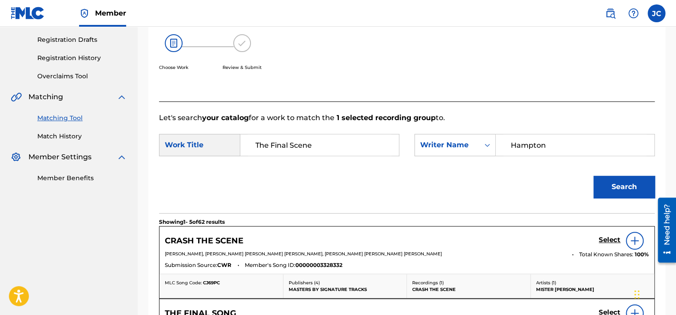
click at [552, 143] on input "Hampton" at bounding box center [576, 144] width 144 height 21
paste input "Black"
type input "Black"
click at [594, 176] on button "Search" at bounding box center [624, 187] width 61 height 22
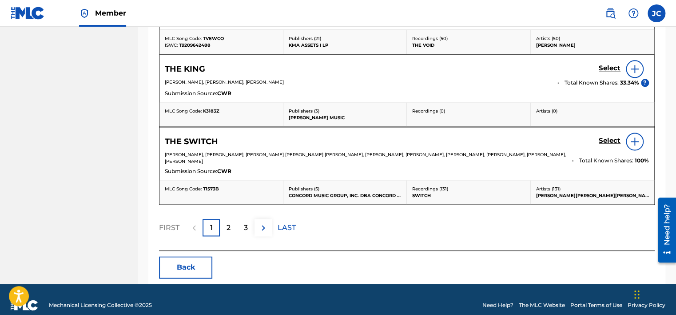
scroll to position [539, 0]
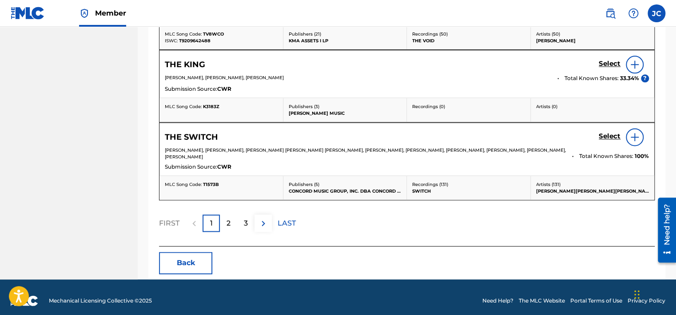
click at [193, 254] on button "Back" at bounding box center [185, 263] width 53 height 22
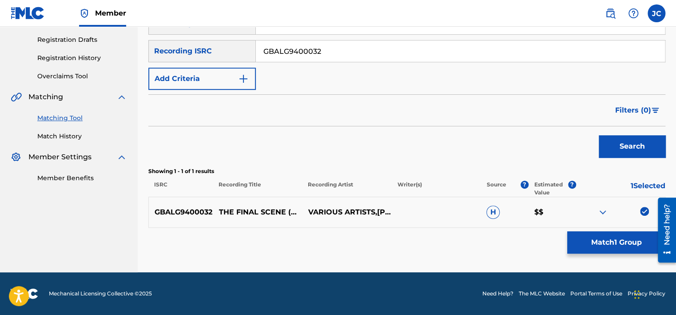
click at [645, 208] on img at bounding box center [644, 211] width 9 height 9
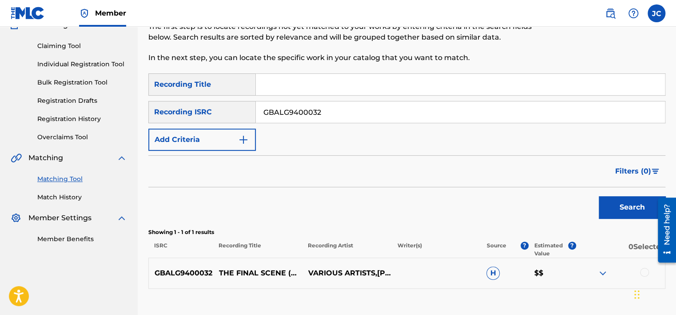
scroll to position [80, 0]
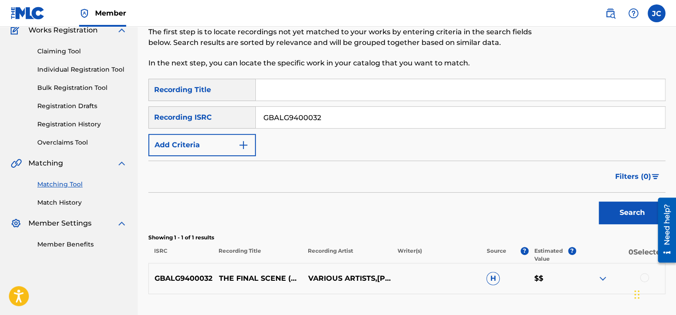
click at [368, 116] on input "GBALG9400032" at bounding box center [460, 117] width 409 height 21
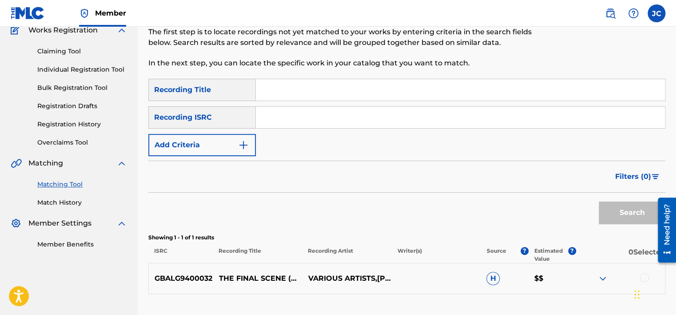
paste
type input "DEF056602301"
click at [599, 201] on button "Search" at bounding box center [632, 212] width 67 height 22
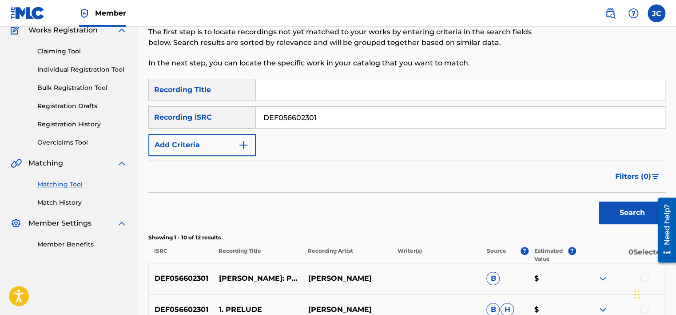
click at [328, 121] on input "DEF056602301" at bounding box center [460, 117] width 409 height 21
type input "MXF399200907"
click at [599, 201] on button "Search" at bounding box center [632, 212] width 67 height 22
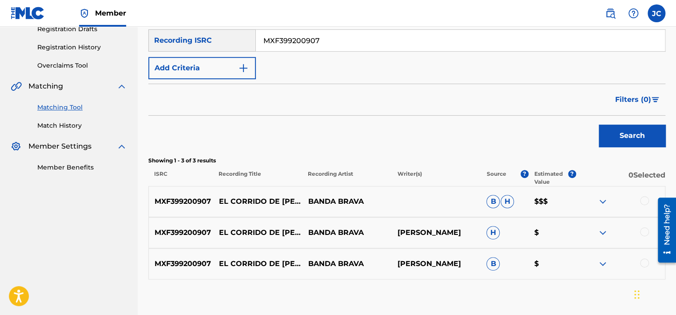
scroll to position [208, 0]
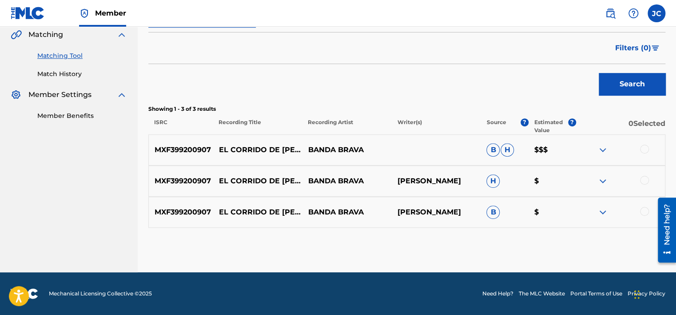
click at [644, 210] on div at bounding box center [644, 211] width 9 height 9
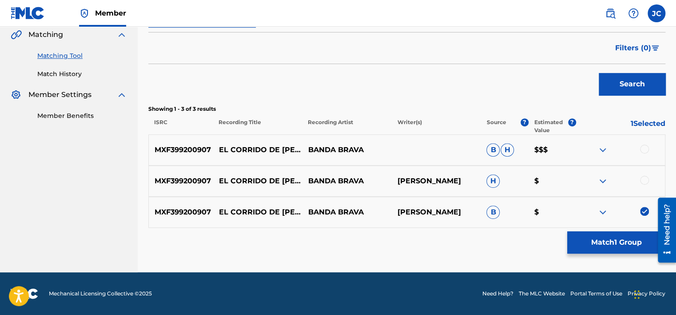
click at [644, 180] on div at bounding box center [644, 180] width 9 height 9
click at [643, 153] on div at bounding box center [620, 149] width 89 height 11
click at [643, 150] on div at bounding box center [644, 148] width 9 height 9
click at [618, 240] on button "Match 3 Groups" at bounding box center [617, 242] width 98 height 22
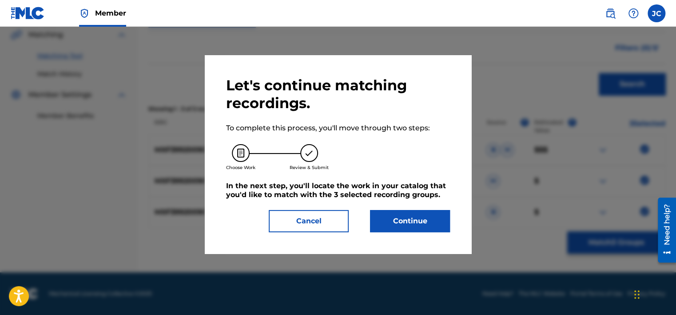
click at [427, 224] on button "Continue" at bounding box center [410, 221] width 80 height 22
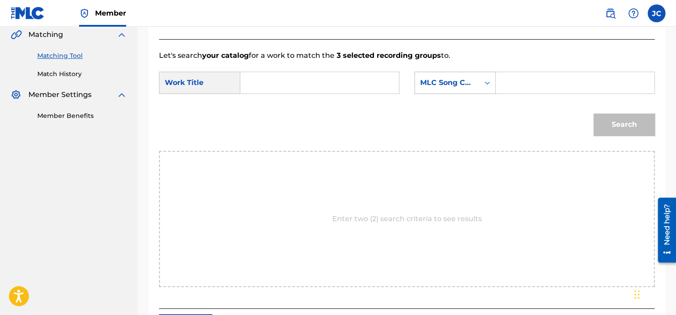
click at [464, 90] on div "MLC Song Code" at bounding box center [447, 82] width 64 height 17
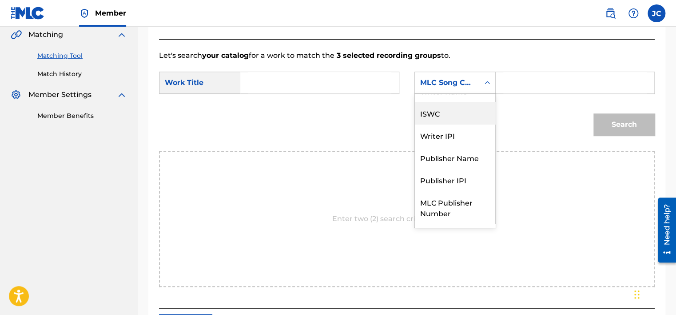
scroll to position [0, 0]
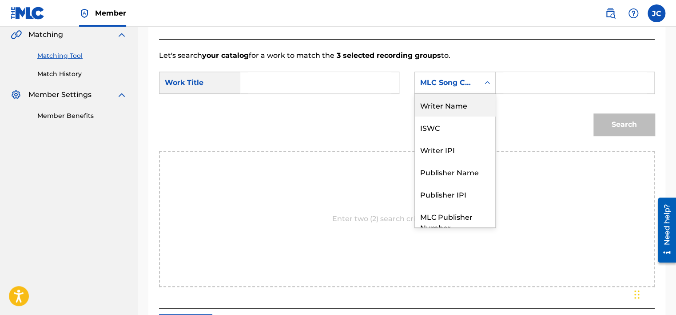
click at [450, 114] on div "Writer Name" at bounding box center [455, 105] width 80 height 22
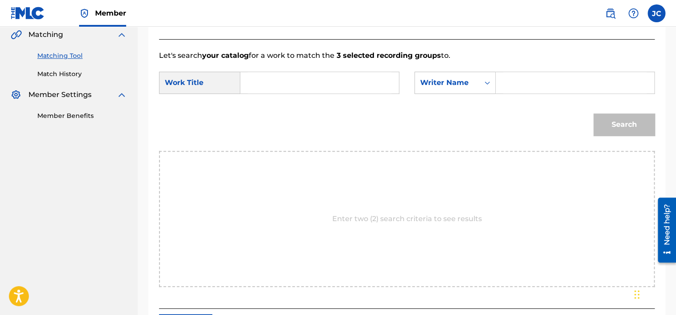
click at [315, 84] on input "Search Form" at bounding box center [320, 82] width 144 height 21
type input "El Corrido De Chalino"
click at [513, 89] on input "Search Form" at bounding box center [576, 82] width 144 height 21
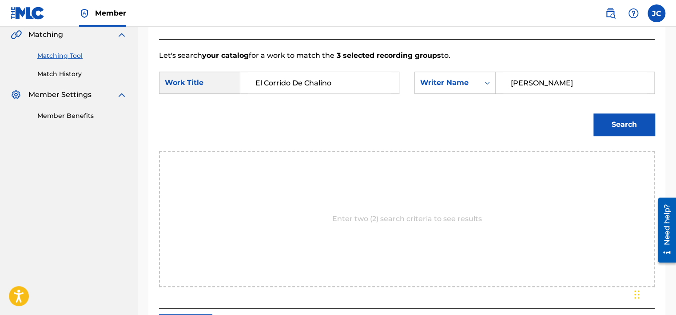
type input "[PERSON_NAME]"
click at [594, 113] on button "Search" at bounding box center [624, 124] width 61 height 22
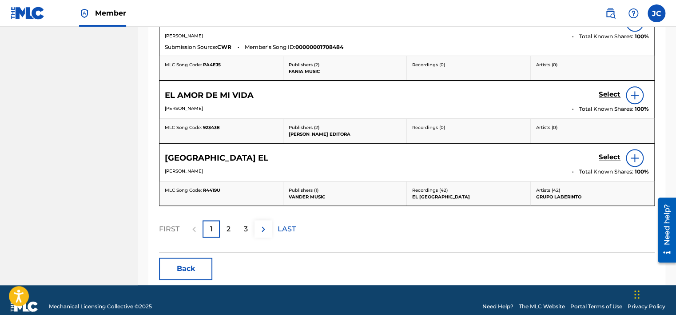
scroll to position [500, 0]
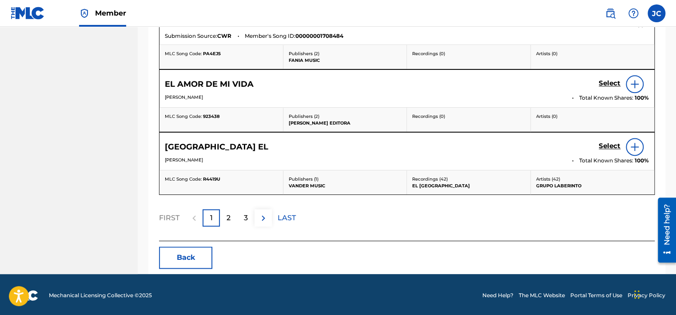
click at [169, 259] on button "Back" at bounding box center [185, 257] width 53 height 22
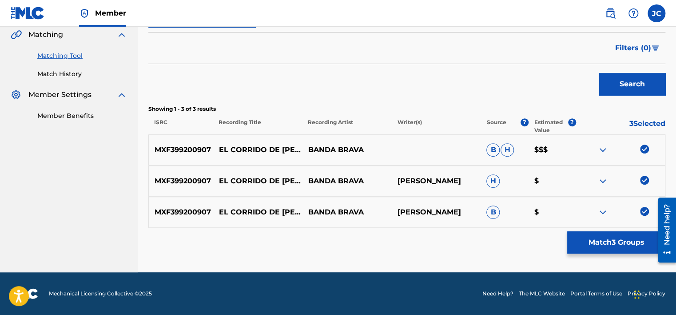
scroll to position [208, 0]
click at [647, 208] on img at bounding box center [644, 211] width 9 height 9
click at [644, 179] on img at bounding box center [644, 180] width 9 height 9
click at [644, 150] on img at bounding box center [644, 148] width 9 height 9
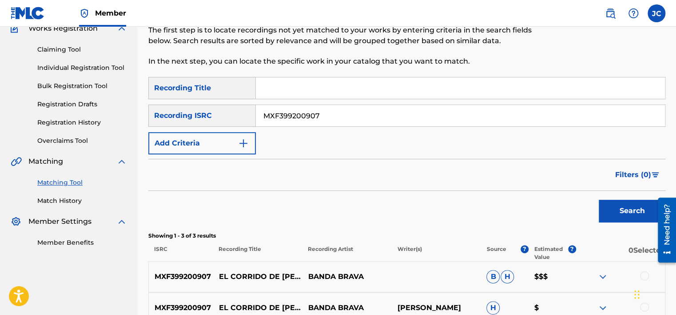
scroll to position [71, 0]
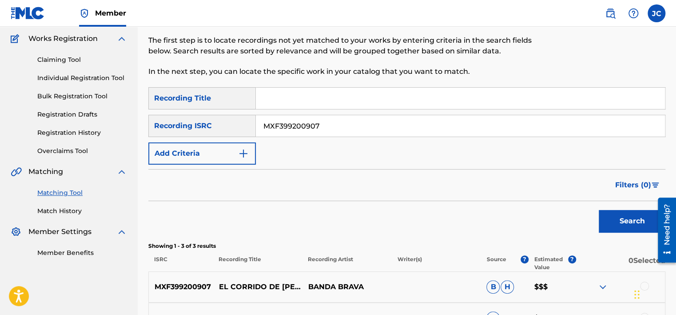
click at [505, 131] on input "MXF399200907" at bounding box center [460, 125] width 409 height 21
type input "GBBLY0902154"
click at [599, 210] on button "Search" at bounding box center [632, 221] width 67 height 22
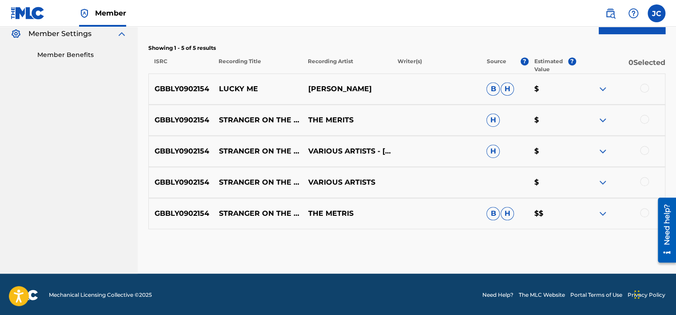
scroll to position [270, 0]
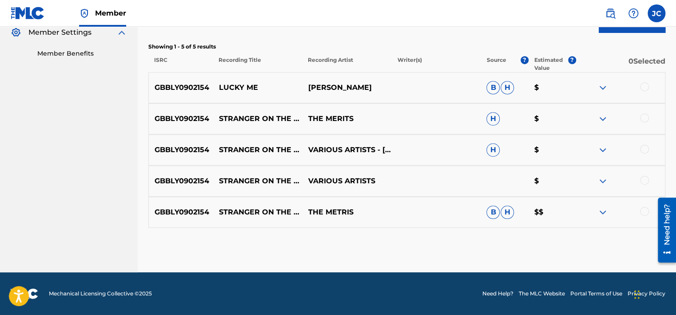
click at [643, 212] on div at bounding box center [644, 211] width 9 height 9
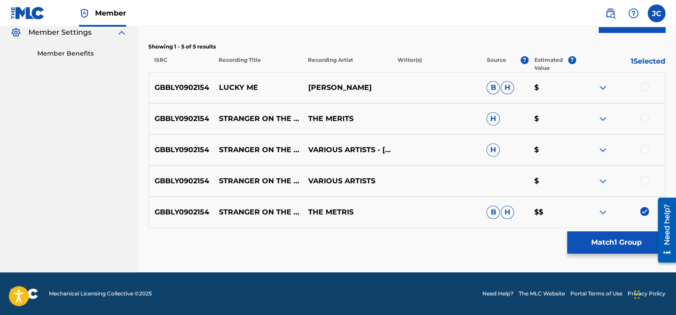
click at [642, 176] on div at bounding box center [644, 180] width 9 height 9
click at [644, 152] on div at bounding box center [644, 148] width 9 height 9
click at [644, 113] on div at bounding box center [644, 117] width 9 height 9
click at [642, 89] on div at bounding box center [644, 86] width 9 height 9
click at [601, 242] on button "Match 5 Groups" at bounding box center [617, 242] width 98 height 22
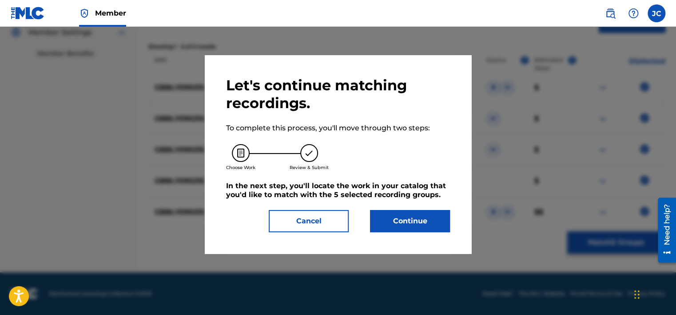
click at [401, 220] on button "Continue" at bounding box center [410, 221] width 80 height 22
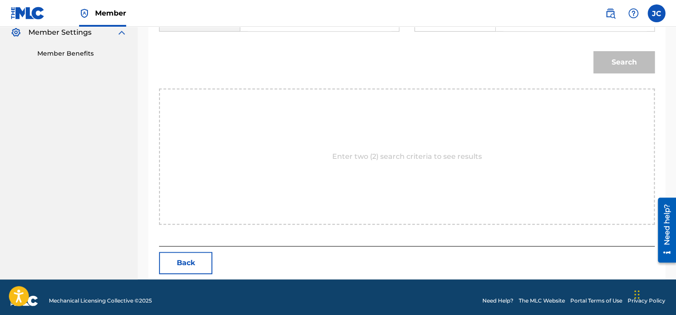
scroll to position [146, 0]
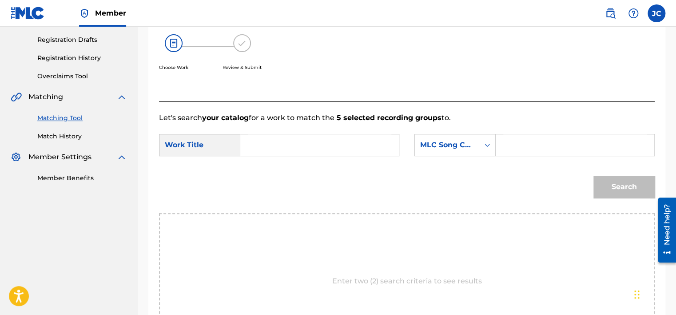
click at [339, 147] on input "Search Form" at bounding box center [320, 144] width 144 height 21
type input "Lucky Me"
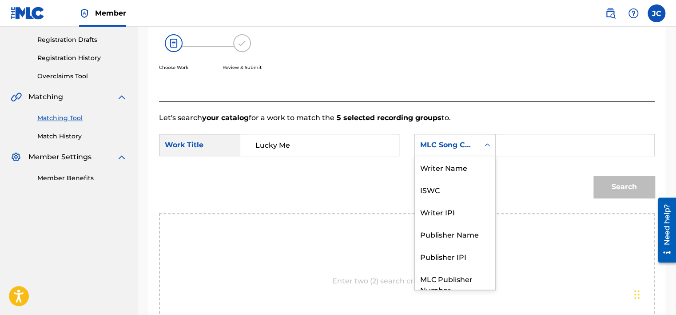
click at [491, 145] on icon "Search Form" at bounding box center [487, 144] width 9 height 9
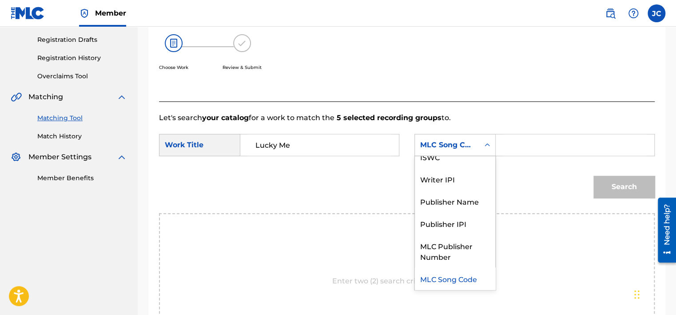
scroll to position [0, 0]
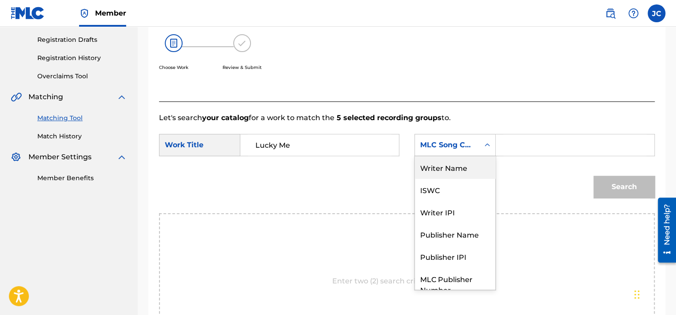
click at [459, 171] on div "Writer Name" at bounding box center [455, 167] width 80 height 22
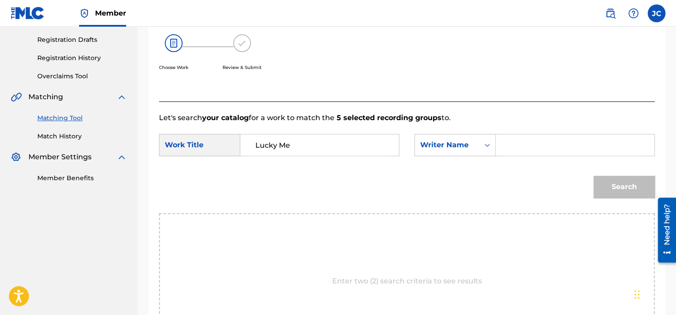
click at [526, 137] on input "Search Form" at bounding box center [576, 144] width 144 height 21
type input "Banks"
click at [594, 176] on button "Search" at bounding box center [624, 187] width 61 height 22
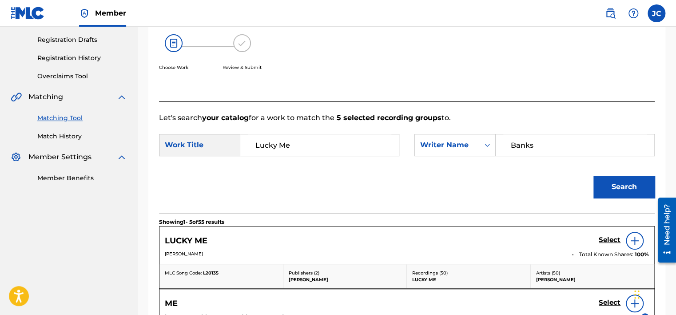
click at [613, 238] on h5 "Select" at bounding box center [610, 240] width 22 height 8
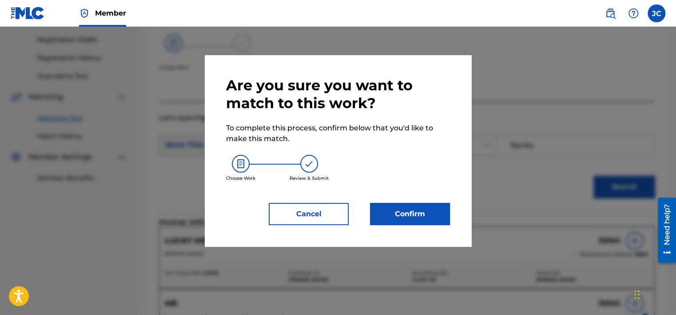
click at [394, 217] on button "Confirm" at bounding box center [410, 214] width 80 height 22
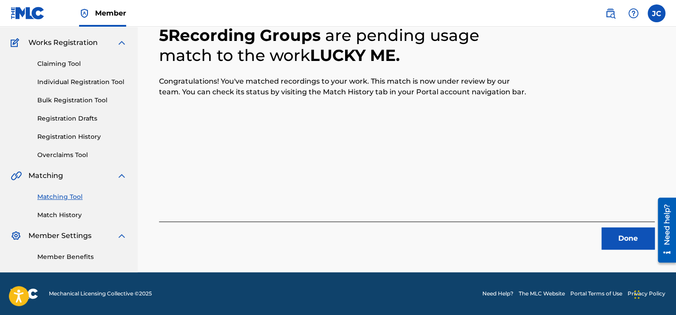
scroll to position [67, 0]
click at [610, 236] on button "Done" at bounding box center [628, 238] width 53 height 22
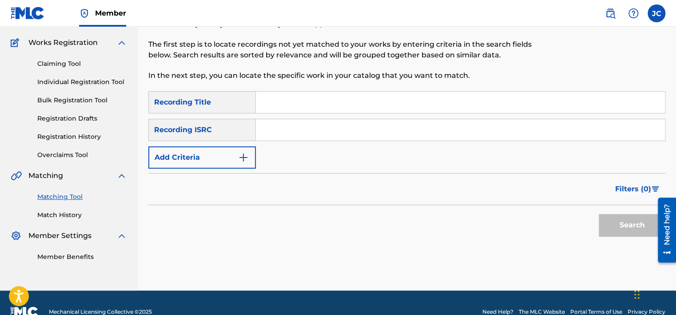
click at [327, 132] on input "Search Form" at bounding box center [460, 129] width 409 height 21
type input "USSM19700775"
click at [599, 214] on button "Search" at bounding box center [632, 225] width 67 height 22
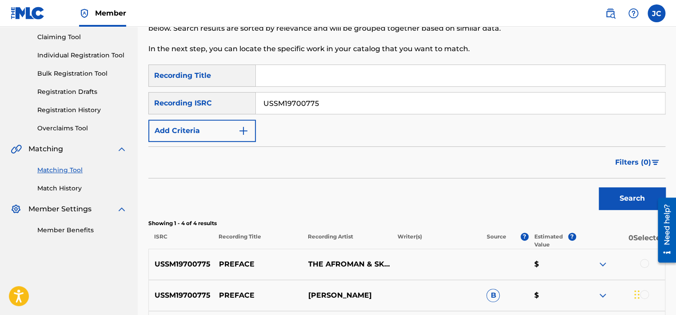
scroll to position [239, 0]
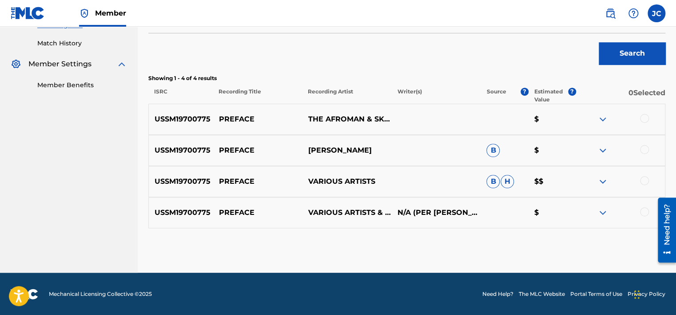
click at [647, 208] on div at bounding box center [644, 211] width 9 height 9
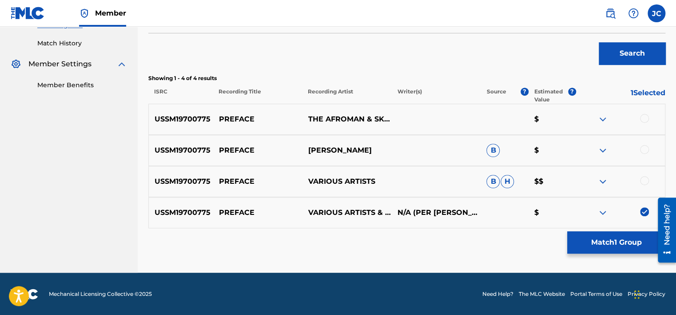
click at [644, 181] on div at bounding box center [644, 180] width 9 height 9
click at [644, 151] on div at bounding box center [644, 149] width 9 height 9
click at [642, 112] on div "USSM19700775 PREFACE THE [PERSON_NAME] & SKEETER ROCK $" at bounding box center [406, 119] width 517 height 31
click at [644, 118] on div at bounding box center [644, 118] width 9 height 9
click at [593, 238] on button "Match 4 Groups" at bounding box center [617, 242] width 98 height 22
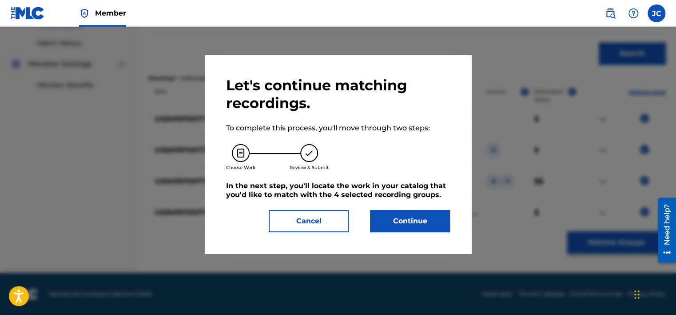
click at [432, 216] on button "Continue" at bounding box center [410, 221] width 80 height 22
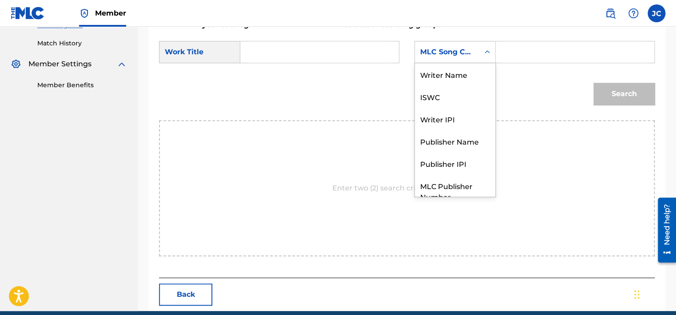
click at [475, 46] on div "MLC Song Code" at bounding box center [447, 52] width 64 height 17
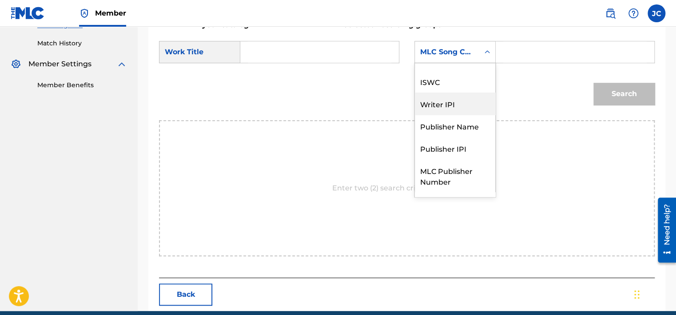
scroll to position [0, 0]
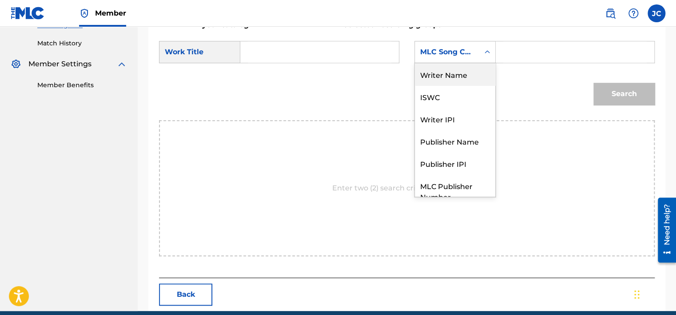
click at [470, 70] on div "Writer Name" at bounding box center [455, 74] width 80 height 22
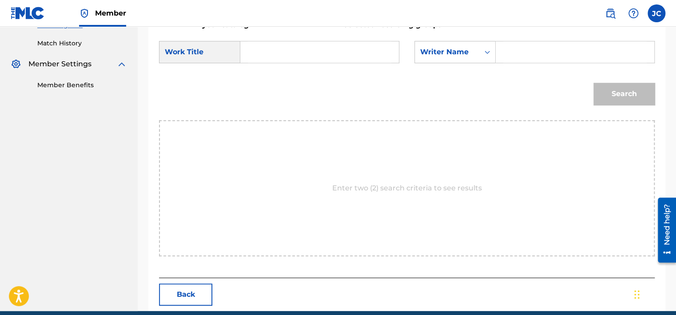
click at [346, 58] on input "Search Form" at bounding box center [320, 51] width 144 height 21
type input "Preface"
click at [532, 55] on input "Search Form" at bounding box center [576, 51] width 144 height 21
type input "[PERSON_NAME]"
click at [594, 83] on button "Search" at bounding box center [624, 94] width 61 height 22
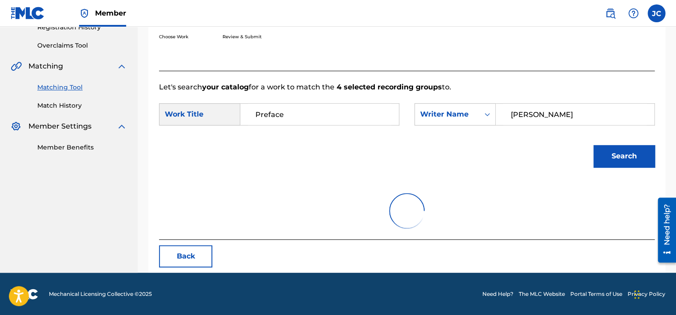
scroll to position [139, 0]
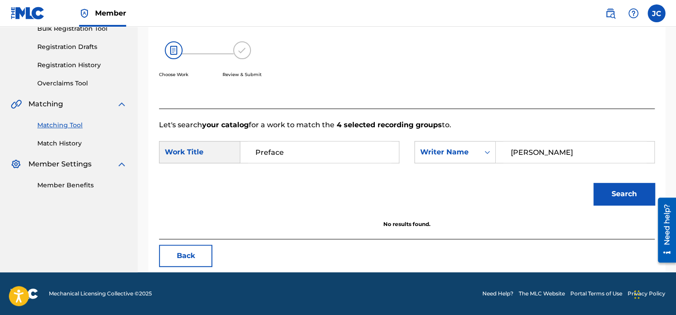
click at [208, 255] on button "Back" at bounding box center [185, 255] width 53 height 22
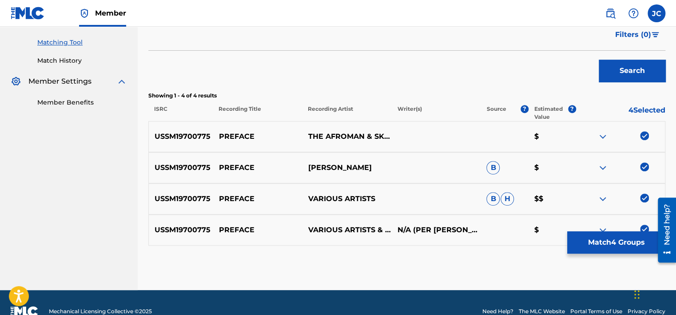
scroll to position [239, 0]
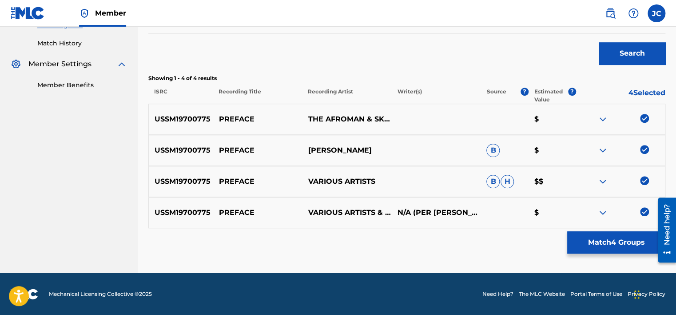
click at [645, 211] on img at bounding box center [644, 211] width 9 height 9
click at [644, 182] on img at bounding box center [644, 180] width 9 height 9
click at [640, 149] on img at bounding box center [644, 149] width 9 height 9
click at [644, 118] on img at bounding box center [644, 118] width 9 height 9
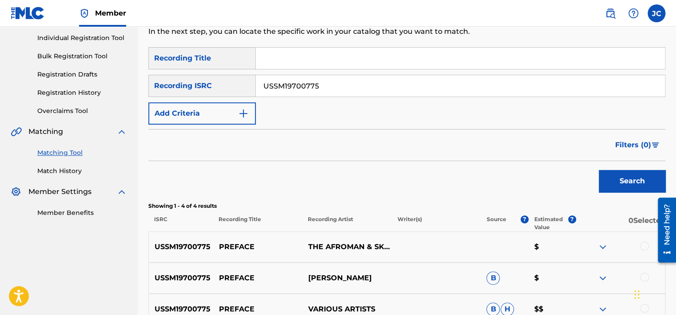
scroll to position [57, 0]
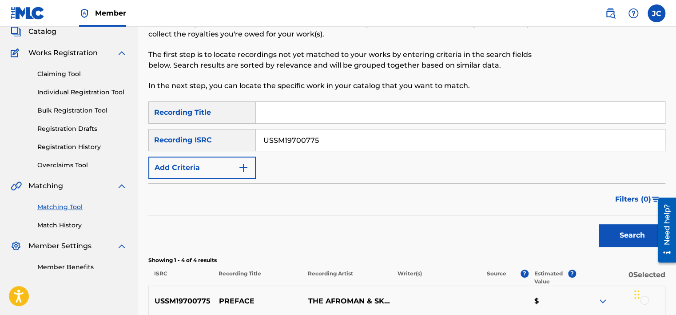
click at [404, 135] on input "USSM19700775" at bounding box center [460, 139] width 409 height 21
click at [599, 224] on button "Search" at bounding box center [632, 235] width 67 height 22
click at [344, 144] on input "NLA460914484" at bounding box center [460, 139] width 409 height 21
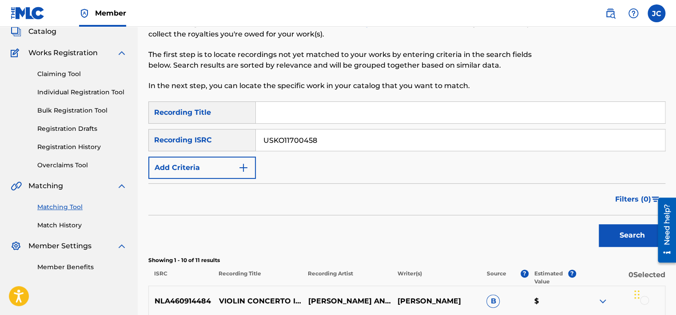
click at [599, 224] on button "Search" at bounding box center [632, 235] width 67 height 22
click at [350, 139] on input "USKO11700458" at bounding box center [460, 139] width 409 height 21
type input "USG7D1385520"
click at [599, 224] on button "Search" at bounding box center [632, 235] width 67 height 22
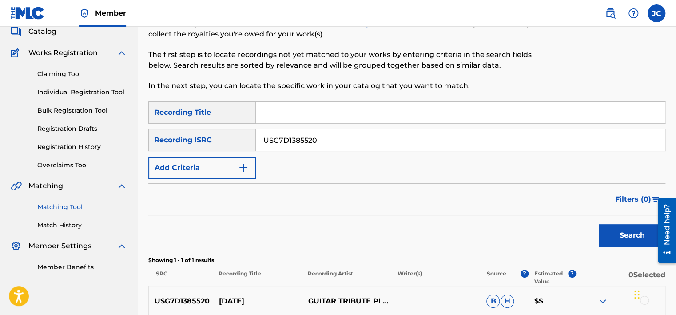
scroll to position [146, 0]
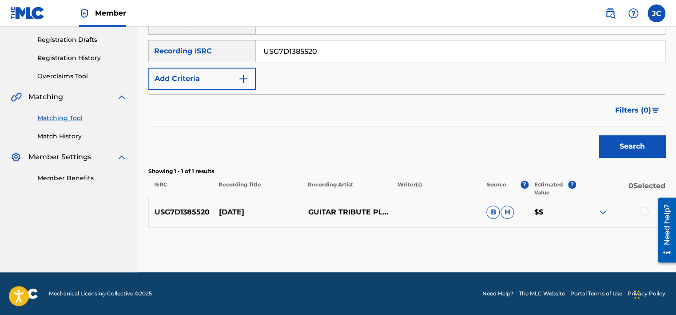
click at [643, 210] on div at bounding box center [644, 211] width 9 height 9
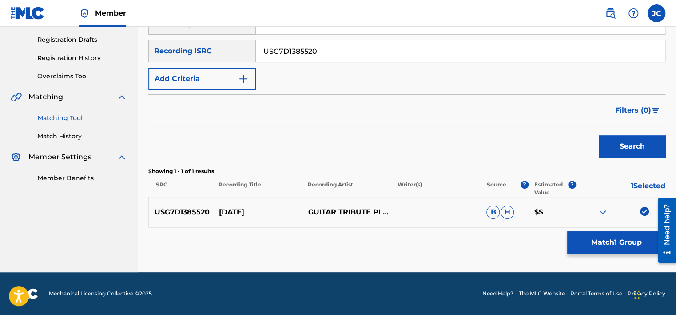
click at [599, 236] on button "Match 1 Group" at bounding box center [617, 242] width 98 height 22
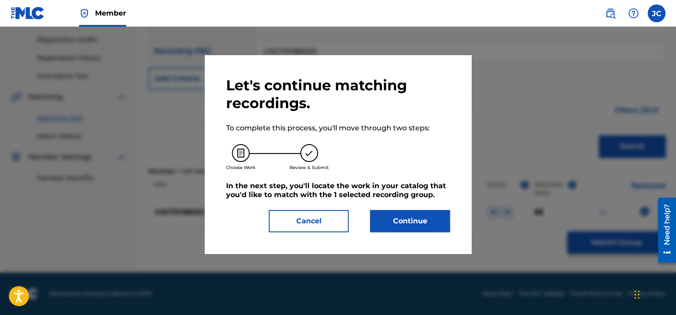
click at [380, 219] on button "Continue" at bounding box center [410, 221] width 80 height 22
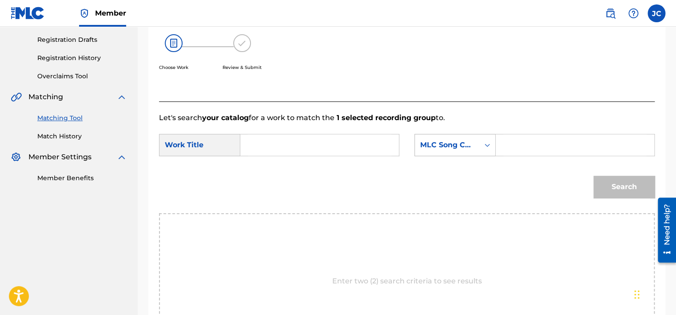
click at [450, 144] on div "MLC Song Code" at bounding box center [447, 145] width 54 height 11
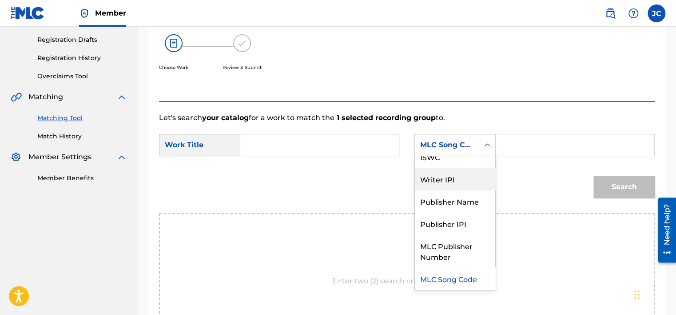
scroll to position [0, 0]
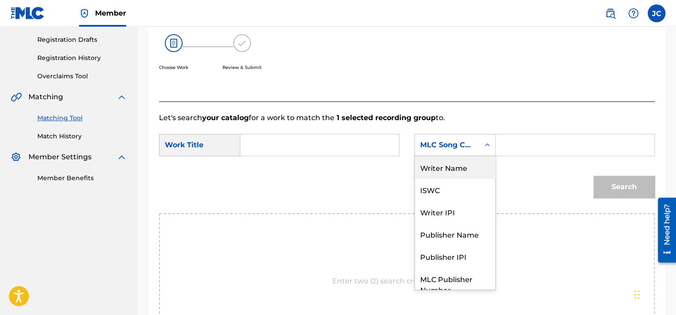
click at [466, 168] on div "Writer Name" at bounding box center [455, 167] width 80 height 22
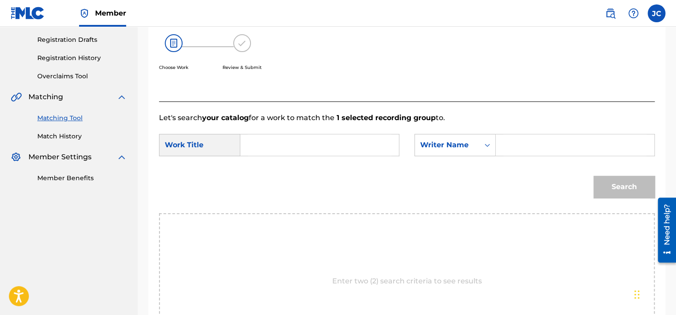
click at [378, 148] on input "Search Form" at bounding box center [320, 144] width 144 height 21
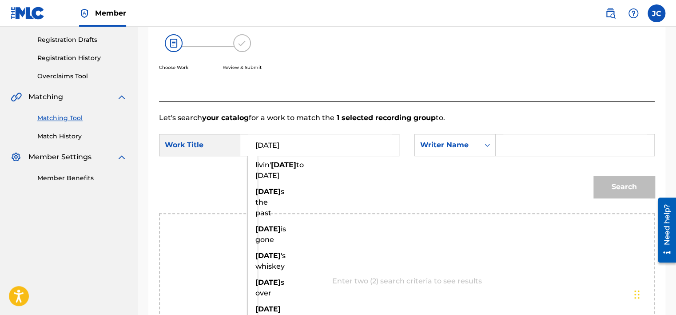
type input "[DATE]"
click at [509, 143] on input "Search Form" at bounding box center [576, 144] width 144 height 21
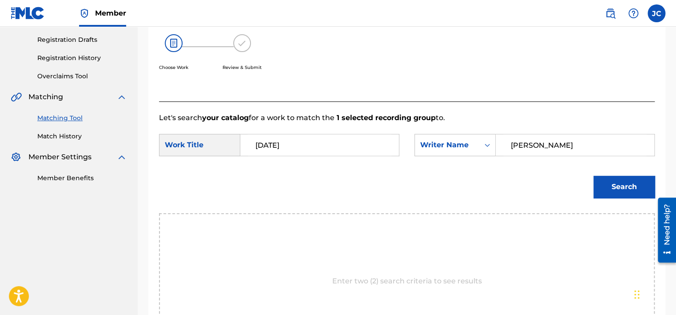
click at [594, 176] on button "Search" at bounding box center [624, 187] width 61 height 22
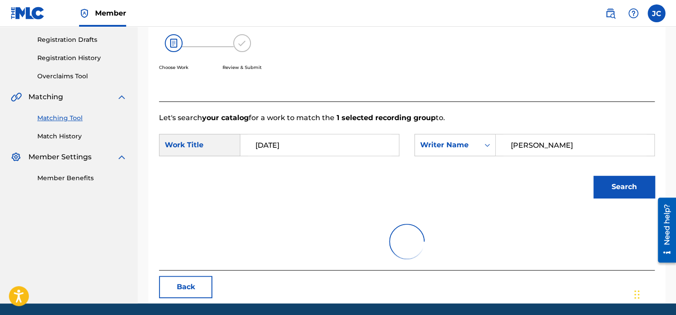
scroll to position [139, 0]
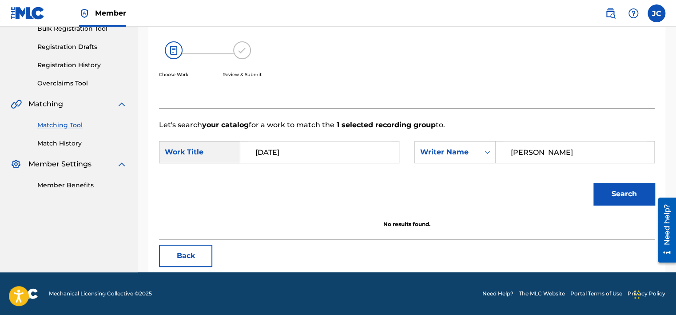
click at [525, 156] on input "[PERSON_NAME]" at bounding box center [576, 151] width 144 height 21
click at [524, 154] on input "[PERSON_NAME]" at bounding box center [576, 151] width 144 height 21
type input "[PERSON_NAME]"
click at [620, 192] on button "Search" at bounding box center [624, 194] width 61 height 22
click at [172, 262] on button "Back" at bounding box center [185, 255] width 53 height 22
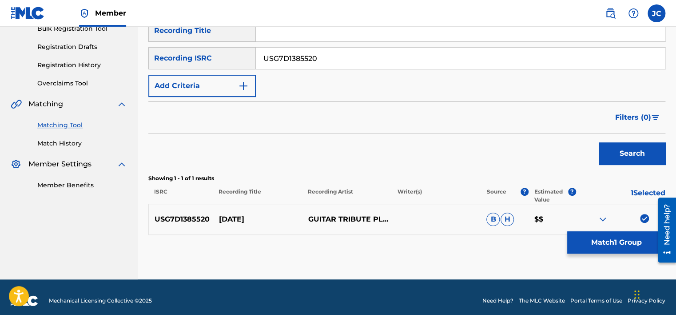
scroll to position [146, 0]
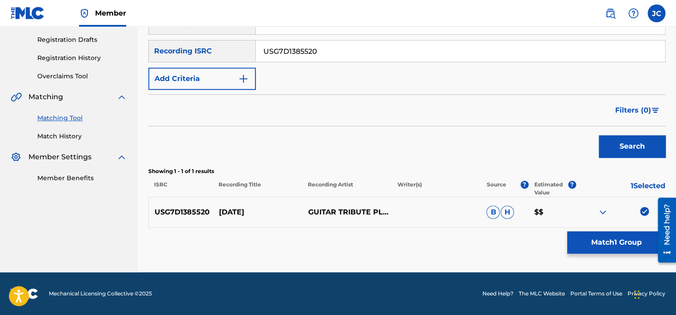
click at [644, 209] on img at bounding box center [644, 211] width 9 height 9
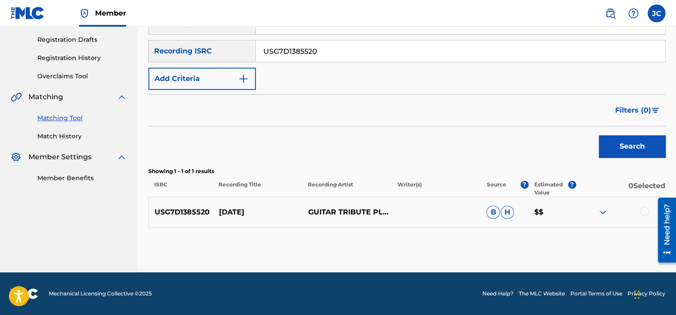
scroll to position [0, 0]
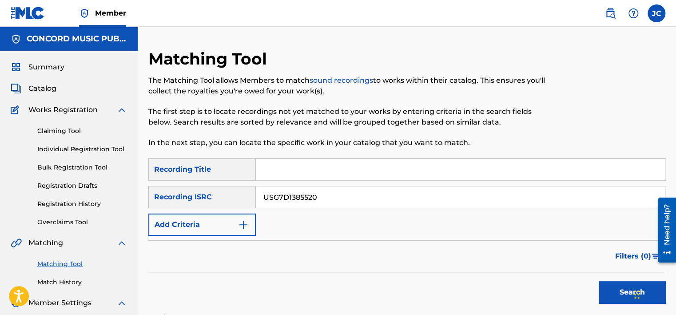
click at [399, 202] on input "USG7D1385520" at bounding box center [460, 196] width 409 height 21
type input "USUG12408285"
click at [599, 281] on button "Search" at bounding box center [632, 292] width 67 height 22
click at [612, 288] on button "Search" at bounding box center [632, 292] width 67 height 22
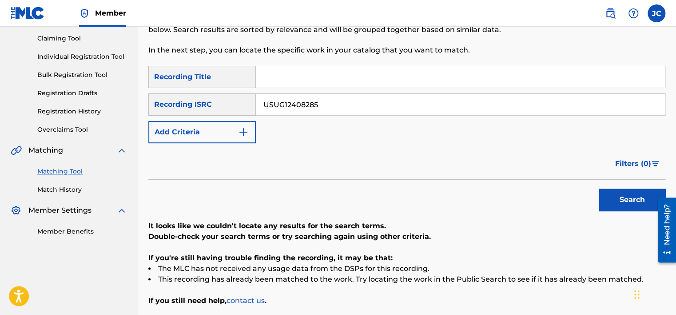
scroll to position [95, 0]
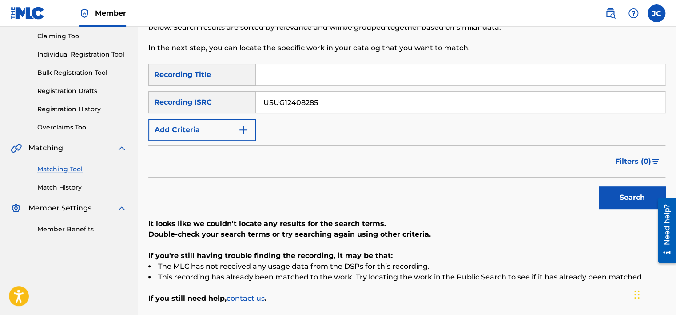
click at [230, 134] on button "Add Criteria" at bounding box center [202, 130] width 108 height 22
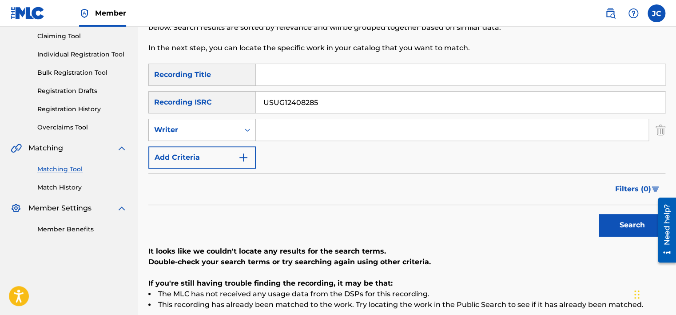
click at [240, 133] on div "Search Form" at bounding box center [248, 130] width 16 height 16
click at [239, 153] on div "Recording Artist" at bounding box center [202, 152] width 107 height 22
click at [288, 77] on input "Search Form" at bounding box center [460, 74] width 409 height 21
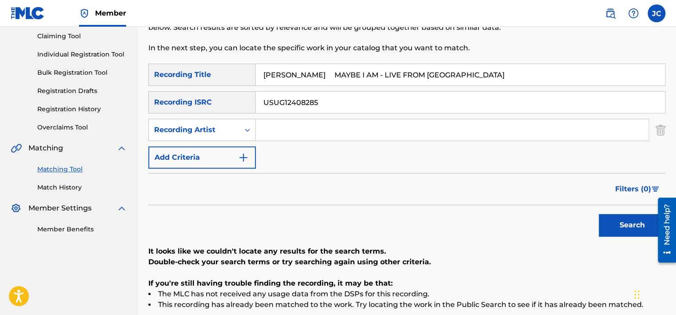
drag, startPoint x: 310, startPoint y: 72, endPoint x: 261, endPoint y: 74, distance: 48.5
click at [261, 74] on input "[PERSON_NAME] MAYBE I AM - LIVE FROM [GEOGRAPHIC_DATA]" at bounding box center [460, 74] width 409 height 21
type input "MAYBE I AM - LIVE FROM [GEOGRAPHIC_DATA]"
click at [334, 123] on input "[PERSON_NAME]" at bounding box center [452, 129] width 393 height 21
type input "[PERSON_NAME]"
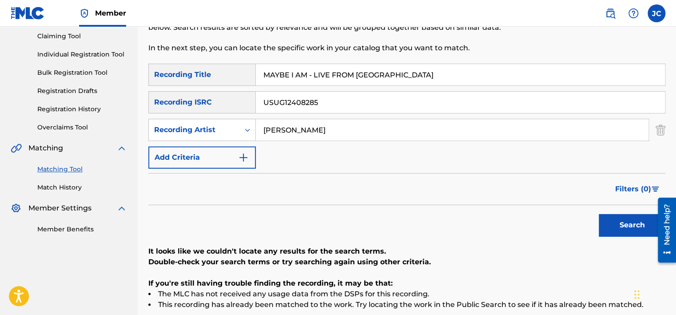
drag, startPoint x: 332, startPoint y: 106, endPoint x: 265, endPoint y: 100, distance: 67.8
click at [265, 100] on input "USUG12408285" at bounding box center [460, 102] width 409 height 21
click at [627, 216] on button "Search" at bounding box center [632, 225] width 67 height 22
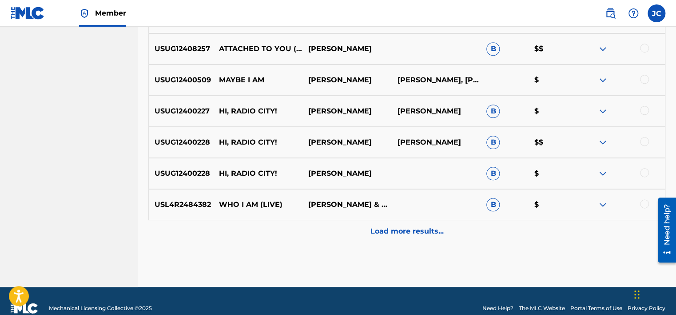
scroll to position [460, 0]
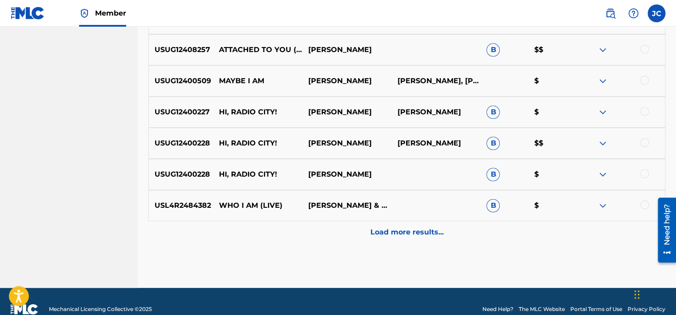
click at [423, 233] on p "Load more results..." at bounding box center [407, 232] width 73 height 11
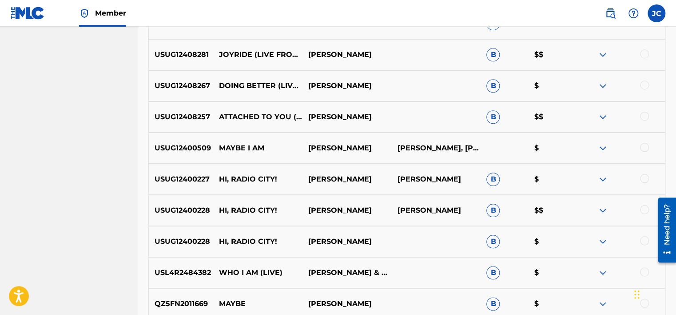
scroll to position [394, 0]
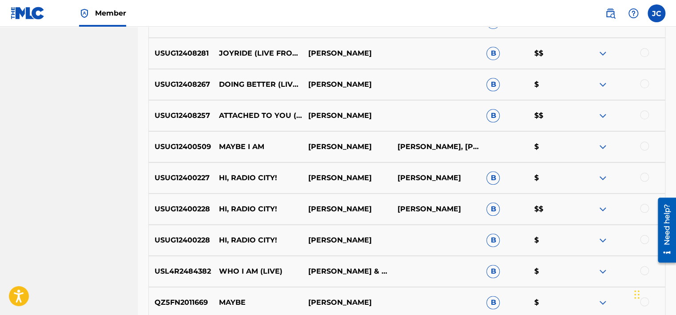
click at [646, 148] on div at bounding box center [644, 145] width 9 height 9
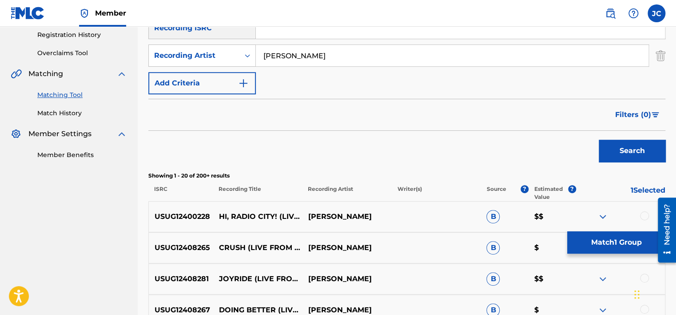
scroll to position [138, 0]
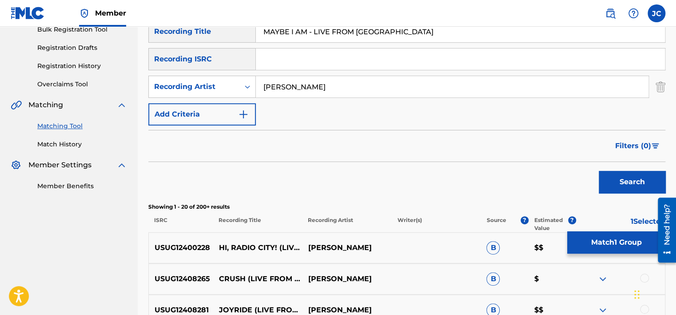
click at [672, 7] on nav "Member [PERSON_NAME] Craig [EMAIL_ADDRESS][PERSON_NAME][DOMAIN_NAME] Notificati…" at bounding box center [338, 13] width 676 height 27
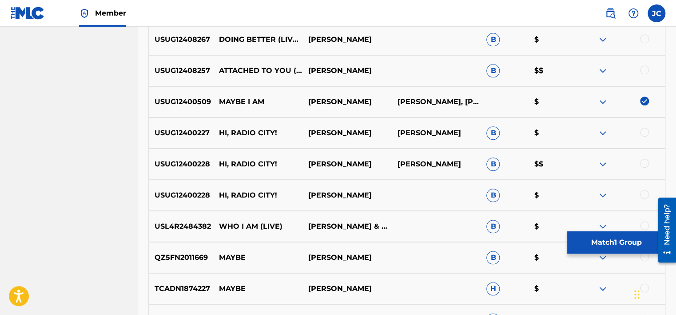
scroll to position [437, 0]
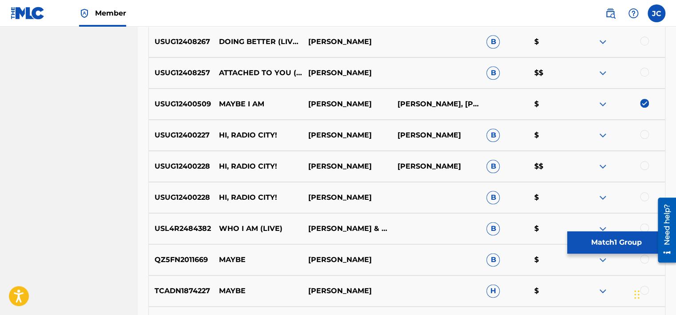
click at [646, 104] on img at bounding box center [644, 103] width 9 height 9
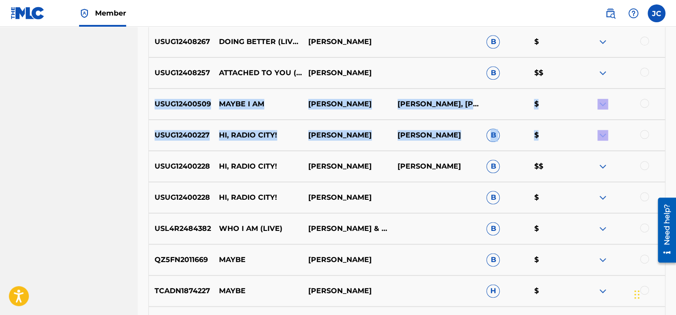
drag, startPoint x: 676, startPoint y: 131, endPoint x: 679, endPoint y: 73, distance: 57.9
drag, startPoint x: 679, startPoint y: 73, endPoint x: 668, endPoint y: 91, distance: 21.0
click at [668, 91] on div "Matching Tool The Matching Tool allows Members to match sound recordings to wor…" at bounding box center [407, 117] width 539 height 1010
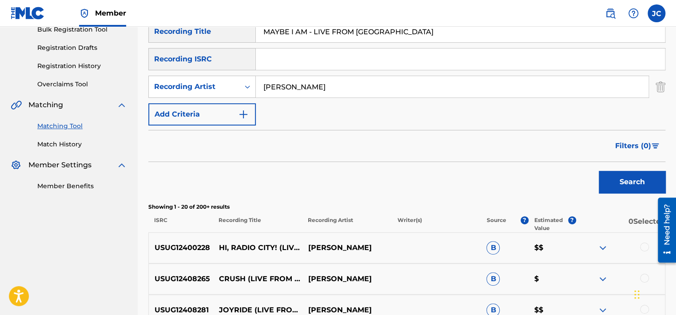
scroll to position [139, 0]
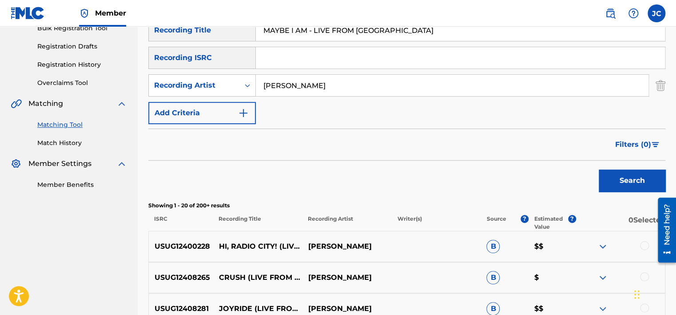
drag, startPoint x: 471, startPoint y: 34, endPoint x: 309, endPoint y: 41, distance: 162.0
click at [309, 41] on div "SearchWithCriteria83347914-3e65-4b80-a9e0-b774f091930e Recording Title MAYBE I …" at bounding box center [406, 71] width 517 height 105
type input "MAYBE I AM"
click at [599, 169] on button "Search" at bounding box center [632, 180] width 67 height 22
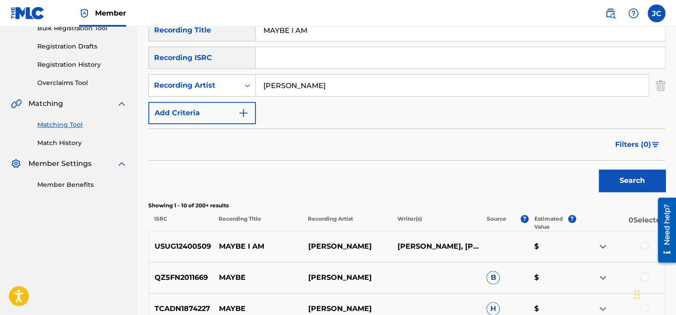
click at [644, 244] on div at bounding box center [644, 245] width 9 height 9
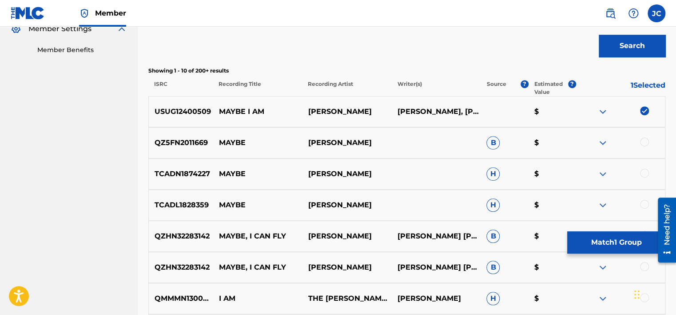
scroll to position [202, 0]
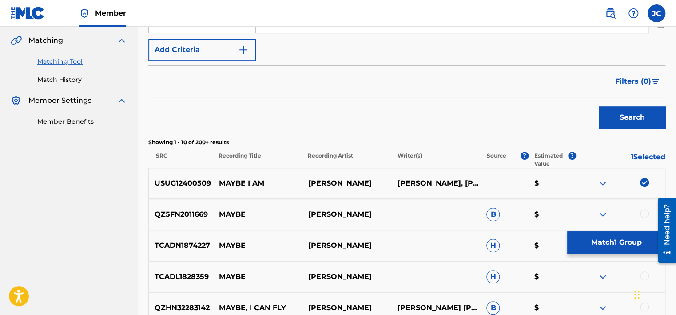
click at [593, 252] on button "Match 1 Group" at bounding box center [617, 242] width 98 height 22
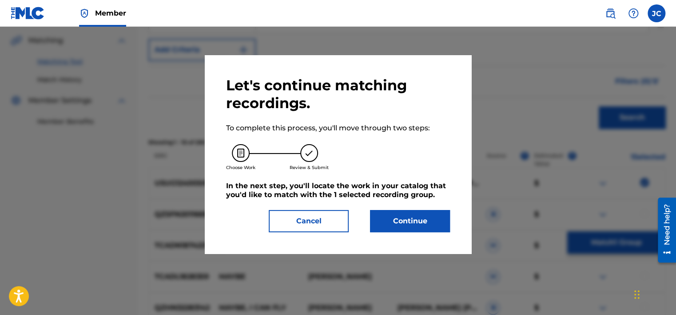
click at [388, 216] on button "Continue" at bounding box center [410, 221] width 80 height 22
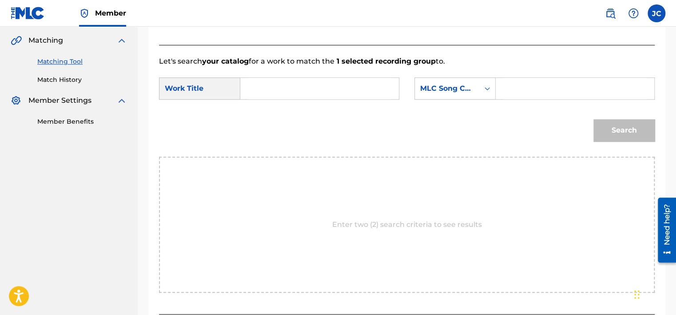
click at [295, 83] on input "Search Form" at bounding box center [320, 88] width 144 height 21
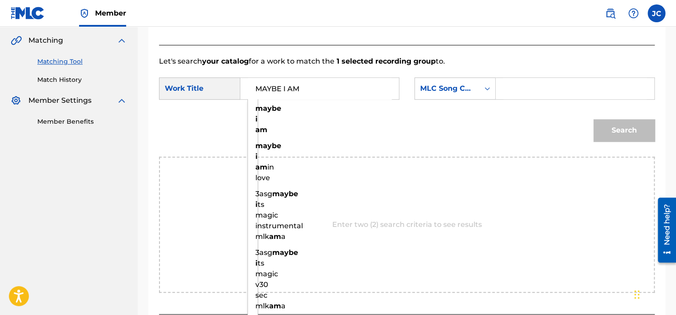
type input "MAYBE I AM"
click at [541, 91] on input "Search Form" at bounding box center [576, 88] width 144 height 21
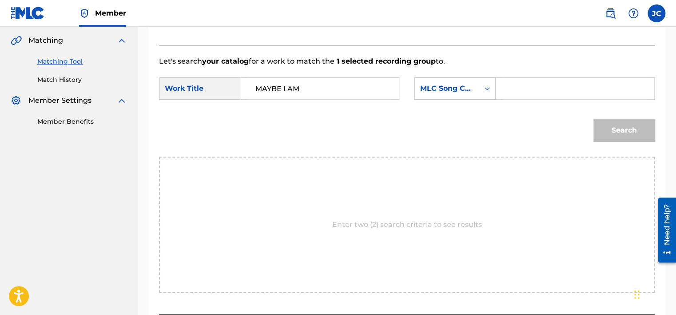
click at [445, 95] on div "MLC Song Code" at bounding box center [447, 88] width 64 height 17
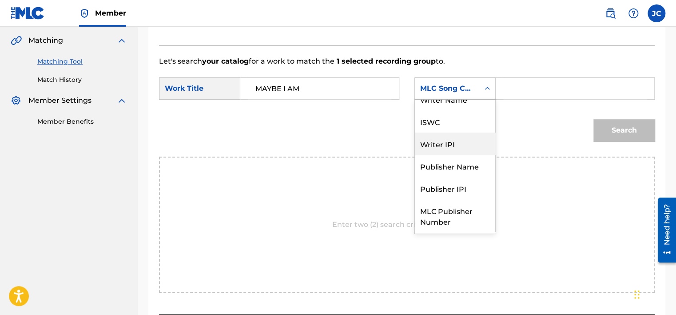
scroll to position [0, 0]
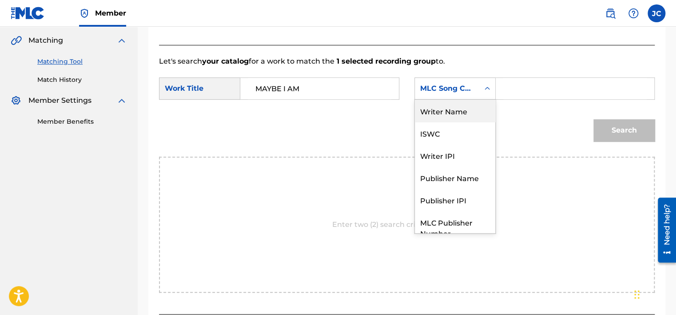
click at [464, 112] on div "Writer Name" at bounding box center [455, 111] width 80 height 22
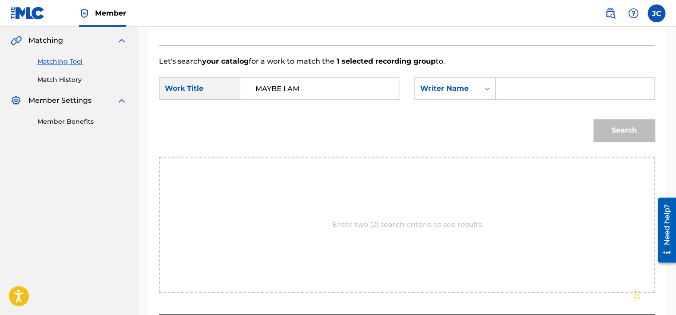
click at [512, 92] on input "Search Form" at bounding box center [576, 88] width 144 height 21
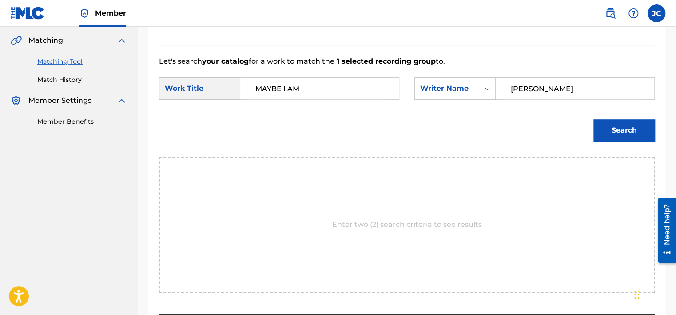
type input "[PERSON_NAME]"
click at [594, 119] on button "Search" at bounding box center [624, 130] width 61 height 22
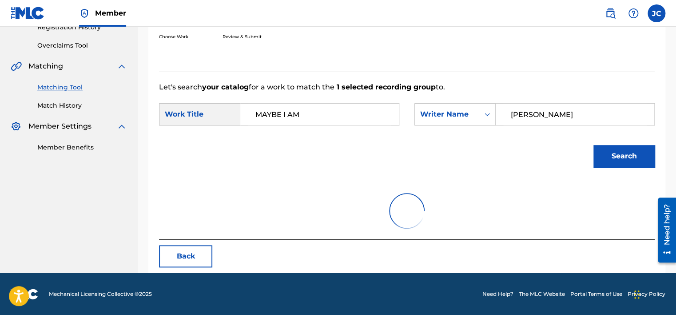
scroll to position [202, 0]
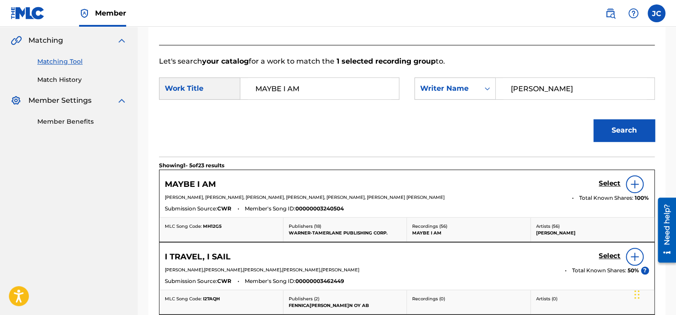
click at [608, 185] on h5 "Select" at bounding box center [610, 183] width 22 height 8
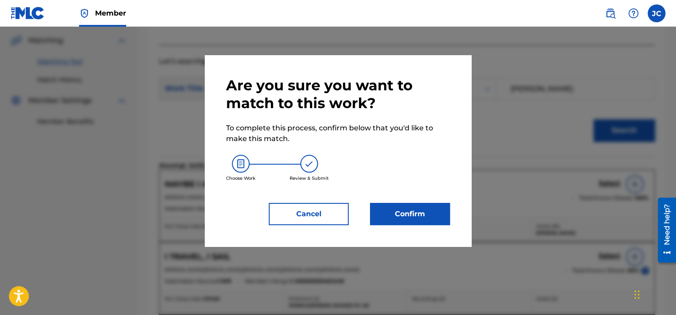
click at [427, 216] on button "Confirm" at bounding box center [410, 214] width 80 height 22
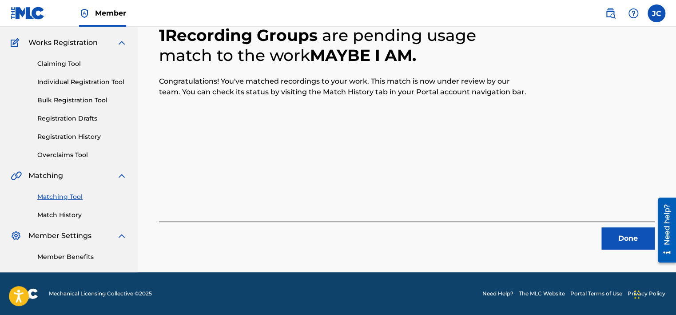
scroll to position [67, 0]
click at [618, 240] on button "Done" at bounding box center [628, 238] width 53 height 22
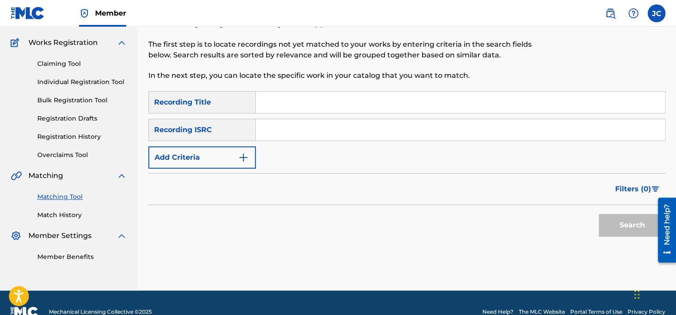
click at [346, 119] on div "Search Form" at bounding box center [461, 130] width 410 height 22
click at [346, 131] on input "Search Form" at bounding box center [460, 129] width 409 height 21
type input "GBUEB1700014"
click at [599, 214] on button "Search" at bounding box center [632, 225] width 67 height 22
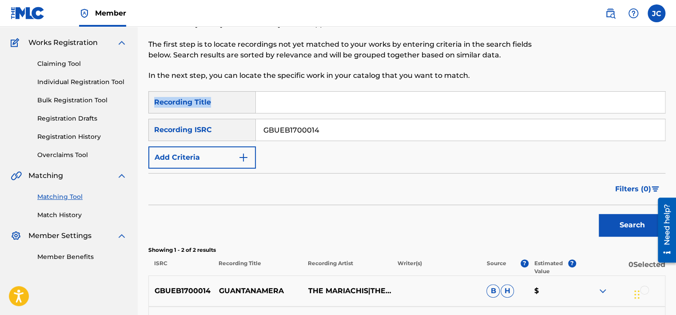
drag, startPoint x: 676, startPoint y: 83, endPoint x: 676, endPoint y: 96, distance: 12.9
click at [676, 96] on html "Accessibility Screen-Reader Guide, Feedback, and Issue Reporting | New window C…" at bounding box center [338, 90] width 676 height 315
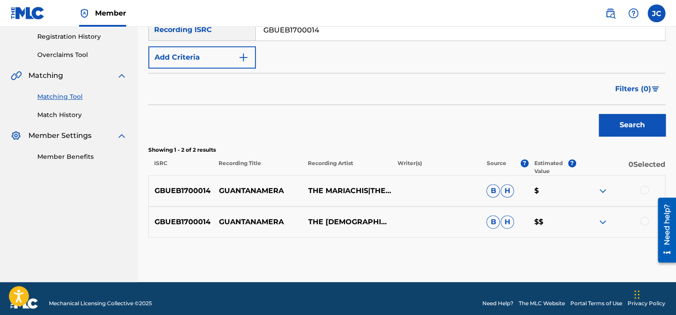
scroll to position [176, 0]
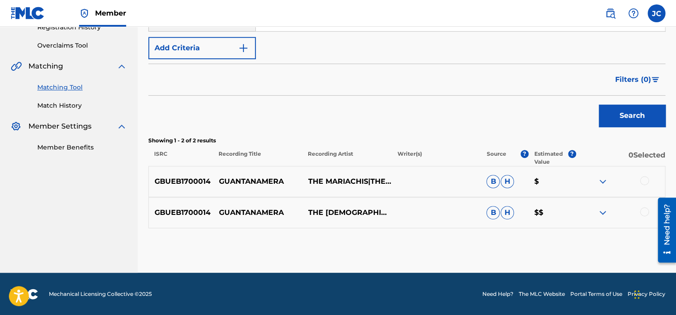
click at [647, 211] on div at bounding box center [644, 211] width 9 height 9
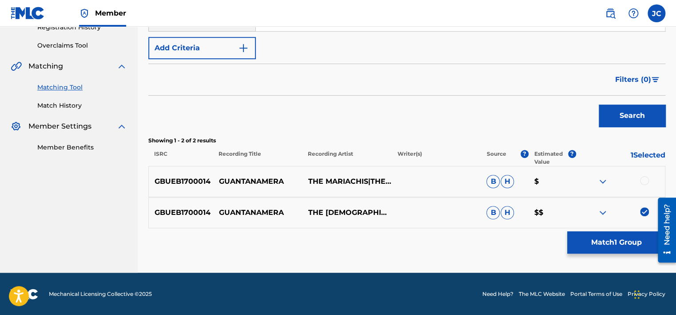
click at [644, 183] on div at bounding box center [644, 180] width 9 height 9
click at [624, 248] on button "Match 2 Groups" at bounding box center [617, 242] width 98 height 22
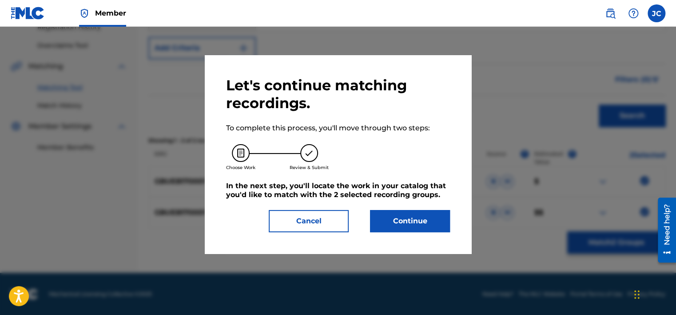
click at [415, 226] on button "Continue" at bounding box center [410, 221] width 80 height 22
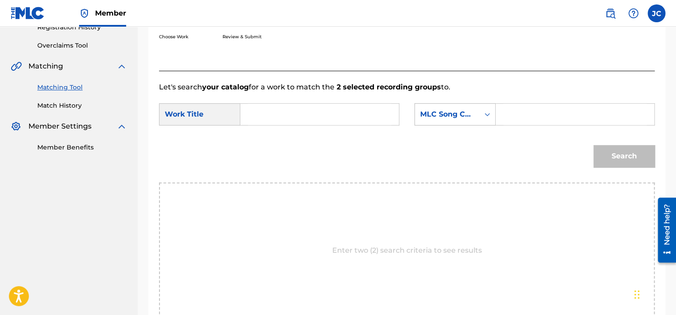
click at [461, 121] on div "MLC Song Code" at bounding box center [447, 114] width 64 height 17
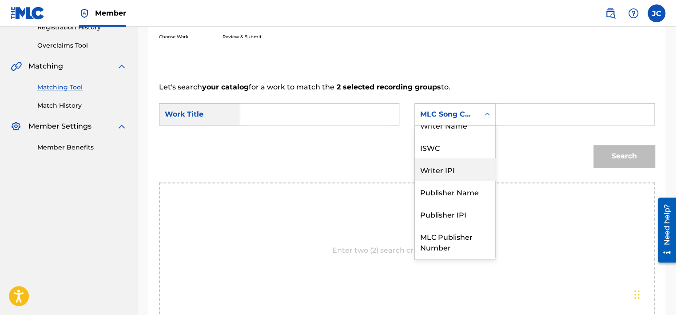
scroll to position [0, 0]
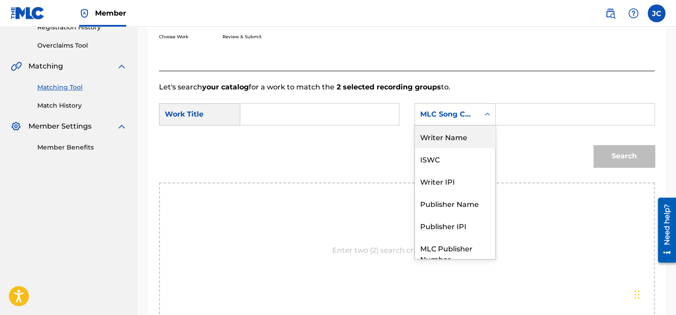
click at [455, 139] on div "Writer Name" at bounding box center [455, 136] width 80 height 22
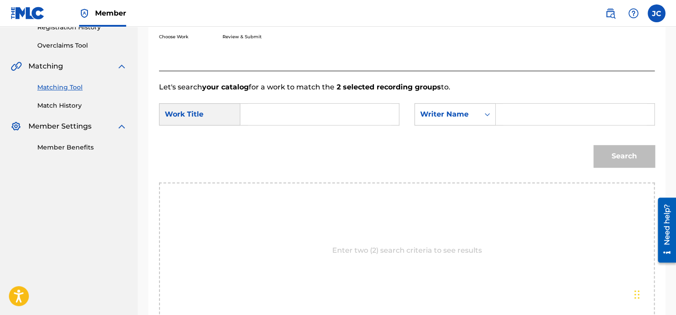
click at [368, 114] on input "Search Form" at bounding box center [320, 114] width 144 height 21
type input "Guantanamera"
click at [522, 117] on input "Search Form" at bounding box center [576, 114] width 144 height 21
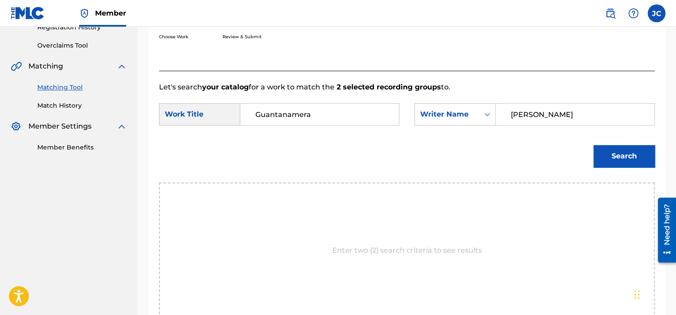
type input "[PERSON_NAME]"
click at [594, 145] on button "Search" at bounding box center [624, 156] width 61 height 22
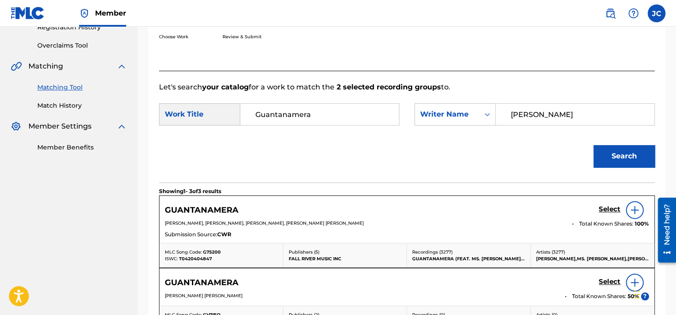
click at [617, 210] on h5 "Select" at bounding box center [610, 209] width 22 height 8
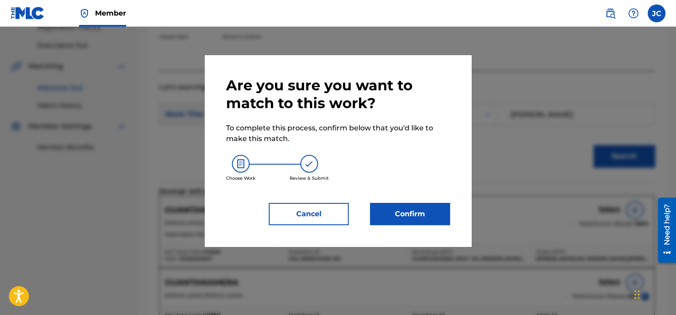
click at [417, 217] on button "Confirm" at bounding box center [410, 214] width 80 height 22
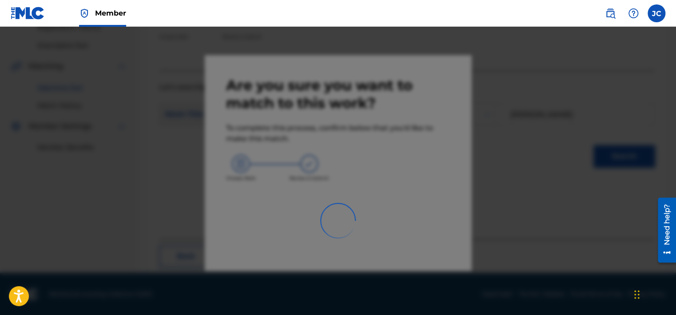
scroll to position [67, 0]
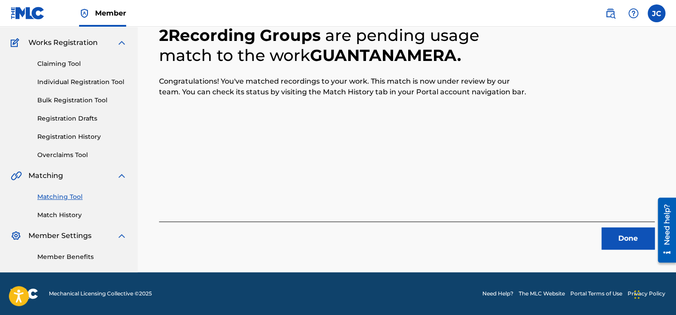
click at [633, 236] on button "Done" at bounding box center [628, 238] width 53 height 22
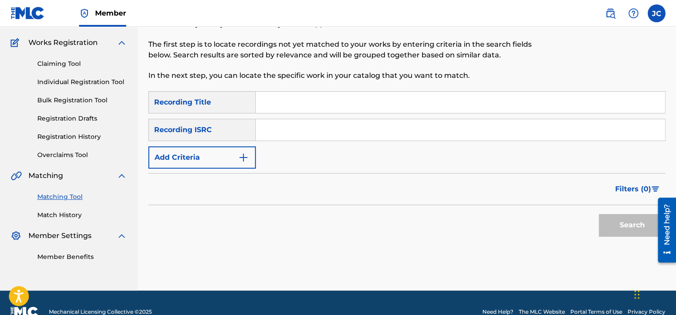
click at [321, 133] on input "Search Form" at bounding box center [460, 129] width 409 height 21
type input "USUG12003590"
click at [599, 214] on button "Search" at bounding box center [632, 225] width 67 height 22
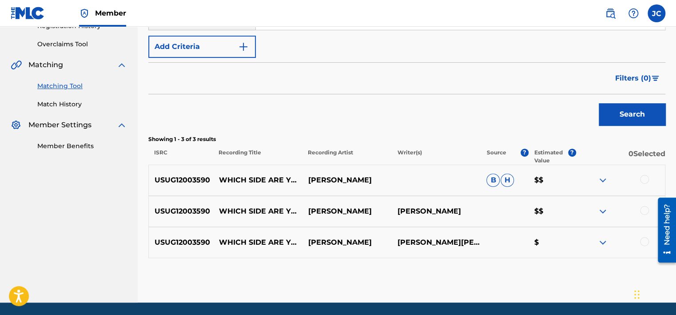
scroll to position [208, 0]
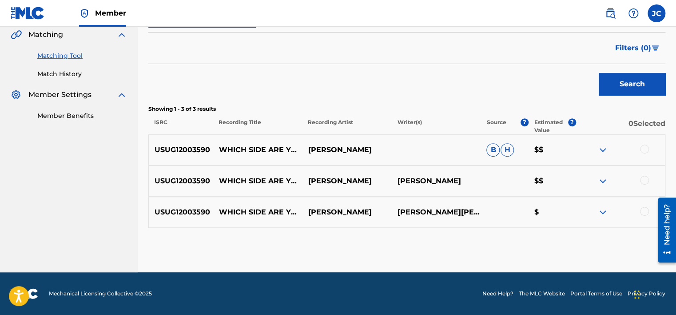
click at [645, 207] on div at bounding box center [644, 211] width 9 height 9
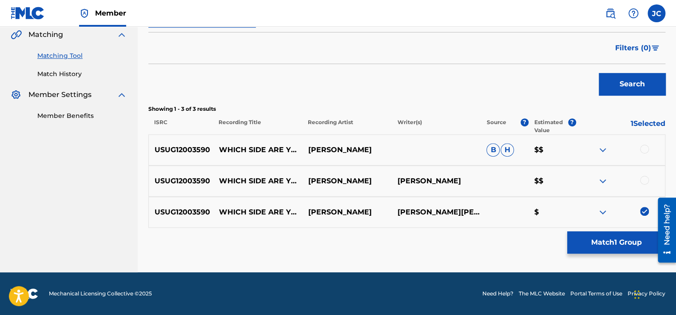
click at [644, 177] on div at bounding box center [644, 180] width 9 height 9
click at [642, 151] on div at bounding box center [644, 148] width 9 height 9
click at [616, 238] on button "Match 3 Groups" at bounding box center [617, 242] width 98 height 22
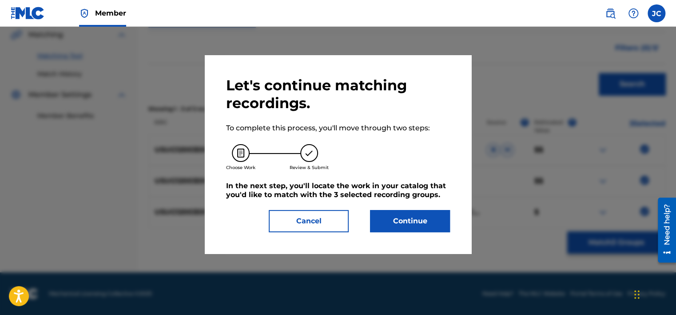
click at [407, 225] on button "Continue" at bounding box center [410, 221] width 80 height 22
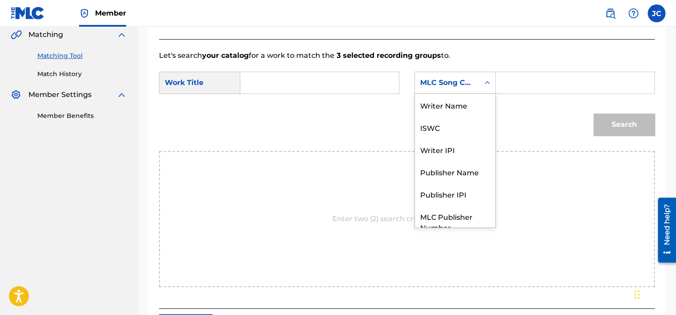
click at [465, 84] on div "MLC Song Code" at bounding box center [447, 82] width 54 height 11
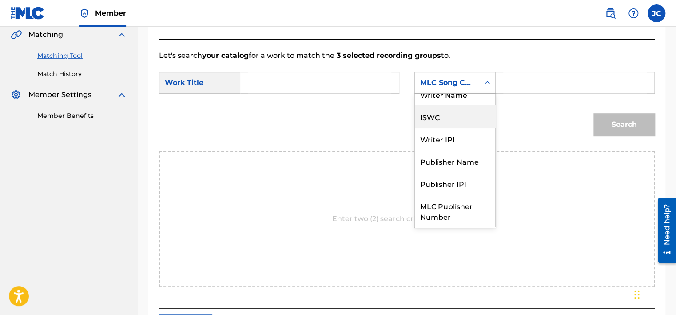
scroll to position [0, 0]
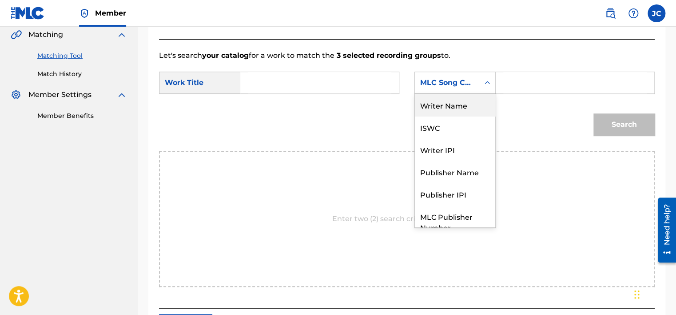
click at [462, 105] on div "Writer Name" at bounding box center [455, 105] width 80 height 22
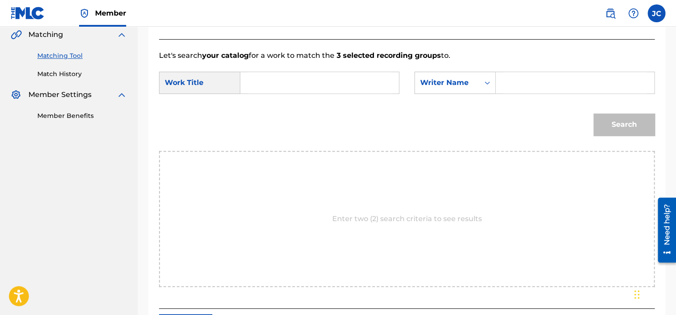
click at [395, 84] on div "Search Form" at bounding box center [319, 83] width 159 height 22
click at [353, 81] on input "Search Form" at bounding box center [320, 82] width 144 height 21
type input "Which Side Are You On?"
click at [542, 84] on input "Search Form" at bounding box center [576, 82] width 144 height 21
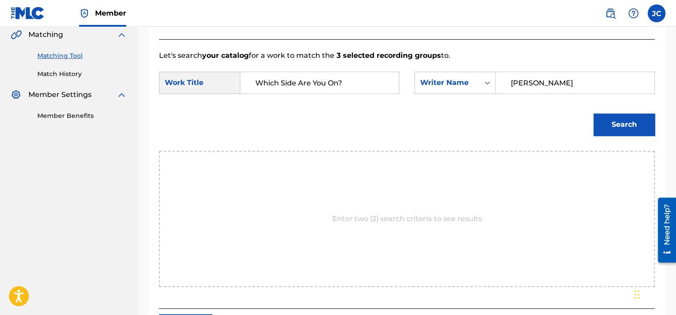
type input "[PERSON_NAME]"
click at [594, 113] on button "Search" at bounding box center [624, 124] width 61 height 22
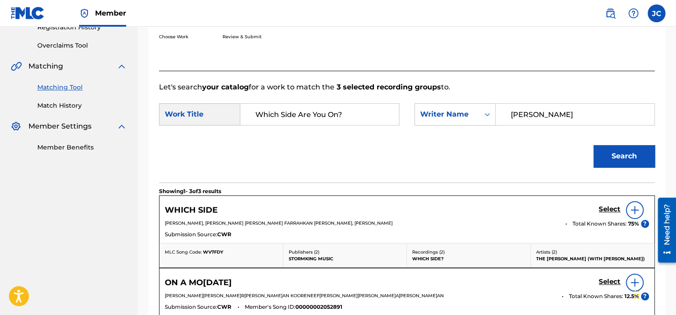
scroll to position [208, 0]
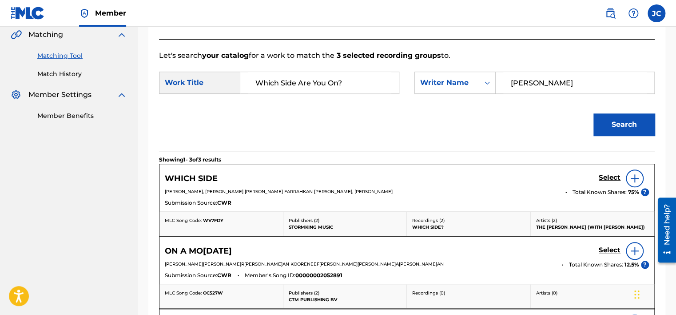
click at [632, 177] on img at bounding box center [635, 178] width 11 height 11
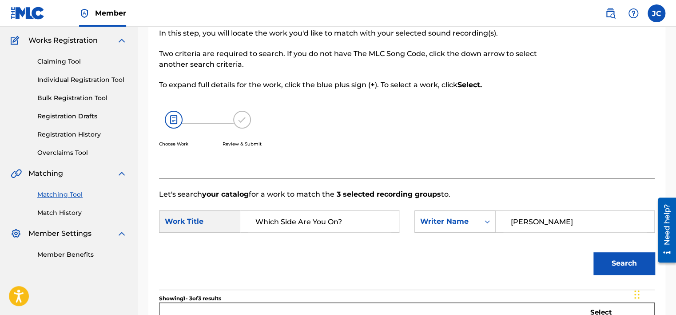
scroll to position [71, 0]
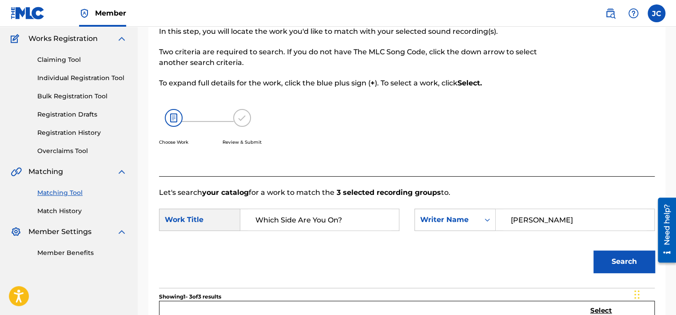
click at [332, 211] on input "Which Side Are You On?" at bounding box center [320, 219] width 144 height 21
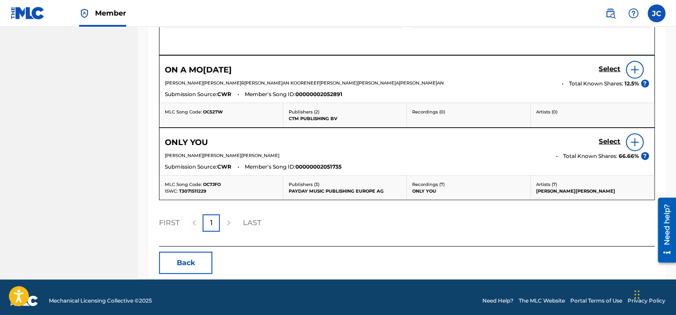
scroll to position [1051, 0]
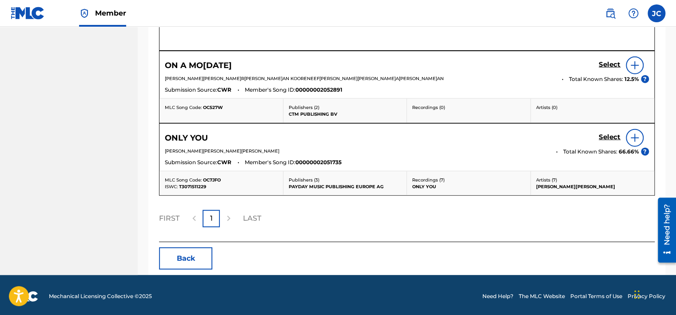
click at [167, 252] on button "Back" at bounding box center [185, 258] width 53 height 22
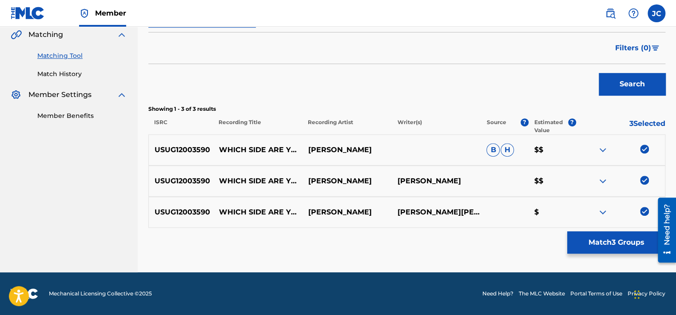
click at [644, 211] on img at bounding box center [644, 211] width 9 height 9
click at [642, 170] on div "USUG12003590 WHICH SIDE ARE YOU ON? [PERSON_NAME] [PERSON_NAME] $$" at bounding box center [406, 180] width 517 height 31
drag, startPoint x: 642, startPoint y: 170, endPoint x: 644, endPoint y: 179, distance: 8.6
click at [644, 179] on img at bounding box center [644, 180] width 9 height 9
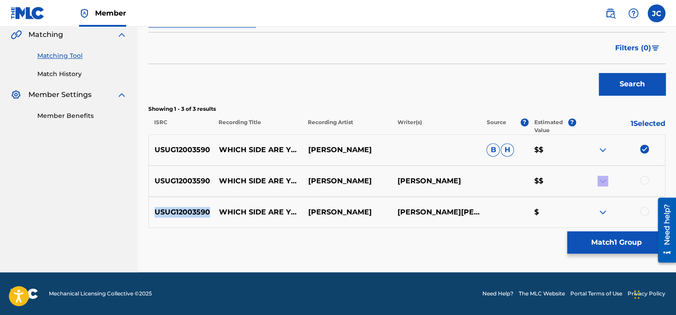
click at [644, 147] on img at bounding box center [644, 148] width 9 height 9
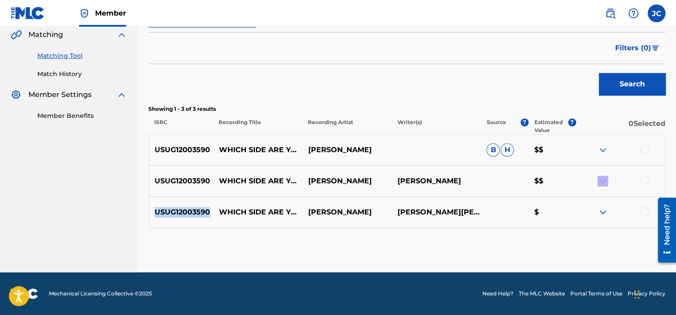
scroll to position [53, 0]
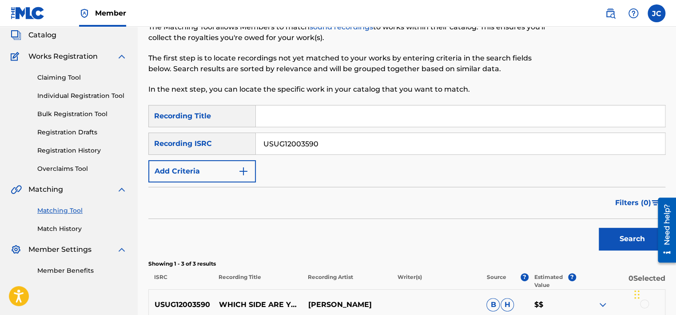
click at [416, 142] on input "USUG12003590" at bounding box center [460, 143] width 409 height 21
click at [599, 228] on button "Search" at bounding box center [632, 239] width 67 height 22
click at [341, 145] on input "DEF059002054" at bounding box center [460, 143] width 409 height 21
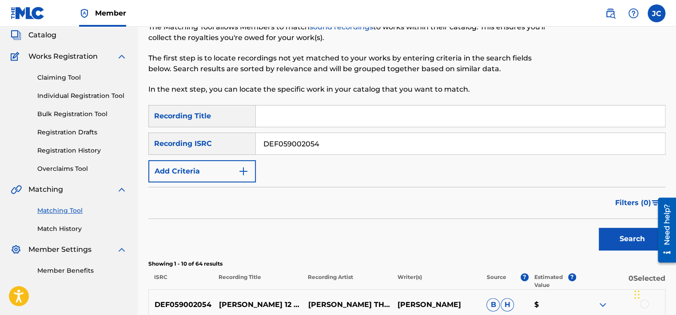
click at [341, 145] on input "DEF059002054" at bounding box center [460, 143] width 409 height 21
type input "USA6W1019712"
click at [599, 228] on button "Search" at bounding box center [632, 239] width 67 height 22
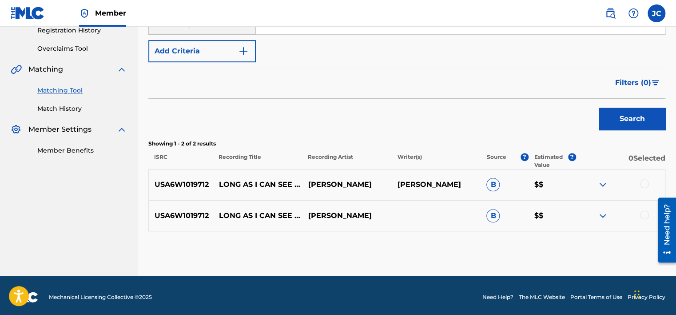
scroll to position [176, 0]
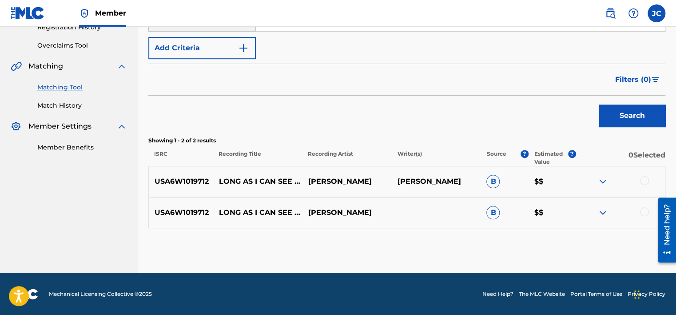
click at [642, 209] on div at bounding box center [644, 211] width 9 height 9
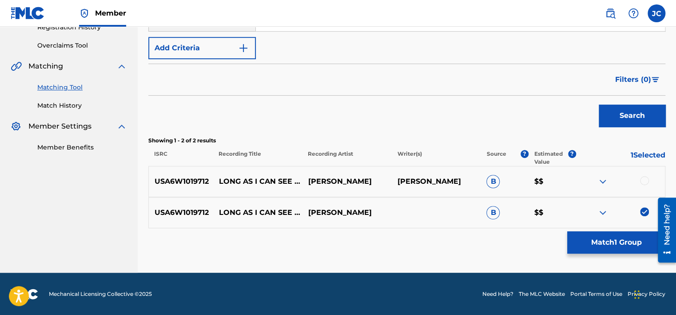
click at [645, 178] on div at bounding box center [644, 180] width 9 height 9
click at [615, 240] on button "Match 2 Groups" at bounding box center [617, 242] width 98 height 22
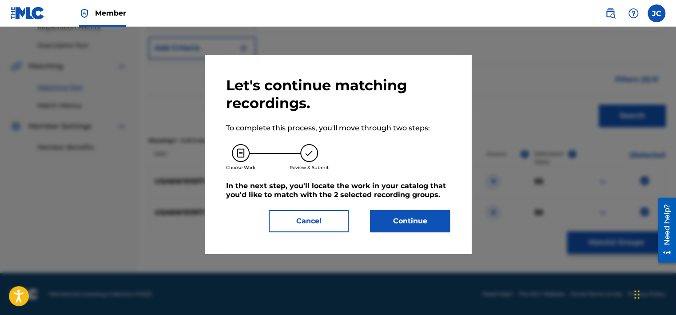
click at [326, 219] on button "Cancel" at bounding box center [309, 221] width 80 height 22
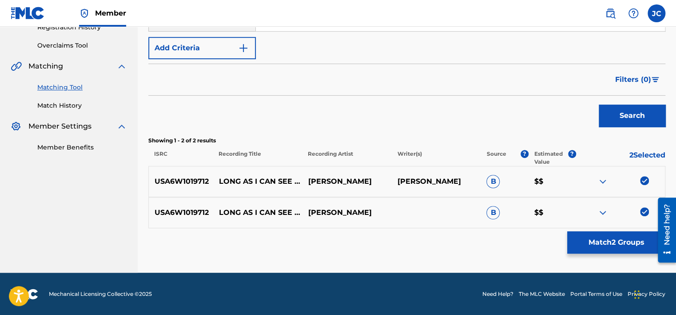
click at [629, 236] on button "Match 2 Groups" at bounding box center [617, 242] width 98 height 22
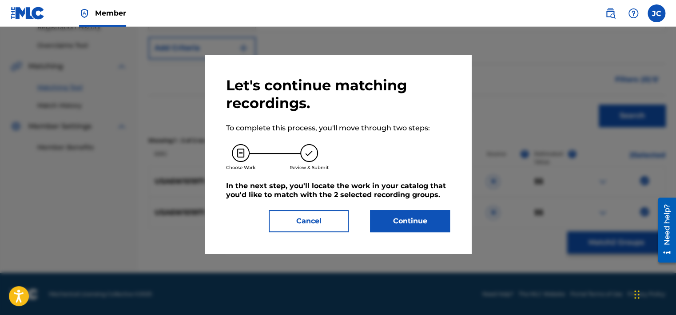
click at [430, 220] on button "Continue" at bounding box center [410, 221] width 80 height 22
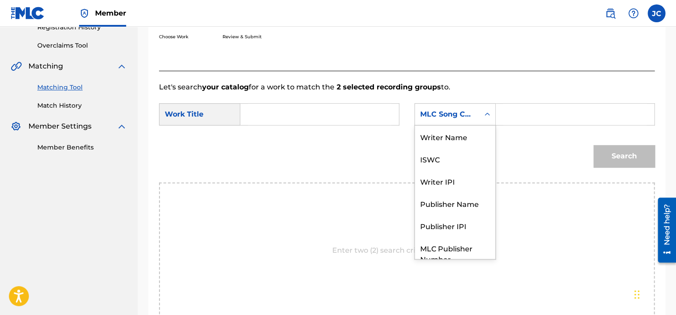
click at [457, 111] on div "MLC Song Code" at bounding box center [447, 114] width 54 height 11
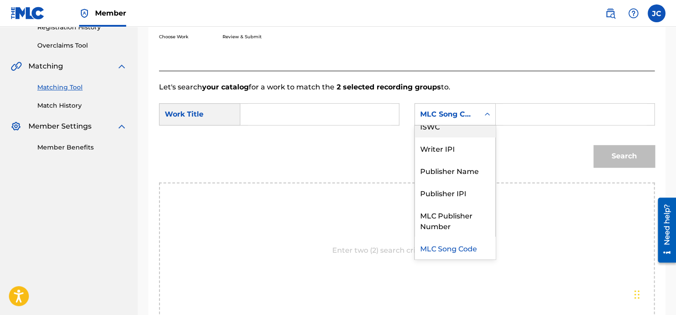
scroll to position [0, 0]
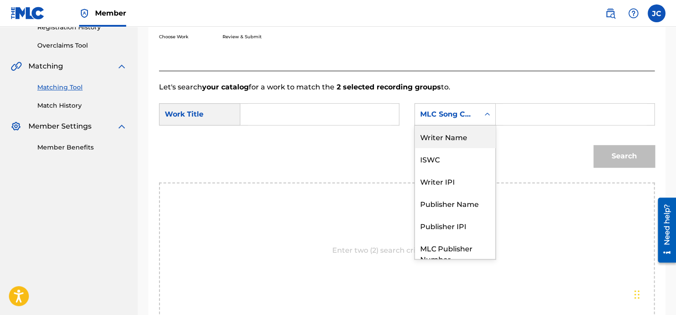
click at [460, 137] on div "Writer Name" at bounding box center [455, 136] width 80 height 22
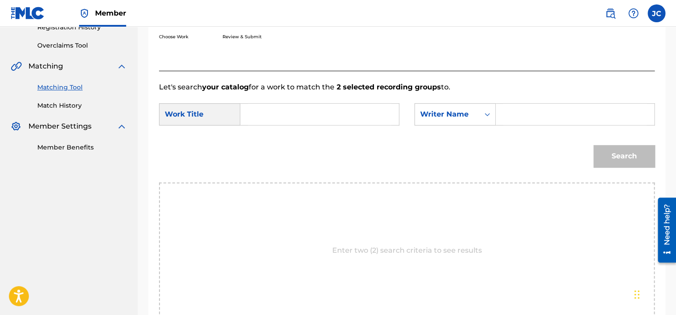
click at [273, 105] on input "Search Form" at bounding box center [320, 114] width 144 height 21
type input "Long as I Can See the Light"
click at [508, 116] on input "Search Form" at bounding box center [576, 114] width 144 height 21
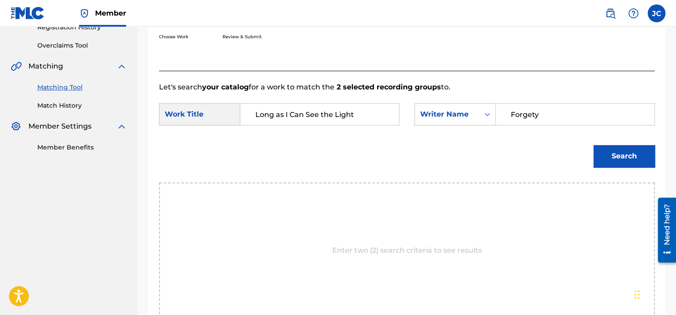
click at [594, 145] on button "Search" at bounding box center [624, 156] width 61 height 22
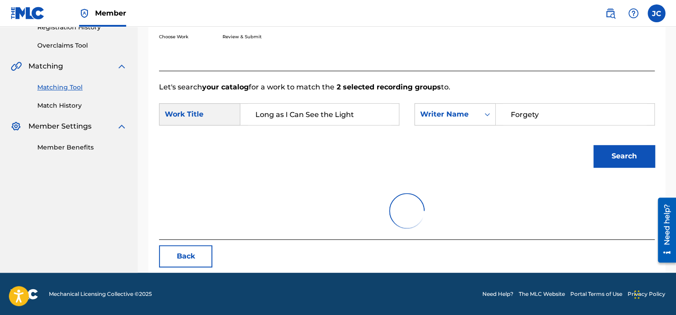
scroll to position [139, 0]
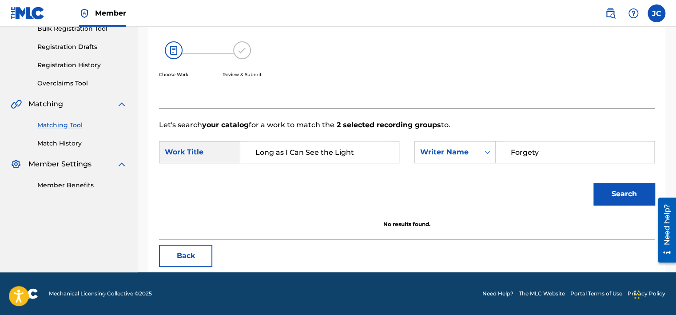
click at [600, 189] on button "Search" at bounding box center [624, 194] width 61 height 22
click at [532, 155] on input "Forgety" at bounding box center [576, 151] width 144 height 21
click at [606, 192] on button "Search" at bounding box center [624, 194] width 61 height 22
click at [523, 153] on input "Forgerty" at bounding box center [576, 151] width 144 height 21
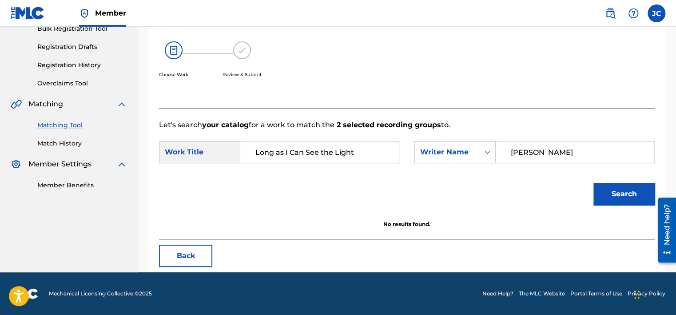
type input "[PERSON_NAME]"
click at [594, 183] on button "Search" at bounding box center [624, 194] width 61 height 22
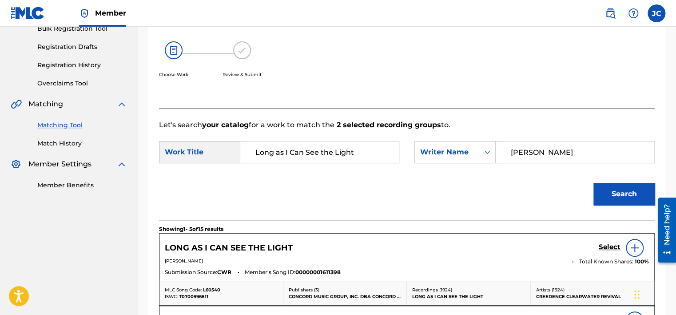
click at [606, 251] on h5 "Select" at bounding box center [610, 247] width 22 height 8
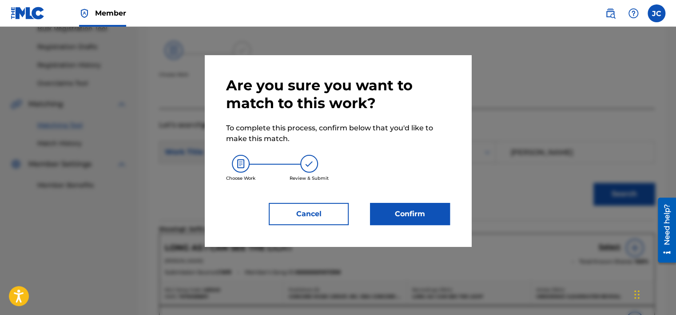
click at [415, 215] on button "Confirm" at bounding box center [410, 214] width 80 height 22
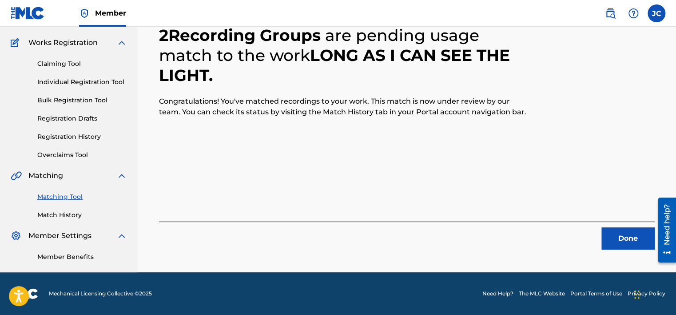
scroll to position [67, 0]
click at [636, 243] on button "Done" at bounding box center [628, 238] width 53 height 22
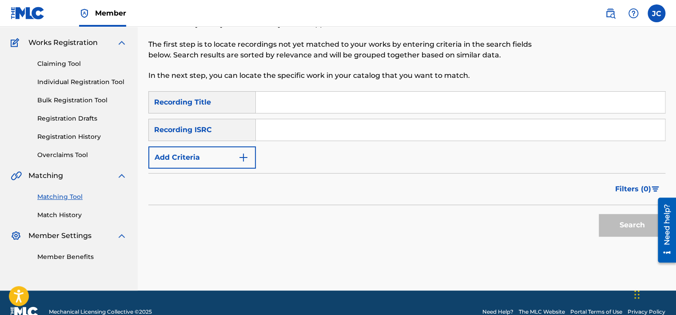
click at [347, 134] on input "Search Form" at bounding box center [460, 129] width 409 height 21
type input "GBAYC0203963"
click at [599, 214] on button "Search" at bounding box center [632, 225] width 67 height 22
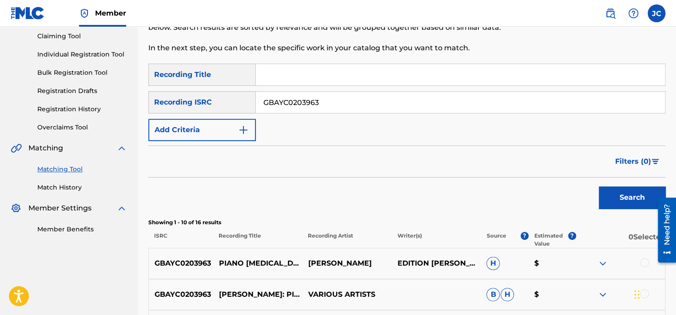
scroll to position [88, 0]
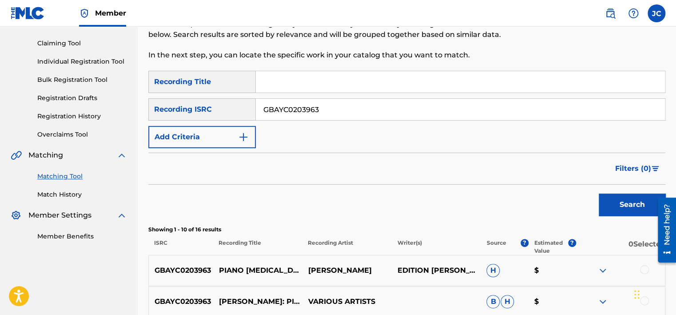
click at [334, 115] on input "GBAYC0203963" at bounding box center [460, 109] width 409 height 21
type input "DEF057901104"
click at [599, 193] on button "Search" at bounding box center [632, 204] width 67 height 22
click at [357, 115] on input "DEF057901104" at bounding box center [460, 109] width 409 height 21
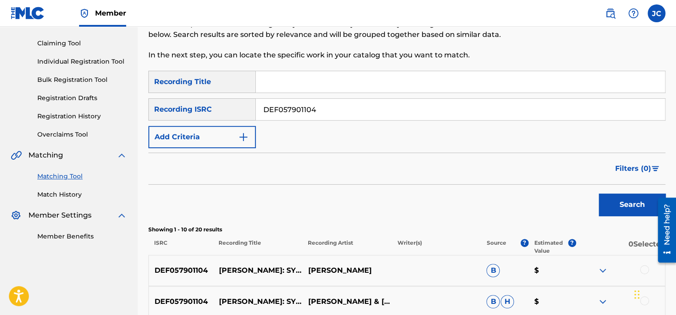
click at [357, 115] on input "DEF057901104" at bounding box center [460, 109] width 409 height 21
type input "NLC281210406"
click at [599, 193] on button "Search" at bounding box center [632, 204] width 67 height 22
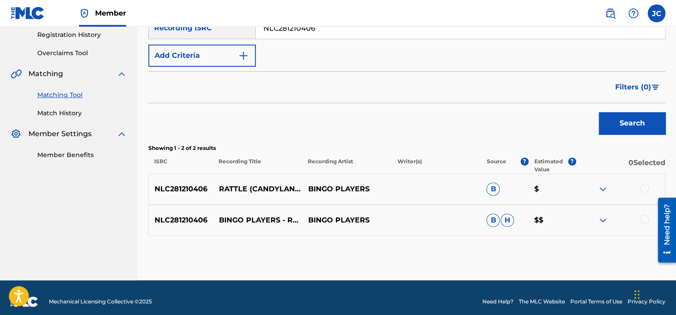
scroll to position [176, 0]
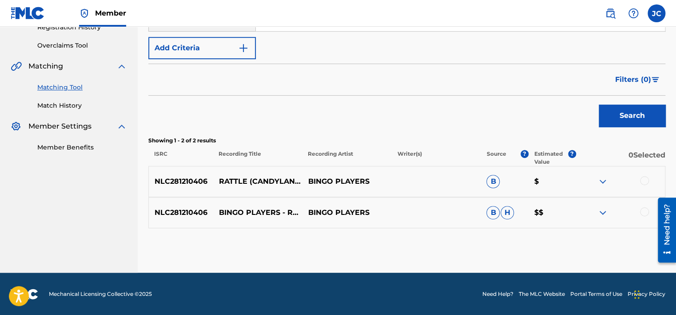
click at [642, 213] on div at bounding box center [644, 211] width 9 height 9
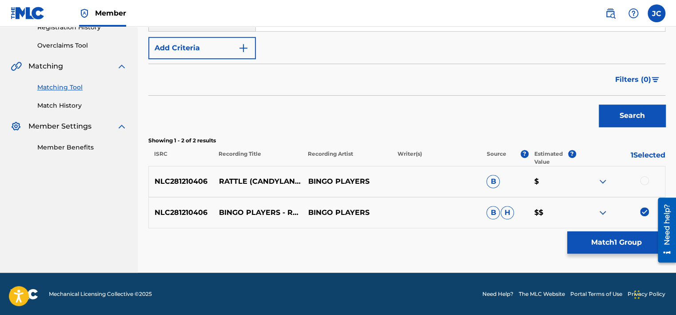
click at [642, 181] on div at bounding box center [644, 180] width 9 height 9
click at [596, 249] on button "Match 2 Groups" at bounding box center [617, 242] width 98 height 22
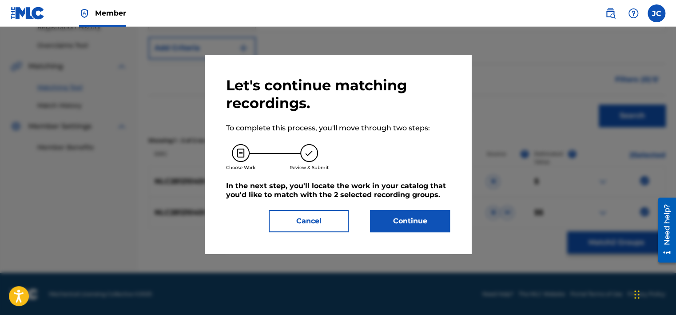
click at [403, 223] on button "Continue" at bounding box center [410, 221] width 80 height 22
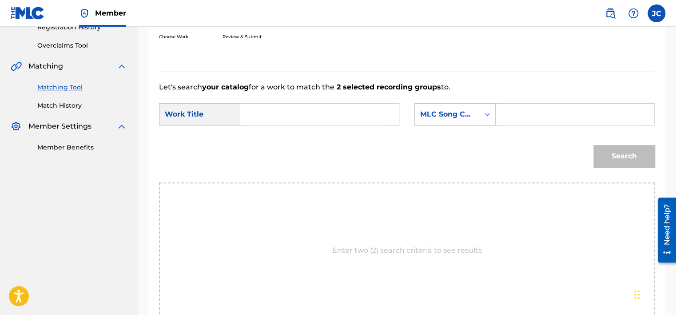
click at [449, 120] on div "MLC Song Code" at bounding box center [447, 114] width 64 height 17
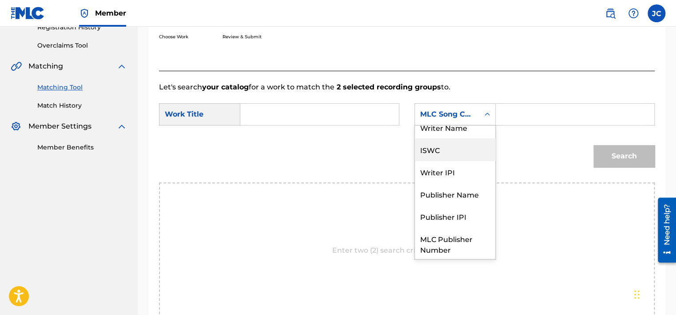
scroll to position [0, 0]
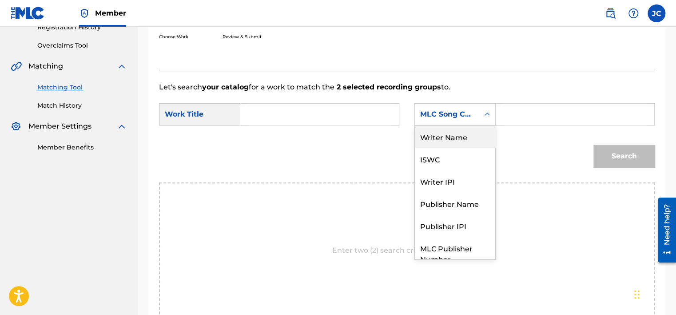
click at [458, 140] on div "Writer Name" at bounding box center [455, 136] width 80 height 22
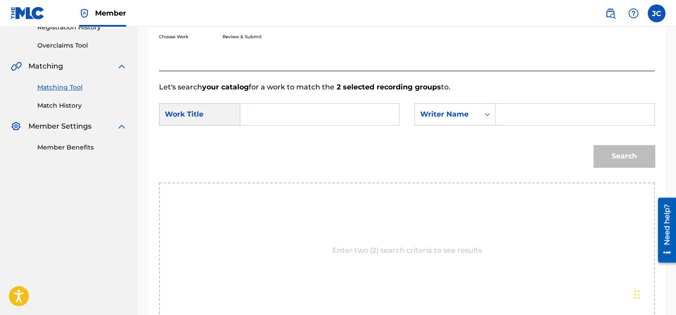
click at [358, 118] on input "Search Form" at bounding box center [320, 114] width 144 height 21
type input "Rattle - Candyland Remix"
click at [520, 120] on input "Search Form" at bounding box center [576, 114] width 144 height 21
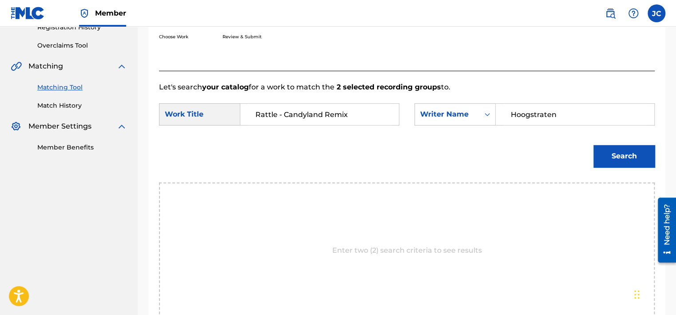
type input "Hoogstraten"
click at [594, 145] on button "Search" at bounding box center [624, 156] width 61 height 22
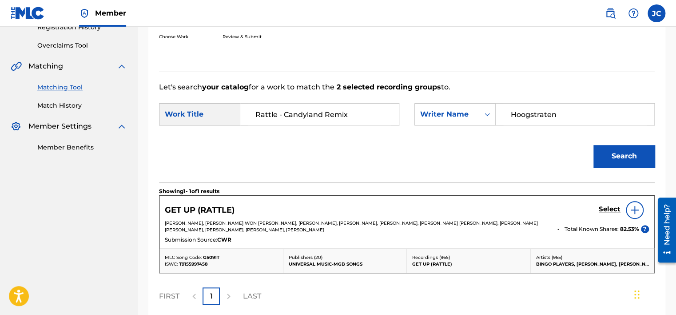
click at [633, 209] on img at bounding box center [635, 209] width 11 height 11
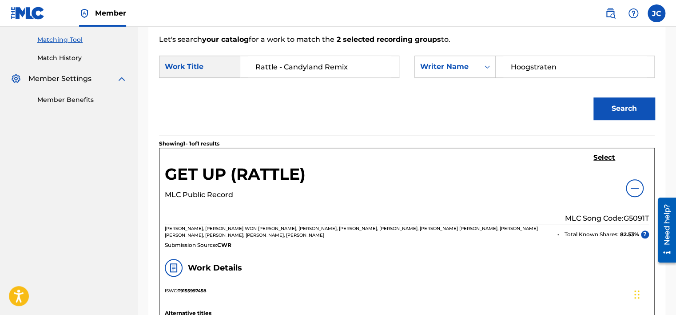
scroll to position [209, 0]
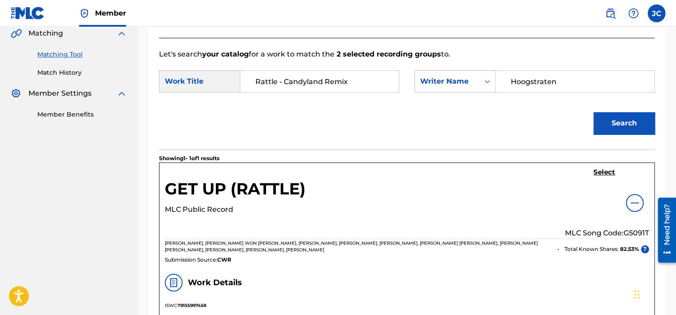
click at [638, 204] on img at bounding box center [635, 202] width 11 height 11
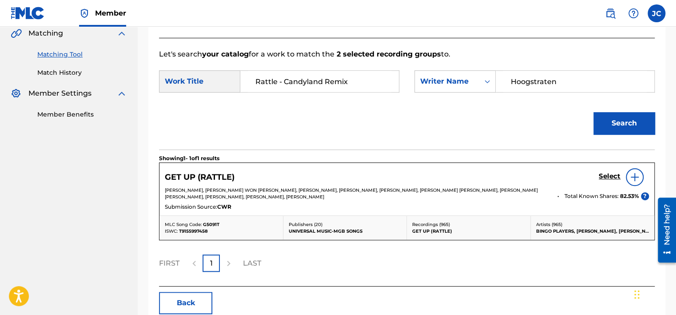
click at [302, 85] on input "Rattle - Candyland Remix" at bounding box center [320, 81] width 144 height 21
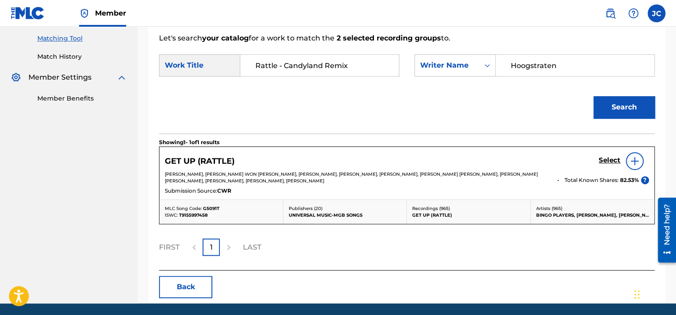
scroll to position [256, 0]
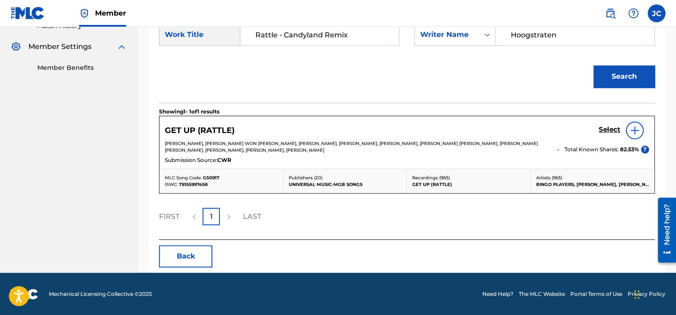
click at [197, 249] on button "Back" at bounding box center [185, 256] width 53 height 22
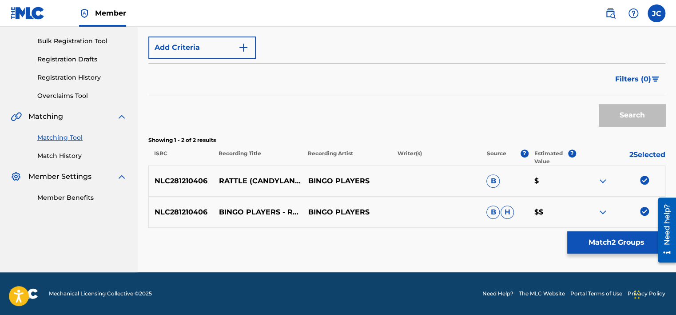
scroll to position [176, 0]
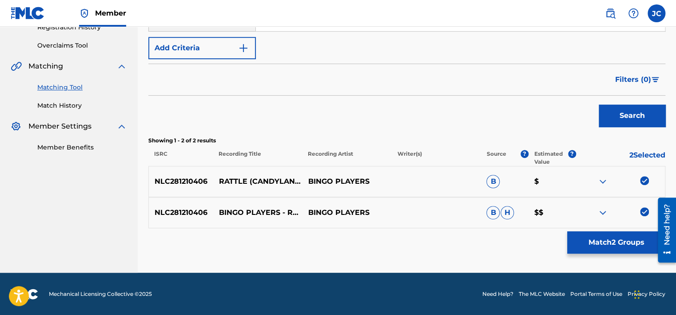
click at [646, 208] on img at bounding box center [644, 211] width 9 height 9
click at [646, 183] on img at bounding box center [644, 180] width 9 height 9
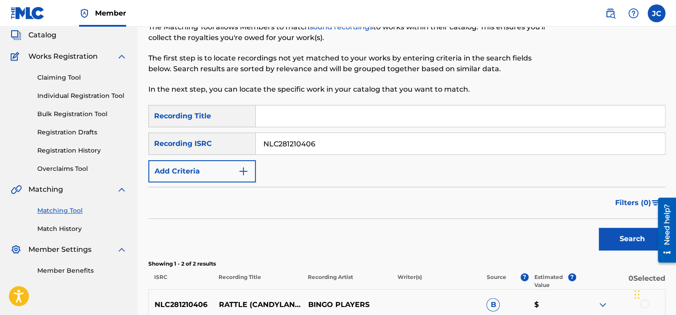
scroll to position [52, 0]
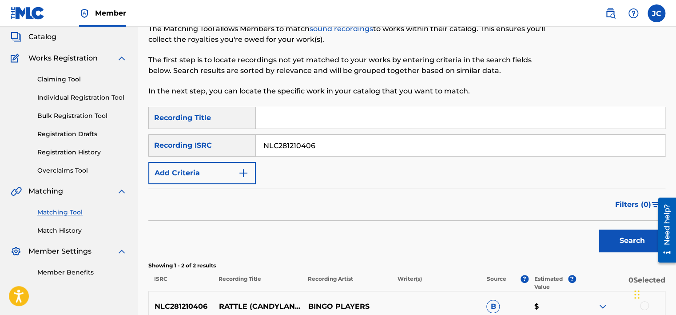
click at [445, 137] on input "NLC281210406" at bounding box center [460, 145] width 409 height 21
type input "PHS032402832"
click at [599, 229] on button "Search" at bounding box center [632, 240] width 67 height 22
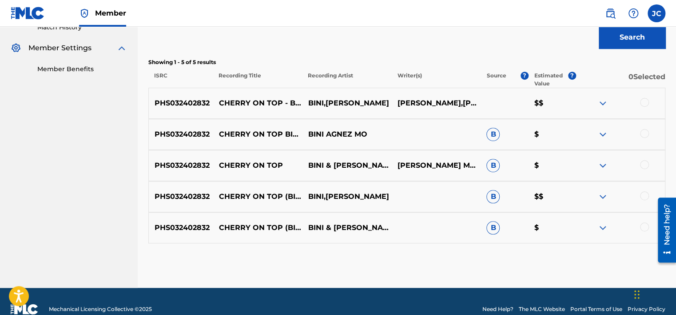
scroll to position [270, 0]
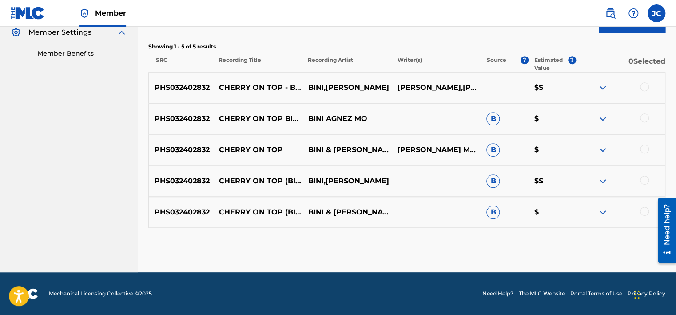
click at [642, 210] on div at bounding box center [644, 211] width 9 height 9
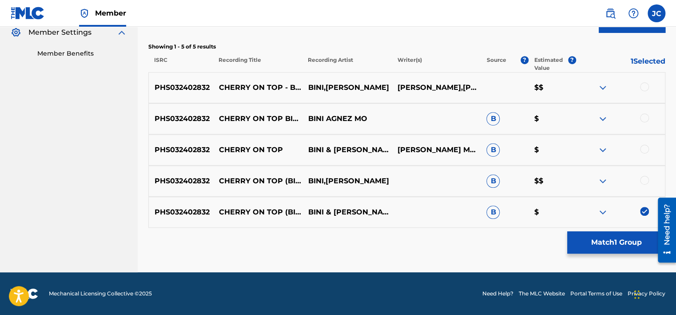
click at [643, 180] on div at bounding box center [644, 180] width 9 height 9
click at [646, 149] on div at bounding box center [644, 148] width 9 height 9
click at [644, 119] on div at bounding box center [644, 117] width 9 height 9
click at [643, 87] on div at bounding box center [644, 86] width 9 height 9
click at [618, 244] on button "Match 5 Groups" at bounding box center [617, 242] width 98 height 22
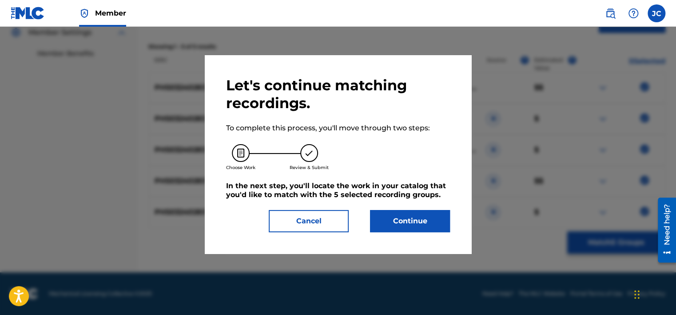
click at [421, 220] on button "Continue" at bounding box center [410, 221] width 80 height 22
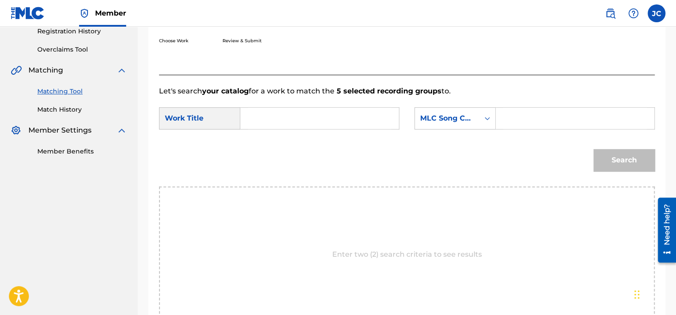
scroll to position [165, 0]
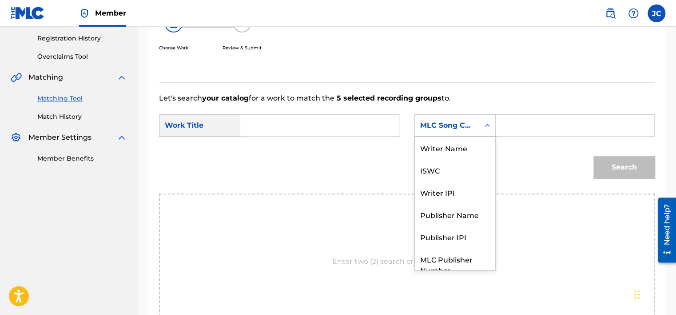
click at [461, 124] on div "MLC Song Code" at bounding box center [447, 125] width 54 height 11
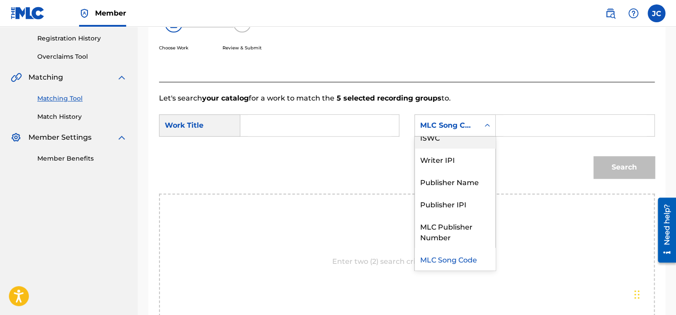
scroll to position [0, 0]
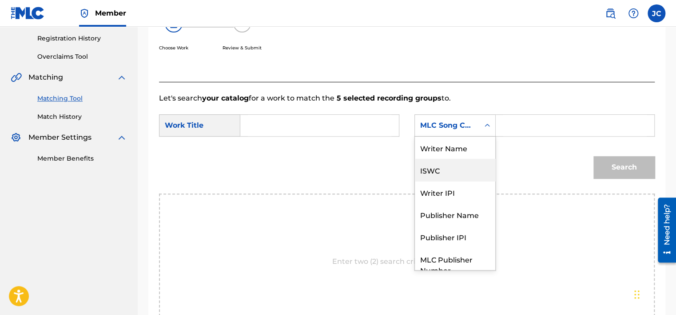
click at [450, 146] on div "Writer Name" at bounding box center [455, 147] width 80 height 22
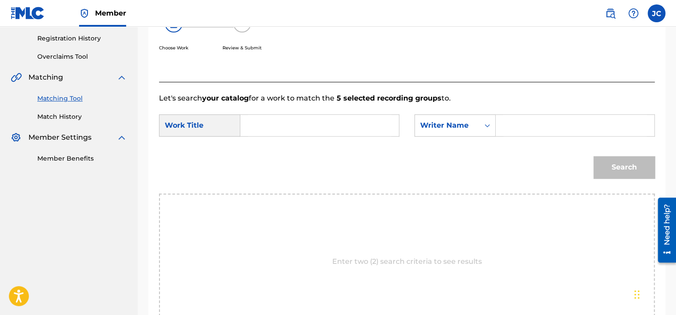
click at [333, 128] on input "Search Form" at bounding box center [320, 125] width 144 height 21
type input "Cherry on Top - Binimo Remix"
click at [528, 134] on input "Search Form" at bounding box center [576, 125] width 144 height 21
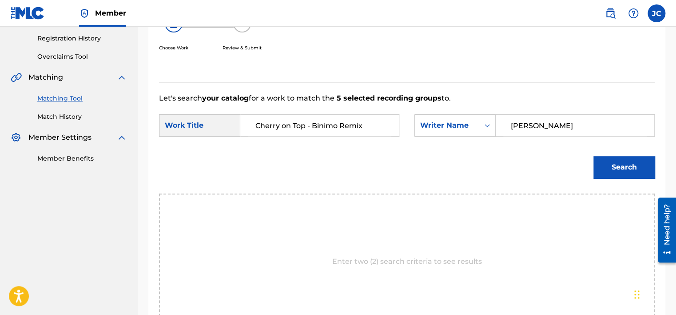
click at [594, 156] on button "Search" at bounding box center [624, 167] width 61 height 22
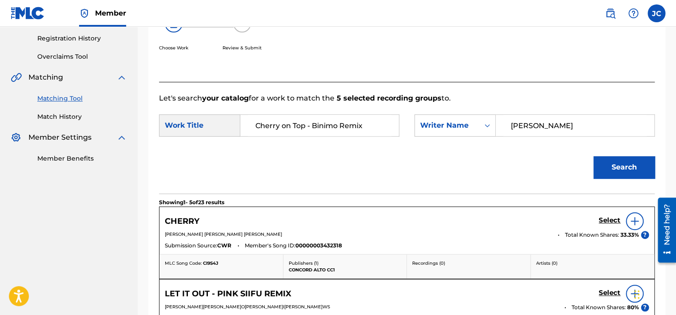
click at [542, 128] on input "[PERSON_NAME]" at bounding box center [576, 125] width 144 height 21
click at [594, 156] on button "Search" at bounding box center [624, 167] width 61 height 22
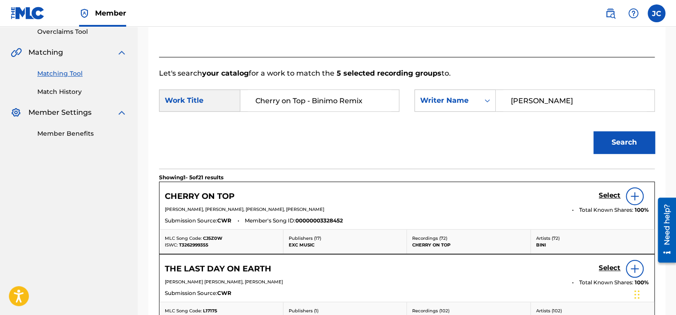
scroll to position [195, 0]
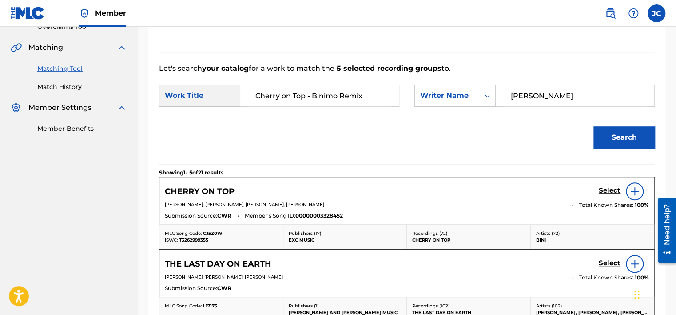
click at [532, 144] on div "Search" at bounding box center [407, 140] width 496 height 46
click at [528, 103] on input "[PERSON_NAME]" at bounding box center [576, 95] width 144 height 21
click at [594, 126] on button "Search" at bounding box center [624, 137] width 61 height 22
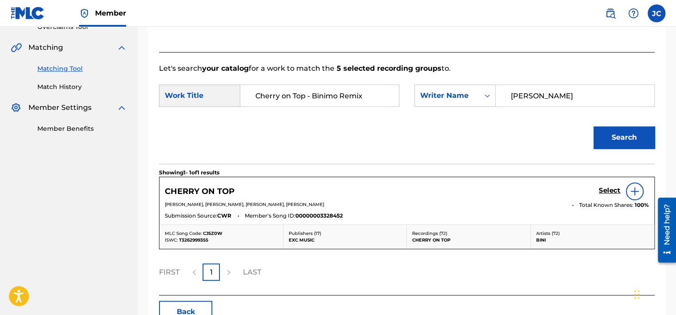
click at [550, 92] on input "[PERSON_NAME]" at bounding box center [576, 95] width 144 height 21
type input "[PERSON_NAME]"
click at [594, 126] on button "Search" at bounding box center [624, 137] width 61 height 22
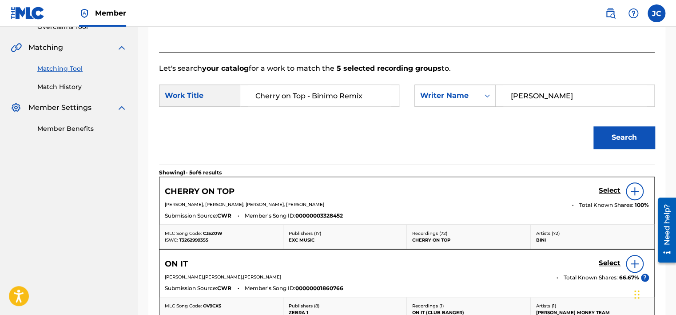
click at [632, 194] on img at bounding box center [635, 191] width 11 height 11
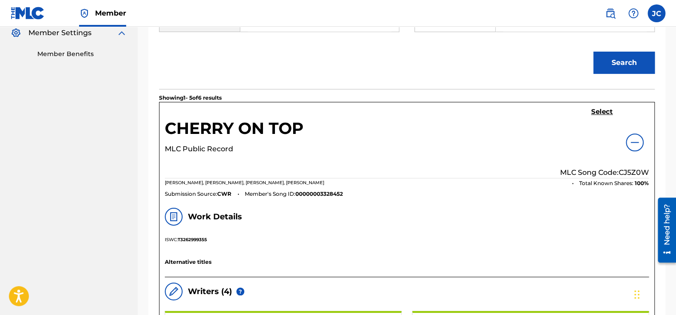
scroll to position [261, 0]
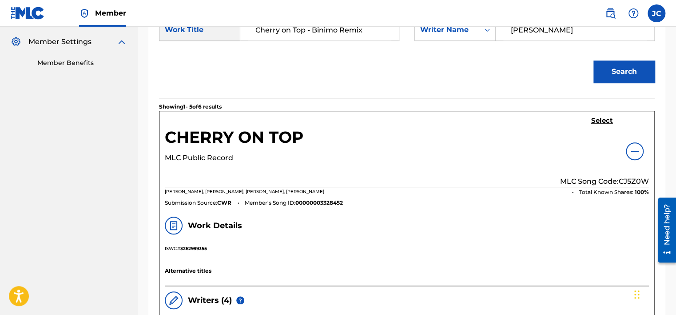
click at [598, 121] on h5 "Select" at bounding box center [603, 120] width 22 height 8
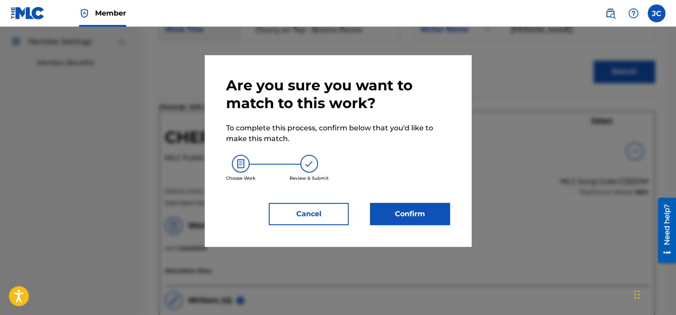
click at [404, 224] on button "Confirm" at bounding box center [410, 214] width 80 height 22
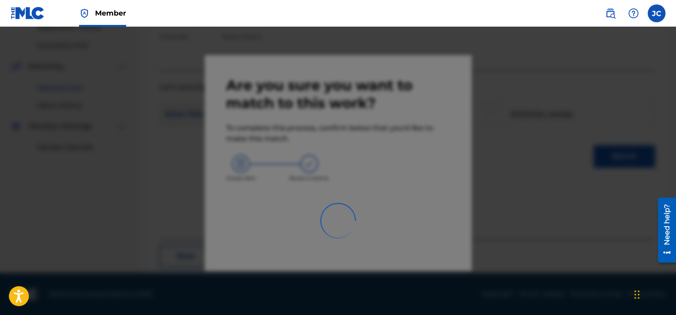
scroll to position [67, 0]
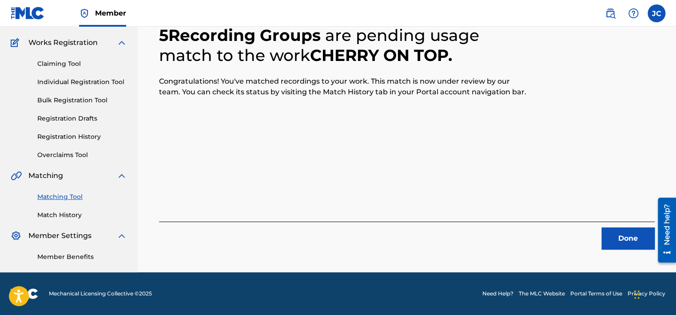
click at [629, 241] on button "Done" at bounding box center [628, 238] width 53 height 22
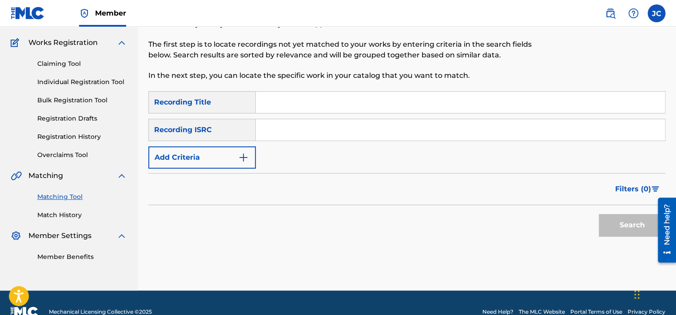
click at [328, 131] on input "Search Form" at bounding box center [460, 129] width 409 height 21
type input "FR58F8400030"
click at [599, 214] on button "Search" at bounding box center [632, 225] width 67 height 22
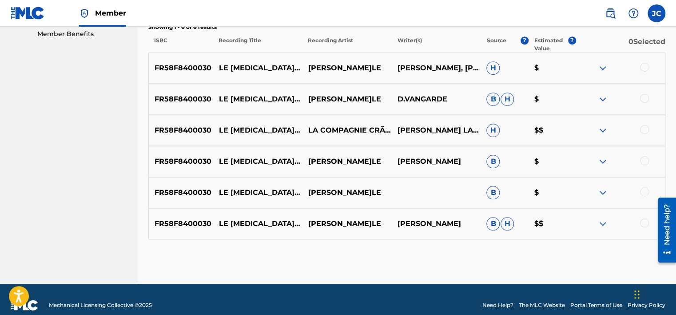
scroll to position [301, 0]
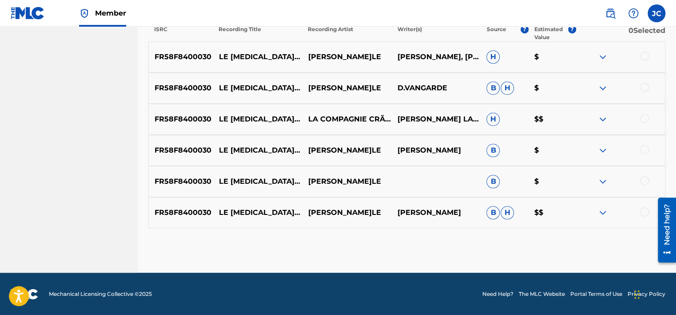
click at [646, 209] on div at bounding box center [644, 211] width 9 height 9
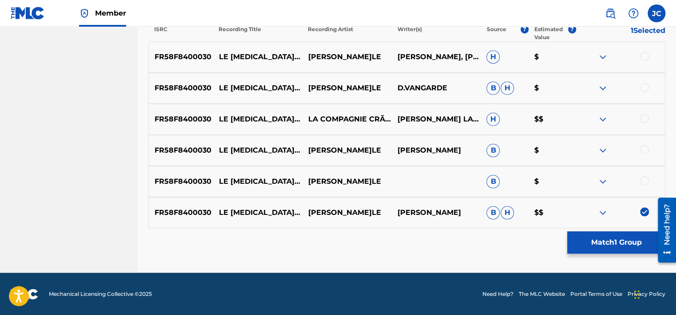
click at [643, 173] on div "FR58F8400030 LE [MEDICAL_DATA] MASQUÉ [PERSON_NAME] B $" at bounding box center [406, 181] width 517 height 31
click at [644, 181] on div at bounding box center [644, 180] width 9 height 9
click at [643, 147] on div at bounding box center [644, 149] width 9 height 9
click at [645, 117] on div at bounding box center [644, 118] width 9 height 9
click at [645, 89] on div at bounding box center [644, 87] width 9 height 9
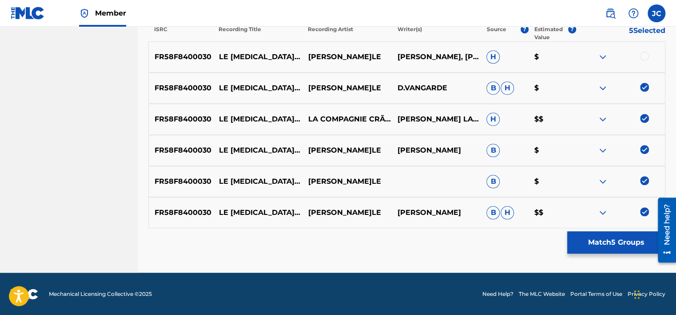
click at [647, 57] on div at bounding box center [644, 56] width 9 height 9
click at [613, 238] on button "Match 6 Groups" at bounding box center [617, 242] width 98 height 22
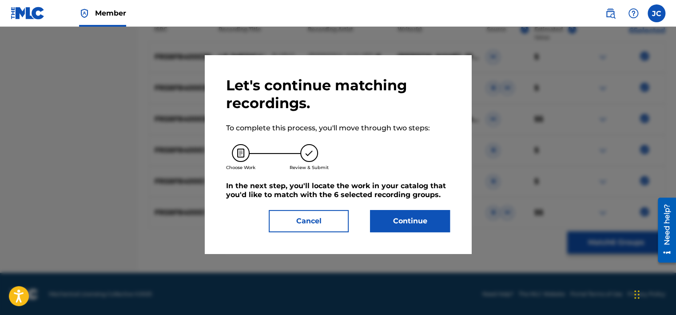
click at [411, 224] on button "Continue" at bounding box center [410, 221] width 80 height 22
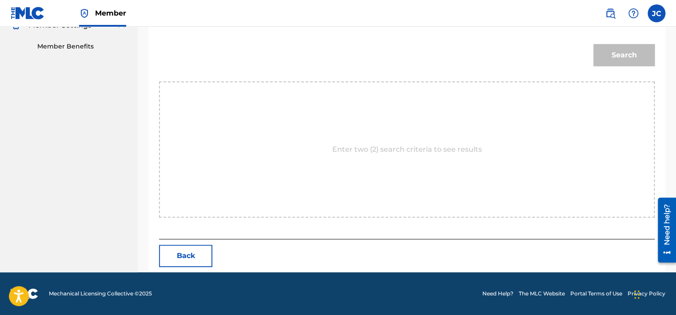
scroll to position [194, 0]
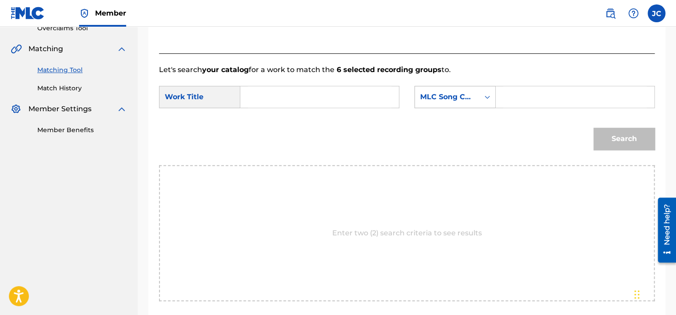
click at [457, 102] on div "MLC Song Code" at bounding box center [447, 97] width 54 height 11
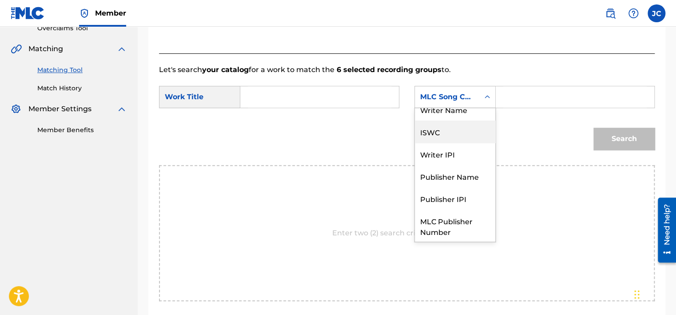
scroll to position [0, 0]
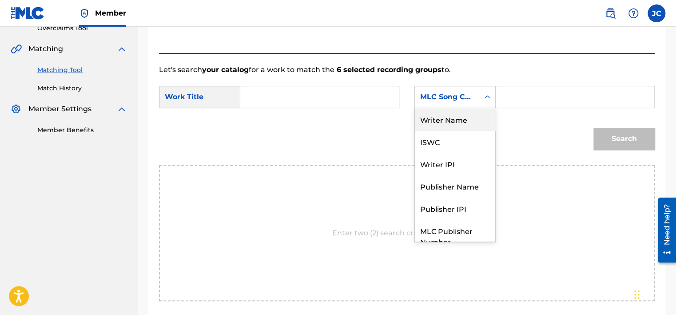
click at [457, 124] on div "Writer Name" at bounding box center [455, 119] width 80 height 22
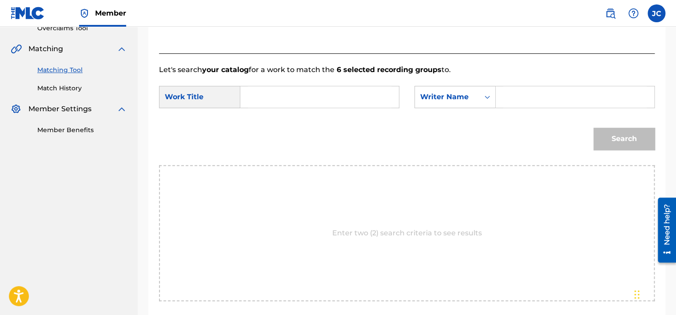
click at [328, 102] on input "Search Form" at bounding box center [320, 96] width 144 height 21
type input "Le [MEDICAL_DATA] masqué"
click at [521, 103] on input "Search Form" at bounding box center [576, 96] width 144 height 21
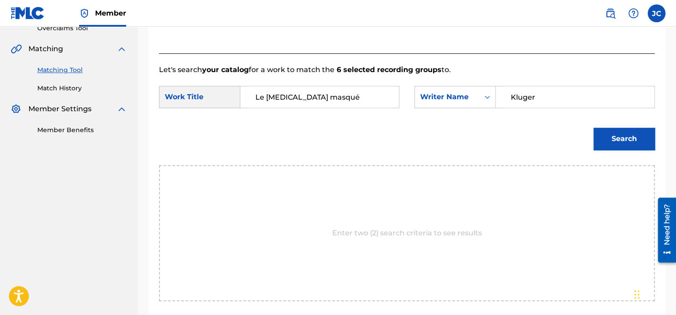
type input "Kluger"
click at [594, 128] on button "Search" at bounding box center [624, 139] width 61 height 22
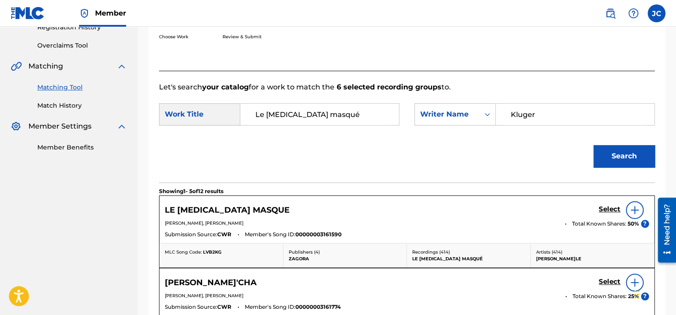
scroll to position [194, 0]
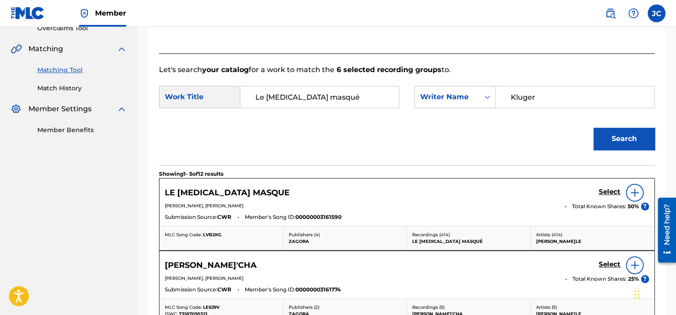
click at [603, 188] on h5 "Select" at bounding box center [610, 192] width 22 height 8
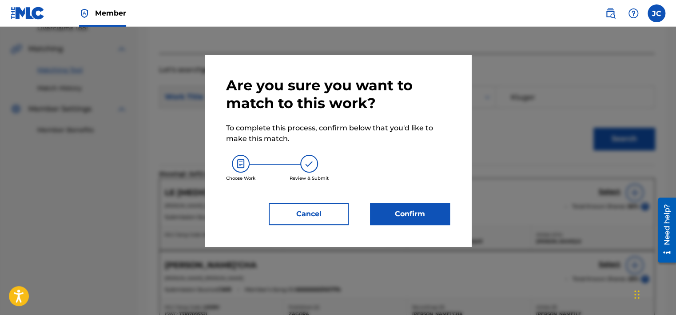
click at [417, 207] on button "Confirm" at bounding box center [410, 214] width 80 height 22
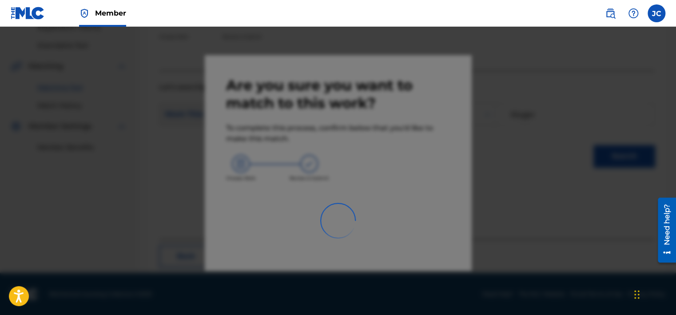
scroll to position [67, 0]
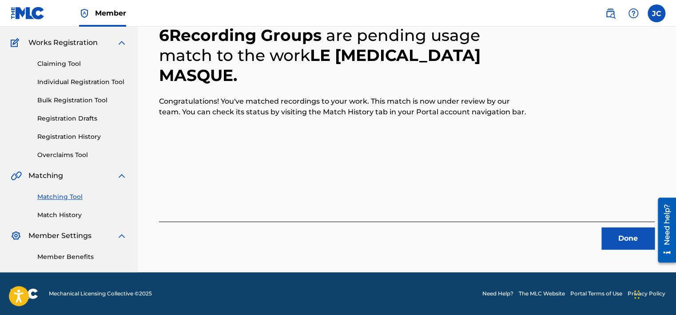
click at [636, 240] on button "Done" at bounding box center [628, 238] width 53 height 22
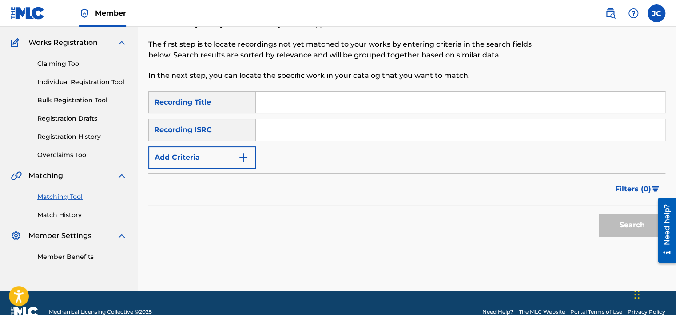
click at [278, 132] on input "Search Form" at bounding box center [460, 129] width 409 height 21
type input "NLA509412607"
click at [599, 214] on button "Search" at bounding box center [632, 225] width 67 height 22
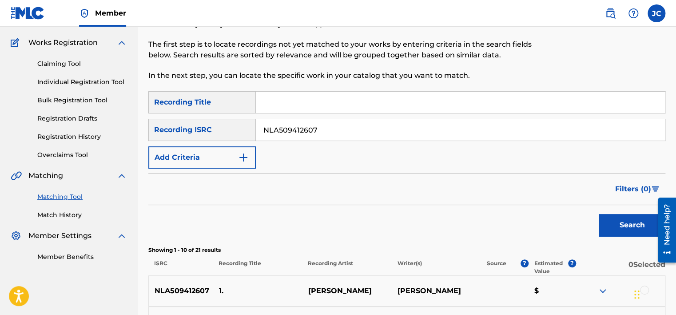
drag, startPoint x: 676, startPoint y: 56, endPoint x: 679, endPoint y: 81, distance: 25.5
click at [676, 81] on html "Accessibility Screen-Reader Guide, Feedback, and Issue Reporting | New window C…" at bounding box center [338, 90] width 676 height 315
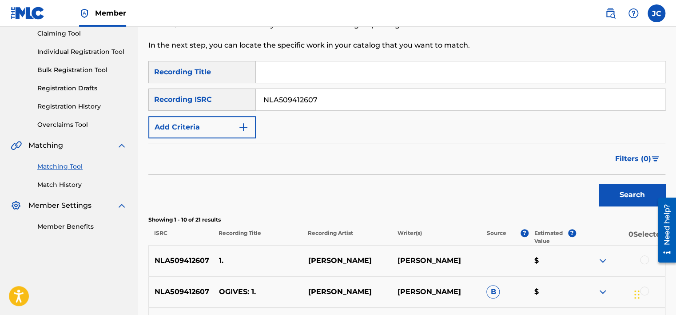
scroll to position [94, 0]
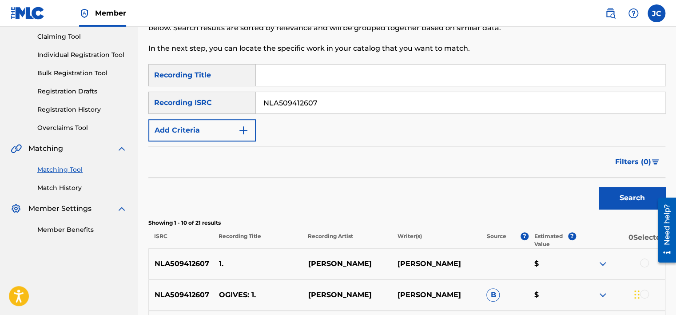
click at [208, 126] on button "Add Criteria" at bounding box center [202, 130] width 108 height 22
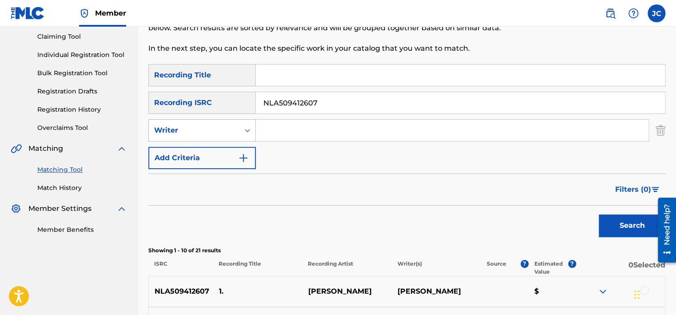
click at [236, 134] on div "Writer" at bounding box center [194, 130] width 91 height 17
click at [233, 155] on div "Recording Artist" at bounding box center [202, 152] width 107 height 22
click at [293, 129] on input "Search Form" at bounding box center [452, 130] width 393 height 21
click at [599, 214] on button "Search" at bounding box center [632, 225] width 67 height 22
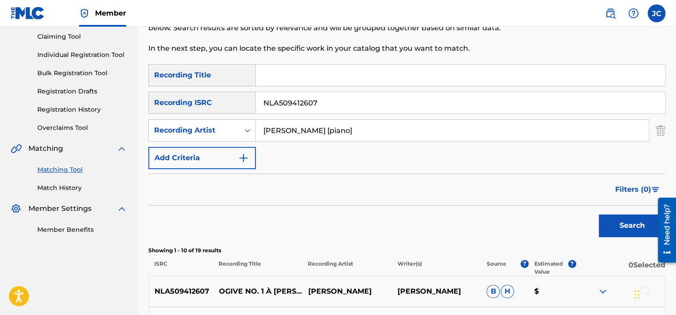
drag, startPoint x: 367, startPoint y: 130, endPoint x: 332, endPoint y: 135, distance: 34.6
click at [332, 135] on input "[PERSON_NAME] [piano]" at bounding box center [452, 130] width 393 height 21
type input "[PERSON_NAME]"
click at [599, 214] on button "Search" at bounding box center [632, 225] width 67 height 22
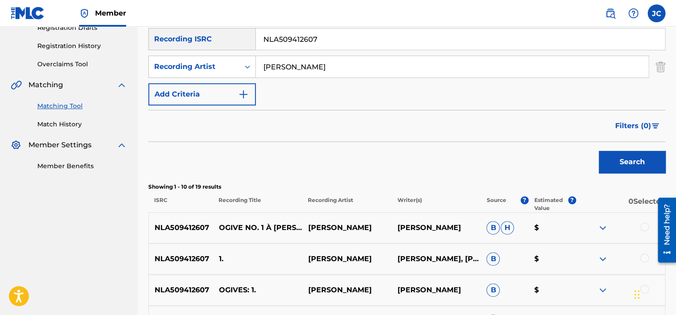
scroll to position [153, 0]
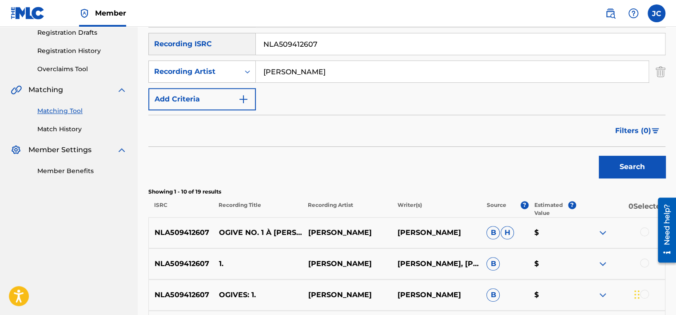
click at [669, 80] on div "Matching Tool The Matching Tool allows Members to match sound recordings to wor…" at bounding box center [407, 245] width 539 height 699
drag, startPoint x: 668, startPoint y: 80, endPoint x: 680, endPoint y: 144, distance: 65.1
click at [676, 144] on html "Accessibility Screen-Reader Guide, Feedback, and Issue Reporting | New window C…" at bounding box center [338, 4] width 676 height 315
drag, startPoint x: 679, startPoint y: 144, endPoint x: 587, endPoint y: 100, distance: 102.2
click at [587, 100] on div "SearchWithCriteria83347914-3e65-4b80-a9e0-b774f091930e Recording Title SearchWi…" at bounding box center [406, 57] width 517 height 105
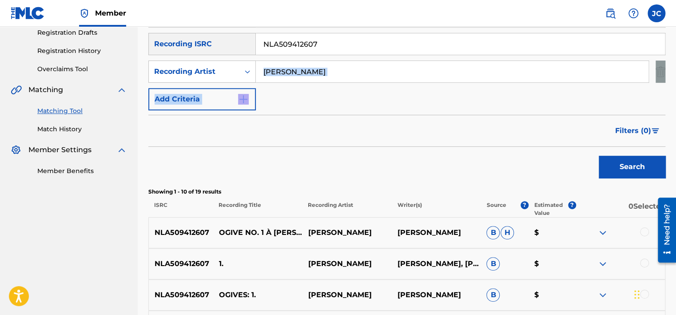
click at [648, 97] on div "SearchWithCriteria83347914-3e65-4b80-a9e0-b774f091930e Recording Title SearchWi…" at bounding box center [406, 57] width 517 height 105
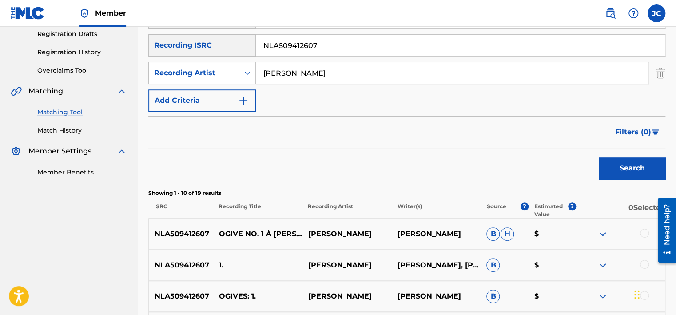
scroll to position [149, 0]
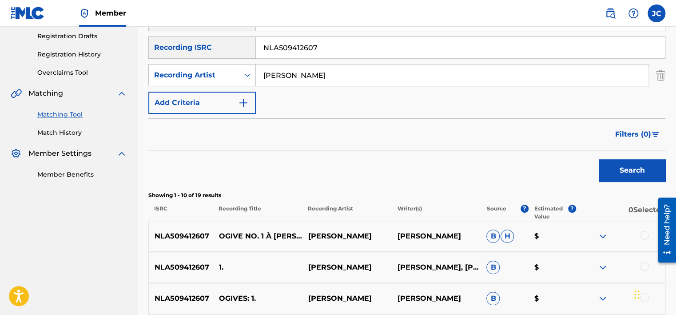
click at [663, 76] on img "Search Form" at bounding box center [661, 75] width 10 height 22
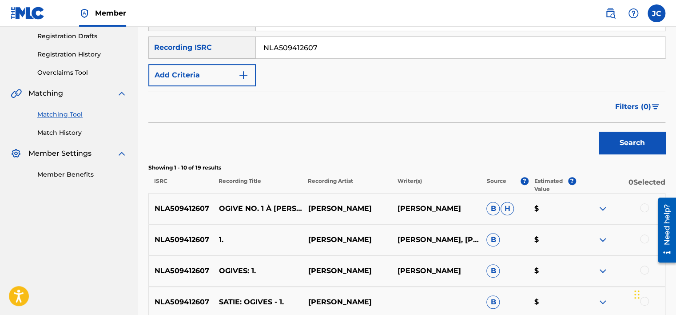
scroll to position [33, 0]
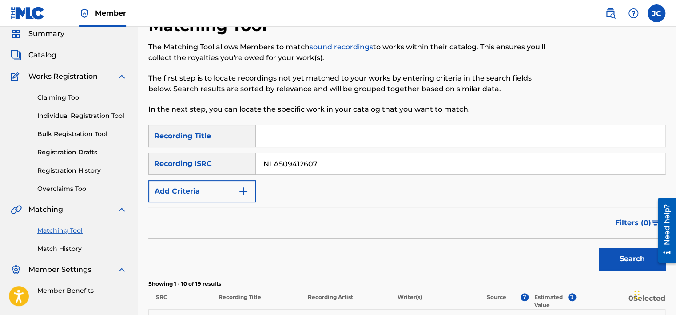
click at [339, 160] on input "NLA509412607" at bounding box center [460, 163] width 409 height 21
click at [267, 168] on input "Search Form" at bounding box center [460, 163] width 409 height 21
type input "QM6DC1999748"
click at [599, 248] on button "Search" at bounding box center [632, 259] width 67 height 22
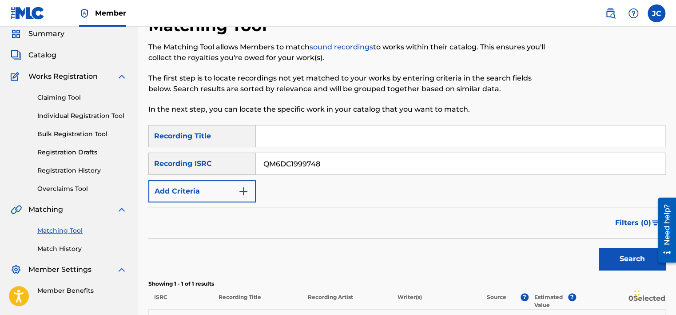
click at [333, 153] on input "QM6DC1999748" at bounding box center [460, 163] width 409 height 21
type input "JPP751100043"
click at [599, 248] on button "Search" at bounding box center [632, 259] width 67 height 22
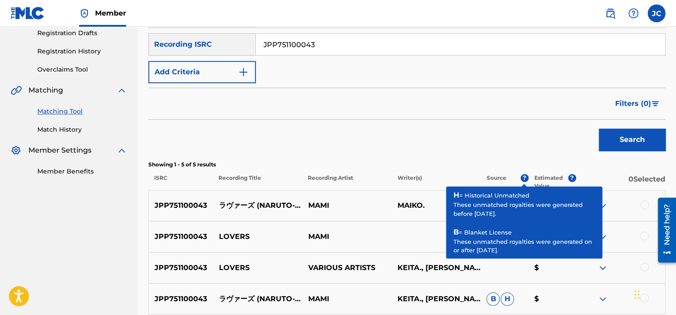
click at [236, 235] on p "LOVERS" at bounding box center [257, 236] width 89 height 11
copy p "LOVERS"
click at [323, 237] on p "MAMI" at bounding box center [346, 236] width 89 height 11
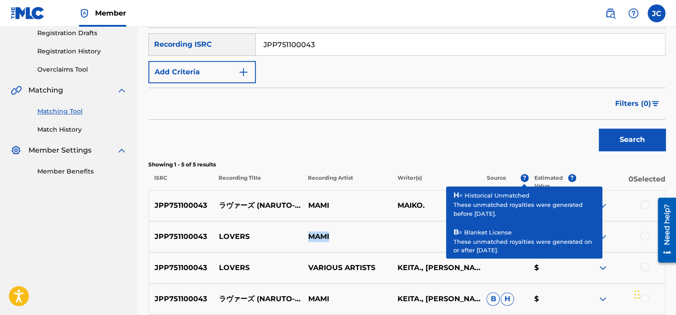
click at [323, 237] on p "MAMI" at bounding box center [346, 236] width 89 height 11
copy p "MAMI"
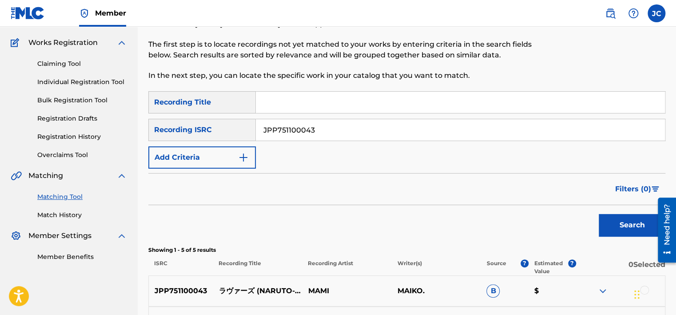
scroll to position [66, 0]
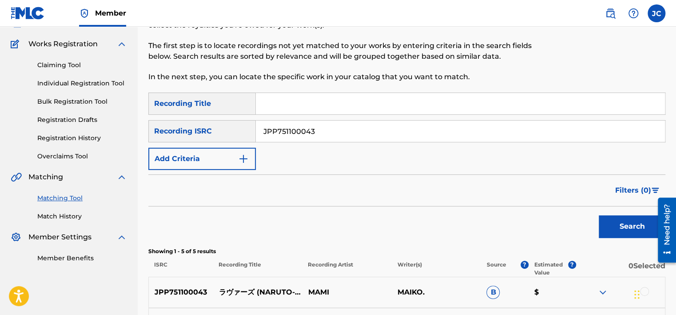
click at [658, 44] on div at bounding box center [606, 37] width 119 height 109
click at [393, 127] on input "JPP751100043" at bounding box center [460, 130] width 409 height 21
type input "USLS51703106"
click at [599, 215] on button "Search" at bounding box center [632, 226] width 67 height 22
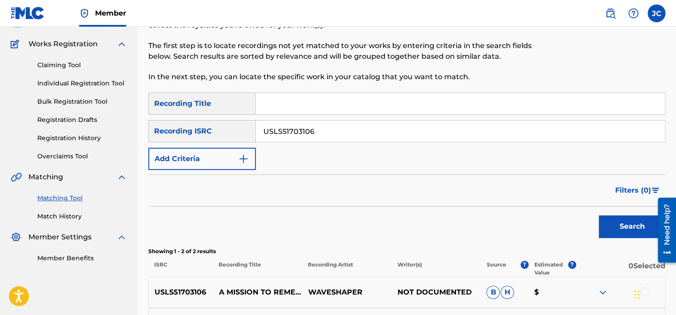
click at [340, 129] on input "USLS51703106" at bounding box center [460, 130] width 409 height 21
type input "QMPKX1757922"
click at [599, 215] on button "Search" at bounding box center [632, 226] width 67 height 22
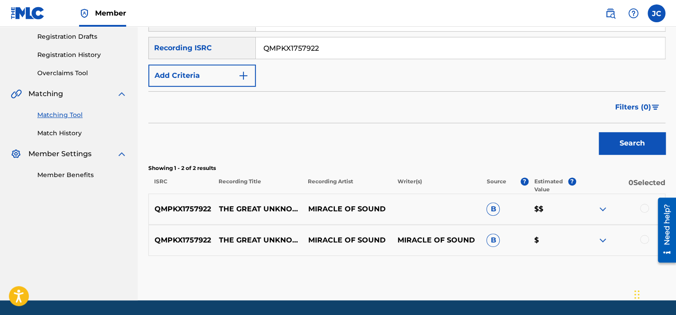
scroll to position [176, 0]
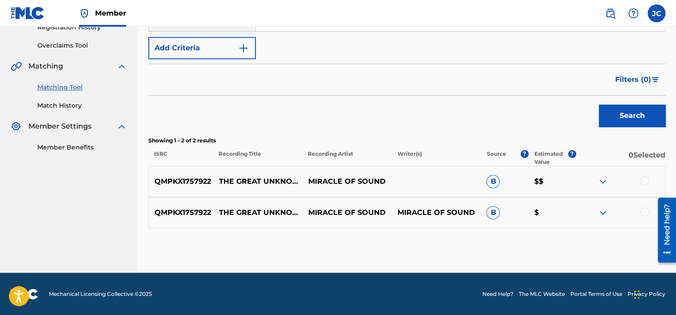
click at [642, 208] on div at bounding box center [644, 211] width 9 height 9
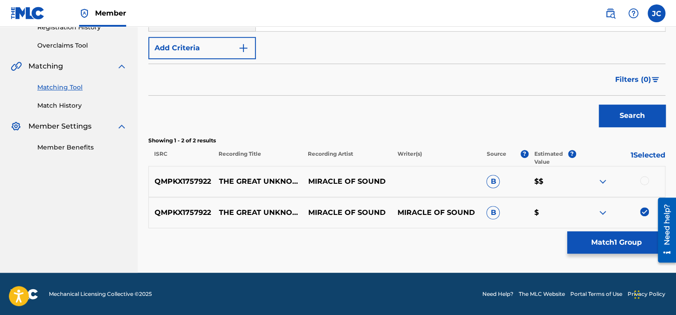
click at [643, 177] on div at bounding box center [644, 180] width 9 height 9
click at [618, 239] on button "Match 2 Groups" at bounding box center [617, 242] width 98 height 22
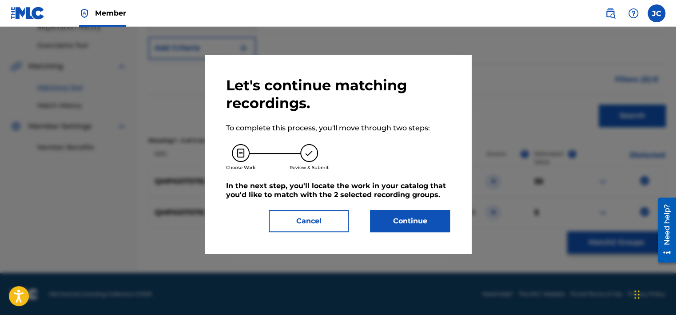
click at [400, 213] on button "Continue" at bounding box center [410, 221] width 80 height 22
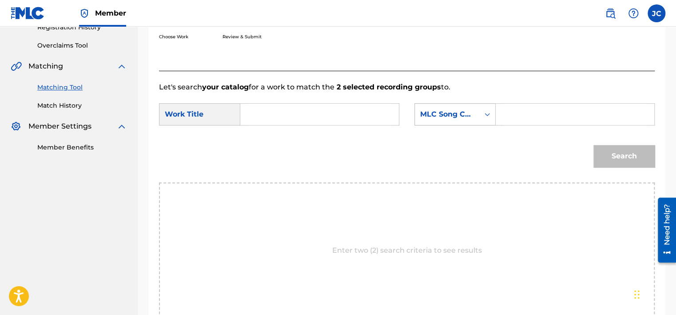
click at [445, 118] on div "MLC Song Code" at bounding box center [447, 114] width 54 height 11
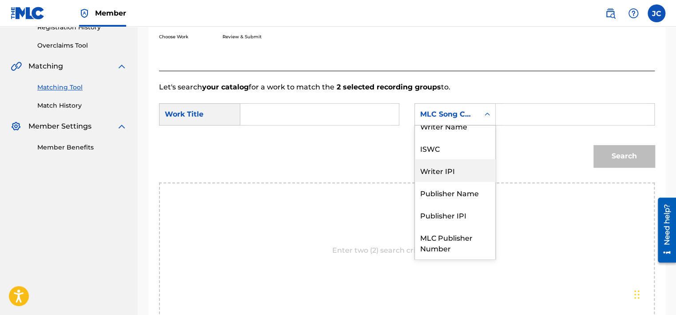
scroll to position [0, 0]
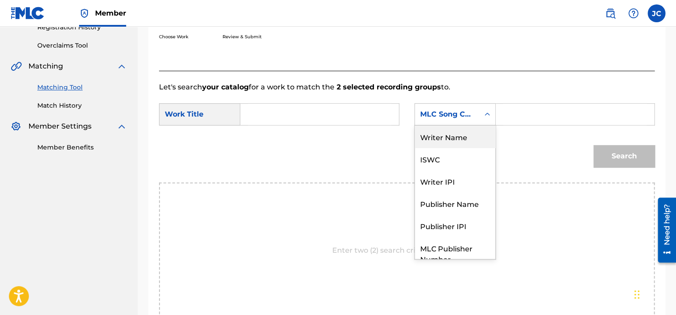
click at [437, 136] on div "Writer Name" at bounding box center [455, 136] width 80 height 22
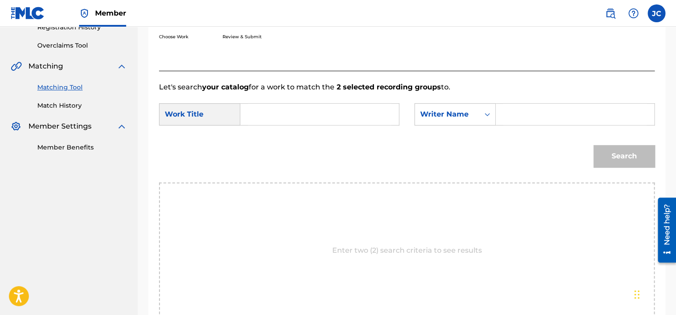
click at [343, 120] on input "Search Form" at bounding box center [320, 114] width 144 height 21
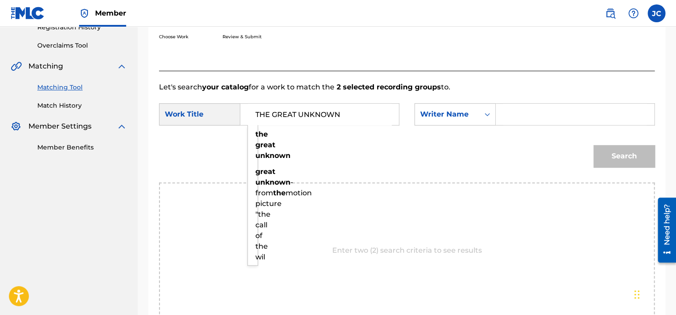
type input "THE GREAT UNKNOWN"
click at [540, 116] on input "Search Form" at bounding box center [576, 114] width 144 height 21
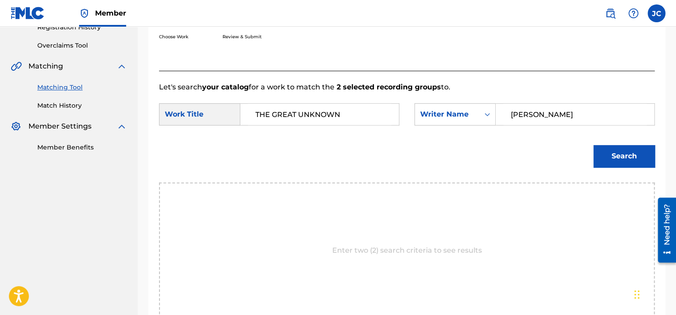
type input "[PERSON_NAME]"
click at [594, 145] on button "Search" at bounding box center [624, 156] width 61 height 22
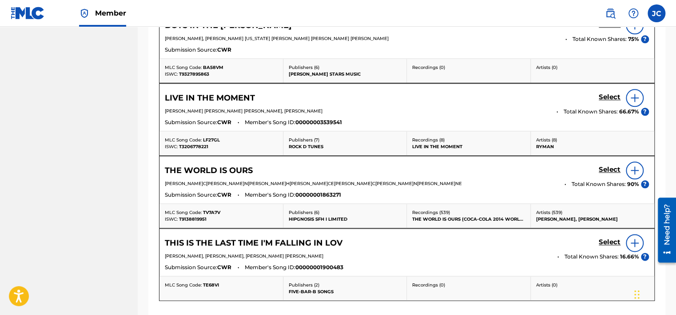
scroll to position [539, 0]
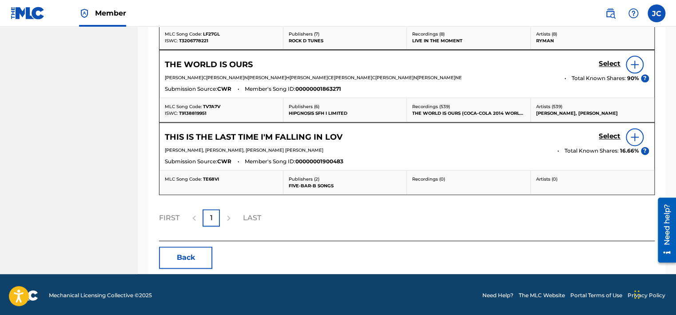
click at [204, 256] on button "Back" at bounding box center [185, 257] width 53 height 22
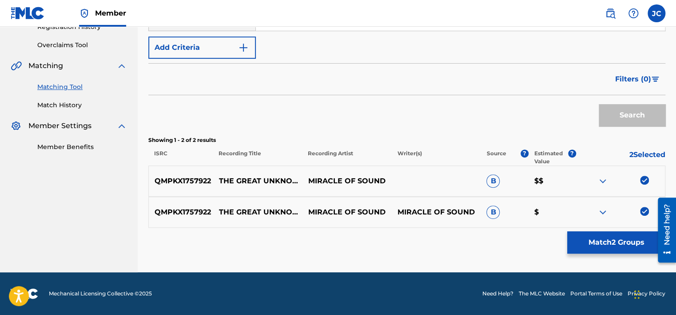
scroll to position [176, 0]
click at [647, 212] on img at bounding box center [644, 211] width 9 height 9
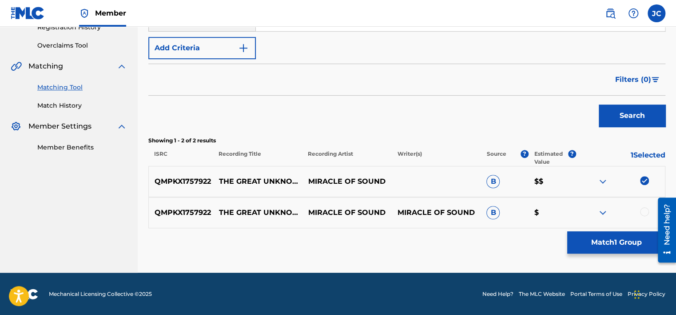
click at [644, 176] on img at bounding box center [644, 180] width 9 height 9
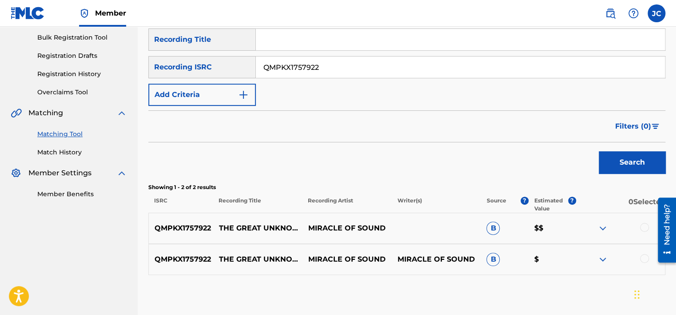
scroll to position [53, 0]
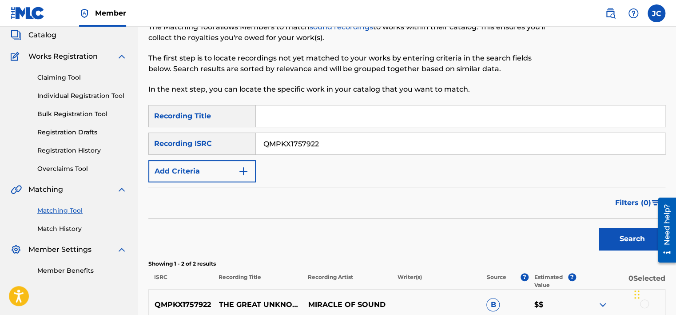
click at [376, 147] on input "QMPKX1757922" at bounding box center [460, 143] width 409 height 21
